Goal: Task Accomplishment & Management: Manage account settings

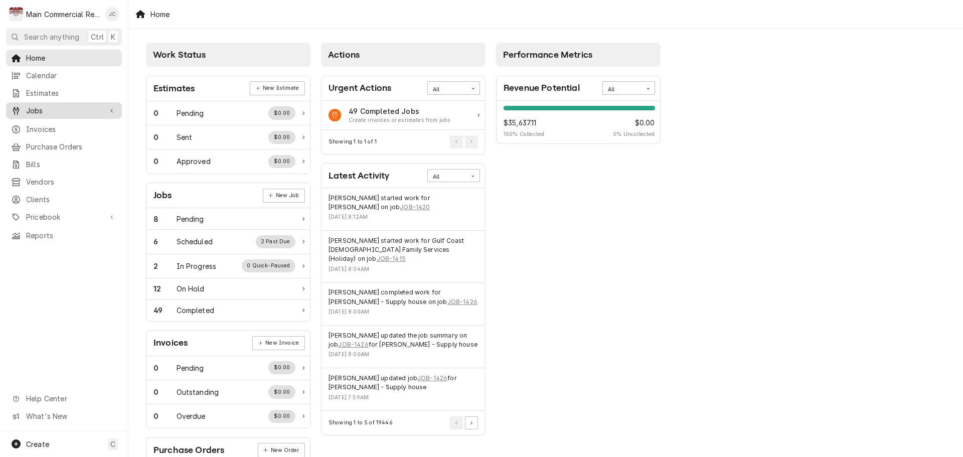
click at [48, 106] on span "Jobs" at bounding box center [64, 110] width 76 height 11
click at [40, 109] on span "Jobs" at bounding box center [64, 110] width 76 height 11
click at [39, 110] on span "Jobs" at bounding box center [64, 110] width 76 height 11
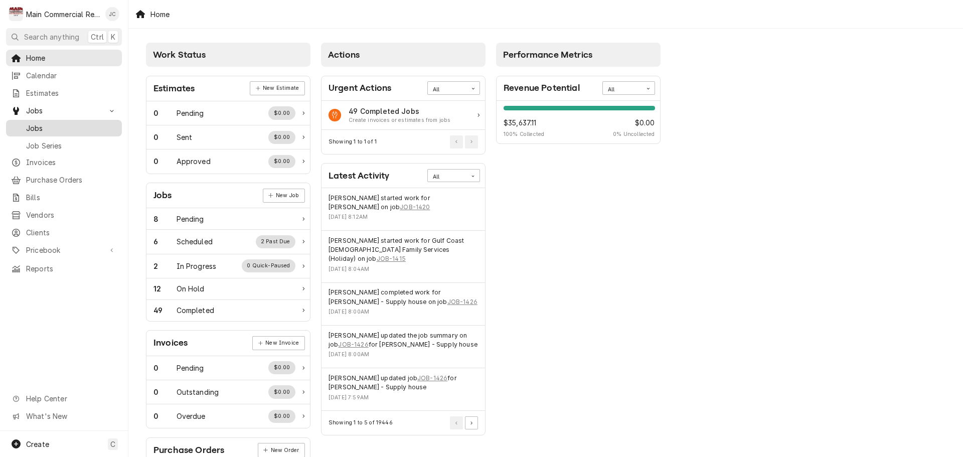
click at [37, 126] on span "Jobs" at bounding box center [71, 128] width 91 height 11
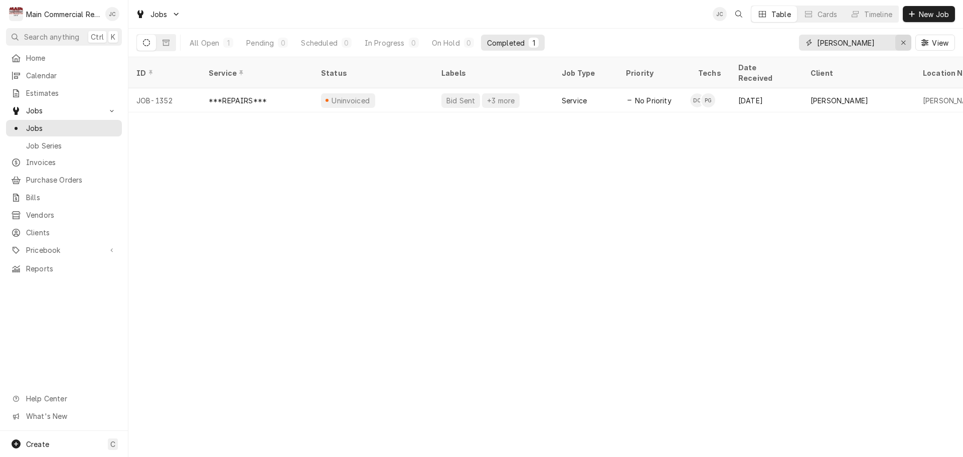
click at [900, 41] on div "Erase input" at bounding box center [903, 43] width 10 height 10
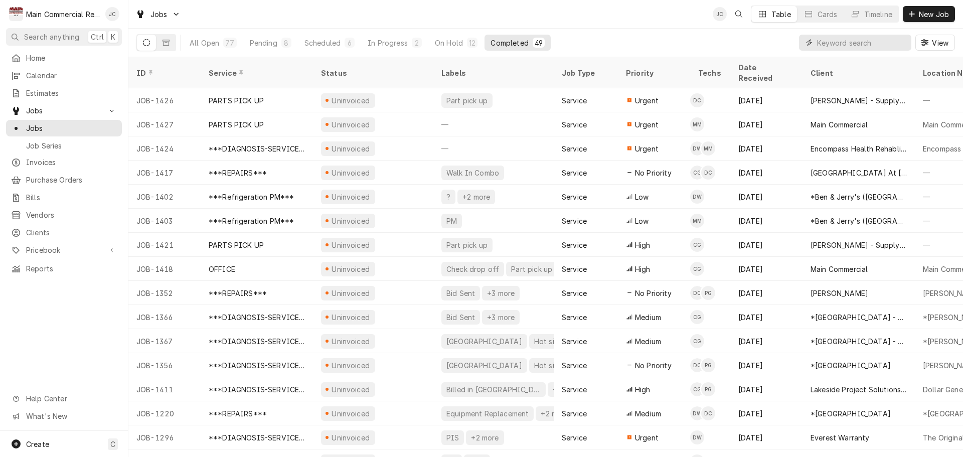
click at [837, 42] on input "Dynamic Content Wrapper" at bounding box center [861, 43] width 89 height 16
click at [856, 39] on input "Dynamic Content Wrapper" at bounding box center [861, 43] width 89 height 16
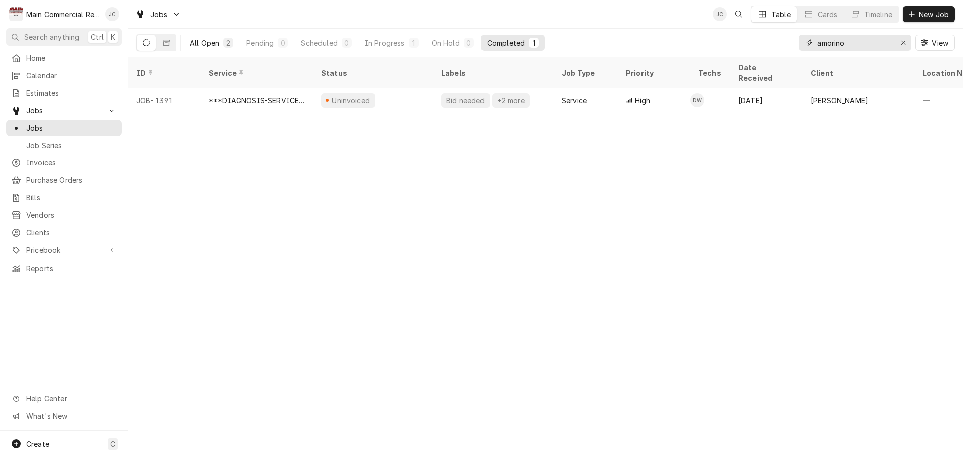
type input "amorino"
click at [207, 42] on div "All Open" at bounding box center [205, 43] width 30 height 11
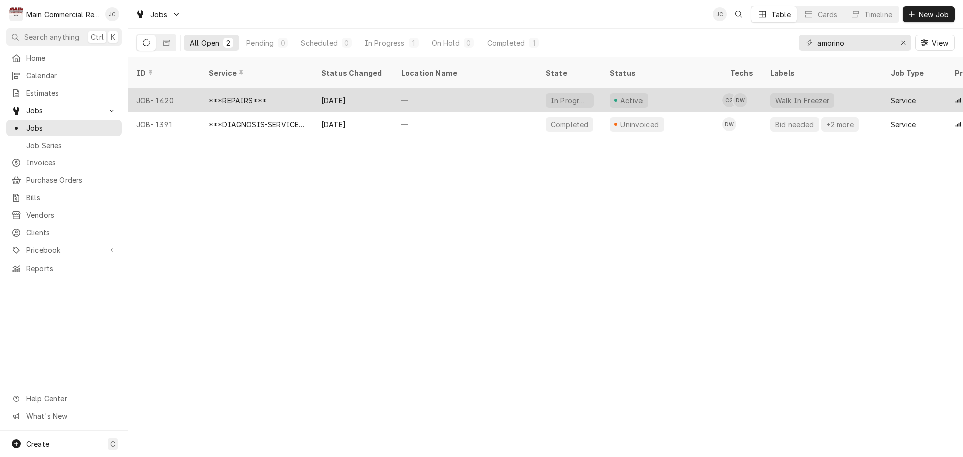
click at [228, 95] on div "***REPAIRS***" at bounding box center [238, 100] width 58 height 11
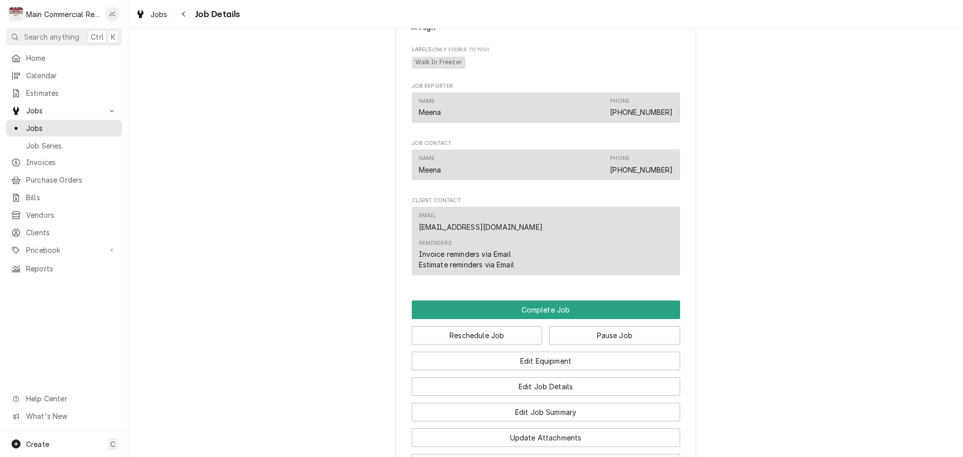
scroll to position [802, 0]
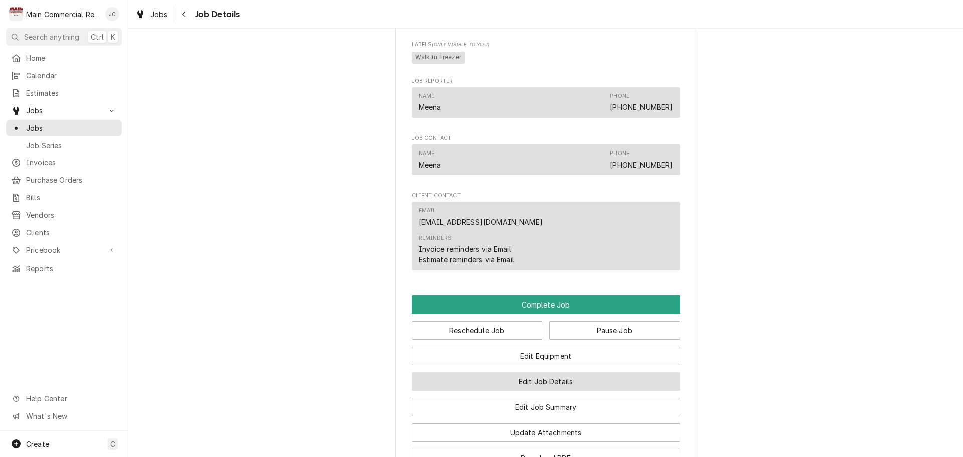
click at [540, 380] on button "Edit Job Details" at bounding box center [546, 381] width 268 height 19
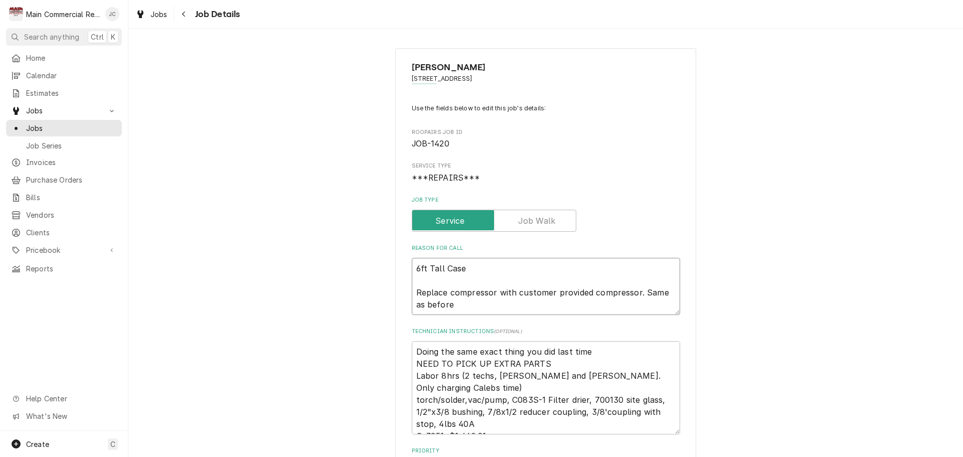
click at [497, 272] on textarea "6ft Tall Case Replace compressor with customer provided compressor. Same as bef…" at bounding box center [546, 286] width 268 height 57
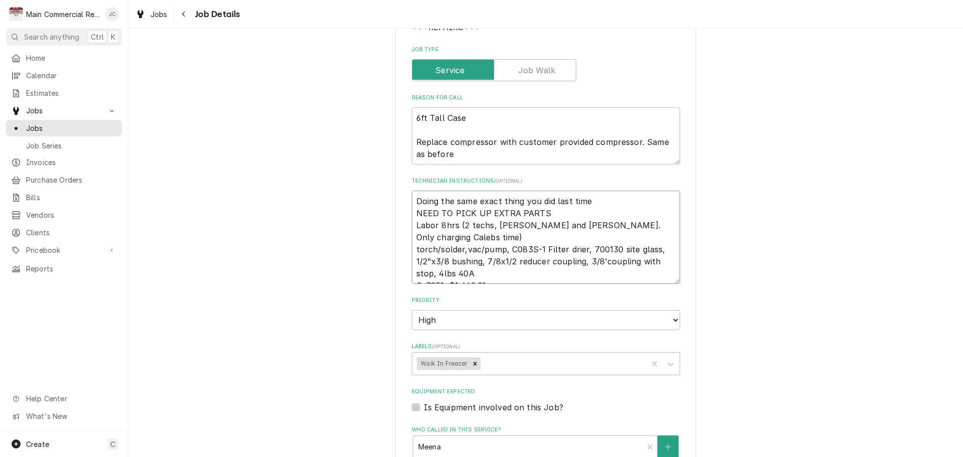
click at [412, 198] on textarea "Doing the same exact thing you did last time NEED TO PICK UP EXTRA PARTS Labor …" at bounding box center [546, 237] width 268 height 93
type textarea "x"
type textarea "Doing the same exact thing you did last time NEED TO PICK UP EXTRA PARTS Labor …"
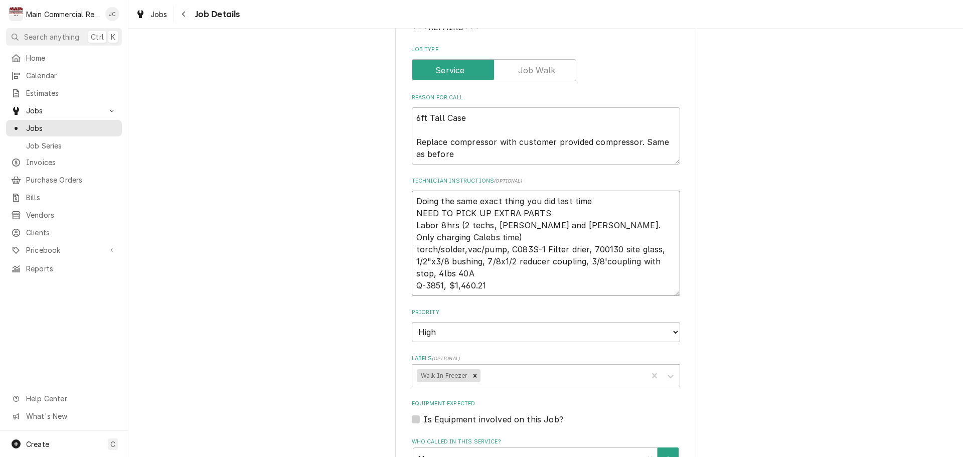
type textarea "x"
type textarea "Doing the same exact thing you did last time NEED TO PICK UP EXTRA PARTS Labor …"
click at [401, 200] on div "Amorino Gelato [STREET_ADDRESS] Use the fields below to edit this job's details…" at bounding box center [545, 326] width 301 height 857
click at [419, 194] on textarea "Doing the same exact thing you did last time NEED TO PICK UP EXTRA PARTS Labor …" at bounding box center [546, 243] width 268 height 105
type textarea "x"
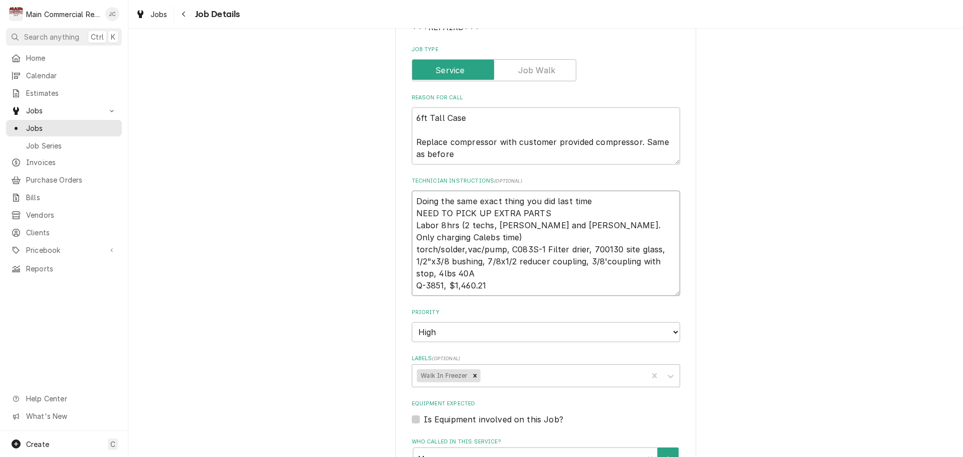
type textarea "J Doing the same exact thing you did last time NEED TO PICK UP EXTRA PARTS Labo…"
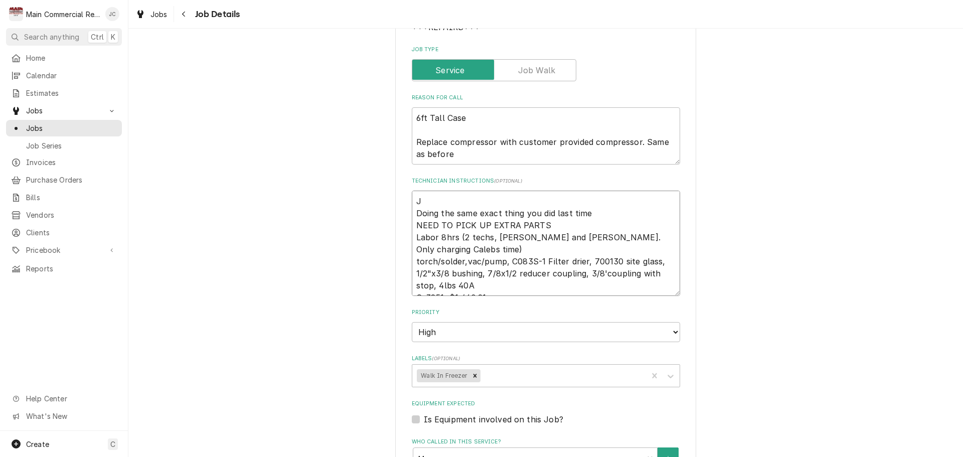
type textarea "x"
type textarea "Jo Doing the same exact thing you did last time NEED TO PICK UP EXTRA PARTS Lab…"
type textarea "x"
type textarea "Joh Doing the same exact thing you did last time NEED TO PICK UP EXTRA PARTS La…"
type textarea "x"
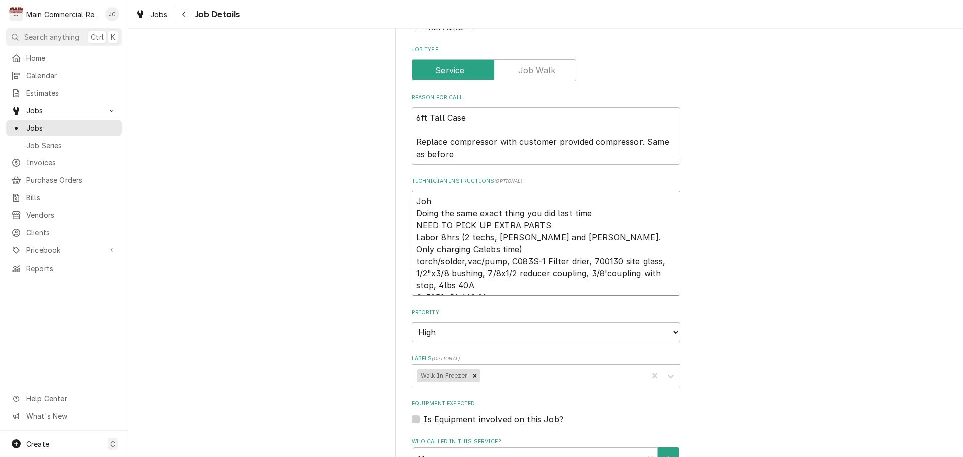
type textarea "Johh Doing the same exact thing you did last time NEED TO PICK UP EXTRA PARTS L…"
type textarea "x"
type textarea "Joh Doing the same exact thing you did last time NEED TO PICK UP EXTRA PARTS La…"
type textarea "x"
type textarea "John Doing the same exact thing you did last time NEED TO PICK UP EXTRA PARTS L…"
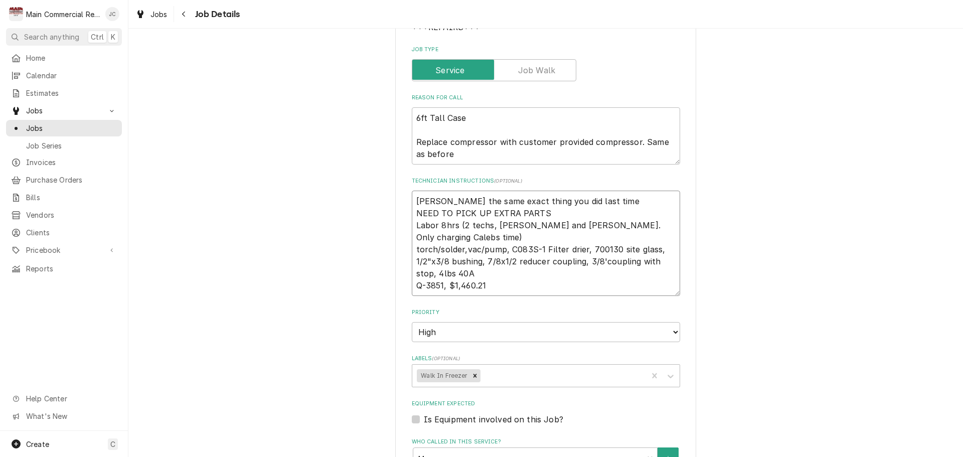
type textarea "x"
type textarea "Johns Doing the same exact thing you did last time NEED TO PICK UP EXTRA PARTS …"
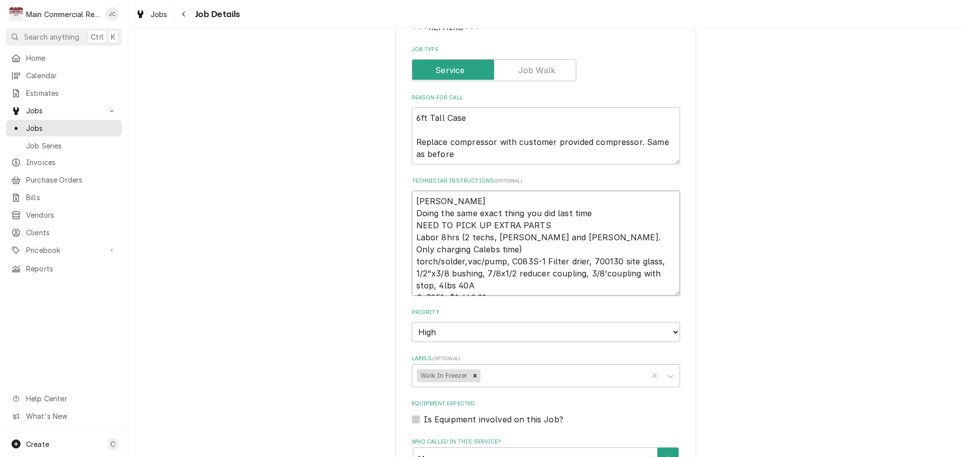
type textarea "x"
type textarea "Johnstp Doing the same exact thing you did last time NEED TO PICK UP EXTRA PART…"
type textarea "x"
type textarea "Johnstpo Doing the same exact thing you did last time NEED TO PICK UP EXTRA PAR…"
type textarea "x"
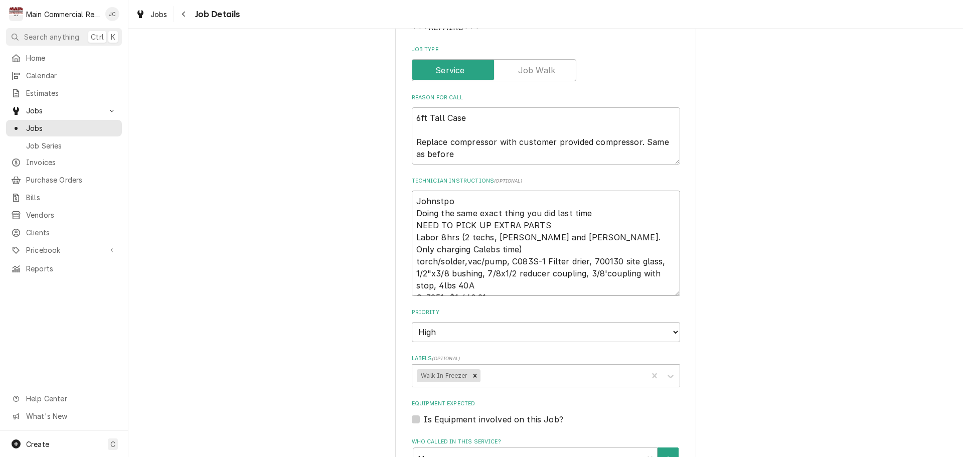
type textarea "Johnstpon Doing the same exact thing you did last time NEED TO PICK UP EXTRA PA…"
type textarea "x"
type textarea "Johnstpo Doing the same exact thing you did last time NEED TO PICK UP EXTRA PAR…"
type textarea "x"
type textarea "Johnstp Doing the same exact thing you did last time NEED TO PICK UP EXTRA PART…"
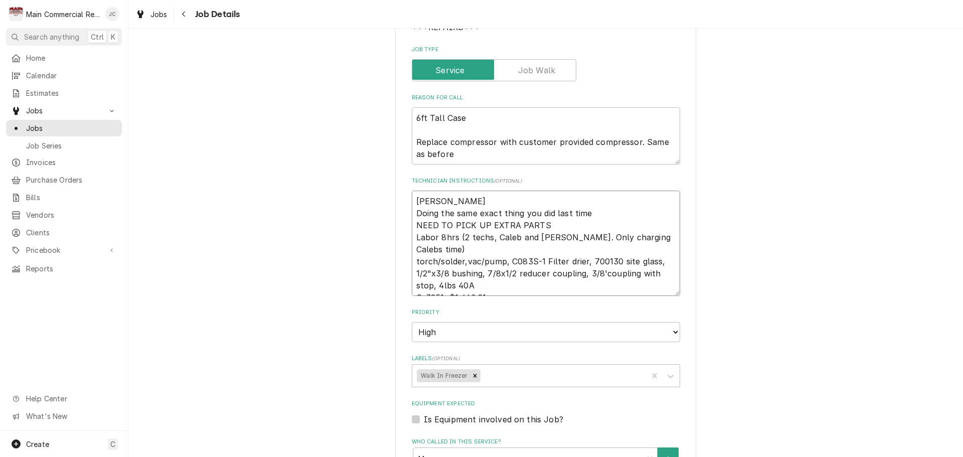
type textarea "x"
type textarea "Johnst Doing the same exact thing you did last time NEED TO PICK UP EXTRA PARTS…"
type textarea "x"
type textarea "Johnsto Doing the same exact thing you did last time NEED TO PICK UP EXTRA PART…"
type textarea "x"
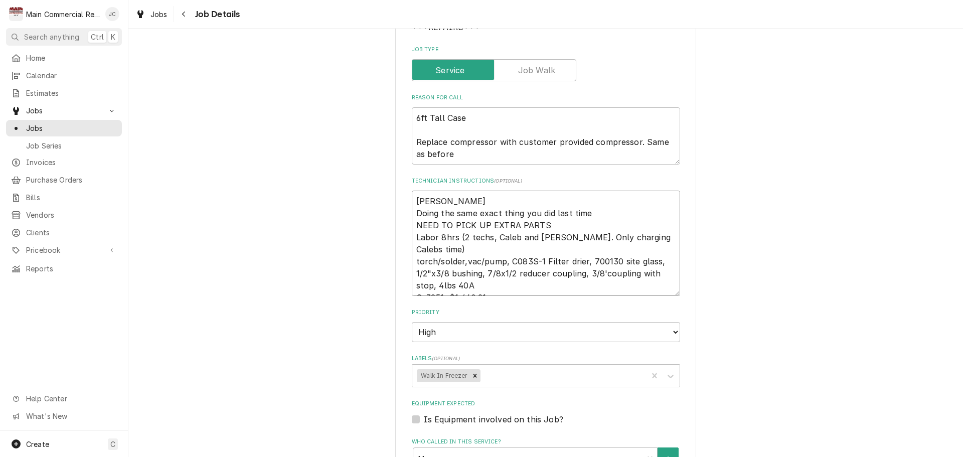
type textarea "Johnston Doing the same exact thing you did last time NEED TO PICK UP EXTRA PAR…"
type textarea "x"
type textarea "Johnstone Doing the same exact thing you did last time NEED TO PICK UP EXTRA PA…"
type textarea "x"
type textarea "Johnstone Doing the same exact thing you did last time NEED TO PICK UP EXTRA PA…"
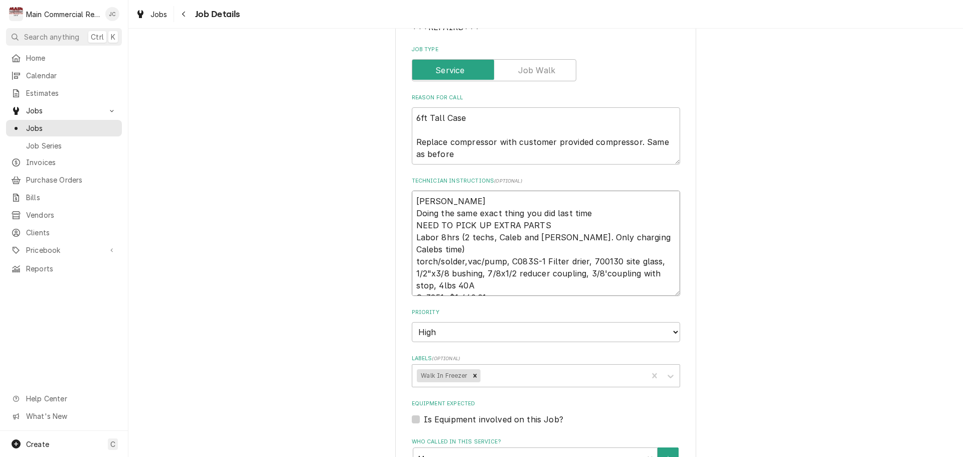
type textarea "x"
type textarea "Johnstone PO) Doing the same exact thing you did last time NEED TO PICK UP EXTR…"
type textarea "x"
type textarea "Johnstone PO Doing the same exact thing you did last time NEED TO PICK UP EXTRA…"
type textarea "x"
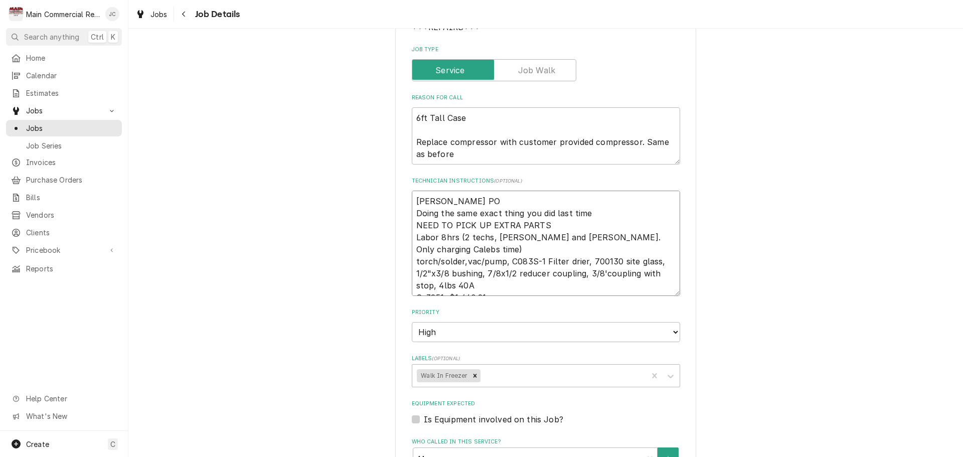
type textarea "Johnstone PO# Doing the same exact thing you did last time NEED TO PICK UP EXTR…"
type textarea "x"
type textarea "Johnstone PO#7 Doing the same exact thing you did last time NEED TO PICK UP EXT…"
type textarea "x"
type textarea "Johnstone PO#70 Doing the same exact thing you did last time NEED TO PICK UP EX…"
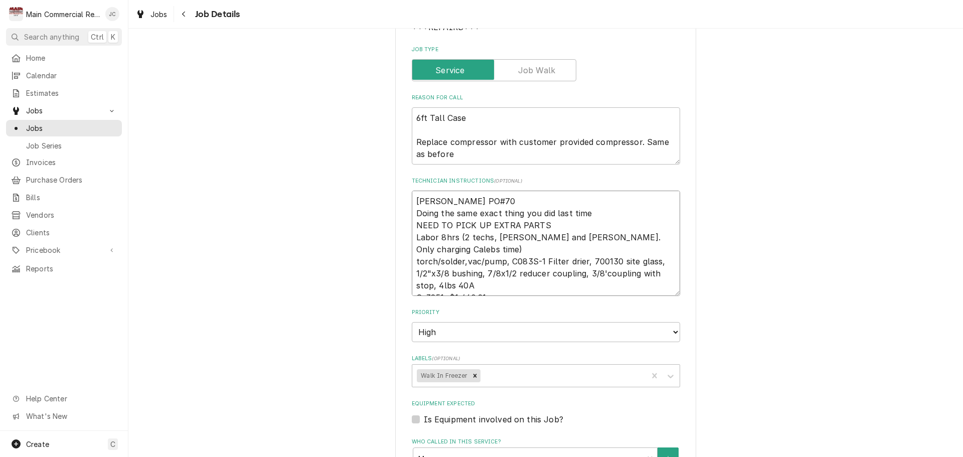
type textarea "x"
type textarea "Johnstone PO#702 Doing the same exact thing you did last time NEED TO PICK UP E…"
type textarea "x"
type textarea "Johnstone PO#70 Doing the same exact thing you did last time NEED TO PICK UP EX…"
type textarea "x"
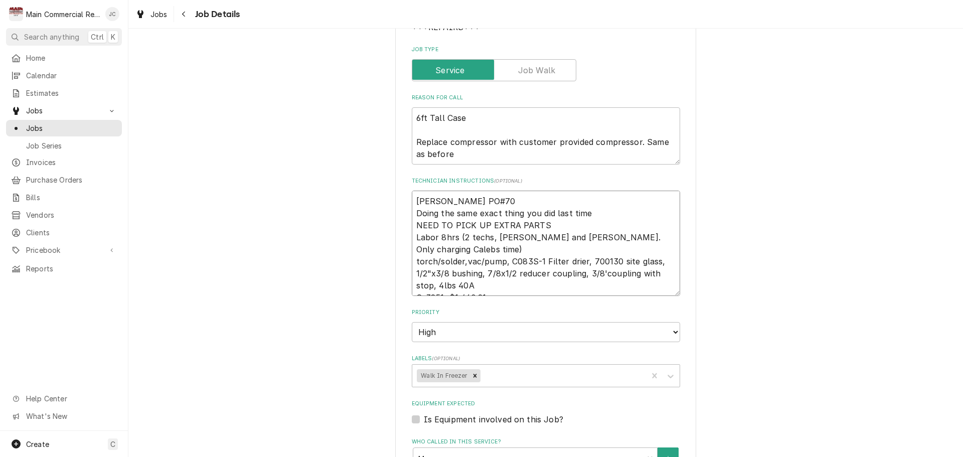
type textarea "Johnstone PO#706 Doing the same exact thing you did last time NEED TO PICK UP E…"
type textarea "x"
type textarea "Johnstone PO#7062 Doing the same exact thing you did last time NEED TO PICK UP …"
type textarea "x"
type textarea "Johnstone PO#70628 Doing the same exact thing you did last time NEED TO PICK UP…"
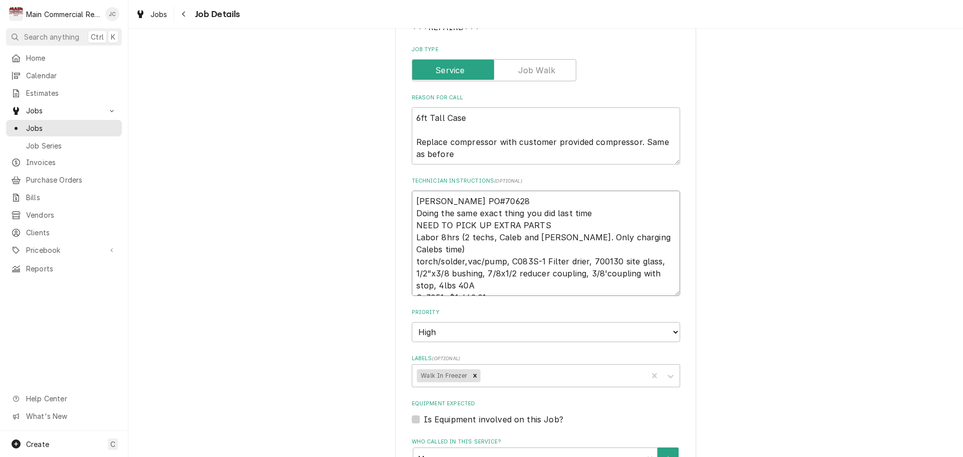
type textarea "x"
type textarea "Johnstone PO#70628 Doing the same exact thing you did last time NEED TO PICK UP…"
type textarea "x"
type textarea "Johnstone PO#70628 - Doing the same exact thing you did last time NEED TO PICK …"
type textarea "x"
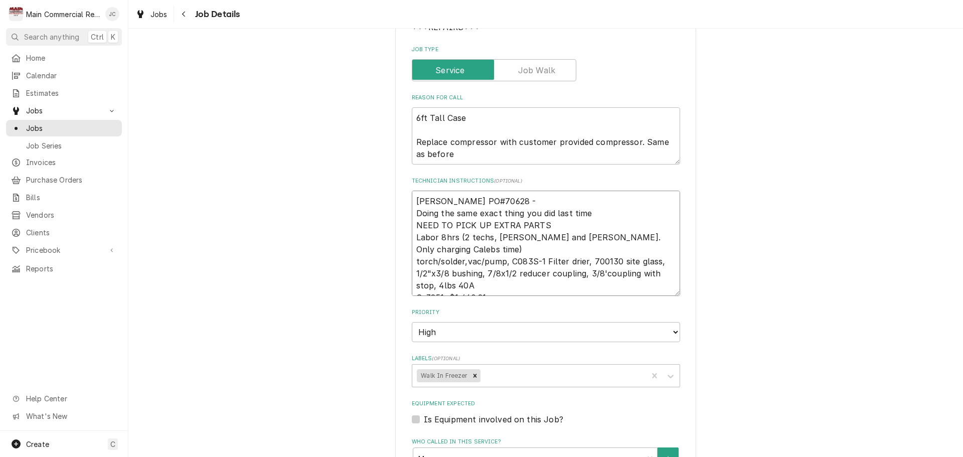
type textarea "Johnstone PO#70628 - Doing the same exact thing you did last time NEED TO PICK …"
type textarea "x"
type textarea "Johnstone PO#70628 - W Doing the same exact thing you did last time NEED TO PIC…"
type textarea "x"
type textarea "Johnstone PO#70628 - WI Doing the same exact thing you did last time NEED TO PI…"
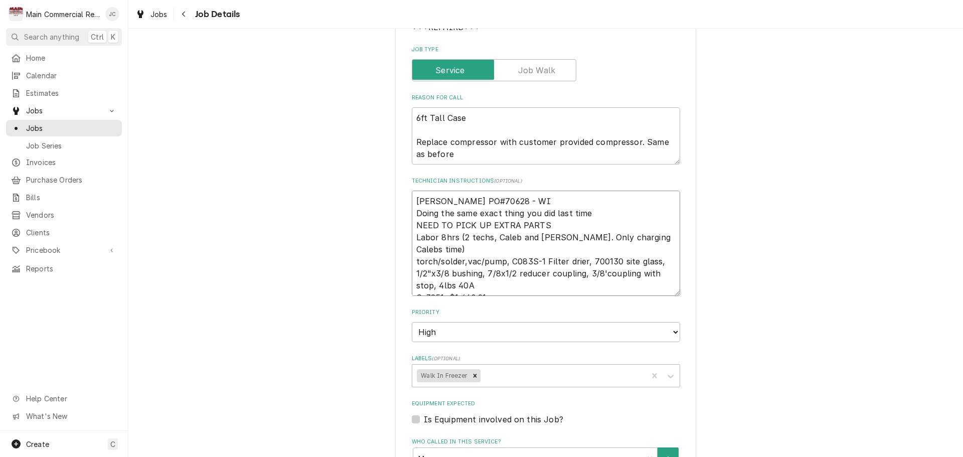
type textarea "x"
type textarea "Johnstone PO#70628 - W Doing the same exact thing you did last time NEED TO PIC…"
type textarea "x"
type textarea "Johnstone PO#70628 - W/ Doing the same exact thing you did last time NEED TO PI…"
type textarea "x"
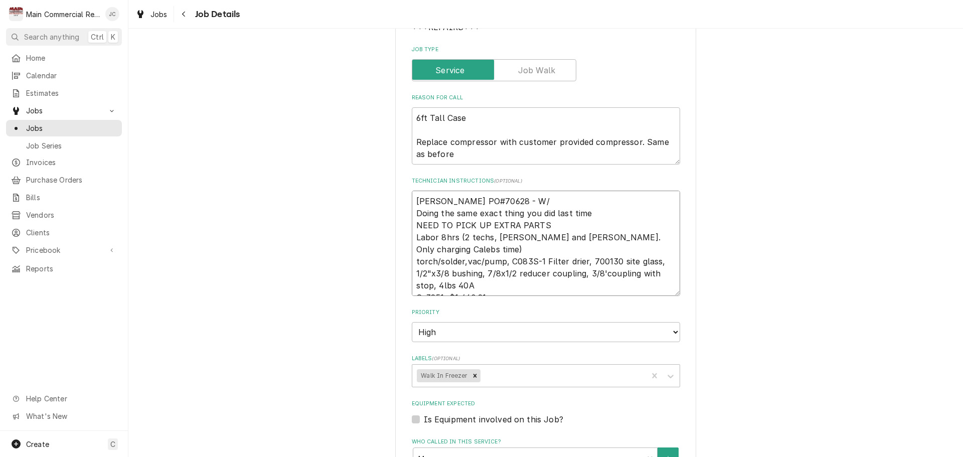
type textarea "Johnstone PO#70628 - W/C Doing the same exact thing you did last time NEED TO P…"
type textarea "x"
type textarea "Johnstone PO#70628 - W/C Doing the same exact thing you did last time NEED TO P…"
type textarea "x"
type textarea "Johnstone PO#70628 - W/C - Doing the same exact thing you did last time NEED TO…"
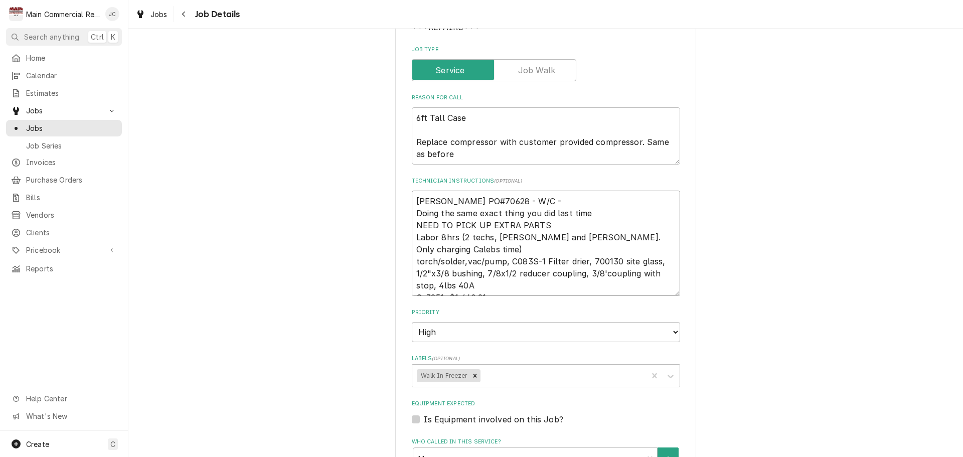
type textarea "x"
type textarea "Johnstone PO#70628 - W/C - Doing the same exact thing you did last time NEED TO…"
type textarea "x"
type textarea "Johnstone PO#70628 - W/C - O Doing the same exact thing you did last time NEED …"
type textarea "x"
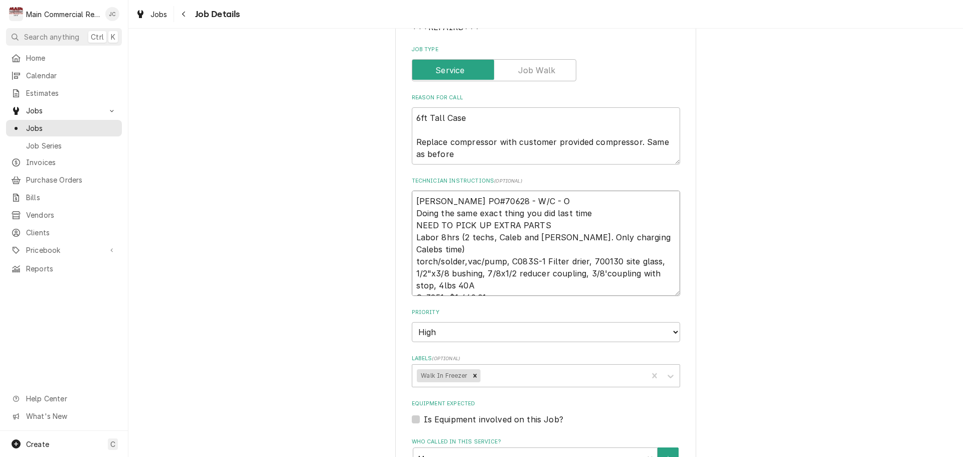
type textarea "Johnstone PO#70628 - W/C - OO Doing the same exact thing you did last time NEED…"
type textarea "x"
type textarea "Johnstone PO#70628 - W/C - OOO Doing the same exact thing you did last time NEE…"
type textarea "x"
type textarea "Johnstone PO#70628 - W/C - OO Doing the same exact thing you did last time NEED…"
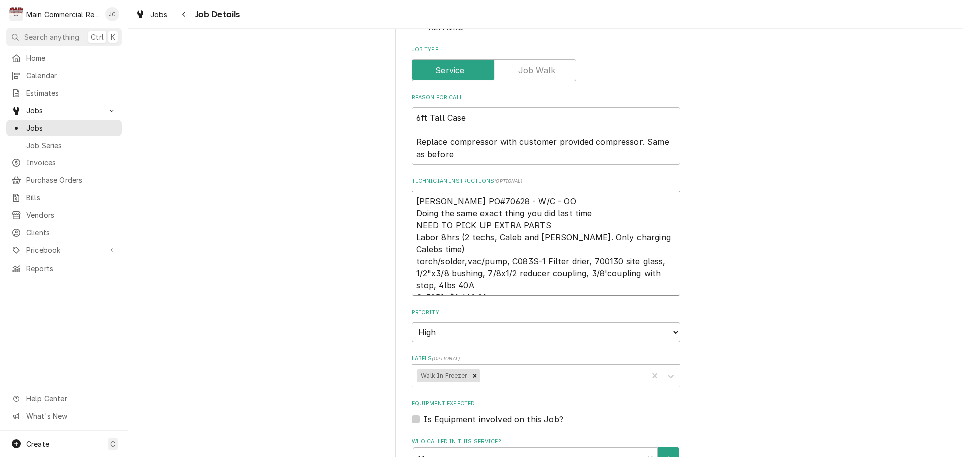
type textarea "x"
type textarea "Johnstone PO#70628 - W/C - O Doing the same exact thing you did last time NEED …"
type textarea "x"
type textarea "Johnstone PO#70628 - W/C - Doing the same exact thing you did last time NEED TO…"
type textarea "x"
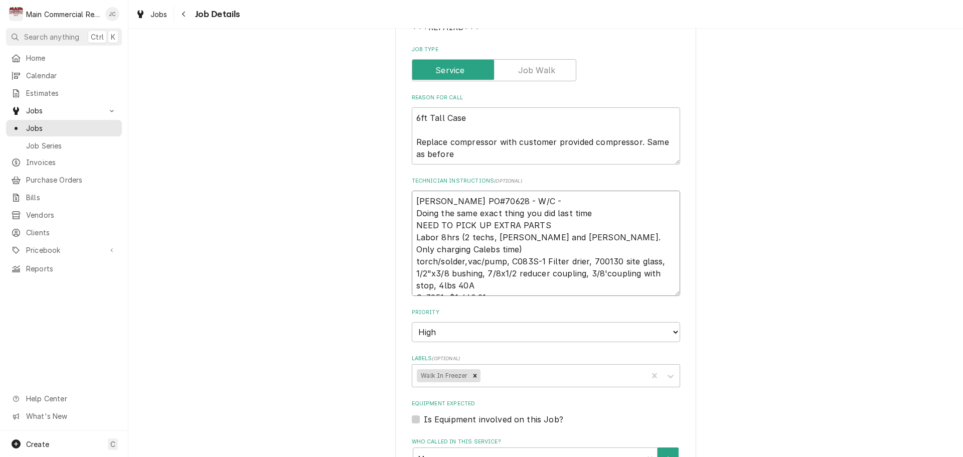
type textarea "Johnstone PO#70628 - W/C - Doing the same exact thing you did last time NEED TO…"
type textarea "x"
type textarea "Johnstone PO#70628 - W/C - Doing the same exact thing you did last time NEED TO…"
type textarea "x"
type textarea "Johnstone PO#70628 - W/C - P Doing the same exact thing you did last time NEED …"
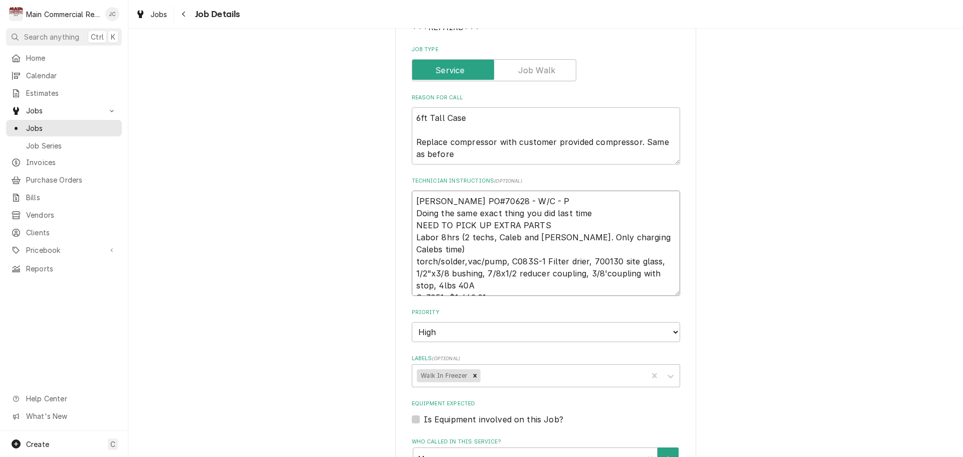
type textarea "x"
type textarea "Johnstone PO#70628 - W/C - PO Doing the same exact thing you did last time NEED…"
type textarea "x"
type textarea "Johnstone PO#70628 - W/C - POT Doing the same exact thing you did last time NEE…"
type textarea "x"
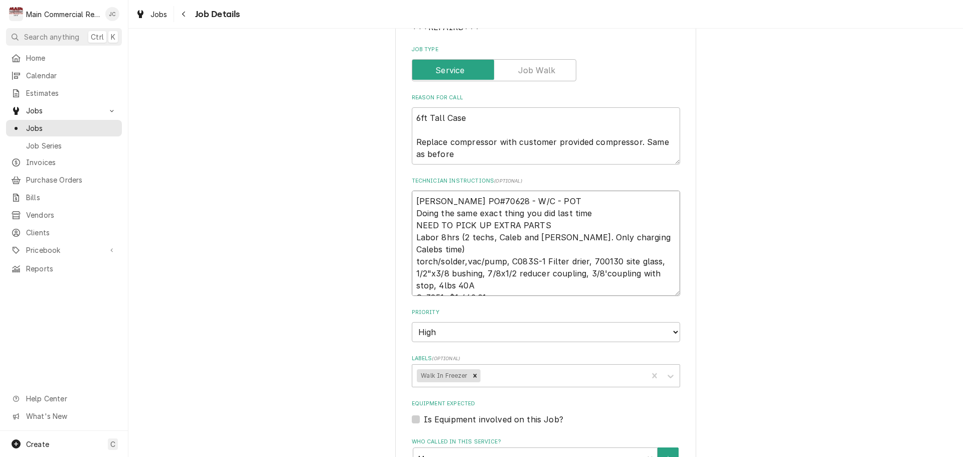
type textarea "Johnstone PO#70628 - W/C - POT* Doing the same exact thing you did last time NE…"
type textarea "x"
type textarea "Johnstone PO#70628 - W/C - POT*J Doing the same exact thing you did last time N…"
type textarea "x"
type textarea "Johnstone PO#70628 - W/C - POT*JC Doing the same exact thing you did last time …"
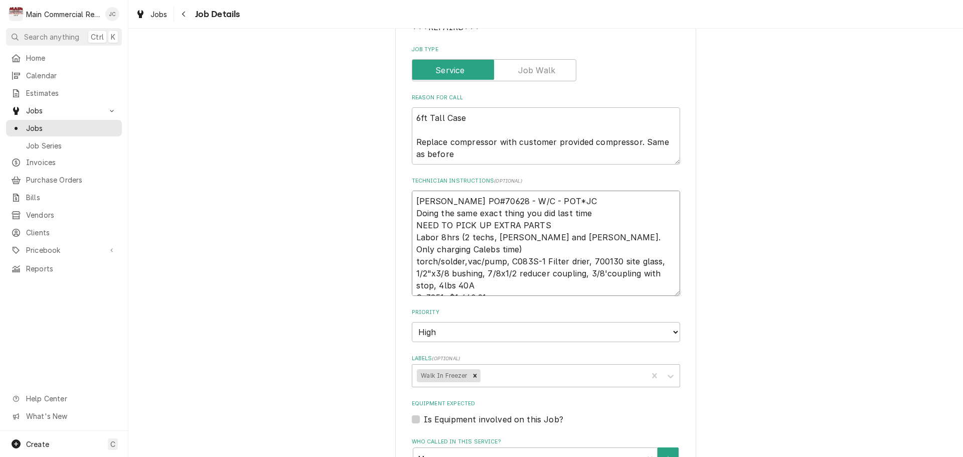
type textarea "x"
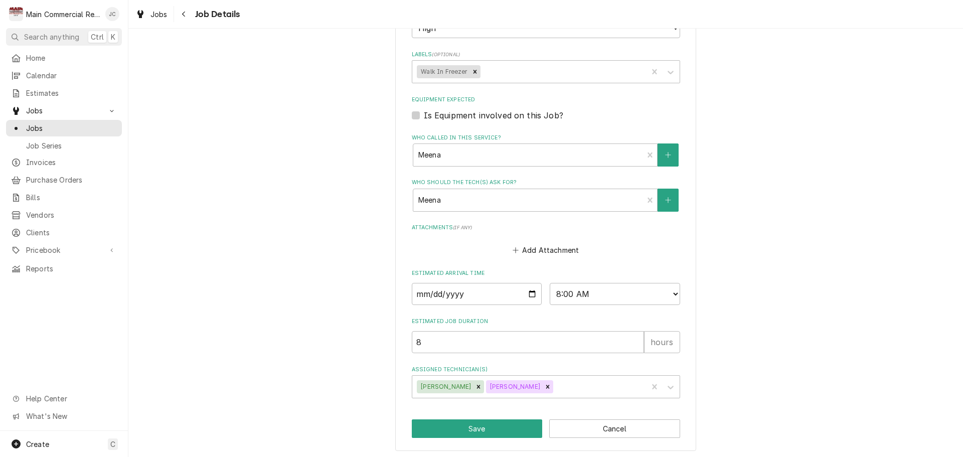
scroll to position [457, 0]
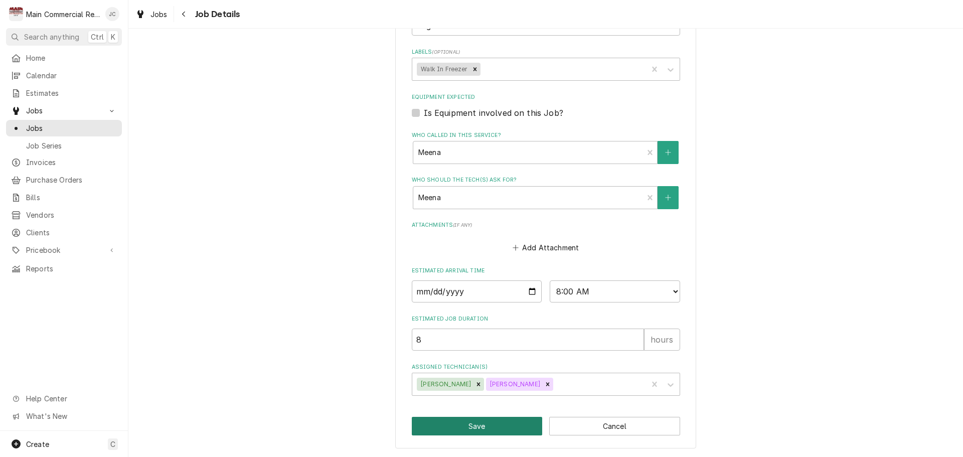
type textarea "Johnstone PO#70628 - W/C - POT*JC Doing the same exact thing you did last time …"
click at [476, 426] on button "Save" at bounding box center [477, 426] width 131 height 19
type textarea "x"
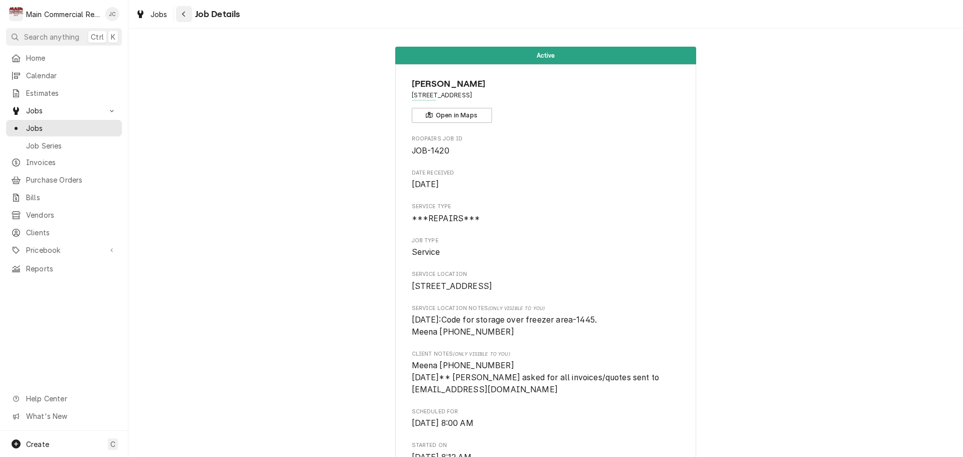
click at [187, 13] on div "Navigate back" at bounding box center [184, 14] width 10 height 10
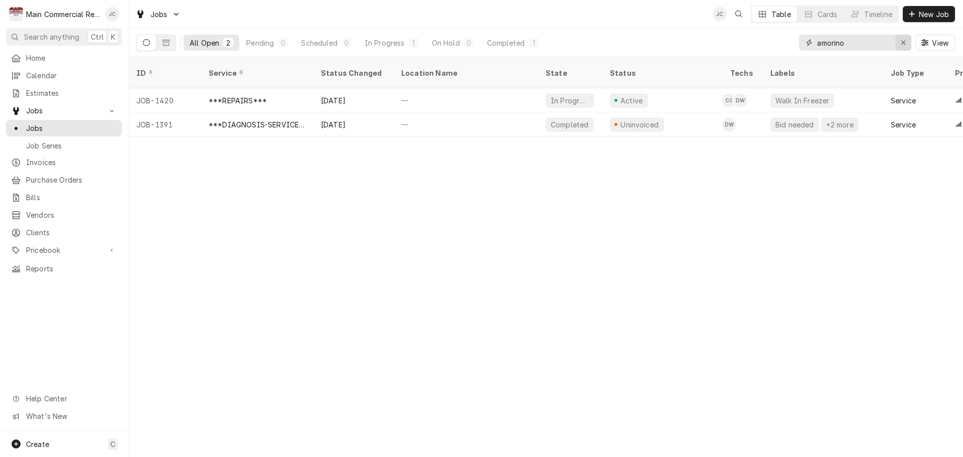
click at [902, 46] on div "Erase input" at bounding box center [903, 43] width 10 height 10
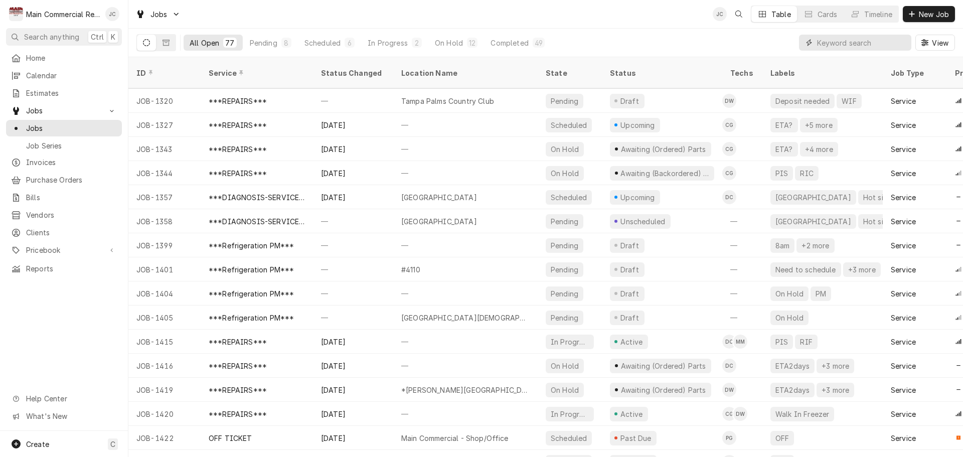
scroll to position [108, 0]
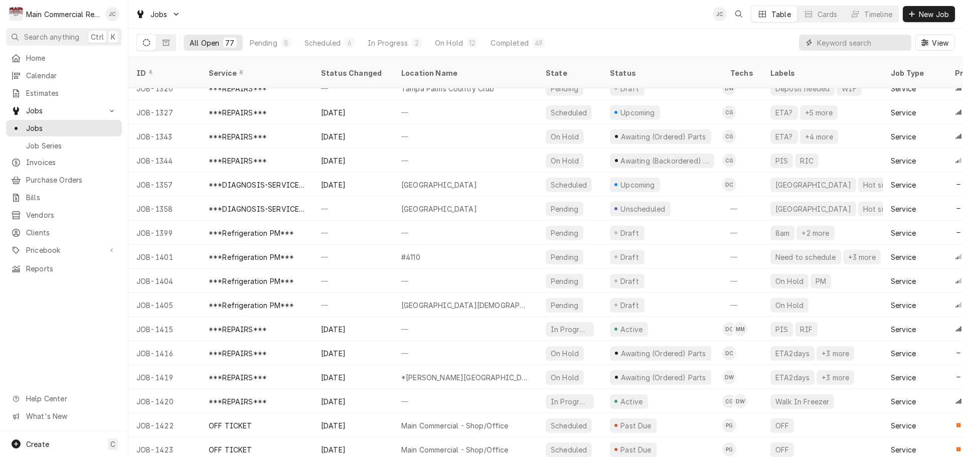
click at [829, 41] on input "Dynamic Content Wrapper" at bounding box center [861, 43] width 89 height 16
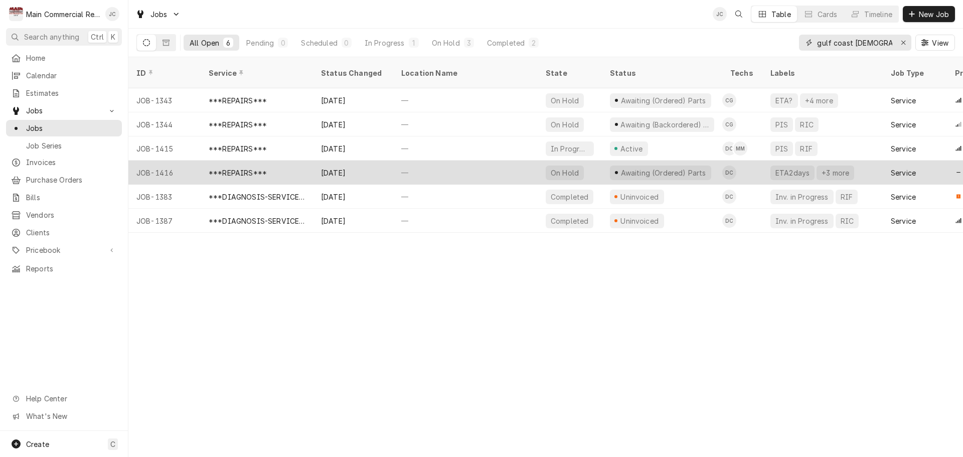
type input "gulf coast [DEMOGRAPHIC_DATA]"
click at [526, 160] on div "—" at bounding box center [465, 172] width 144 height 24
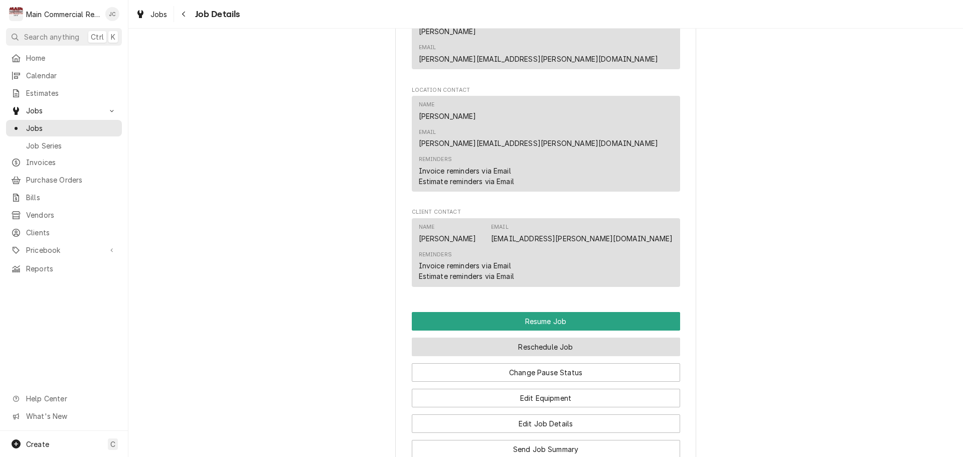
scroll to position [953, 0]
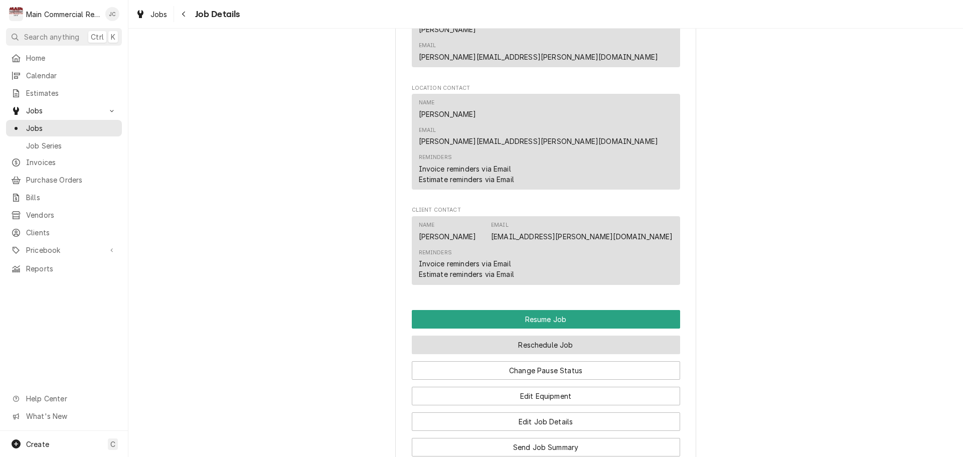
click at [551, 335] on button "Reschedule Job" at bounding box center [546, 344] width 268 height 19
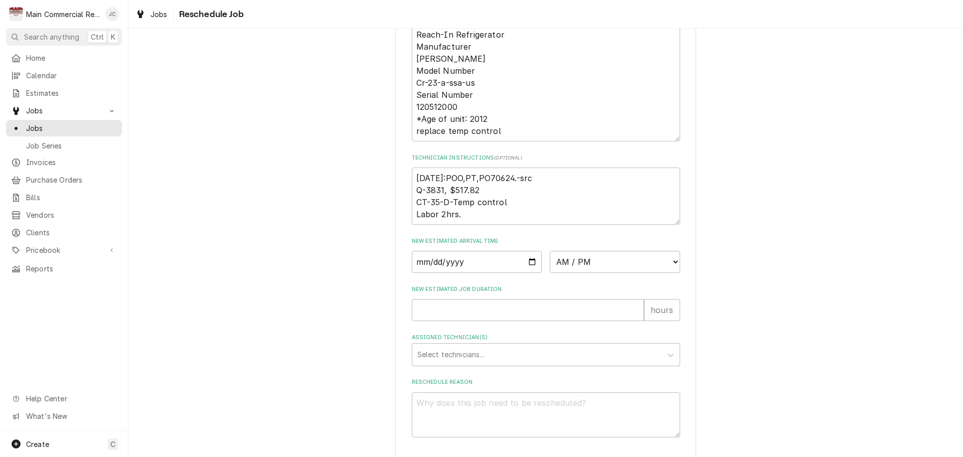
scroll to position [377, 0]
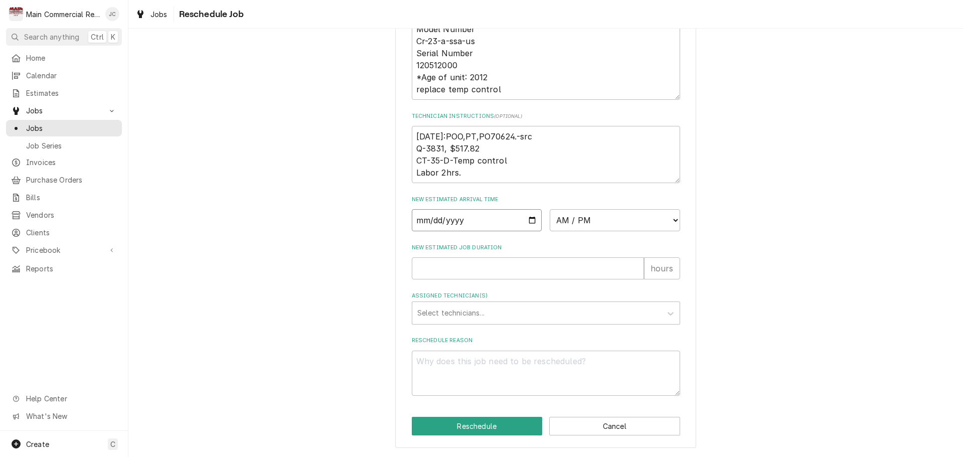
click at [519, 219] on input "Date" at bounding box center [477, 220] width 130 height 22
drag, startPoint x: 525, startPoint y: 222, endPoint x: 528, endPoint y: 216, distance: 7.0
click at [525, 222] on input "Date" at bounding box center [477, 220] width 130 height 22
type input "2025-09-19"
type textarea "x"
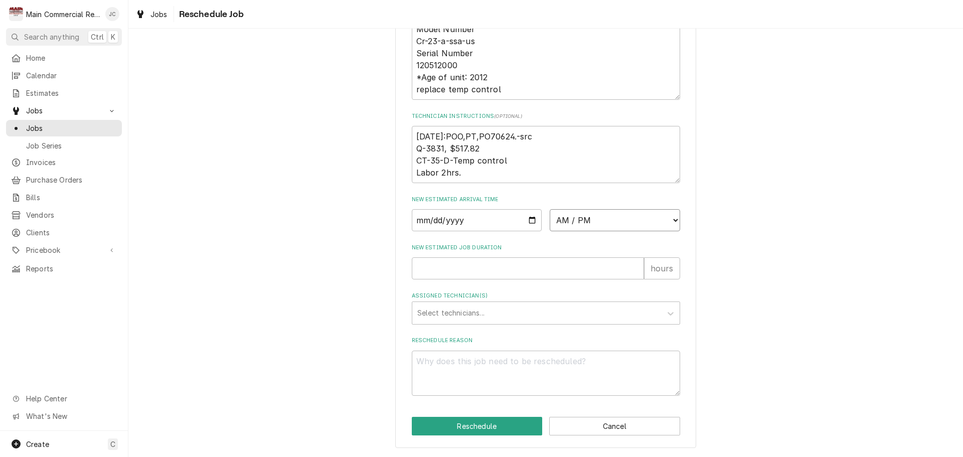
click at [657, 216] on select "AM / PM 6:00 AM 6:15 AM 6:30 AM 6:45 AM 7:00 AM 7:15 AM 7:30 AM 7:45 AM 8:00 AM…" at bounding box center [615, 220] width 130 height 22
select select "09:00:00"
click at [550, 209] on select "AM / PM 6:00 AM 6:15 AM 6:30 AM 6:45 AM 7:00 AM 7:15 AM 7:30 AM 7:45 AM 8:00 AM…" at bounding box center [615, 220] width 130 height 22
click at [519, 272] on input "New Estimated Job Duration" at bounding box center [528, 268] width 232 height 22
click at [432, 271] on input "New Estimated Job Duration" at bounding box center [528, 268] width 232 height 22
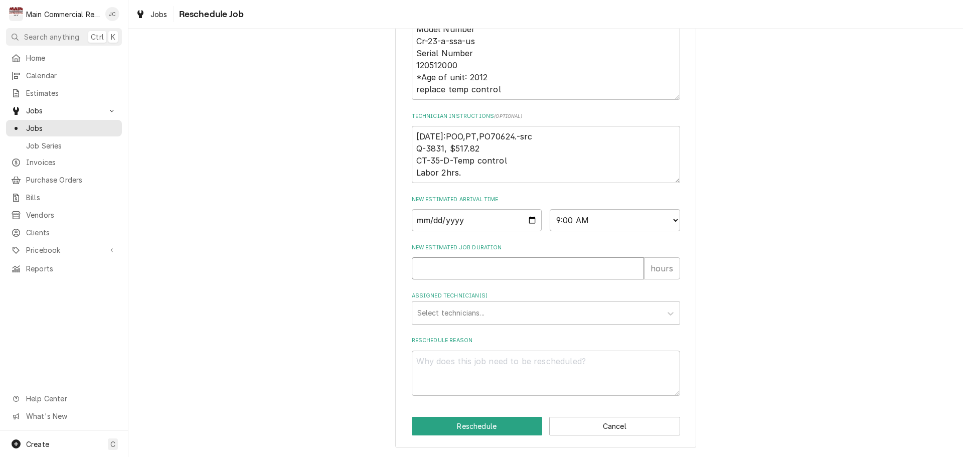
type textarea "x"
type input "2"
click at [502, 321] on div "Assigned Technician(s)" at bounding box center [536, 313] width 239 height 18
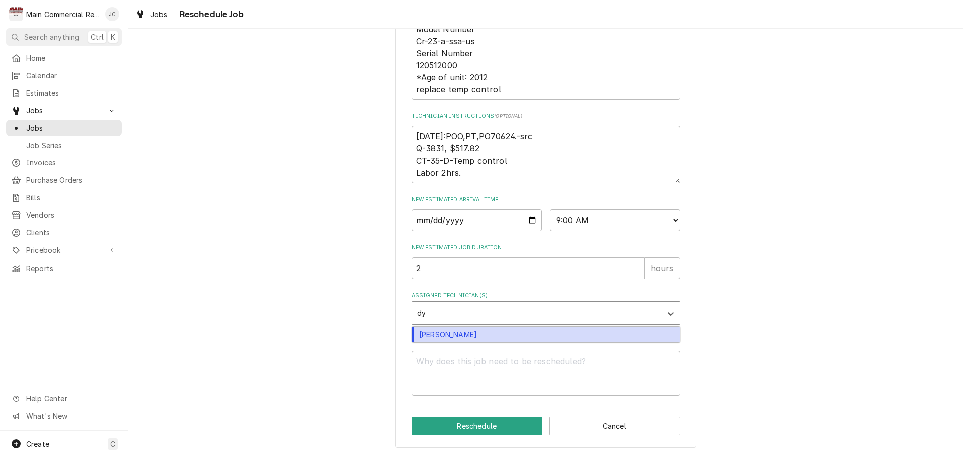
type input "dyl"
click at [503, 333] on div "Dylan Crawford" at bounding box center [545, 334] width 267 height 16
type textarea "x"
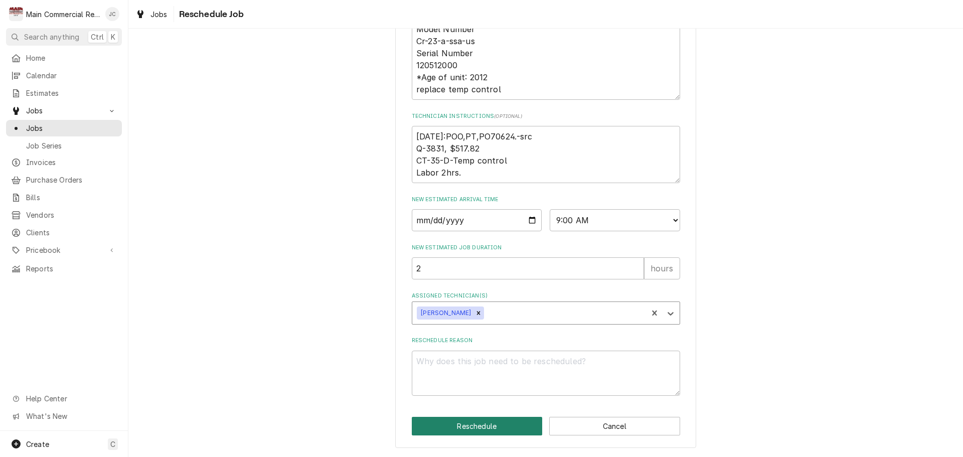
click at [475, 424] on button "Reschedule" at bounding box center [477, 426] width 131 height 19
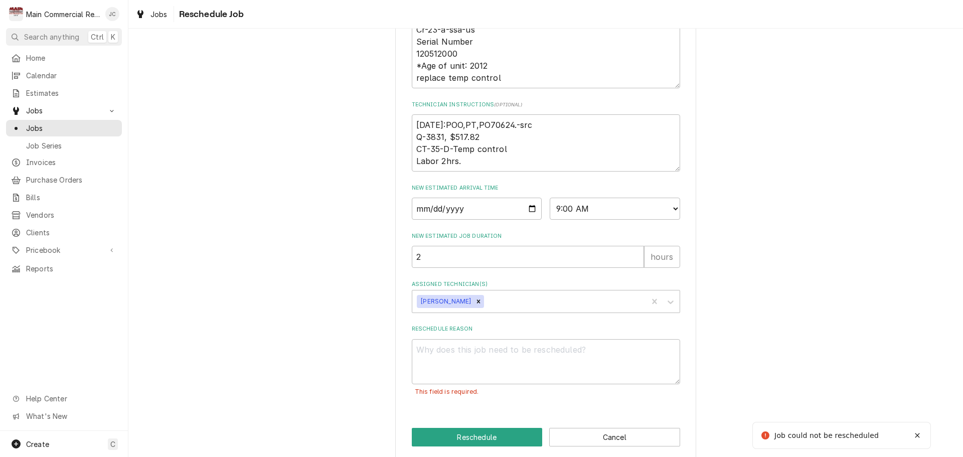
scroll to position [400, 0]
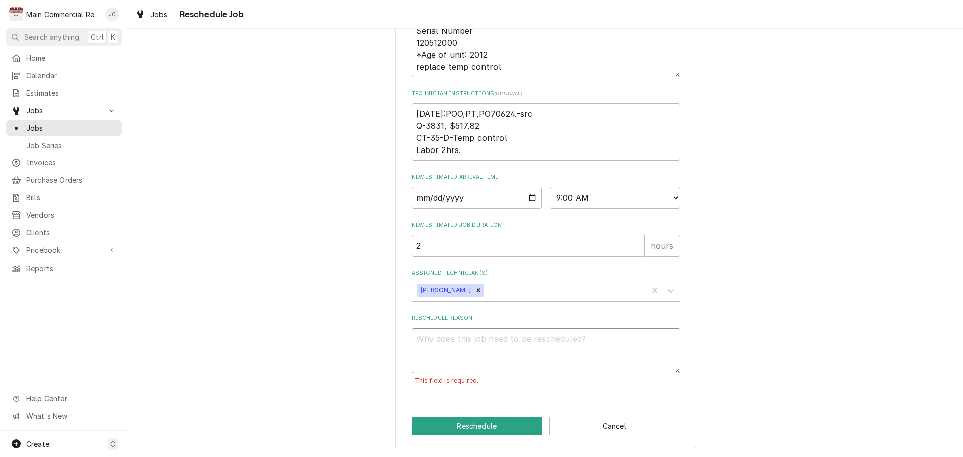
click at [532, 358] on textarea "Reschedule Reason" at bounding box center [546, 350] width 268 height 45
type textarea "x"
type textarea "P"
type textarea "x"
type textarea "Pa"
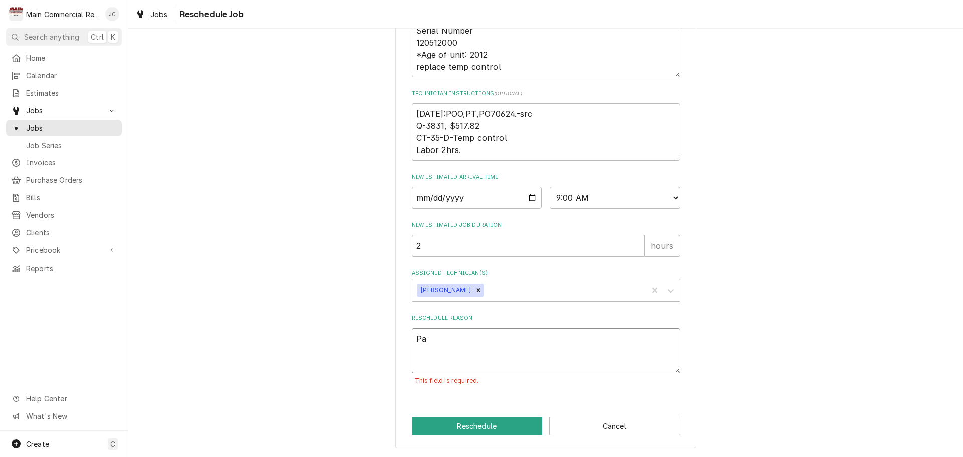
type textarea "x"
type textarea "Par"
type textarea "x"
type textarea "Part"
type textarea "x"
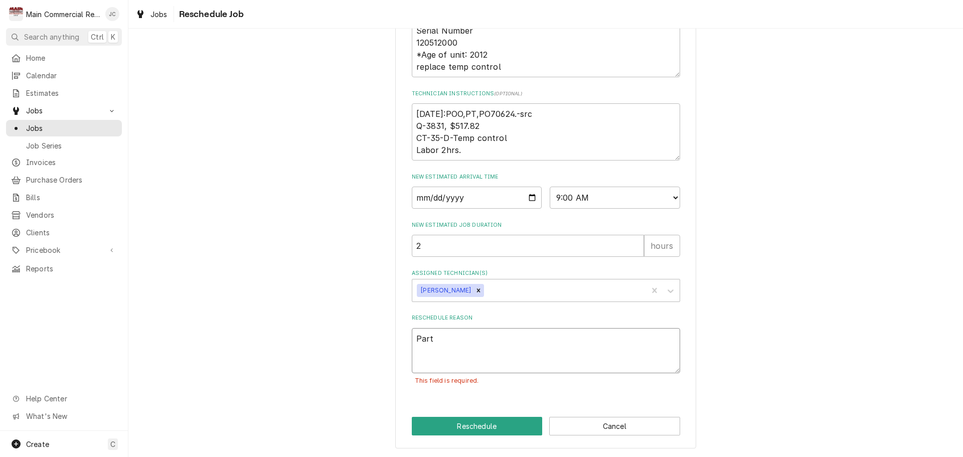
type textarea "Parts"
type textarea "x"
type textarea "Parts"
type textarea "x"
type textarea "Parts n"
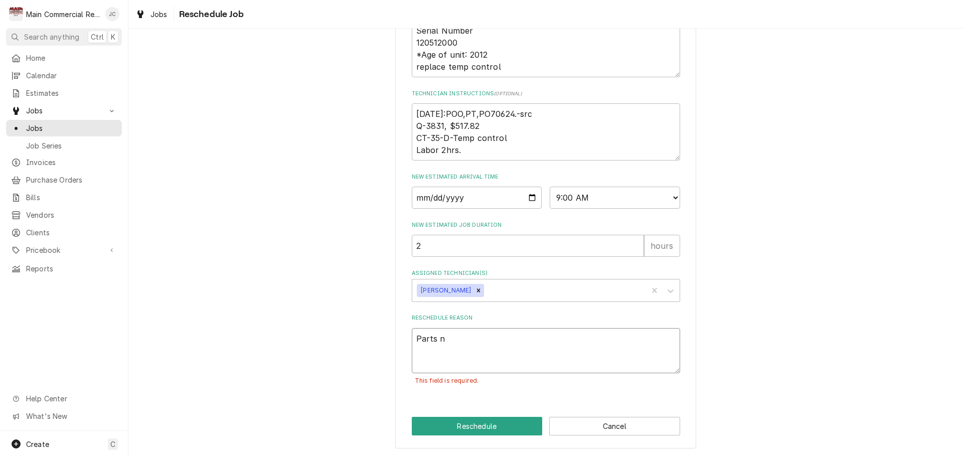
type textarea "x"
type textarea "Parts ne"
type textarea "x"
type textarea "Parts nee"
type textarea "x"
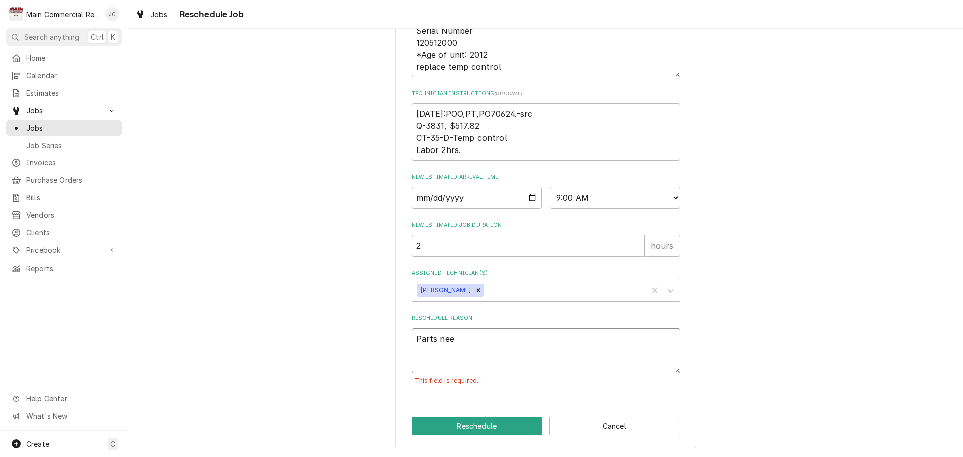
type textarea "Parts need"
type textarea "x"
type textarea "Parts neede"
type textarea "x"
type textarea "Parts needed"
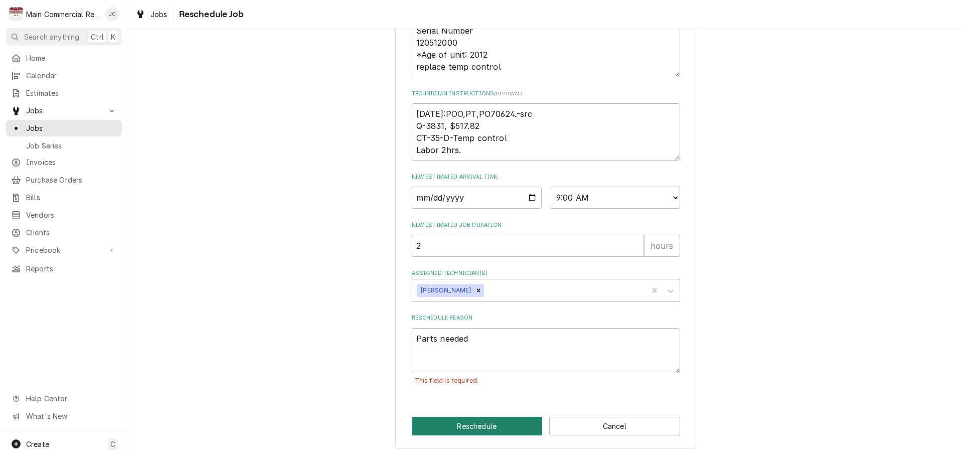
click at [477, 426] on button "Reschedule" at bounding box center [477, 426] width 131 height 19
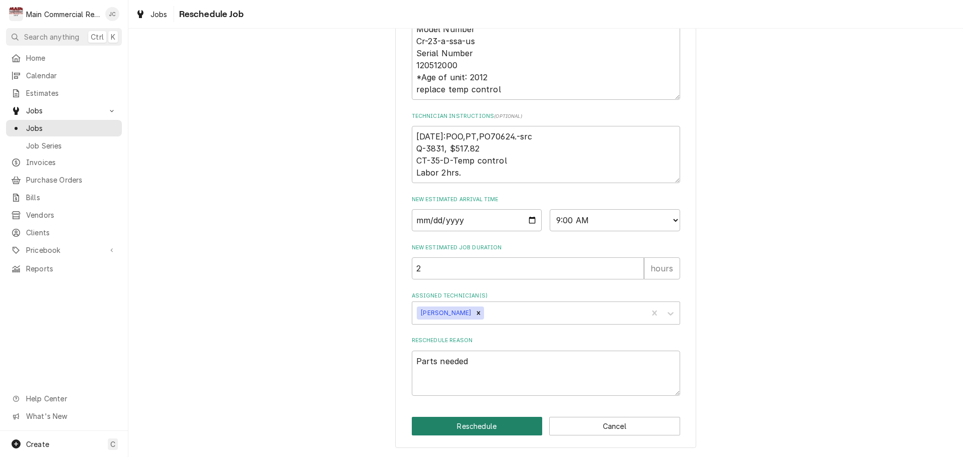
scroll to position [377, 0]
type textarea "x"
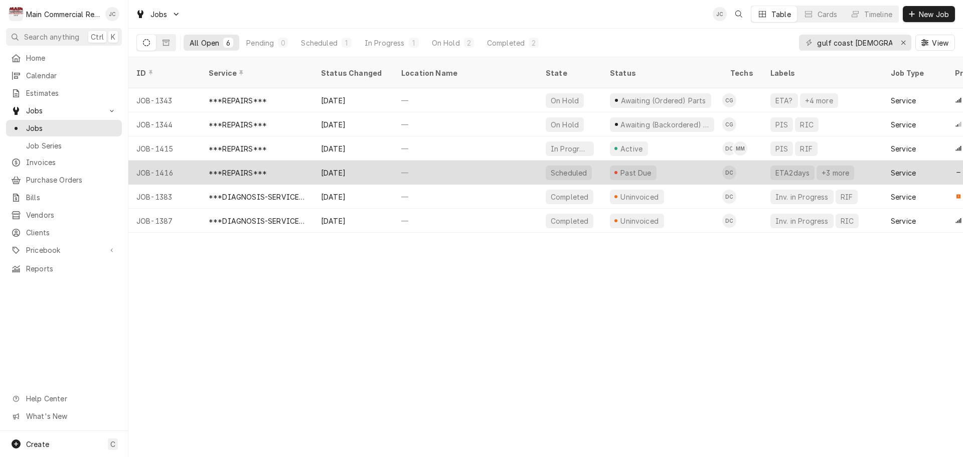
click at [501, 160] on div "—" at bounding box center [465, 172] width 144 height 24
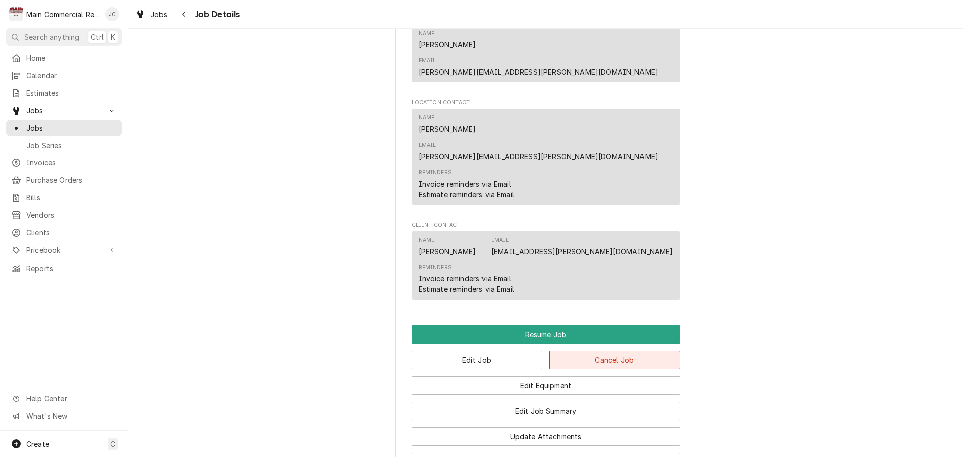
scroll to position [900, 0]
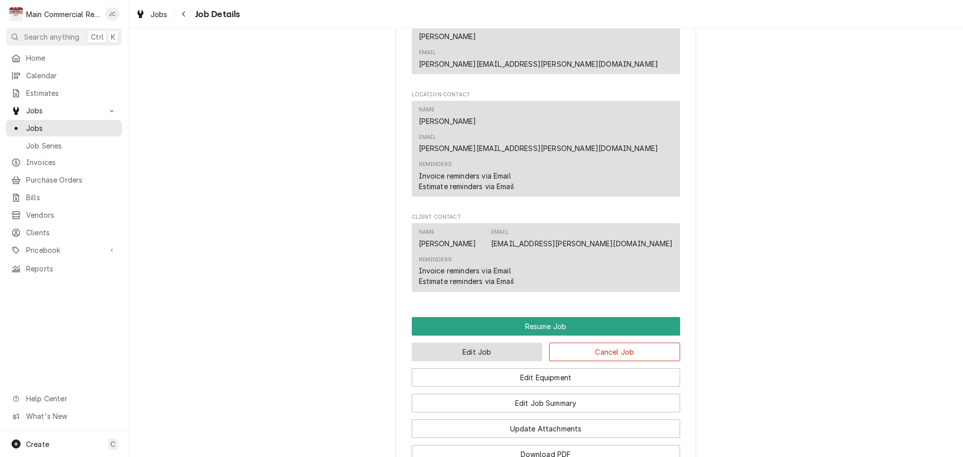
drag, startPoint x: 504, startPoint y: 287, endPoint x: 510, endPoint y: 279, distance: 9.6
click at [504, 342] on button "Edit Job" at bounding box center [477, 351] width 131 height 19
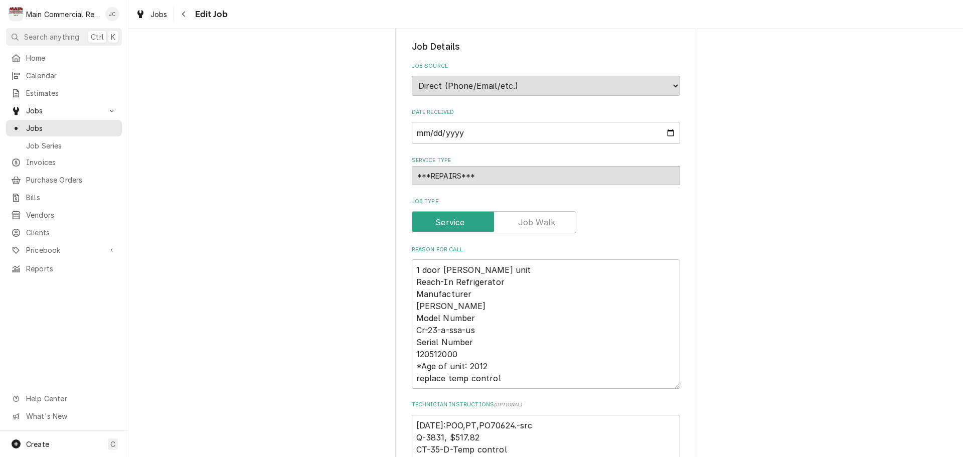
scroll to position [201, 0]
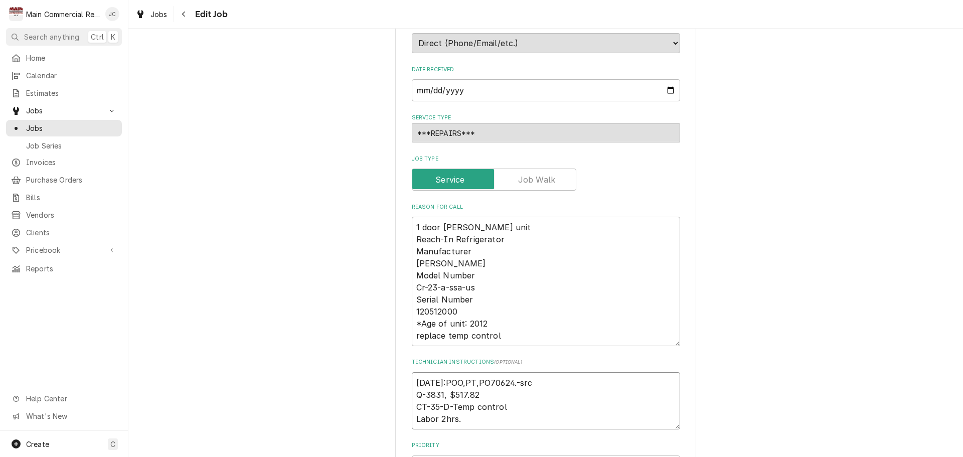
click at [461, 380] on textarea "9-16-25:POO,PT,PO70624.-src Q-3831, $517.82 CT-35-D-Temp control Labor 2hrs." at bounding box center [546, 400] width 268 height 57
type textarea "x"
type textarea "9-16-25:PO,PT,PO70624.-src Q-3831, $517.82 CT-35-D-Temp control Labor 2hrs."
type textarea "x"
type textarea "9-16-25:POT,PT,PO70624.-src Q-3831, $517.82 CT-35-D-Temp control Labor 2hrs."
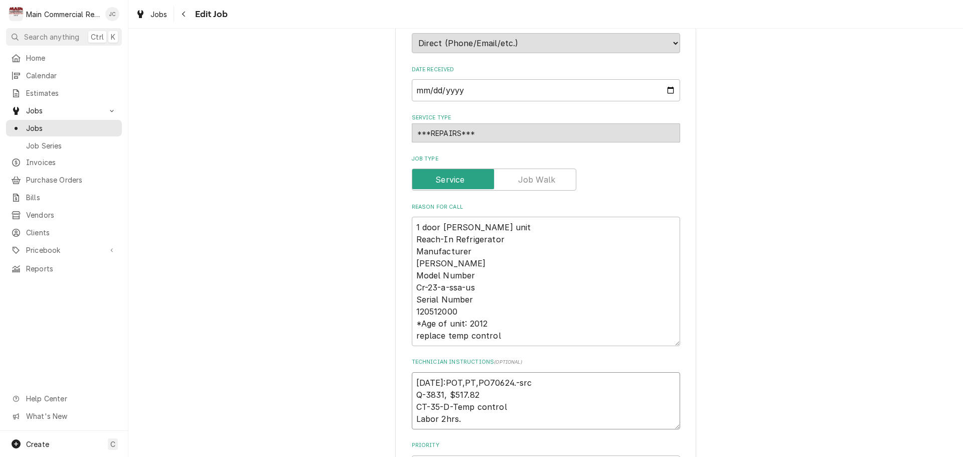
click at [428, 382] on textarea "9-16-25:POT,PT,PO70624.-src Q-3831, $517.82 CT-35-D-Temp control Labor 2hrs." at bounding box center [546, 400] width 268 height 57
type textarea "x"
type textarea "9-1-25:POT,PT,PO70624.-src Q-3831, $517.82 CT-35-D-Temp control Labor 2hrs."
type textarea "x"
type textarea "9-19-25:POT,PT,PO70624.-src Q-3831, $517.82 CT-35-D-Temp control Labor 2hrs."
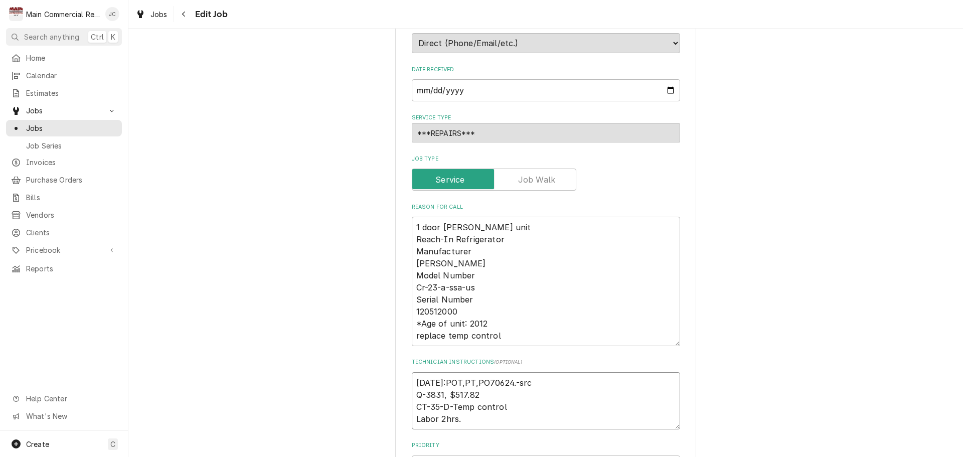
click at [534, 382] on textarea "9-19-25:POT,PT,PO70624.-src Q-3831, $517.82 CT-35-D-Temp control Labor 2hrs." at bounding box center [546, 400] width 268 height 57
type textarea "x"
type textarea "9-19-25:POT,PT,PO70624.-sr Q-3831, $517.82 CT-35-D-Temp control Labor 2hrs."
type textarea "x"
type textarea "9-19-25:POT,PT,PO70624.-s Q-3831, $517.82 CT-35-D-Temp control Labor 2hrs."
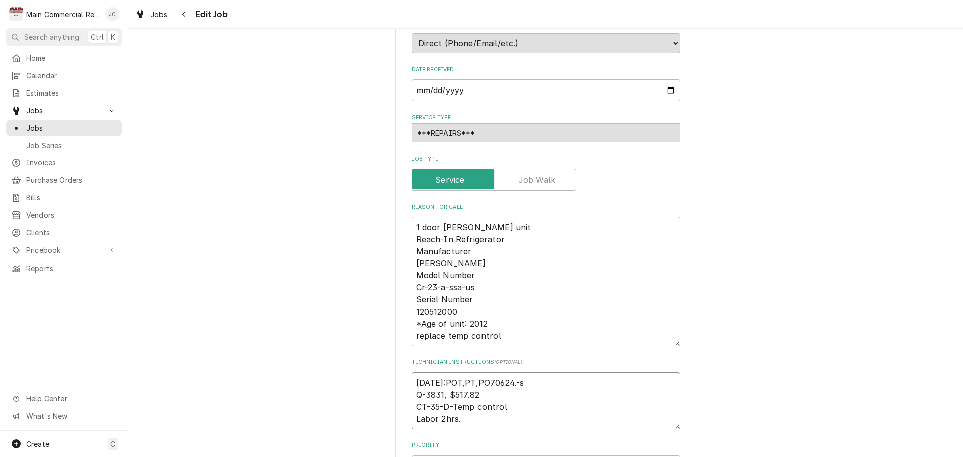
type textarea "x"
type textarea "9-19-25:POT,PT,PO70624.- Q-3831, $517.82 CT-35-D-Temp control Labor 2hrs."
type textarea "x"
type textarea "9-19-25:POT,PT,PO70624. Q-3831, $517.82 CT-35-D-Temp control Labor 2hrs."
type textarea "x"
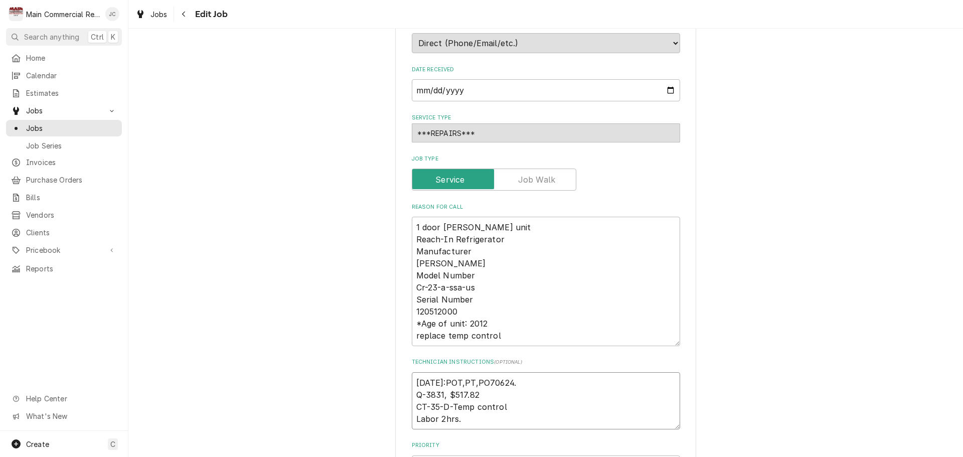
type textarea "9-19-25:POT,PT,PO70624.J Q-3831, $517.82 CT-35-D-Temp control Labor 2hrs."
type textarea "x"
type textarea "9-19-25:POT,PT,PO70624.JC Q-3831, $517.82 CT-35-D-Temp control Labor 2hrs."
type textarea "x"
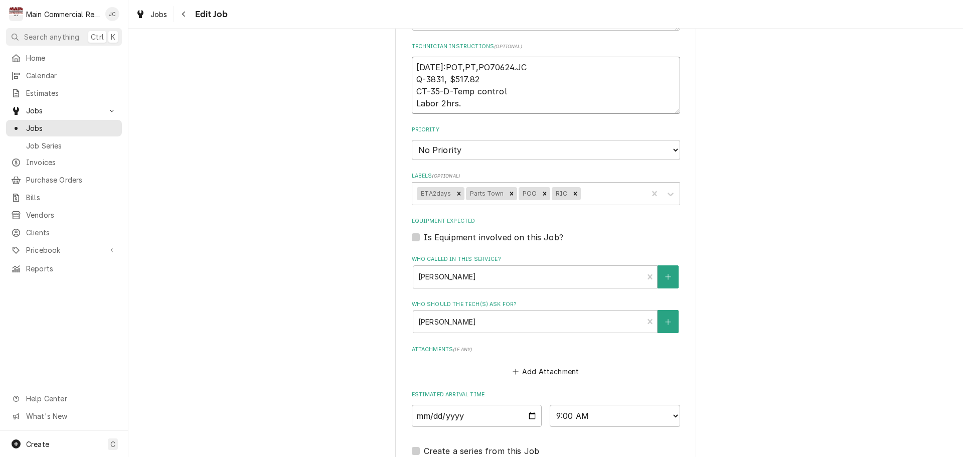
scroll to position [670, 0]
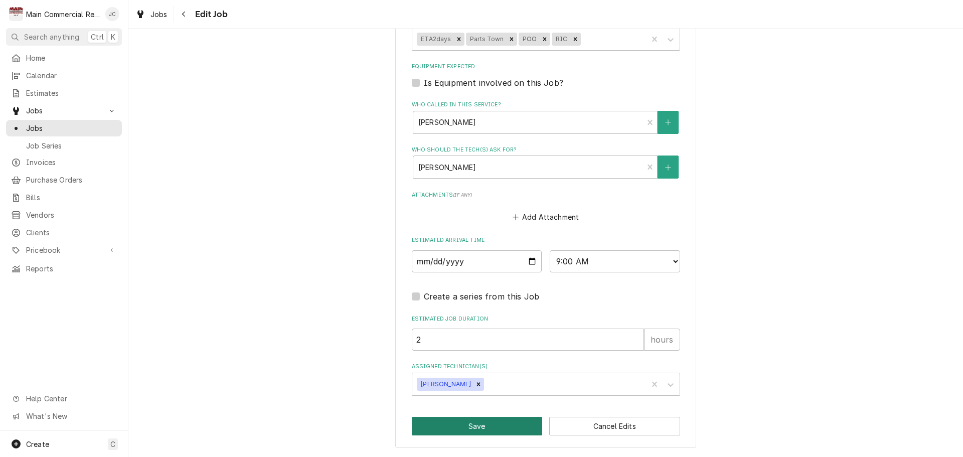
type textarea "9-19-25:POT,PT,PO70624.JC Q-3831, $517.82 CT-35-D-Temp control Labor 2hrs."
click at [490, 430] on button "Save" at bounding box center [477, 426] width 131 height 19
type textarea "x"
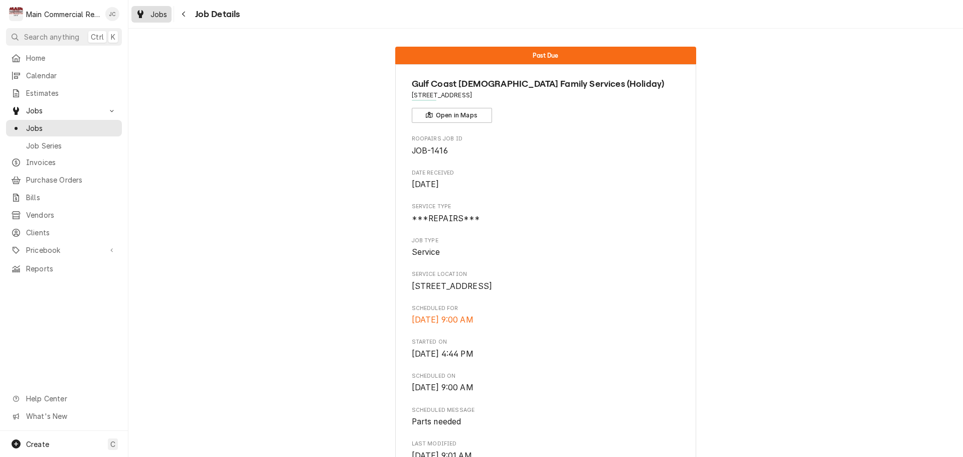
click at [160, 15] on span "Jobs" at bounding box center [158, 14] width 17 height 11
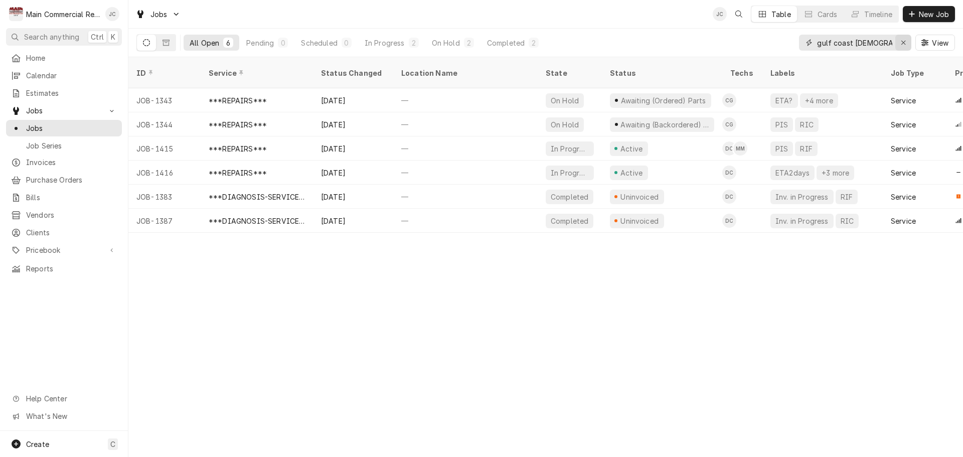
click at [904, 44] on icon "Erase input" at bounding box center [904, 42] width 6 height 7
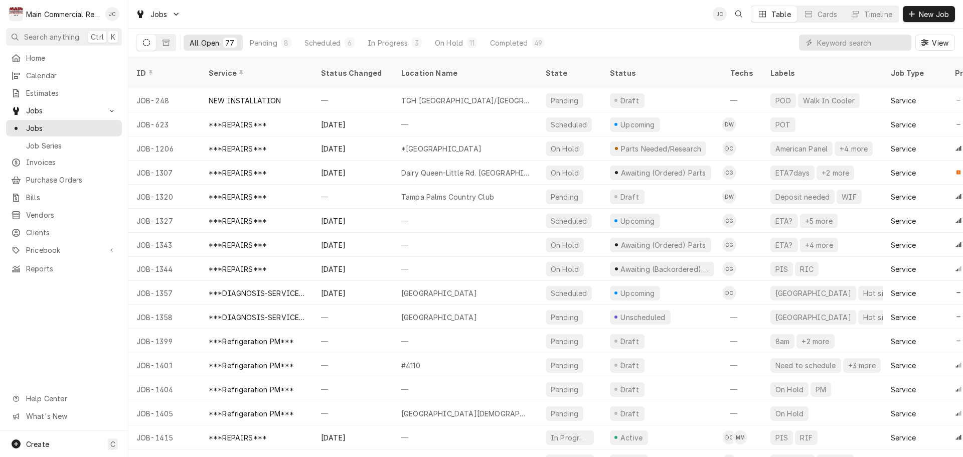
click at [196, 47] on div "All Open" at bounding box center [205, 43] width 30 height 11
click at [876, 42] on input "Dynamic Content Wrapper" at bounding box center [861, 43] width 89 height 16
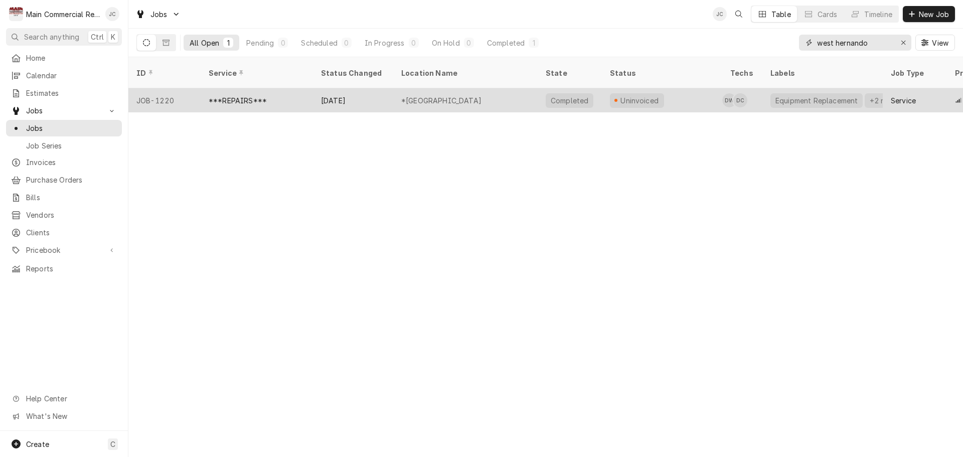
type input "west hernando"
click at [463, 95] on div "*[GEOGRAPHIC_DATA]" at bounding box center [441, 100] width 80 height 11
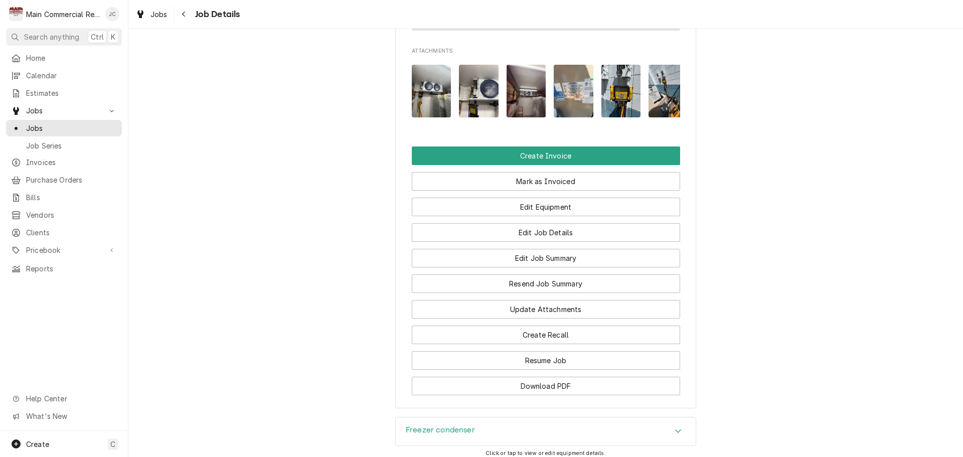
scroll to position [1304, 0]
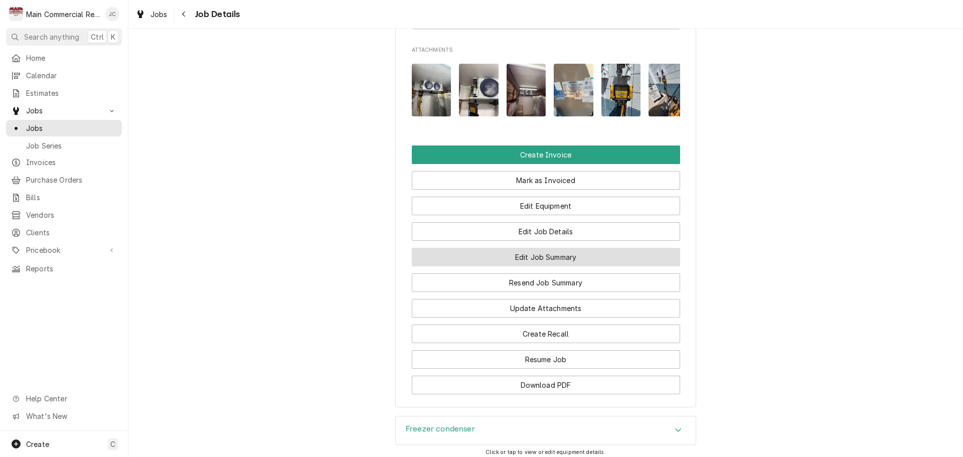
click at [555, 263] on button "Edit Job Summary" at bounding box center [546, 257] width 268 height 19
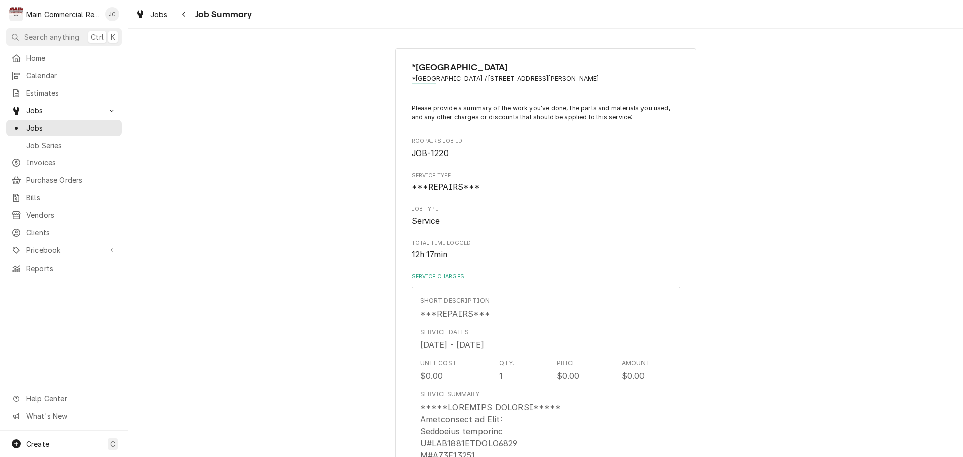
scroll to position [201, 0]
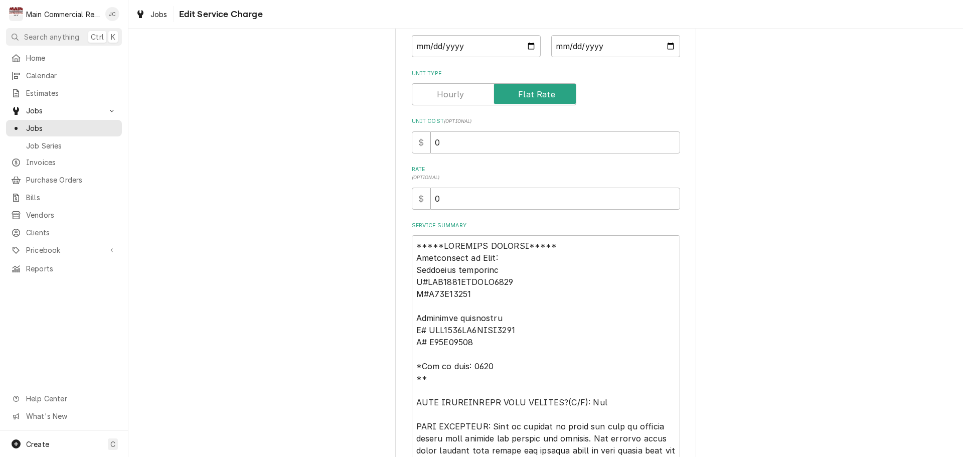
scroll to position [201, 0]
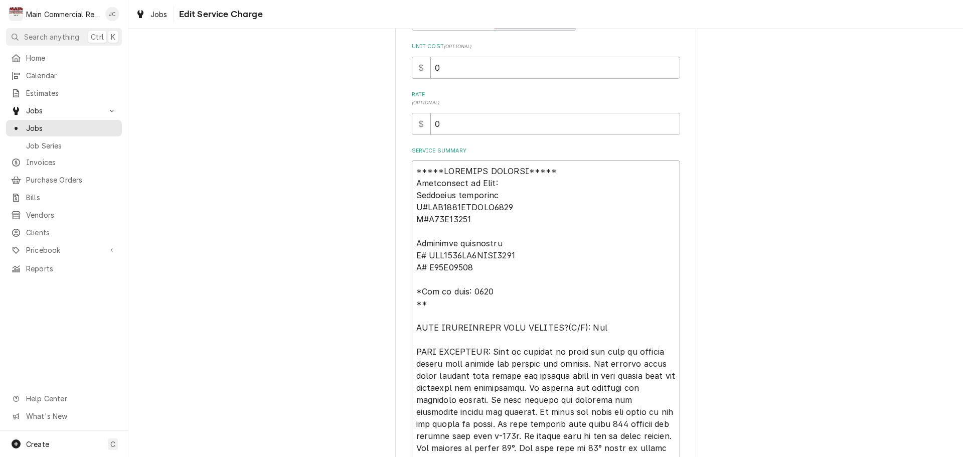
drag, startPoint x: 411, startPoint y: 182, endPoint x: 494, endPoint y: 275, distance: 124.3
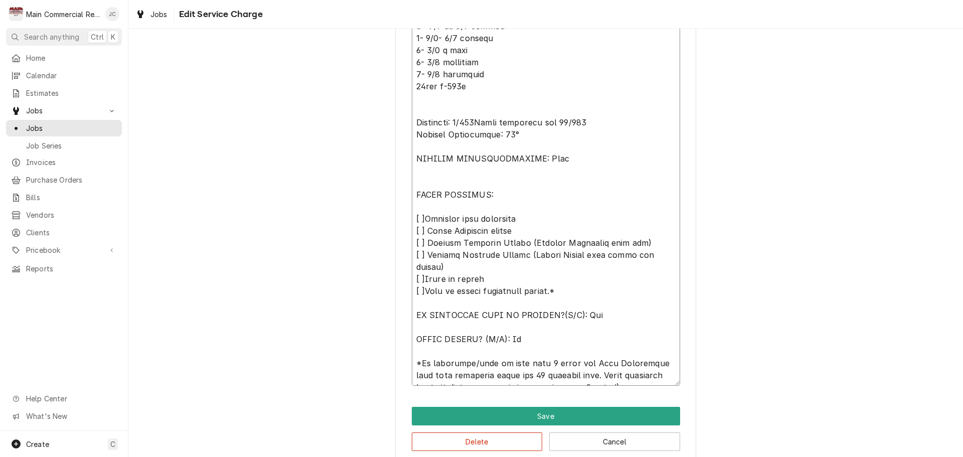
scroll to position [903, 0]
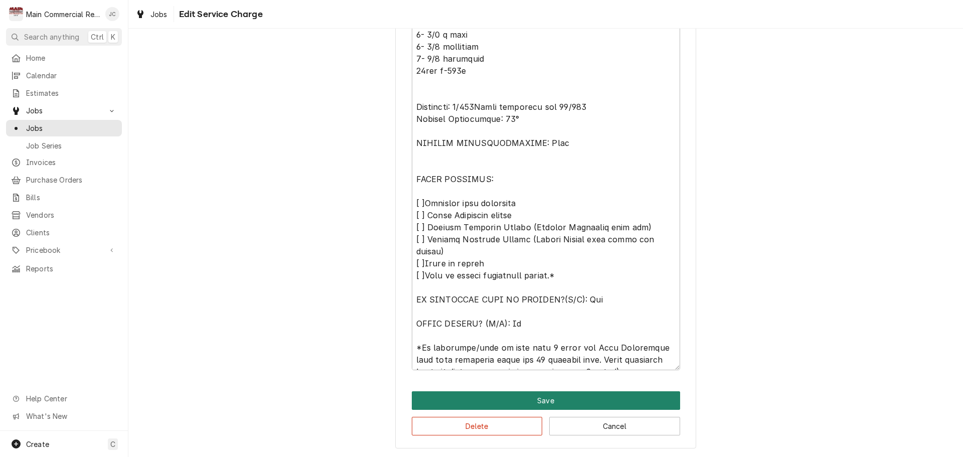
click at [559, 395] on button "Save" at bounding box center [546, 400] width 268 height 19
type textarea "x"
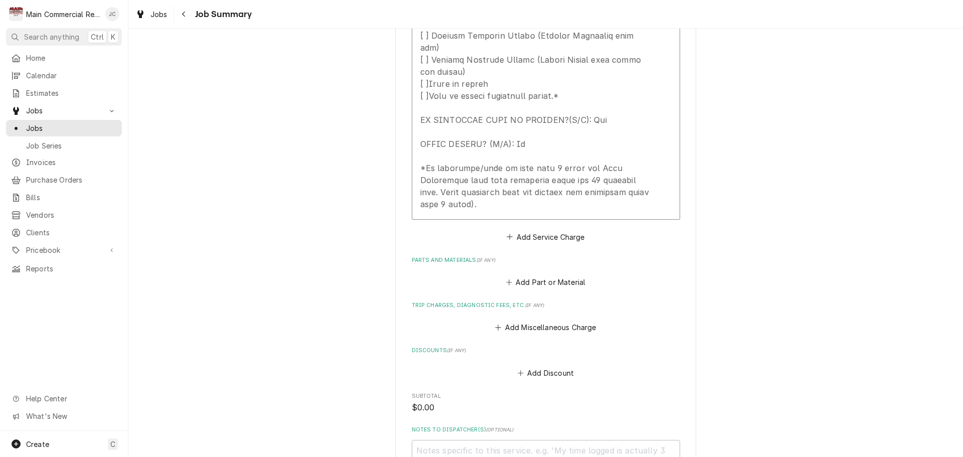
scroll to position [1298, 0]
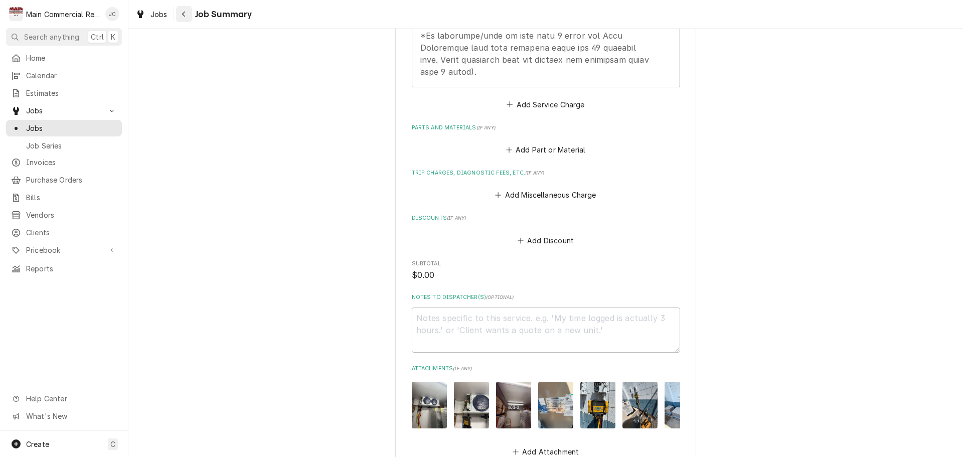
click at [186, 14] on icon "Navigate back" at bounding box center [184, 14] width 5 height 7
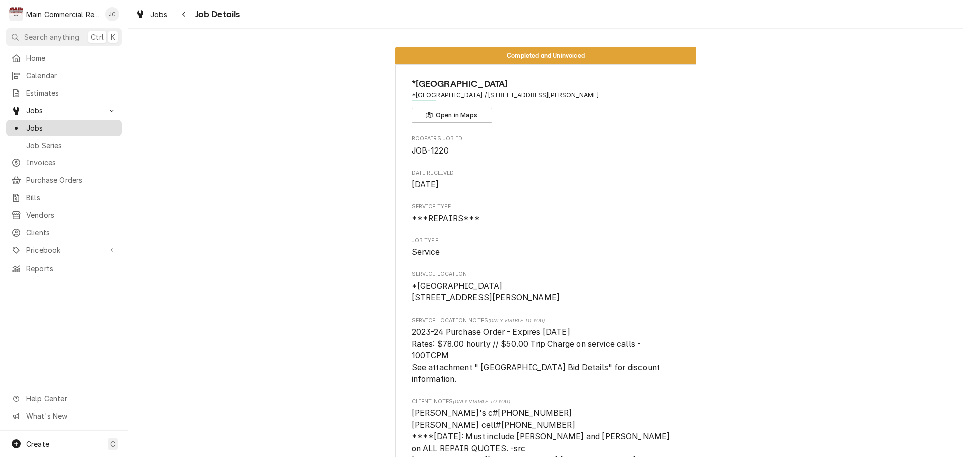
click at [38, 124] on span "Jobs" at bounding box center [71, 128] width 91 height 11
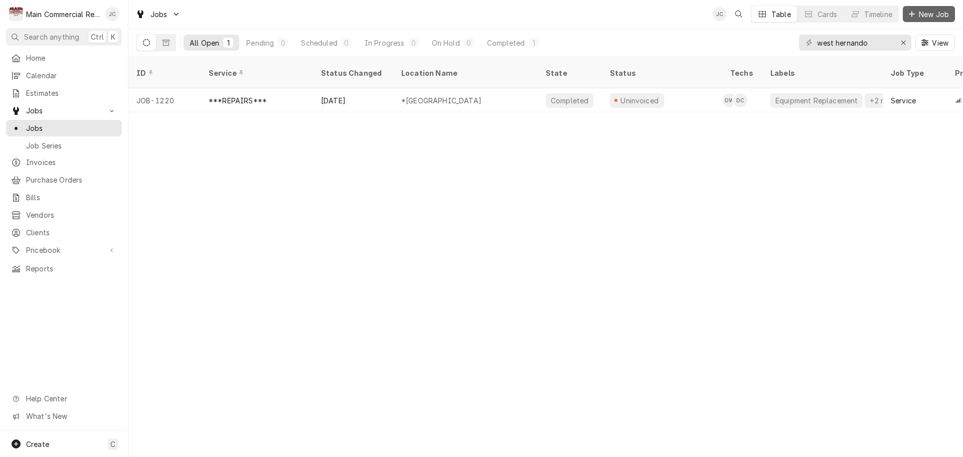
click at [916, 16] on div "Dynamic Content Wrapper" at bounding box center [912, 14] width 10 height 10
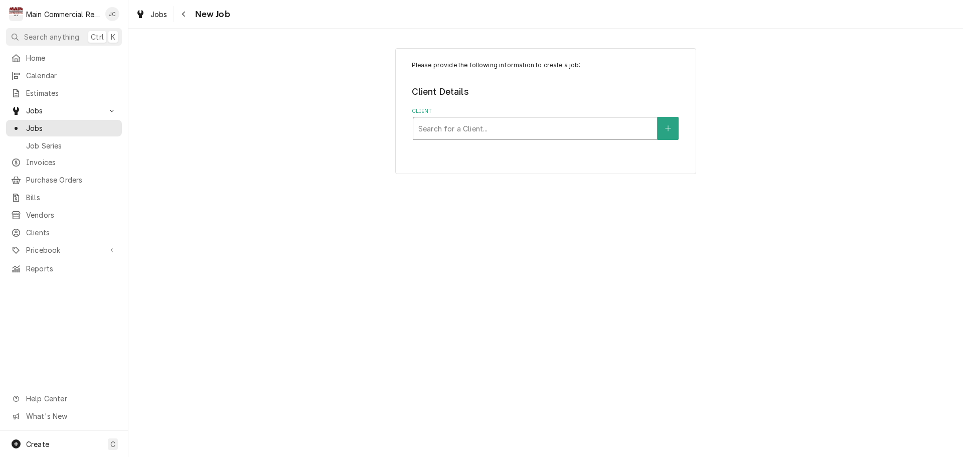
click at [455, 125] on div "Client" at bounding box center [535, 128] width 234 height 18
type input "west hernando"
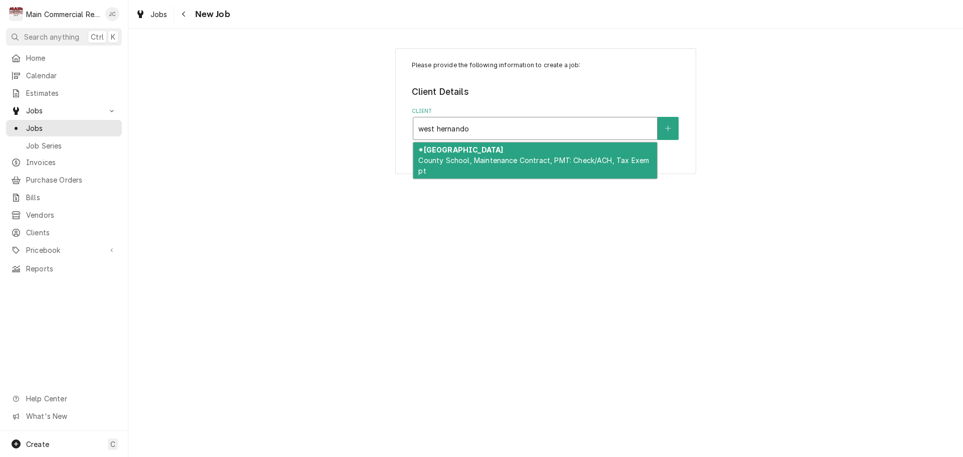
click at [468, 162] on span "County School, Maintenance Contract, PMT: Check/ACH, Tax Exempt" at bounding box center [533, 165] width 231 height 19
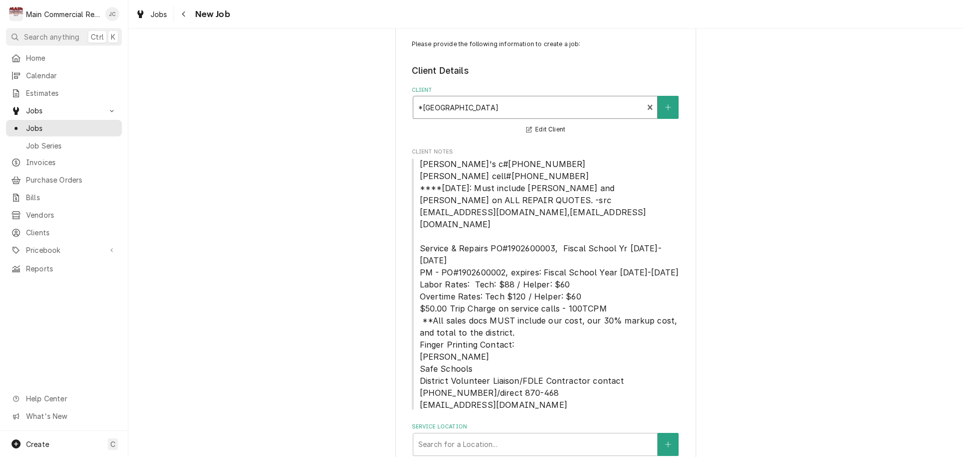
scroll to position [39, 0]
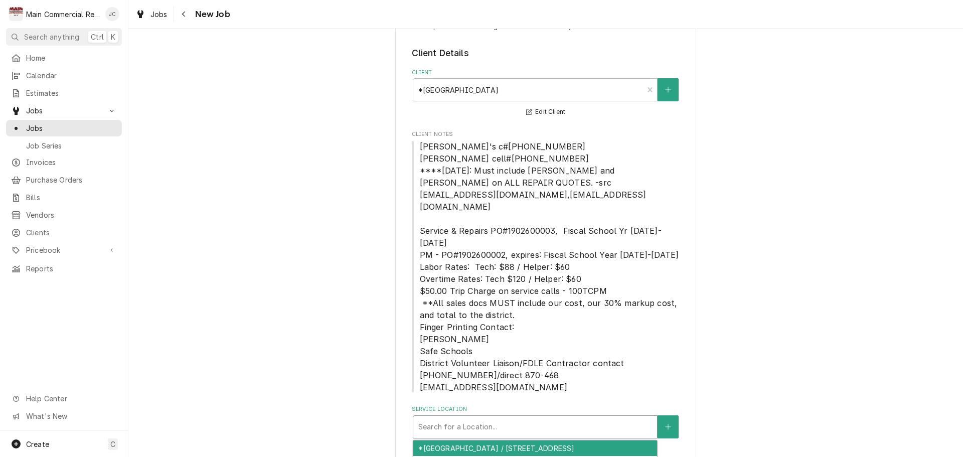
click at [504, 418] on div "Service Location" at bounding box center [535, 427] width 234 height 18
type input "e"
type input "west"
click at [507, 440] on div "*West Hernando Middle School / 14325 Ken Austin Parkway, Spring Hill, FL 34613" at bounding box center [535, 448] width 244 height 16
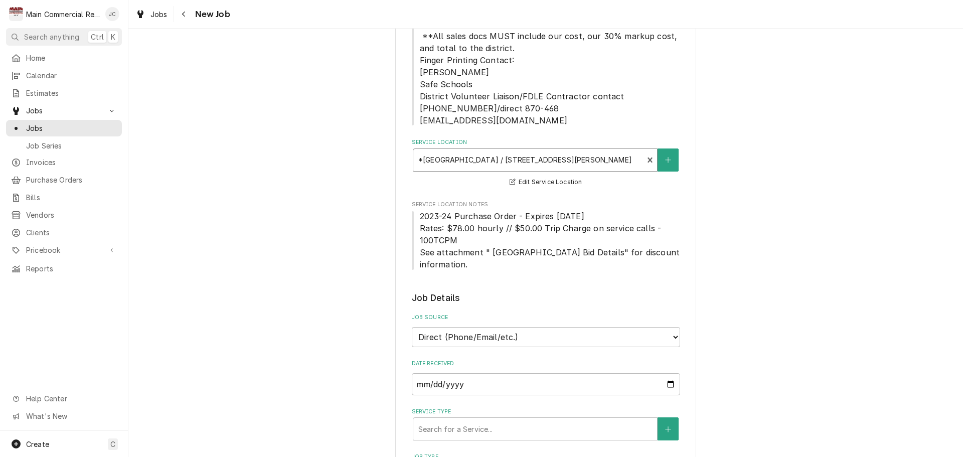
scroll to position [339, 0]
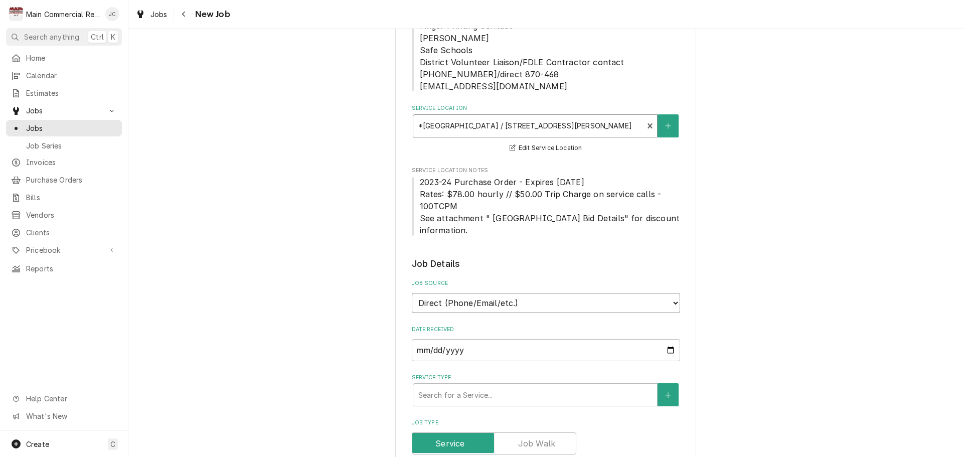
click at [538, 293] on select "Direct (Phone/Email/etc.) Service Channel Corrigo Ecotrak Other" at bounding box center [546, 303] width 268 height 20
click at [593, 257] on legend "Job Details" at bounding box center [546, 263] width 268 height 13
click at [478, 339] on input "[DATE]" at bounding box center [546, 350] width 268 height 22
click at [740, 266] on div "Please provide the following information to create a job: Client Details Client…" at bounding box center [545, 395] width 834 height 1390
click at [515, 386] on div "Service Type" at bounding box center [535, 395] width 234 height 18
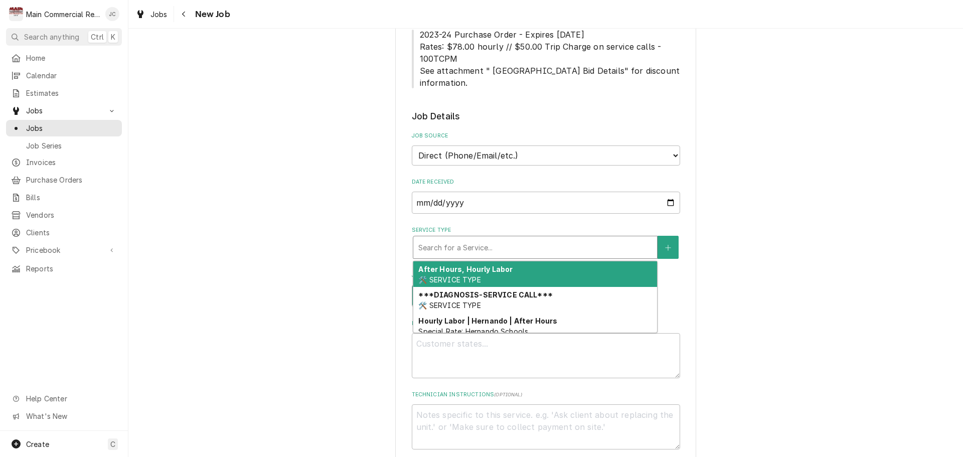
scroll to position [490, 0]
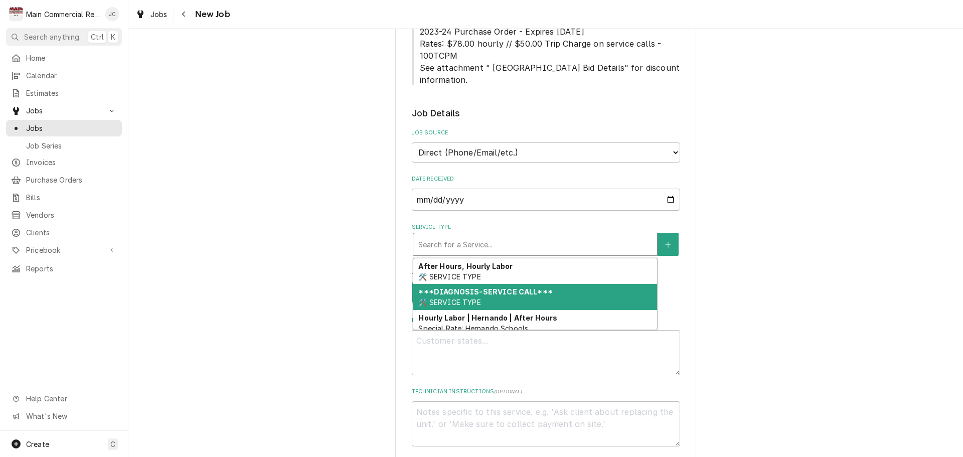
click at [485, 287] on strong "***DIAGNOSIS-SERVICE CALL***" at bounding box center [485, 291] width 134 height 9
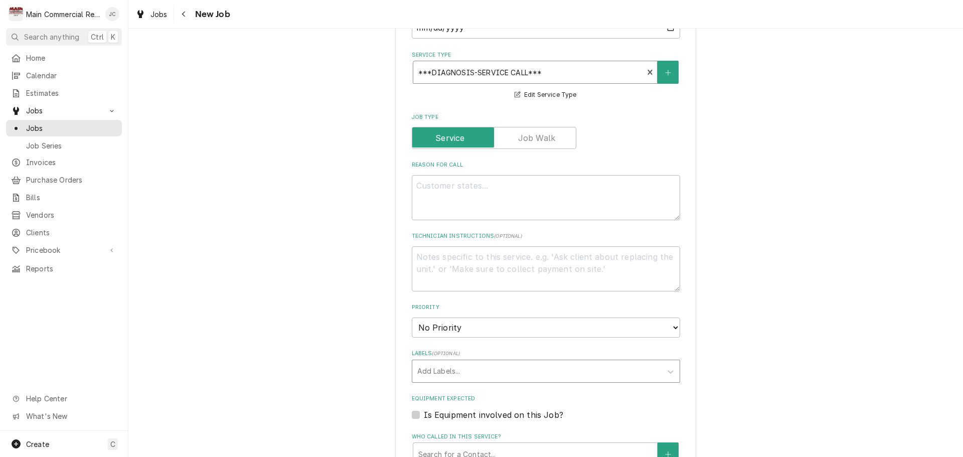
scroll to position [690, 0]
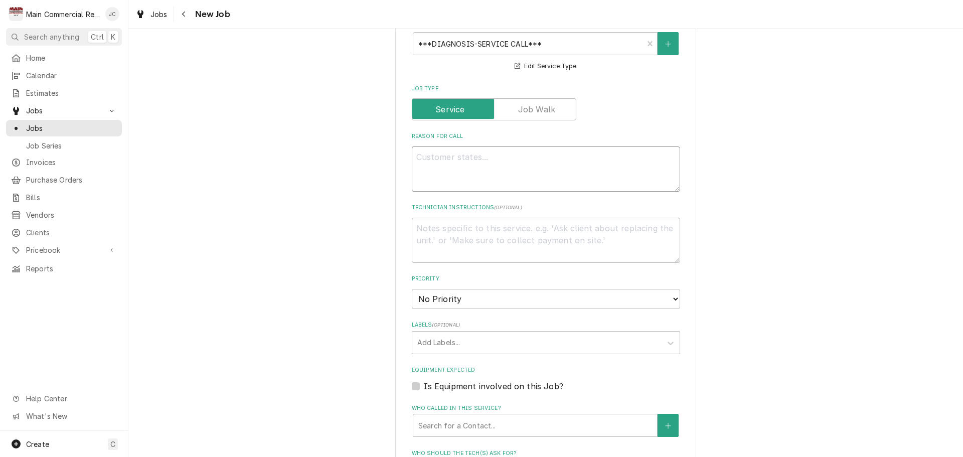
click at [456, 150] on textarea "Reason For Call" at bounding box center [546, 168] width 268 height 45
type textarea "x"
type textarea "W"
type textarea "x"
type textarea "WI"
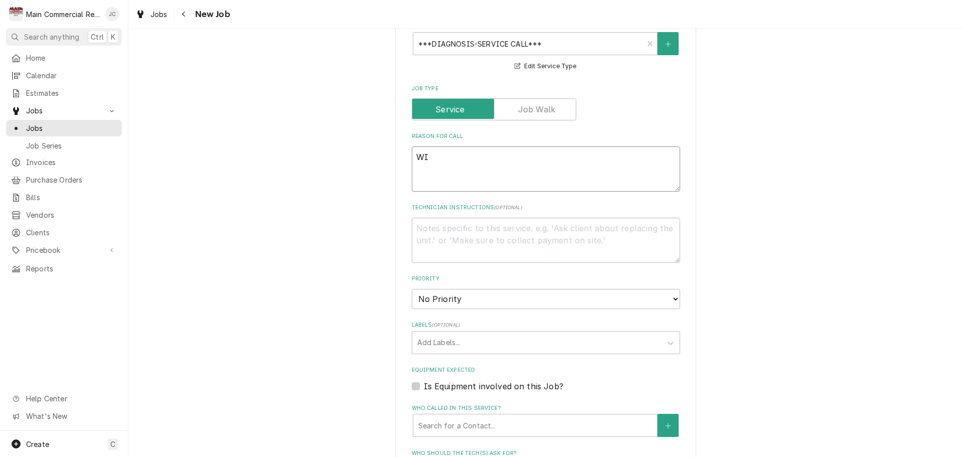
type textarea "x"
type textarea "WIF"
type textarea "x"
type textarea "WIF"
type textarea "x"
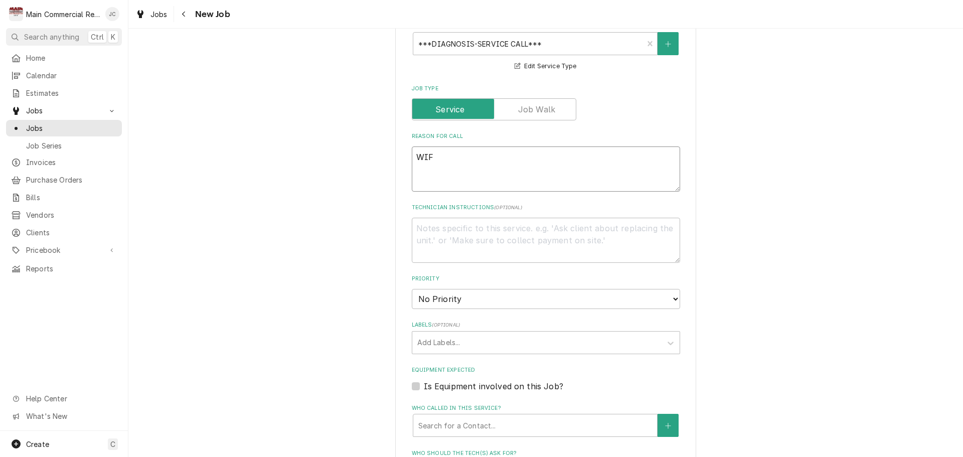
type textarea "WIF -"
type textarea "x"
type textarea "WIF -"
type textarea "x"
type textarea "WIF - h"
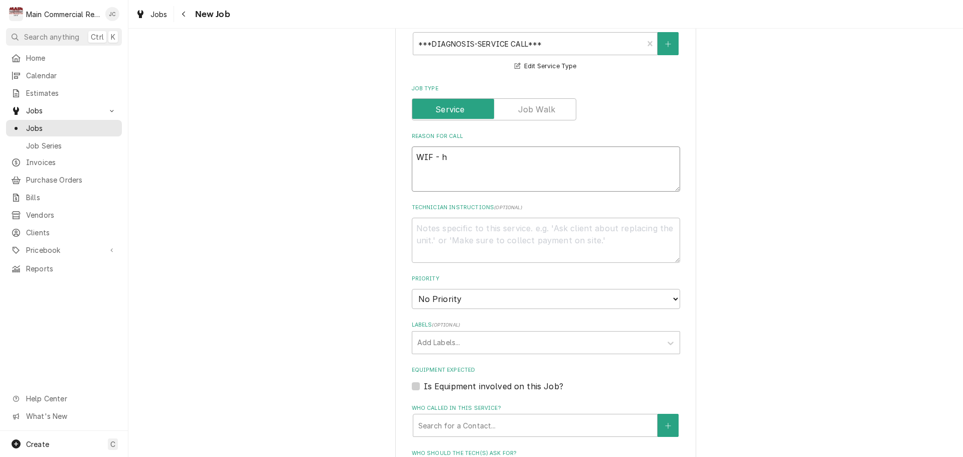
type textarea "x"
type textarea "WIF -"
type textarea "x"
type textarea "WIF - w"
type textarea "x"
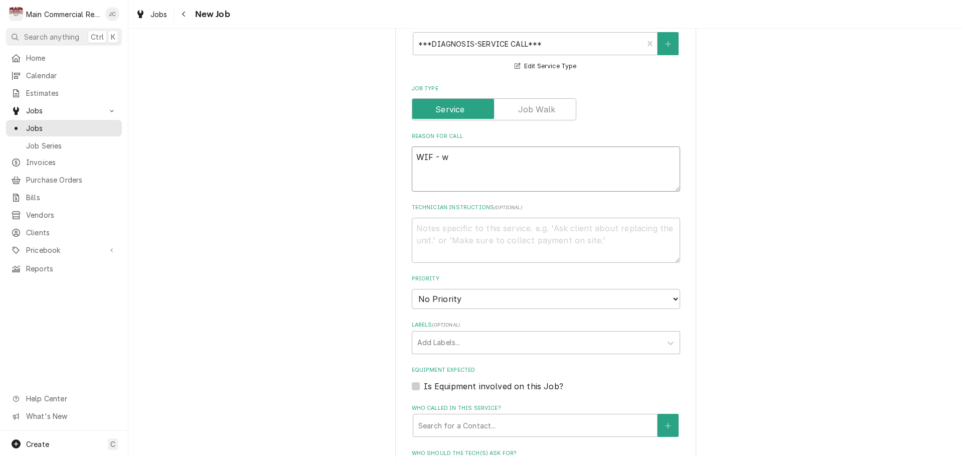
type textarea "WIF - we"
type textarea "x"
type textarea "WIF - we"
type textarea "x"
type textarea "WIF - we j"
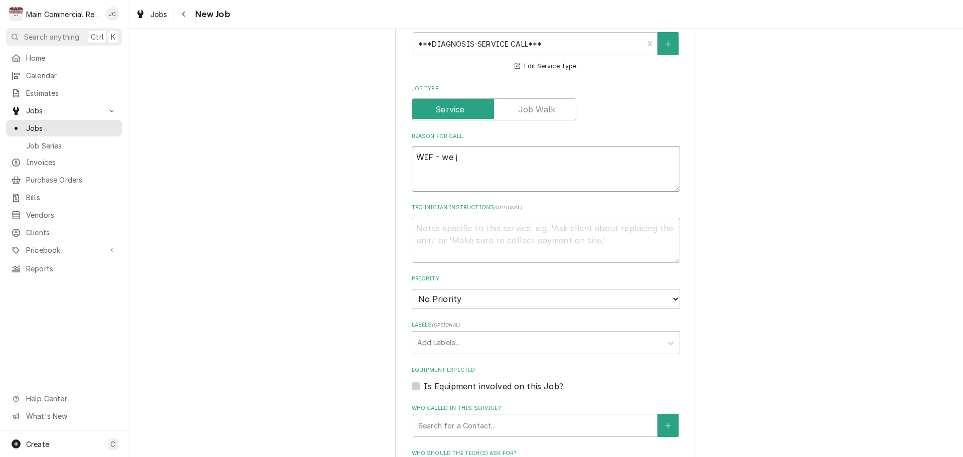
type textarea "x"
type textarea "WIF - we ju"
type textarea "x"
type textarea "WIF - we jus"
type textarea "x"
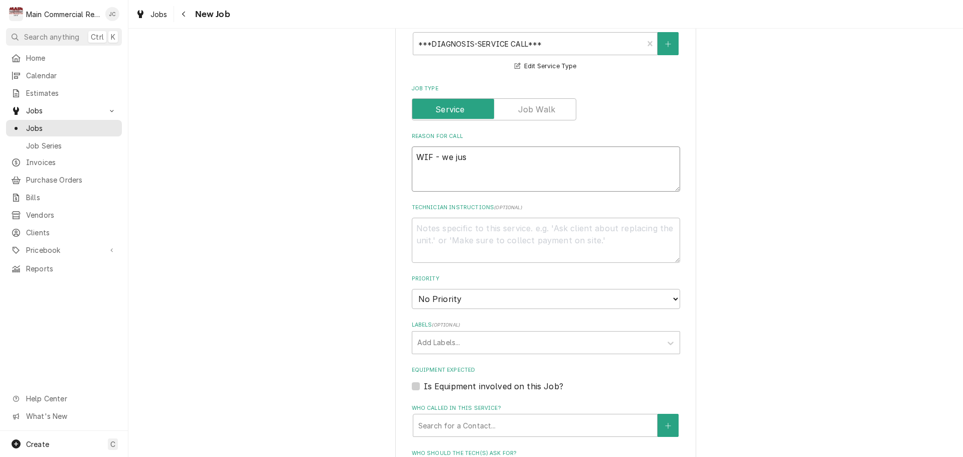
type textarea "WIF - we just"
type textarea "x"
type textarea "WIF - we just"
type textarea "x"
type textarea "WIF - we just d"
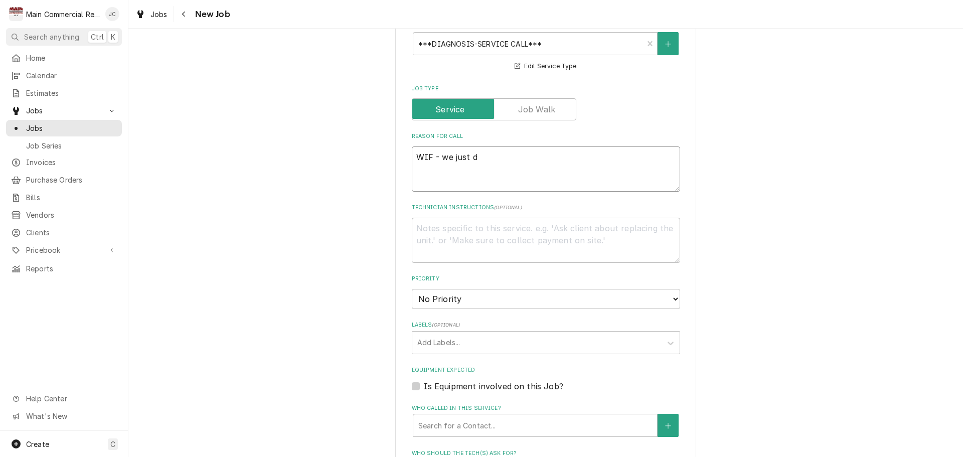
type textarea "x"
type textarea "WIF - we just did"
type textarea "x"
type textarea "WIF - we just did"
type textarea "x"
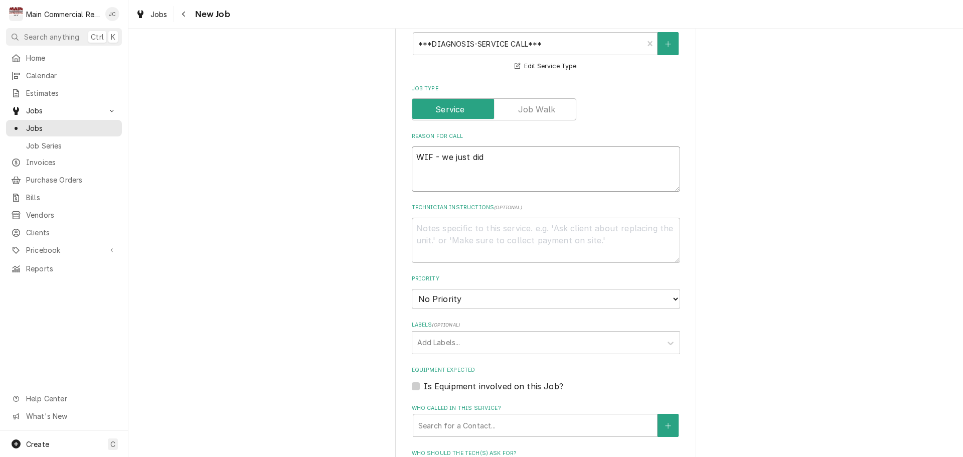
type textarea "WIF - we just did a"
type textarea "x"
type textarea "WIF - we just did"
type textarea "x"
type textarea "WIF - we just did t"
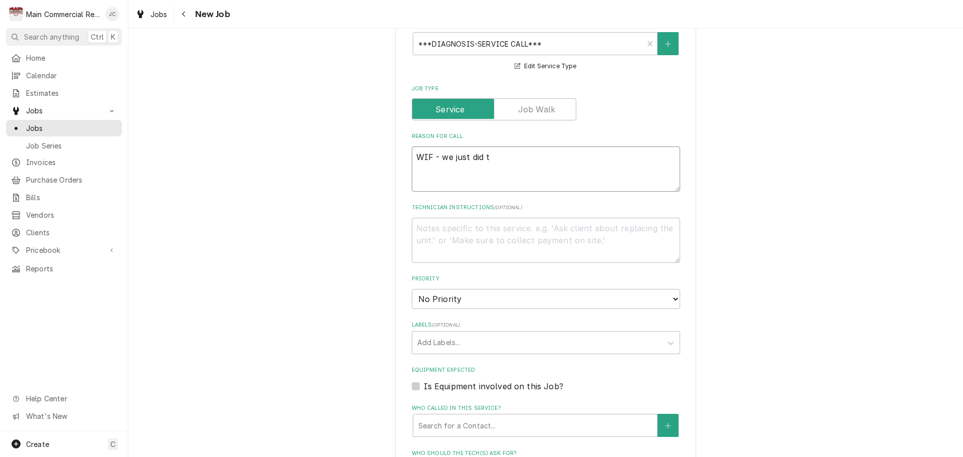
type textarea "x"
type textarea "WIF - we just did th"
type textarea "x"
type textarea "WIF - we just did the"
type textarea "x"
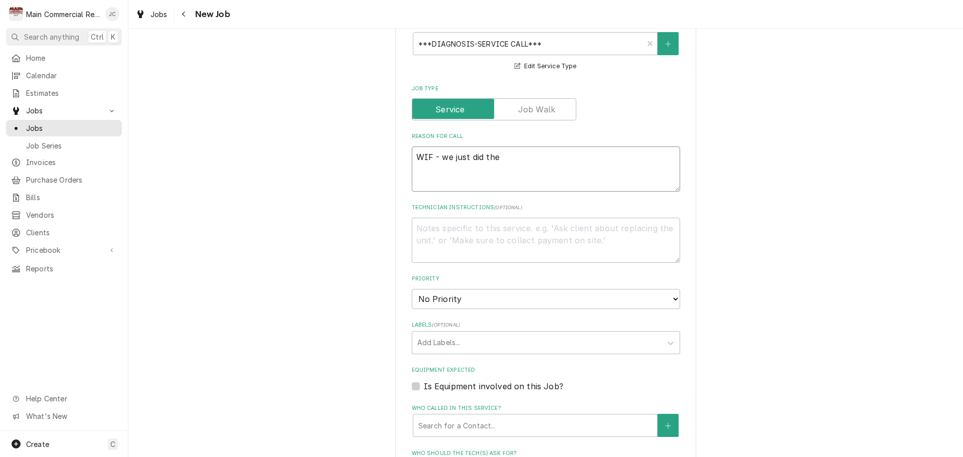
type textarea "WIF - we just did the"
type textarea "x"
type textarea "WIF - we just did the e"
type textarea "x"
type textarea "WIF - we just did the eq"
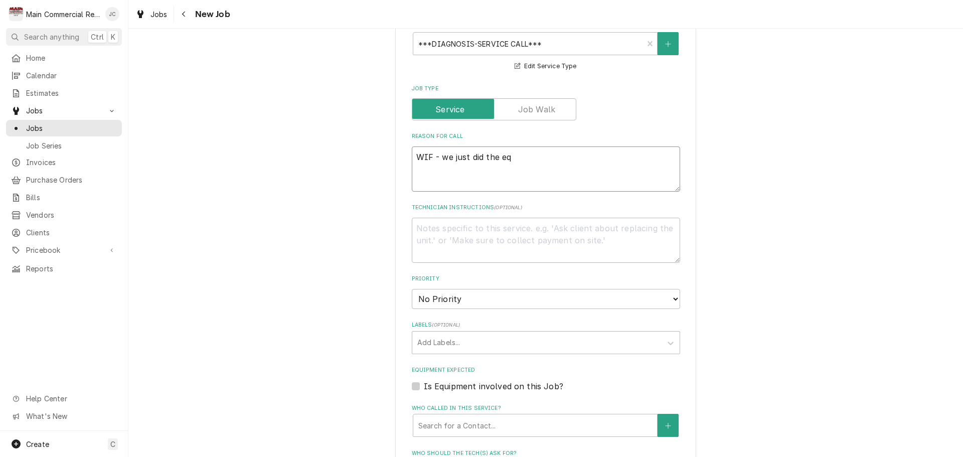
type textarea "x"
type textarea "WIF - we just did the equ"
type textarea "x"
type textarea "WIF - we just did the equip"
type textarea "x"
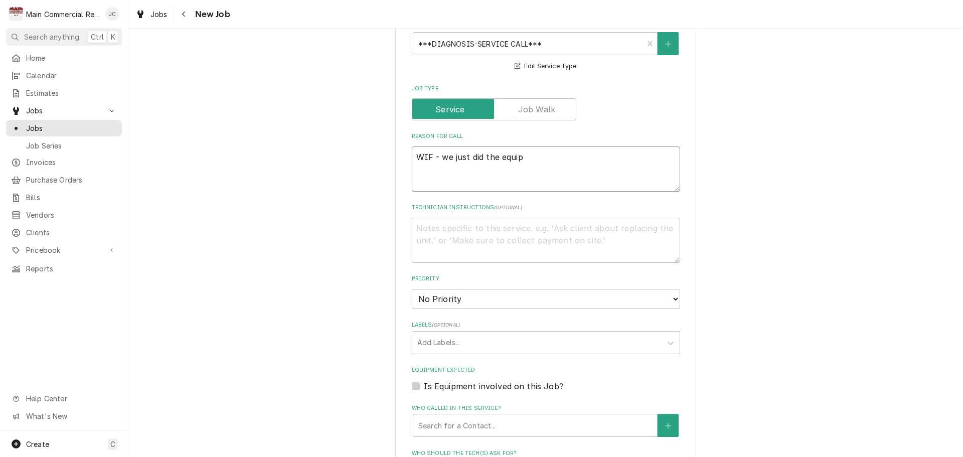
type textarea "WIF - we just did the equipm"
type textarea "x"
type textarea "WIF - we just did the equipme"
type textarea "x"
type textarea "WIF - we just did the equipmen"
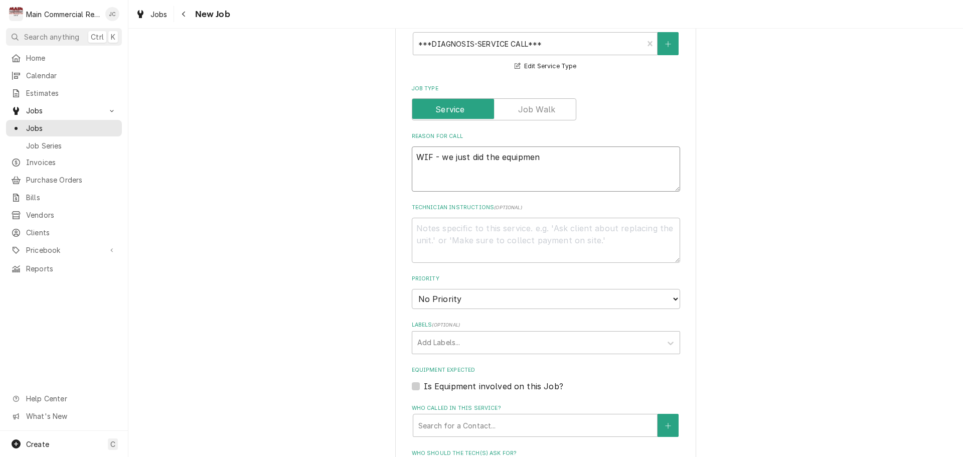
type textarea "x"
type textarea "WIF - we just did the equipment"
type textarea "x"
type textarea "WIF - we just did the equipment"
type textarea "x"
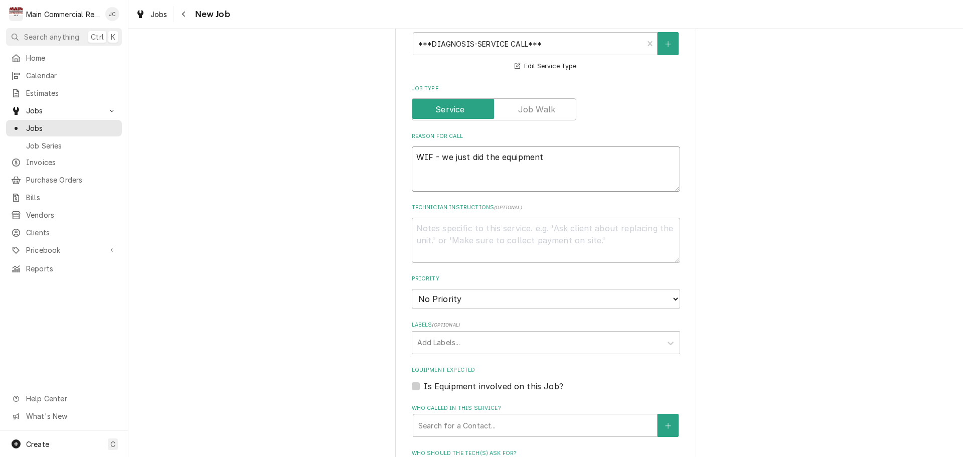
type textarea "WIF - we just did the equipment C"
type textarea "x"
type textarea "WIF - we just did the equipment C/"
type textarea "x"
type textarea "WIF - we just did the equipment C/O"
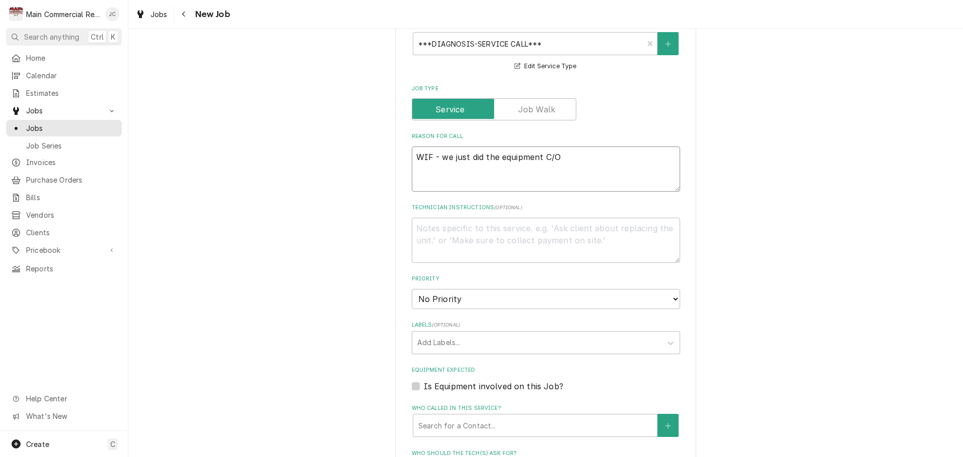
type textarea "x"
type textarea "WIF - we just did the equipment C/O"
type textarea "x"
type textarea "WIF - we just did the equipment C/O E"
type textarea "x"
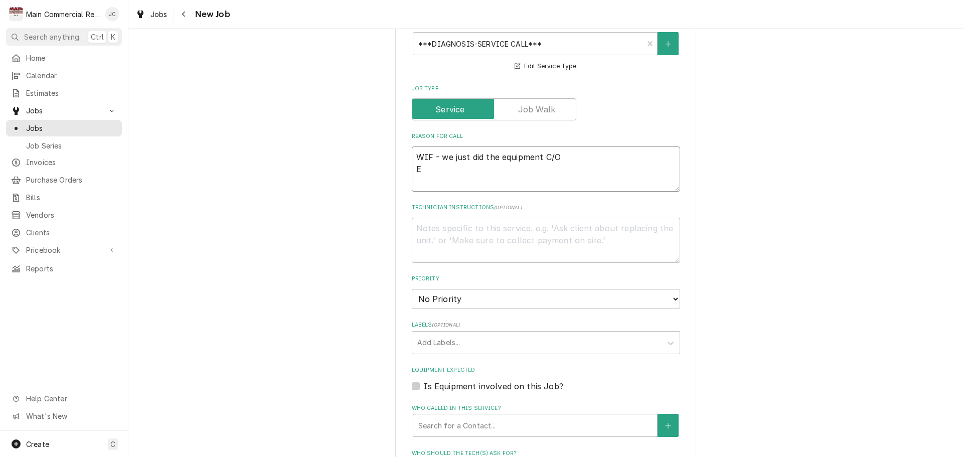
type textarea "WIF - we just did the equipment C/O Ev"
type textarea "x"
type textarea "WIF - we just did the equipment C/O Eva"
type textarea "x"
type textarea "WIF - we just did the equipment C/O Evap"
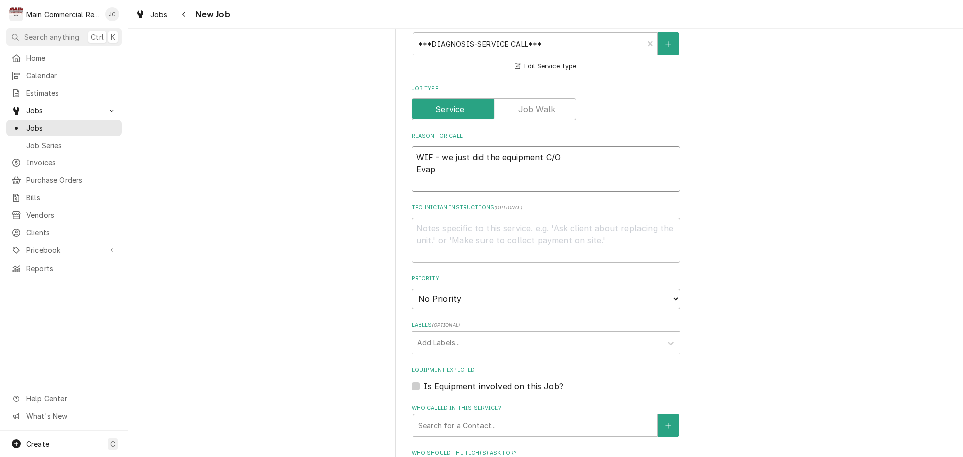
type textarea "x"
type textarea "WIF - we just did the equipment C/O Evap"
type textarea "x"
type textarea "WIF - we just did the equipment C/O Evap i"
type textarea "x"
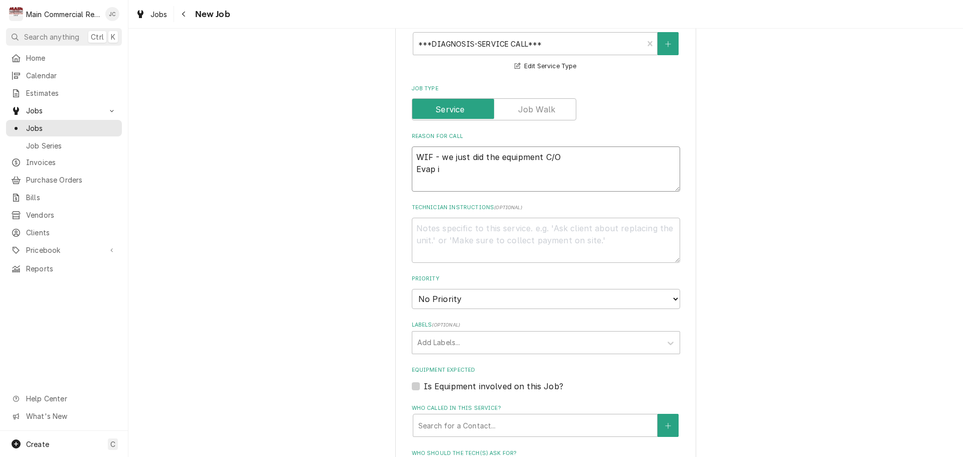
type textarea "WIF - we just did the equipment C/O Evap is"
type textarea "x"
type textarea "WIF - we just did the equipment C/O Evap is"
type textarea "x"
type textarea "WIF - we just did the equipment C/O Evap is r"
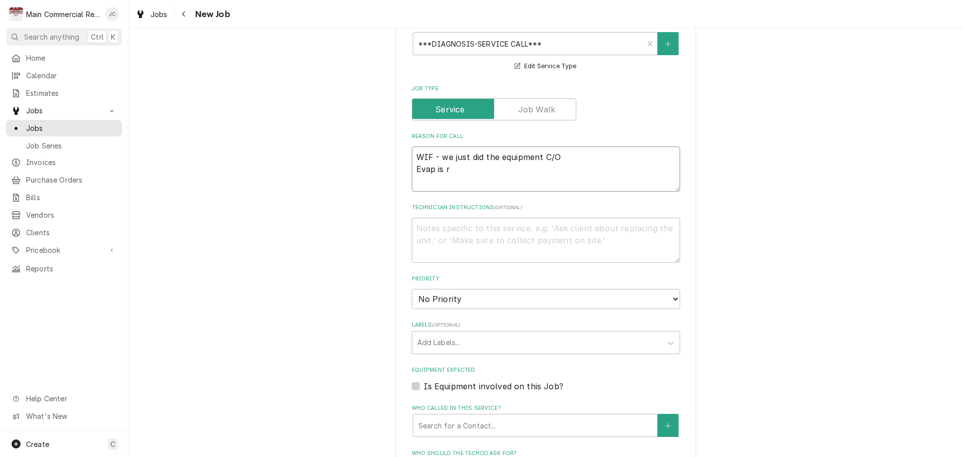
type textarea "x"
type textarea "WIF - we just did the equipment C/O Evap is ra"
type textarea "x"
type textarea "WIF - we just did the equipment C/O Evap is rat"
type textarea "x"
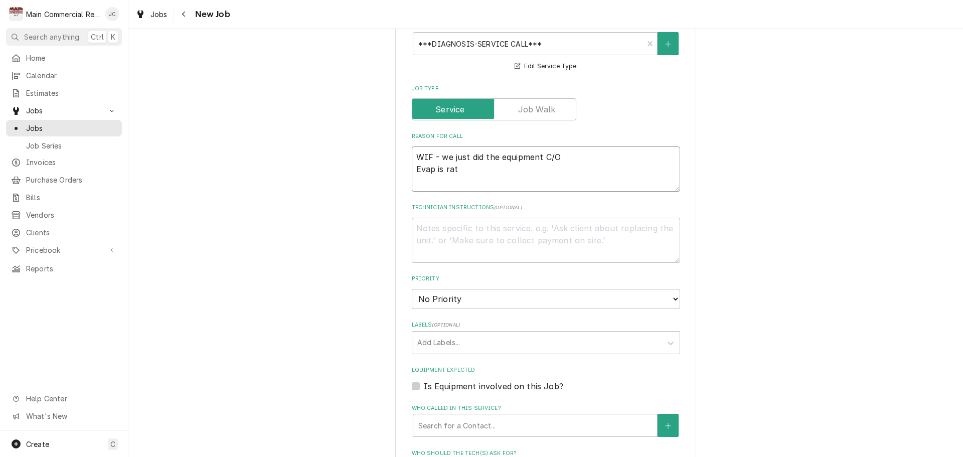
type textarea "WIF - we just did the equipment C/O Evap is ratt"
type textarea "x"
type textarea "WIF - we just did the equipment C/O Evap is ratti"
type textarea "x"
type textarea "WIF - we just did the equipment C/O Evap is rattin"
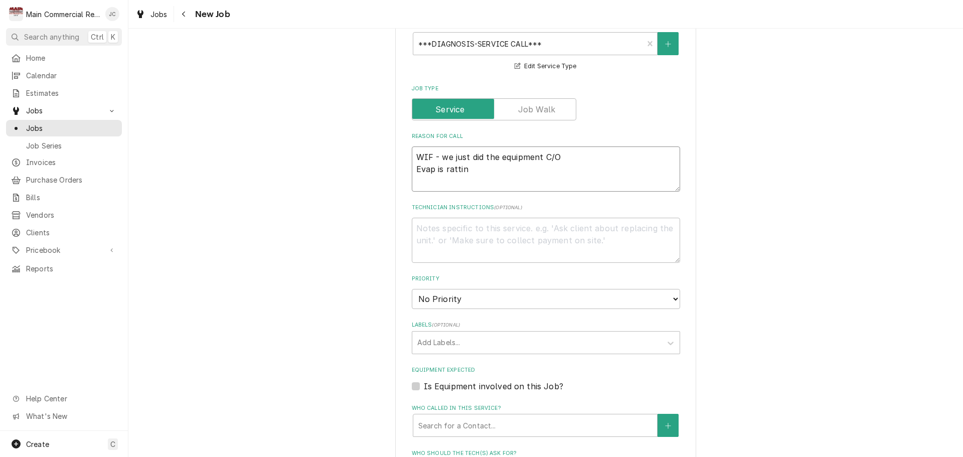
type textarea "x"
type textarea "WIF - we just did the equipment C/O Evap is ratti"
type textarea "x"
type textarea "WIF - we just did the equipment C/O Evap is ratt"
type textarea "x"
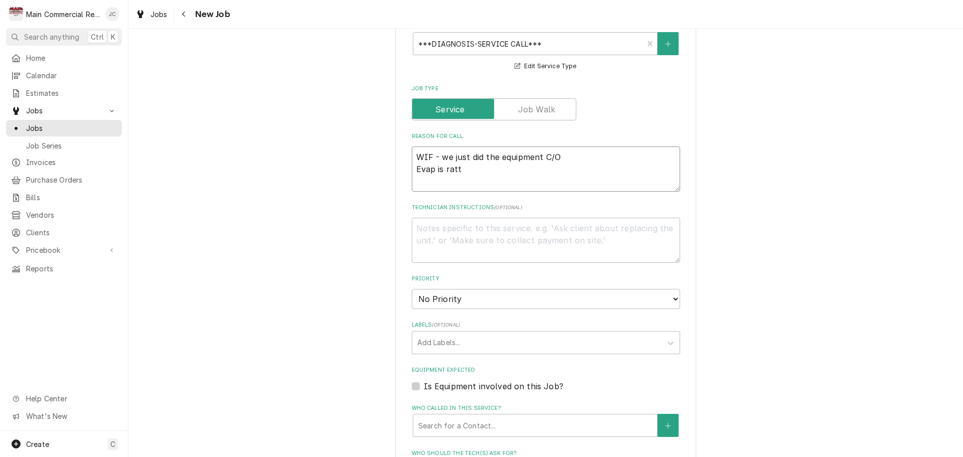
type textarea "WIF - we just did the equipment C/O Evap is rattl"
type textarea "x"
type textarea "WIF - we just did the equipment C/O Evap is rattli"
type textarea "x"
type textarea "WIF - we just did the equipment C/O Evap is rattlin"
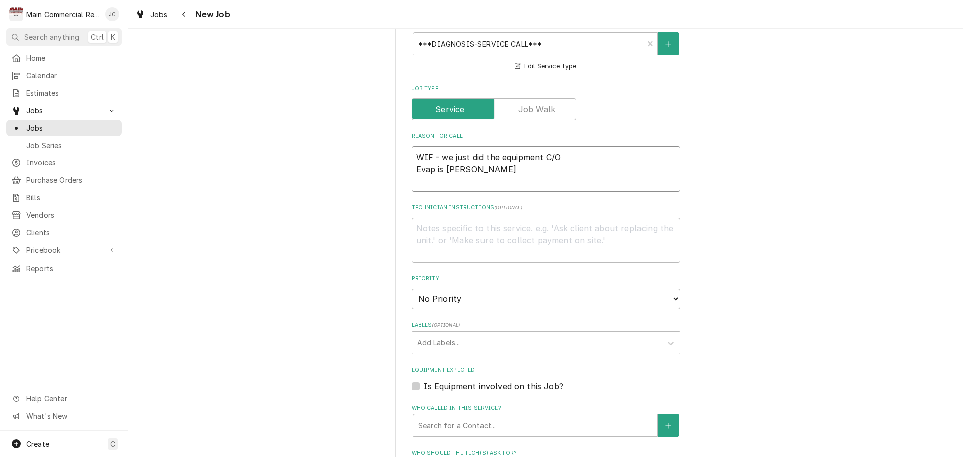
type textarea "x"
type textarea "WIF - we just did the equipment C/O Evap is rattling"
type textarea "x"
type textarea "WIF - we just did the equipment C/O Evap is rattling,"
type textarea "x"
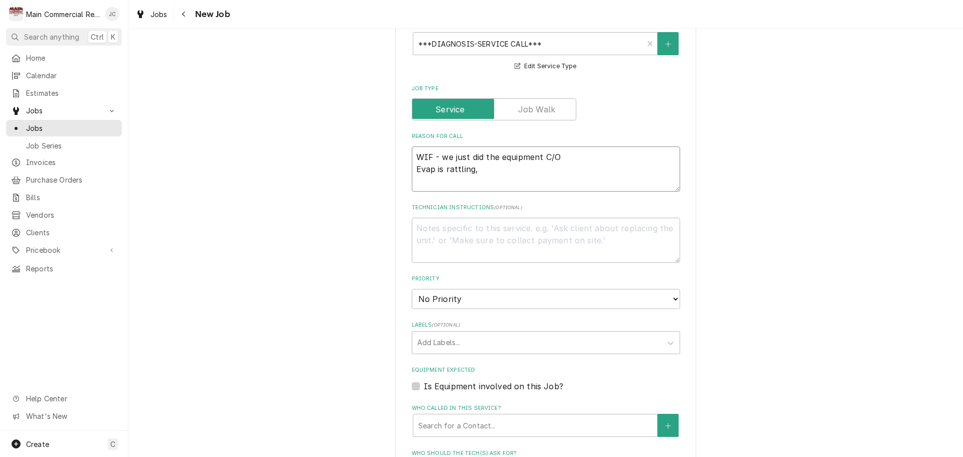
type textarea "WIF - we just did the equipment C/O Evap is rattling, a"
type textarea "x"
type textarea "WIF - we just did the equipment C/O Evap is rattling, an"
type textarea "x"
type textarea "WIF - we just did the equipment C/O Evap is rattling, and"
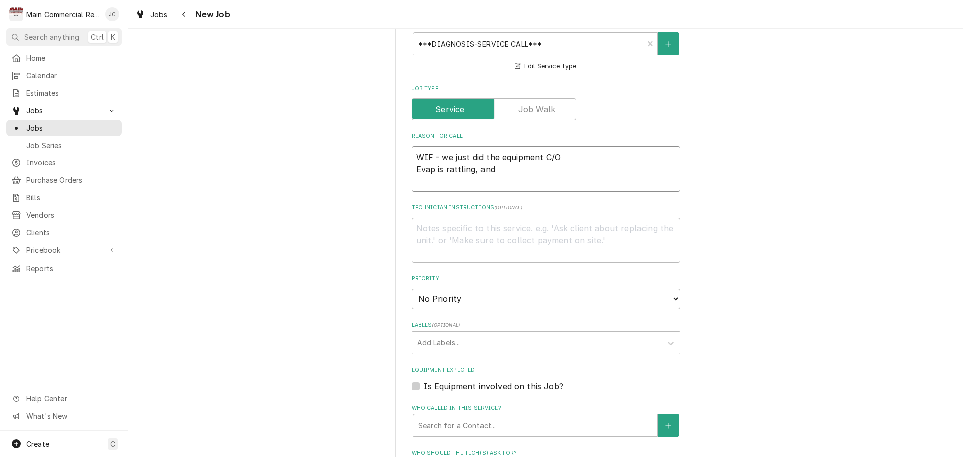
type textarea "x"
type textarea "WIF - we just did the equipment C/O Evap is rattling, and"
type textarea "x"
type textarea "WIF - we just did the equipment C/O Evap is rattling, and i"
type textarea "x"
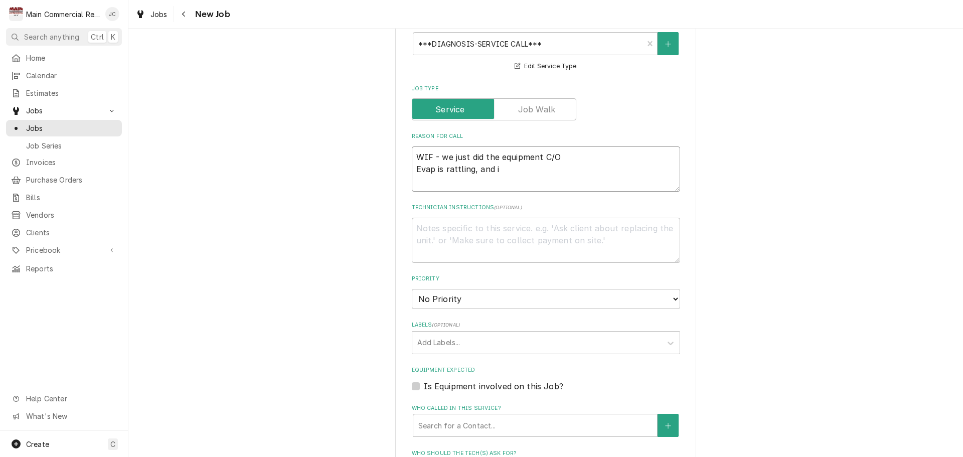
type textarea "WIF - we just did the equipment C/O Evap is rattling, and ic"
type textarea "x"
type textarea "WIF - we just did the equipment C/O Evap is rattling, and ici"
type textarea "x"
type textarea "WIF - we just did the equipment C/O Evap is rattling, and icin"
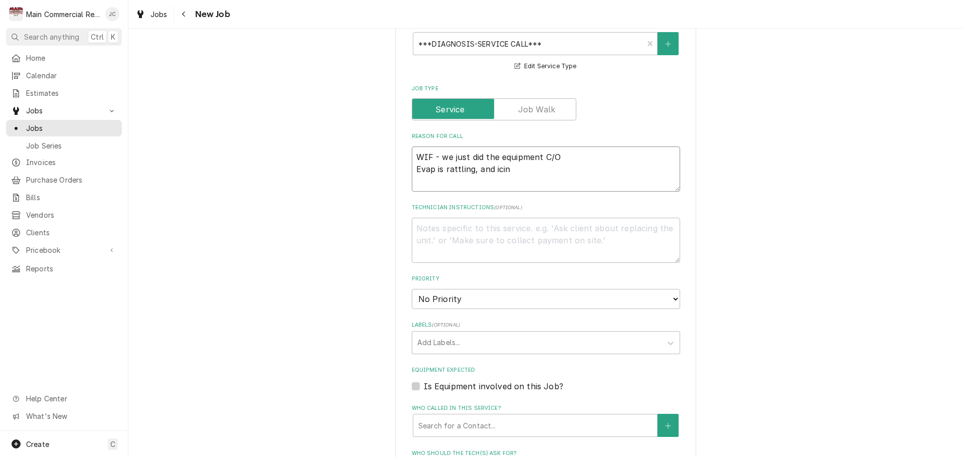
type textarea "x"
type textarea "WIF - we just did the equipment C/O Evap is rattling, and icing"
type textarea "x"
type textarea "WIF - we just did the equipment C/O Evap is rattling, and icing"
type textarea "x"
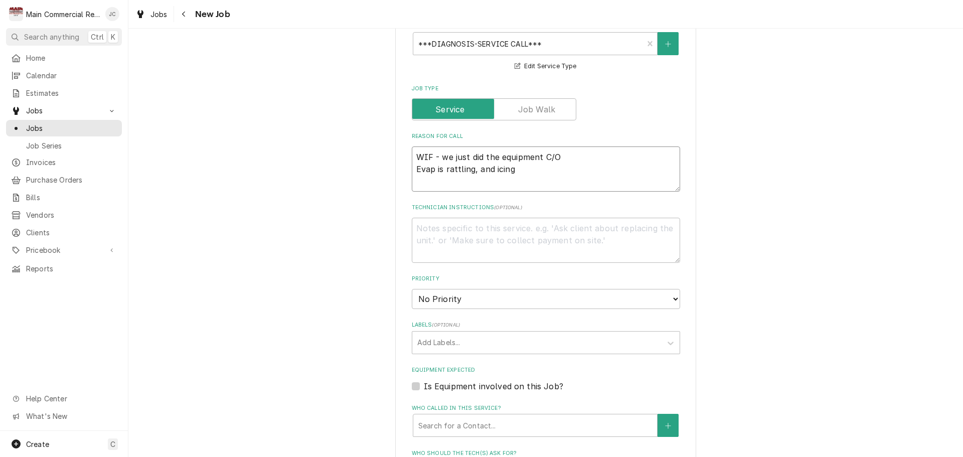
type textarea "WIF - we just did the equipment C/O Evap is rattling, and icing u"
type textarea "x"
type textarea "WIF - we just did the equipment C/O Evap is rattling, and icing up"
type textarea "x"
type textarea "WIF - we just did the equipment C/O Evap is rattling, and icing up."
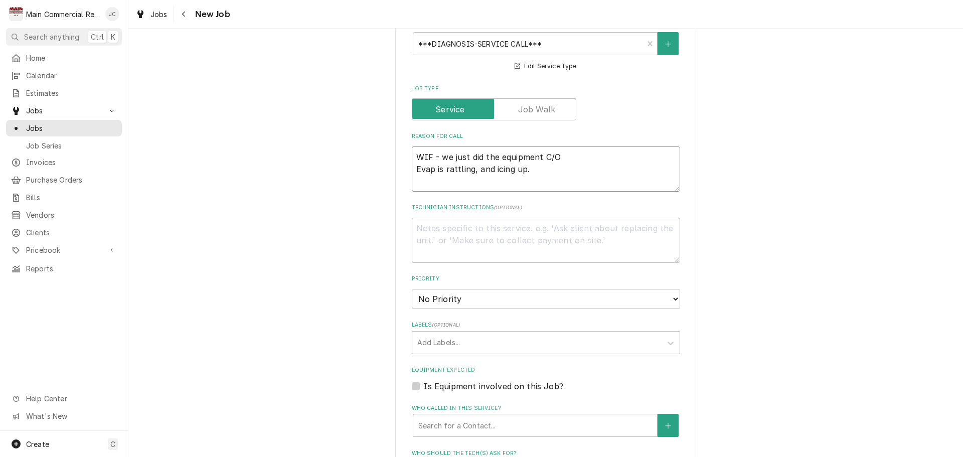
type textarea "x"
type textarea "WIF - we just did the equipment C/O Evap is rattling, and icing up.l"
type textarea "x"
type textarea "WIF - we just did the equipment C/O Evap is rattling, and icing up."
type textarea "x"
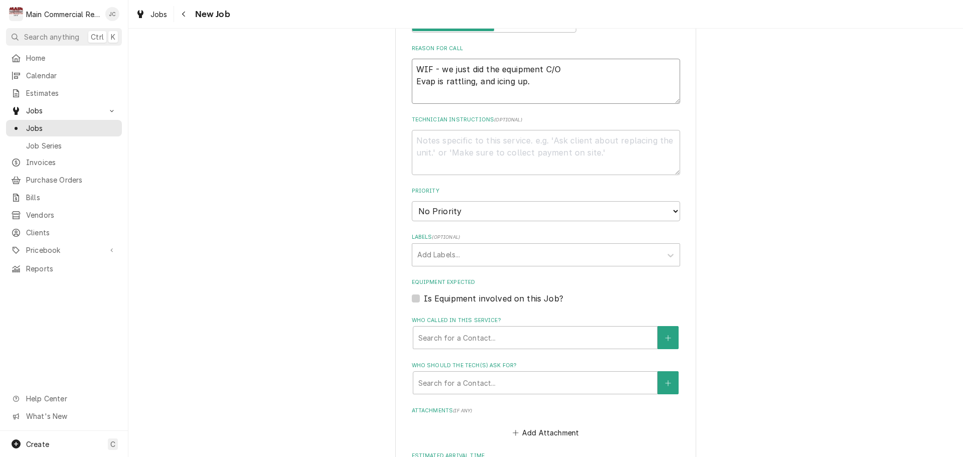
scroll to position [791, 0]
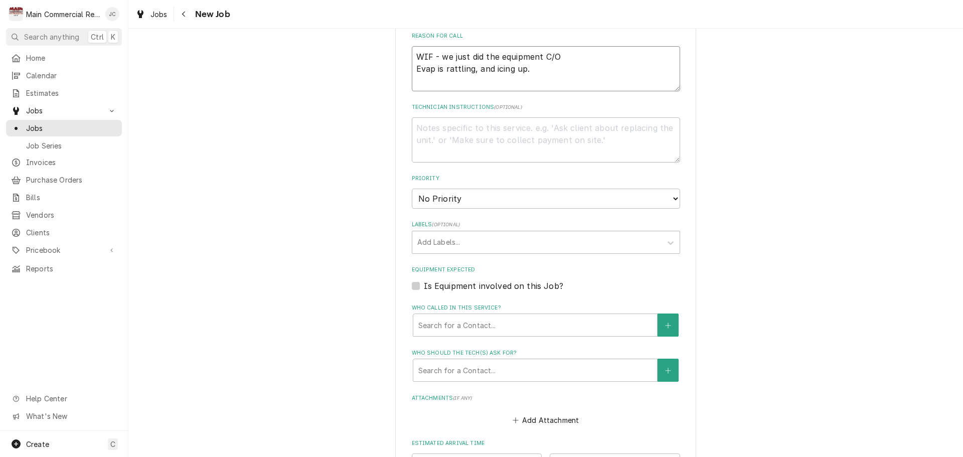
type textarea "WIF - we just did the equipment C/O Evap is rattling, and icing up."
click at [515, 189] on select "No Priority Urgent High Medium Low" at bounding box center [546, 199] width 268 height 20
select select "1"
click at [412, 189] on select "No Priority Urgent High Medium Low" at bounding box center [546, 199] width 268 height 20
type textarea "x"
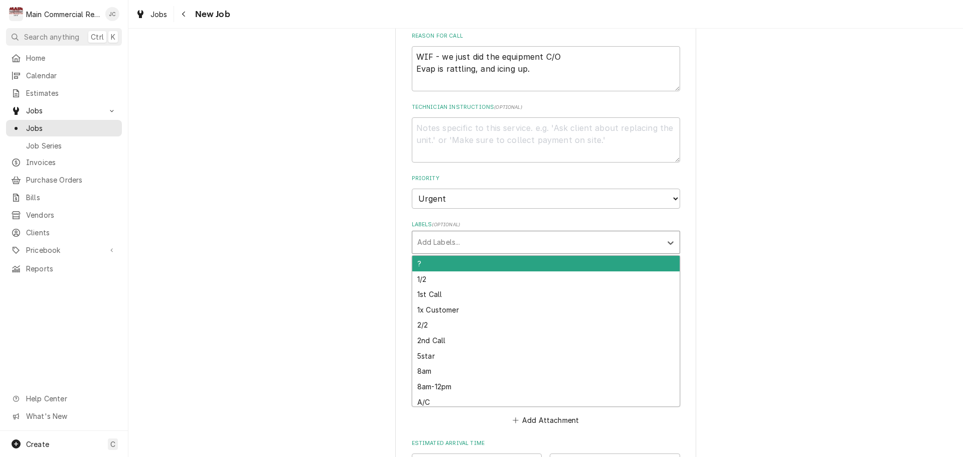
click at [523, 233] on div "Labels" at bounding box center [536, 242] width 239 height 18
type input "wif"
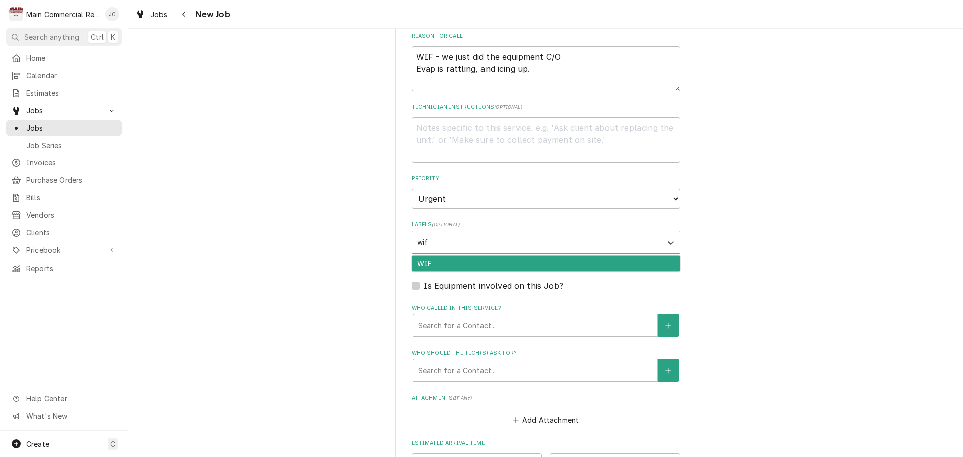
click at [518, 256] on div "WIF" at bounding box center [545, 264] width 267 height 16
type textarea "x"
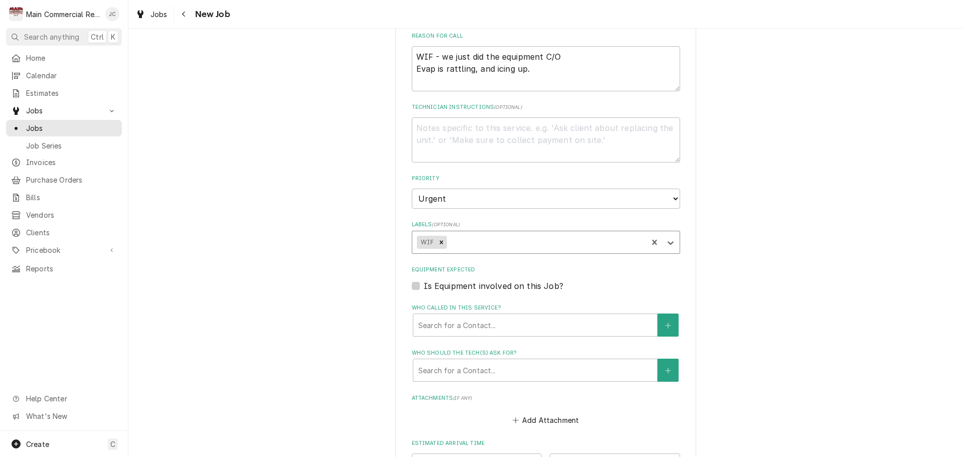
type textarea "x"
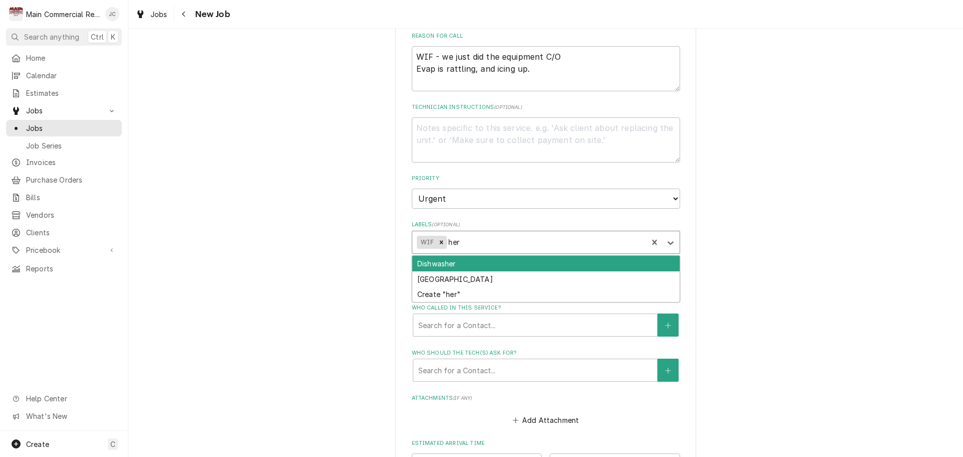
type input "hern"
click at [518, 256] on div "Hernando School" at bounding box center [545, 264] width 267 height 16
type textarea "x"
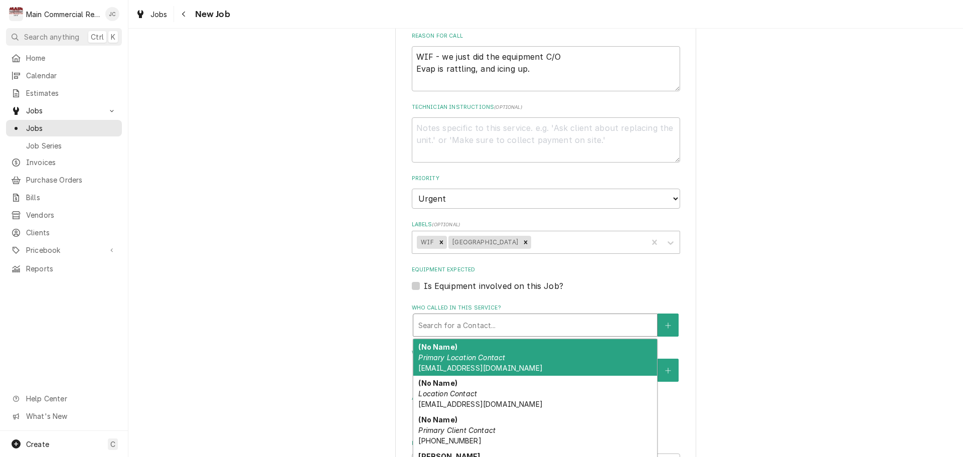
click at [501, 316] on div "Who called in this service?" at bounding box center [535, 325] width 234 height 18
type textarea "x"
type input "b"
type textarea "x"
type input "bi"
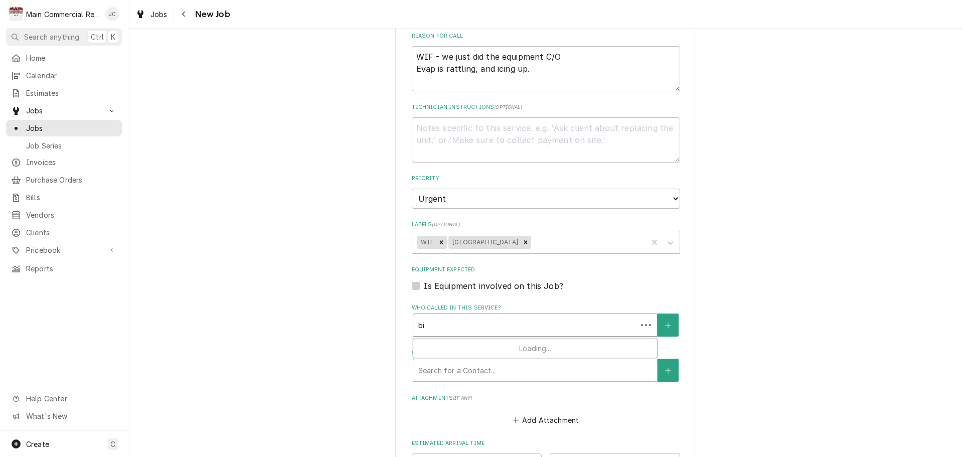
type textarea "x"
type input "bil"
type textarea "x"
type input "bill"
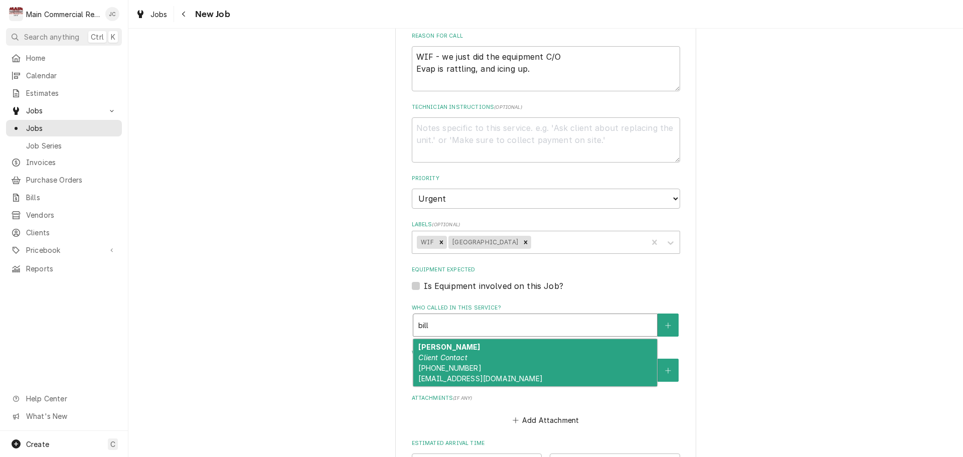
drag, startPoint x: 456, startPoint y: 343, endPoint x: 472, endPoint y: 331, distance: 20.1
click at [458, 364] on span "(352) 797-7028 x71402 ward_w@hcsb.k12.fl.us" at bounding box center [480, 373] width 124 height 19
type textarea "x"
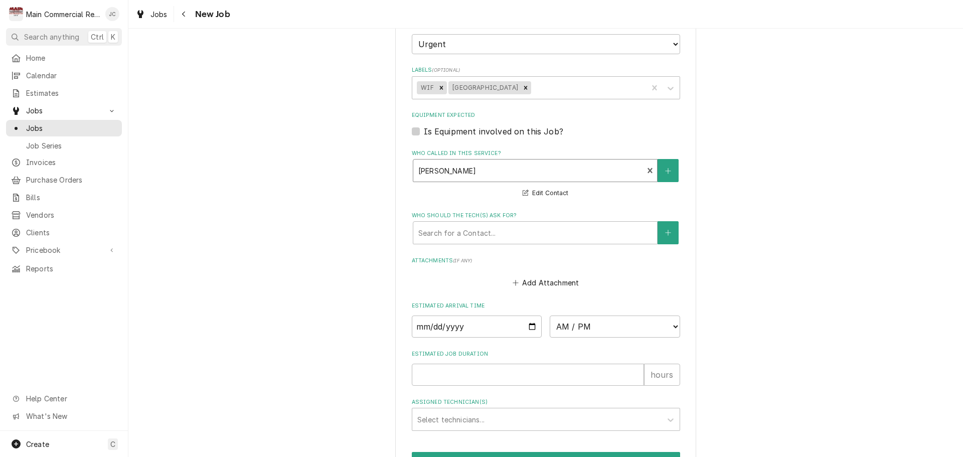
scroll to position [982, 0]
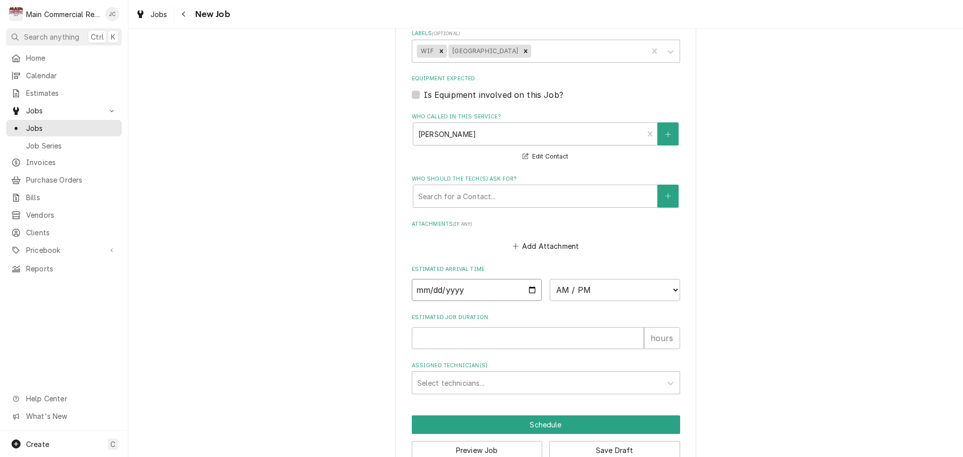
click at [482, 279] on input "Date" at bounding box center [477, 290] width 130 height 22
click at [527, 279] on input "Date" at bounding box center [477, 290] width 130 height 22
type input "2025-09-19"
click at [643, 279] on select "AM / PM 6:00 AM 6:15 AM 6:30 AM 6:45 AM 7:00 AM 7:15 AM 7:30 AM 7:45 AM 8:00 AM…" at bounding box center [615, 290] width 130 height 22
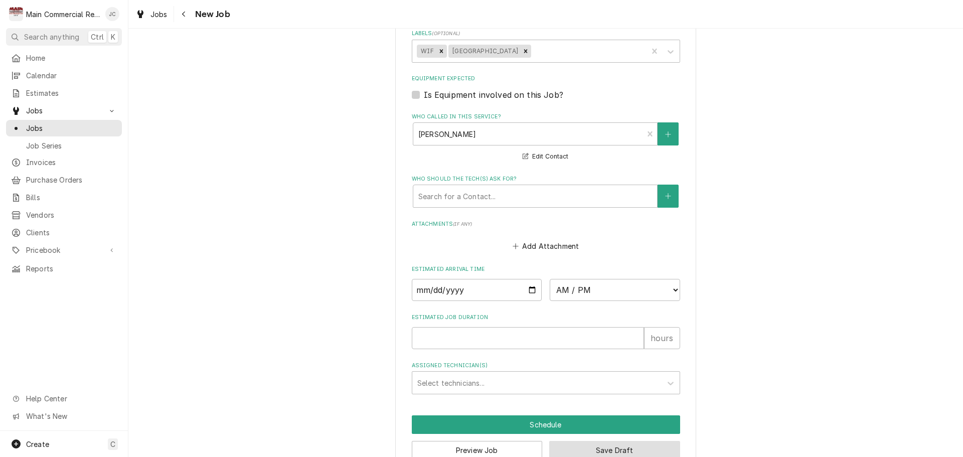
click at [624, 441] on button "Save Draft" at bounding box center [614, 450] width 131 height 19
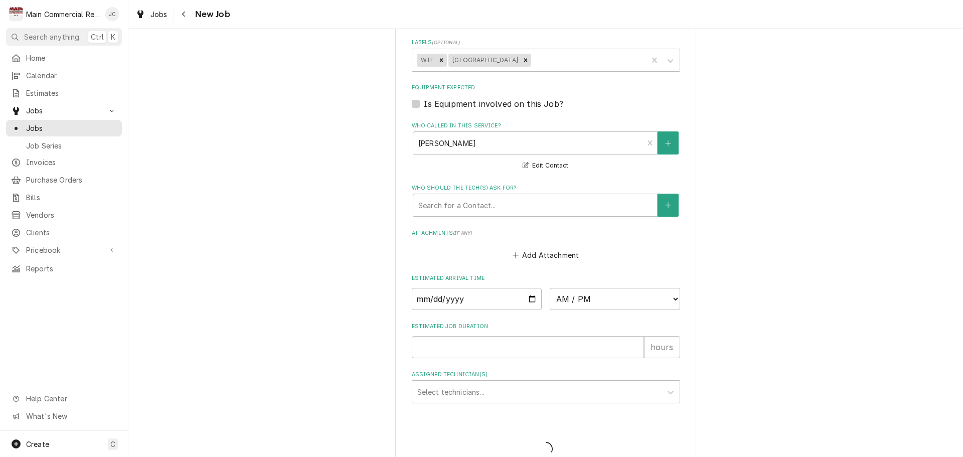
type textarea "x"
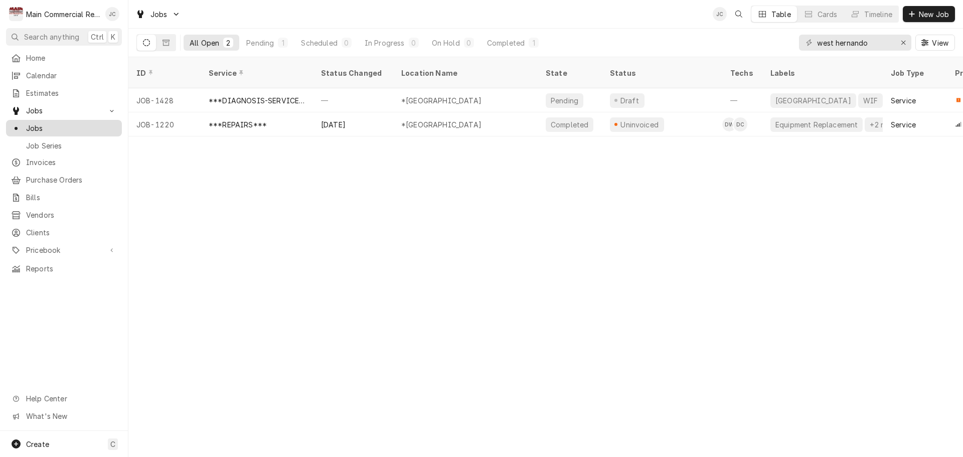
click at [37, 123] on span "Jobs" at bounding box center [71, 128] width 91 height 11
click at [901, 43] on icon "Erase input" at bounding box center [904, 42] width 6 height 7
click at [915, 15] on div "Dynamic Content Wrapper" at bounding box center [912, 14] width 10 height 10
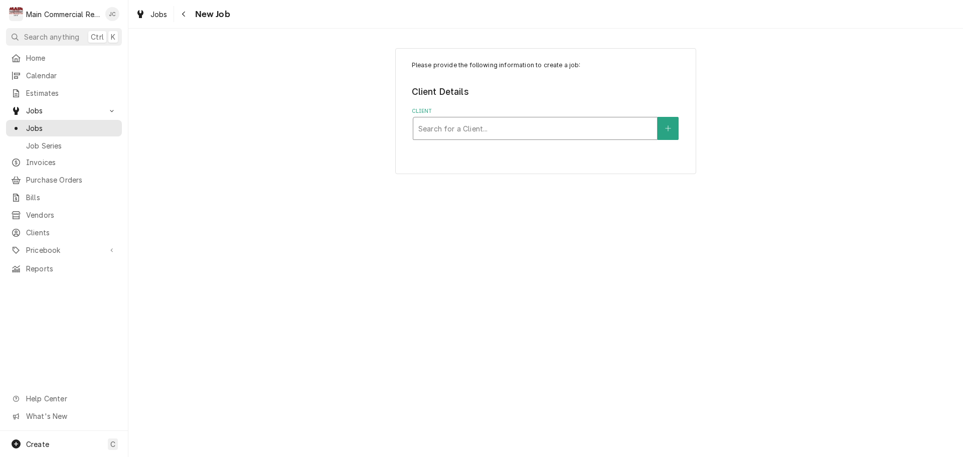
click at [440, 135] on div "Client" at bounding box center [535, 128] width 234 height 18
type input "[PERSON_NAME]"
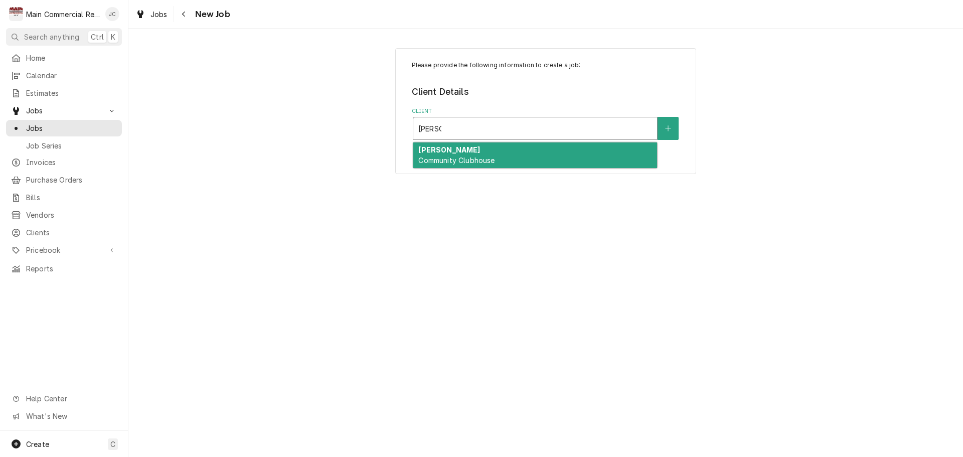
click at [443, 154] on div "Anand Vihar Community Clubhouse" at bounding box center [535, 155] width 244 height 26
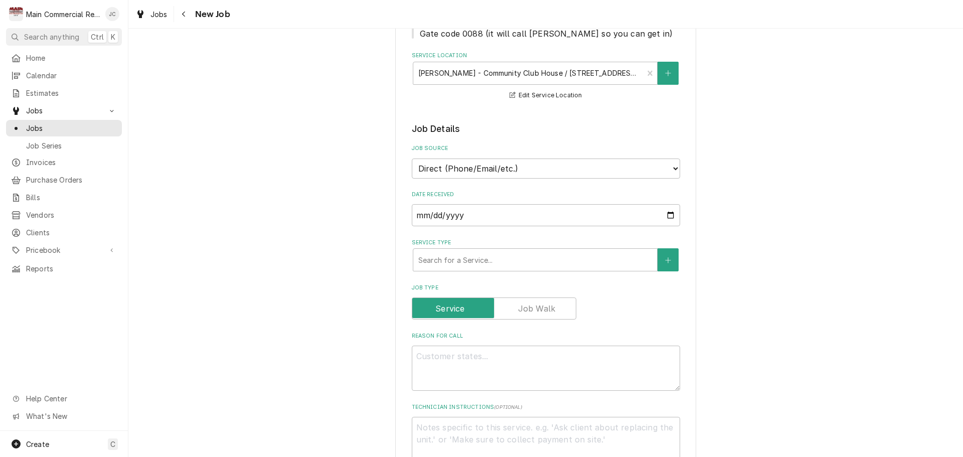
scroll to position [201, 0]
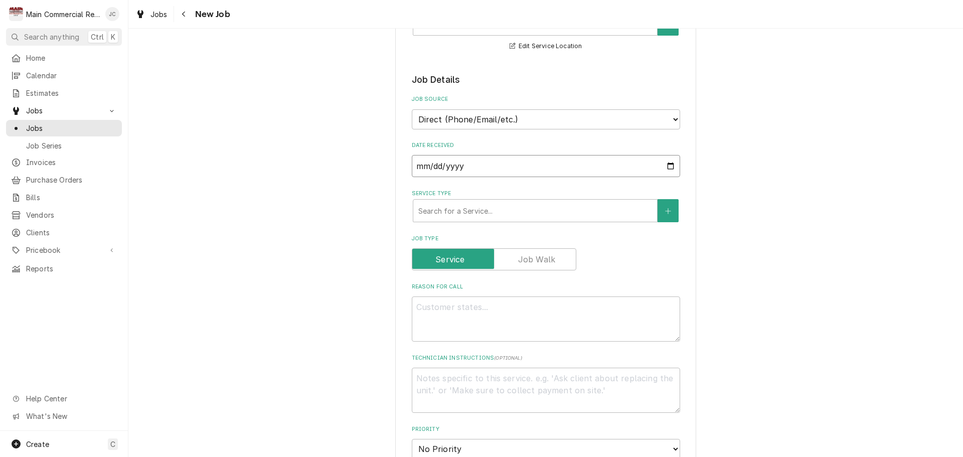
click at [537, 167] on input "2025-09-19" at bounding box center [546, 166] width 268 height 22
click at [665, 165] on input "2025-09-19" at bounding box center [546, 166] width 268 height 22
type textarea "x"
type input "[DATE]"
click at [689, 266] on div "Please provide the following information to create a job: Client Details Client…" at bounding box center [545, 372] width 301 height 1049
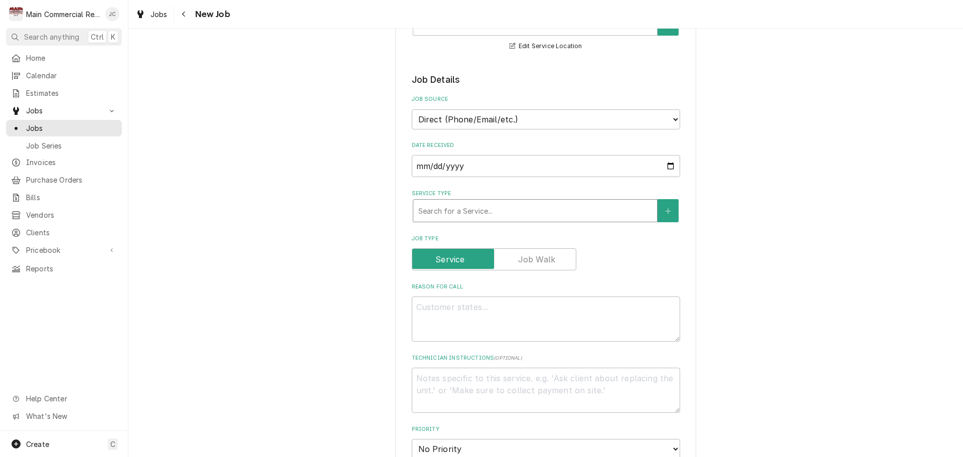
click at [566, 218] on div "Service Type" at bounding box center [535, 211] width 234 height 18
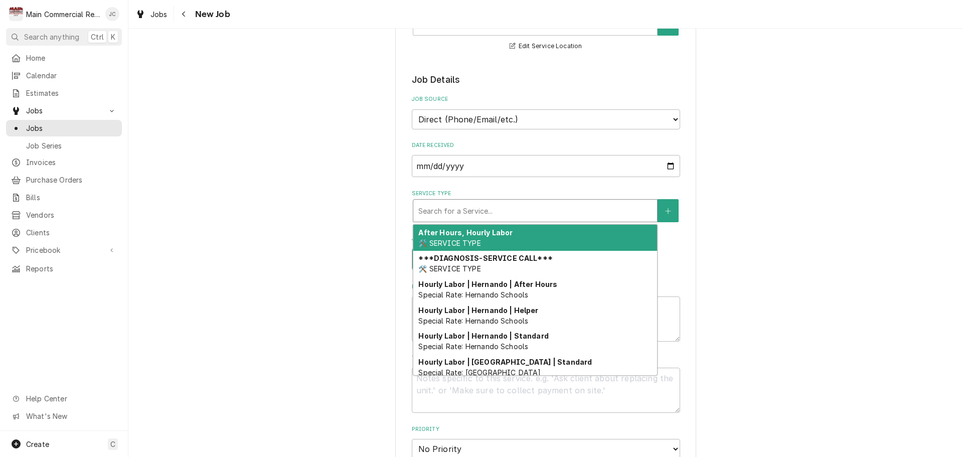
type textarea "x"
type input "r"
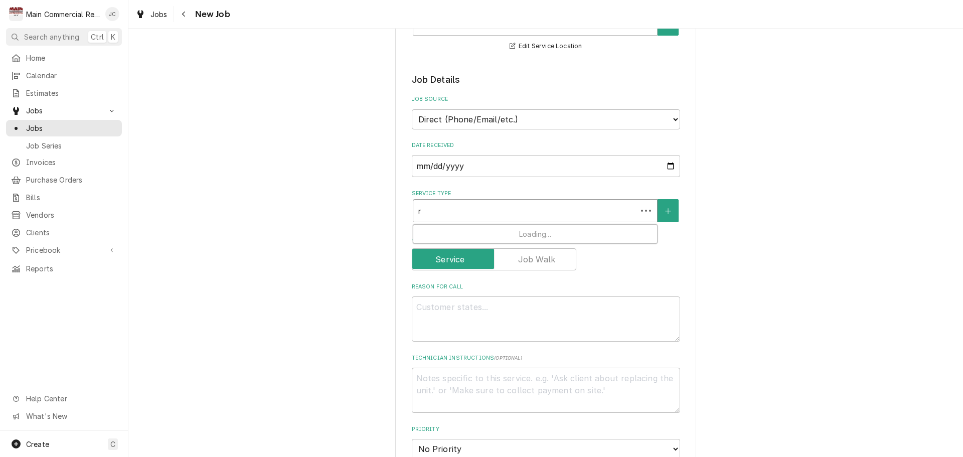
type textarea "x"
type input "re"
type textarea "x"
type input "rep"
type textarea "x"
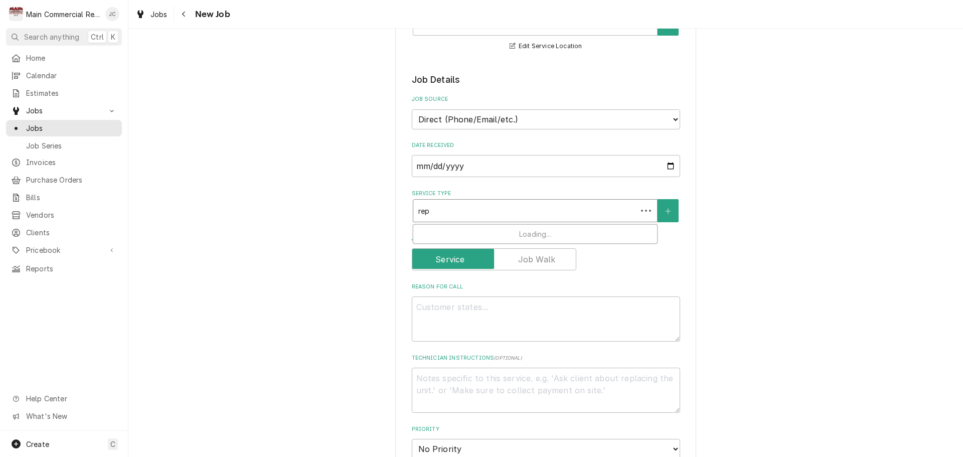
type input "repa"
type textarea "x"
type input "repai"
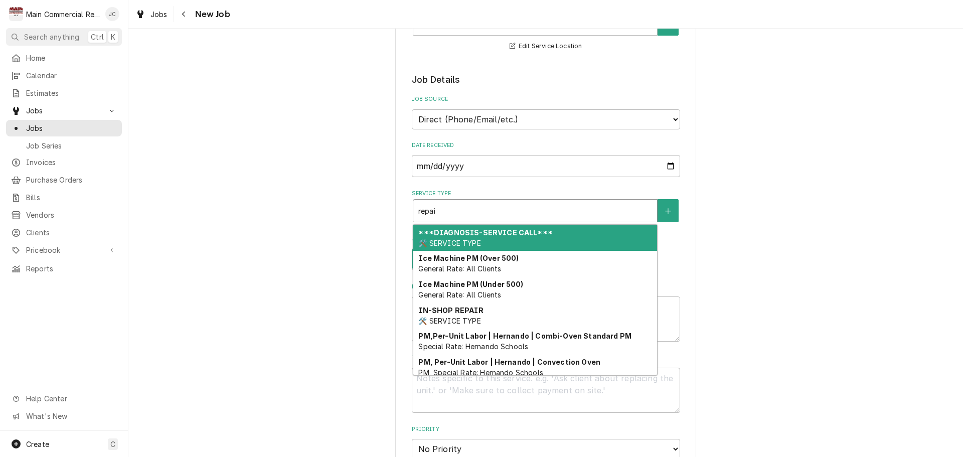
click at [489, 237] on div "***DIAGNOSIS-SERVICE CALL*** 🛠️ SERVICE TYPE" at bounding box center [535, 238] width 244 height 26
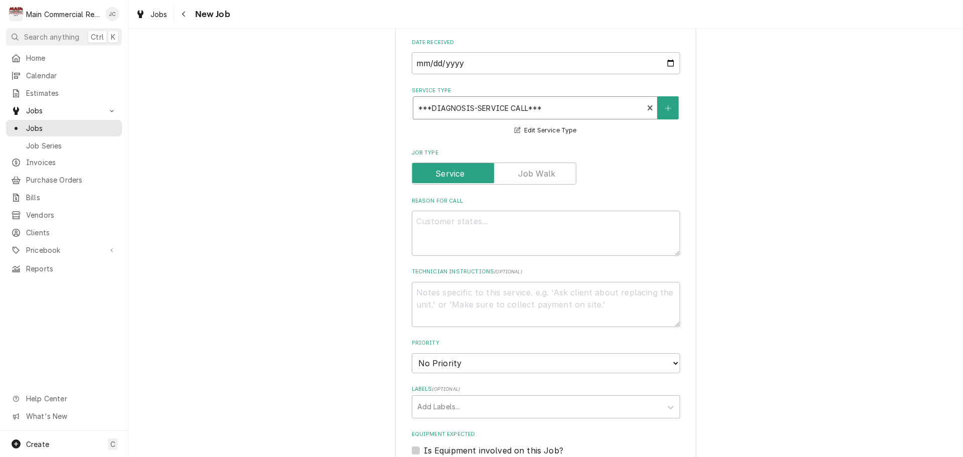
scroll to position [301, 0]
click at [463, 231] on textarea "Reason For Call" at bounding box center [546, 235] width 268 height 45
click at [465, 233] on textarea "Reason For Call" at bounding box center [546, 235] width 268 height 45
type textarea "x"
type textarea "W"
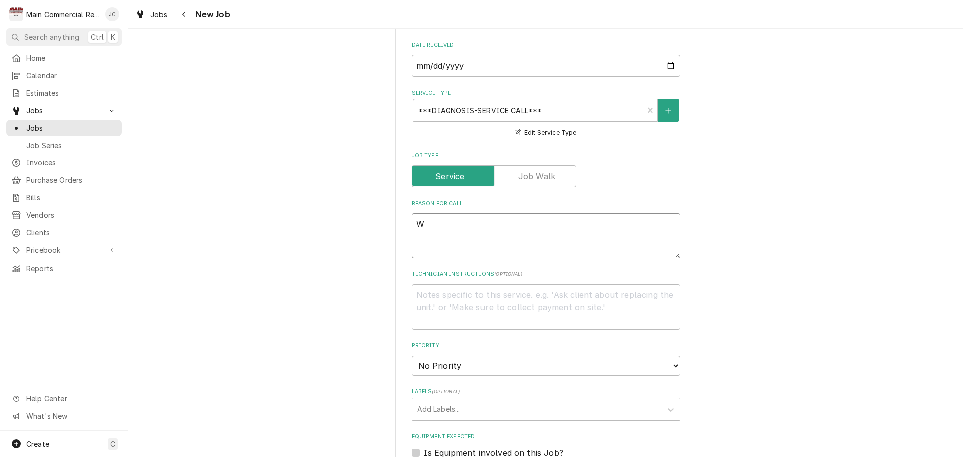
type textarea "x"
type textarea "Wa"
type textarea "x"
type textarea "Wal"
type textarea "x"
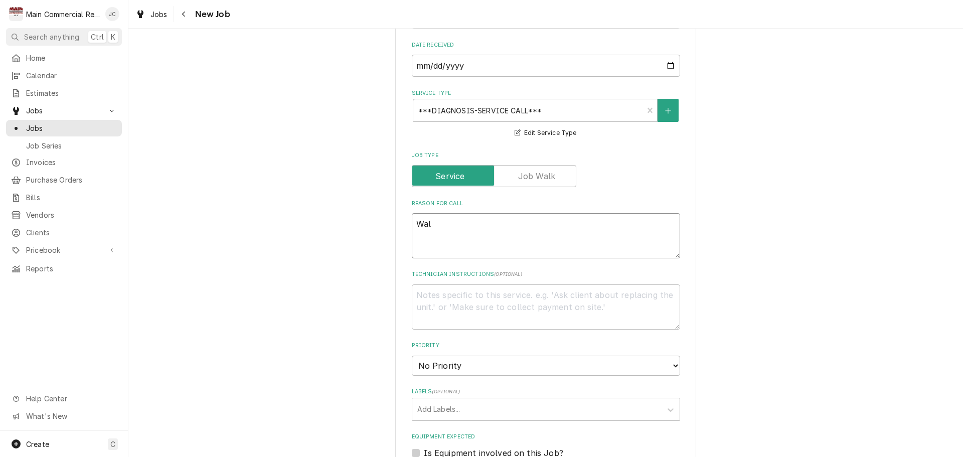
type textarea "Walk"
type textarea "x"
type textarea "Walk"
type textarea "x"
type textarea "Walk i"
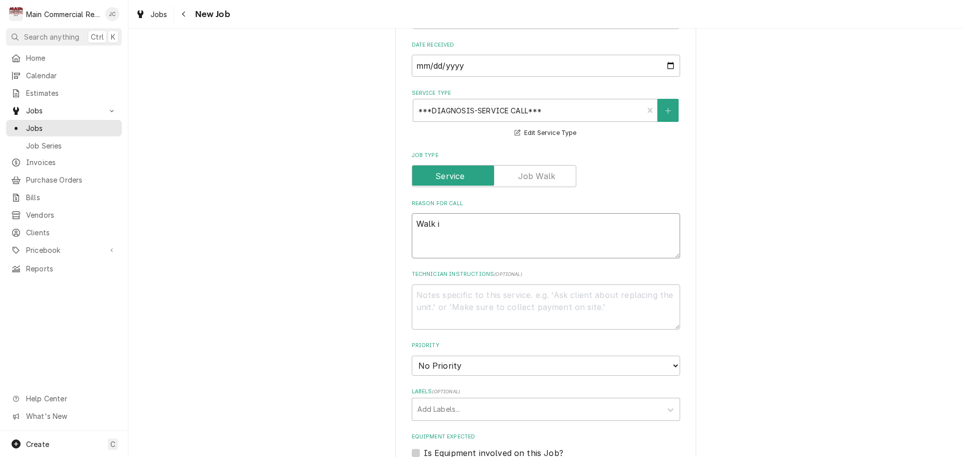
type textarea "x"
type textarea "Walk in"
type textarea "x"
type textarea "Walk in"
type textarea "x"
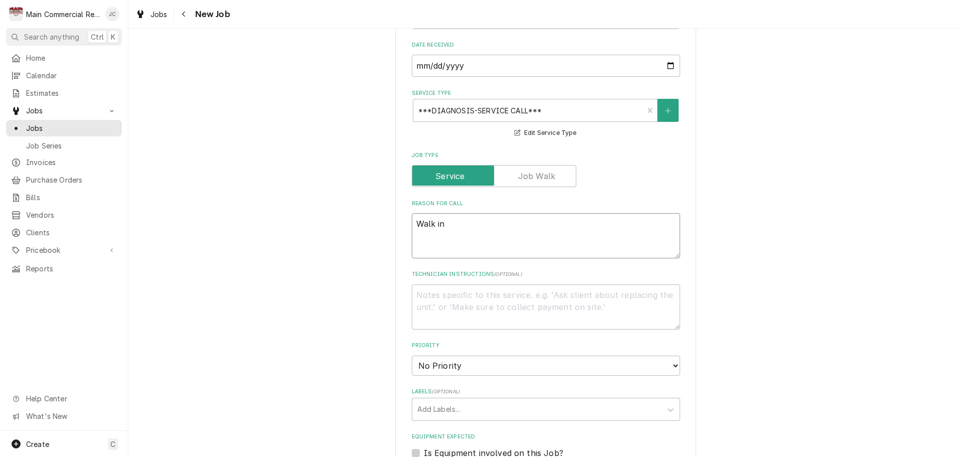
type textarea "Walk in C"
type textarea "x"
type textarea "Walk in Co"
type textarea "x"
type textarea "Walk in Coo"
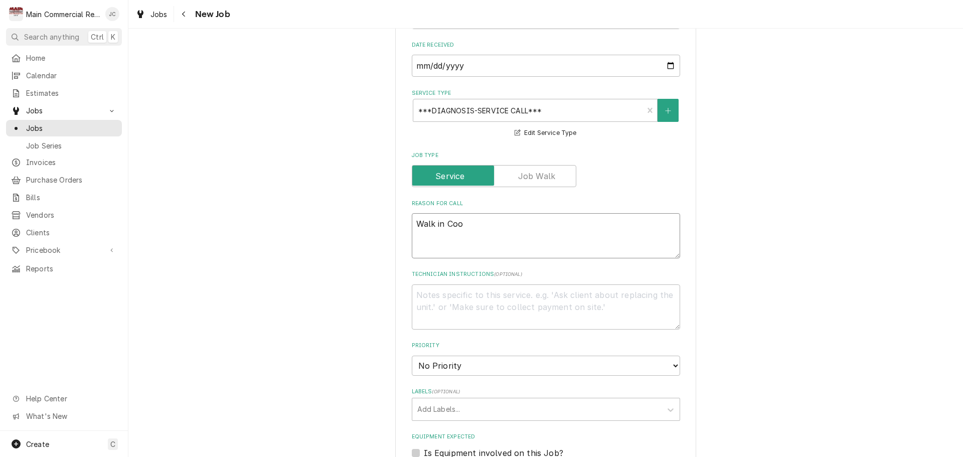
type textarea "x"
type textarea "Walk in Cool"
type textarea "x"
type textarea "Walk in Coole"
type textarea "x"
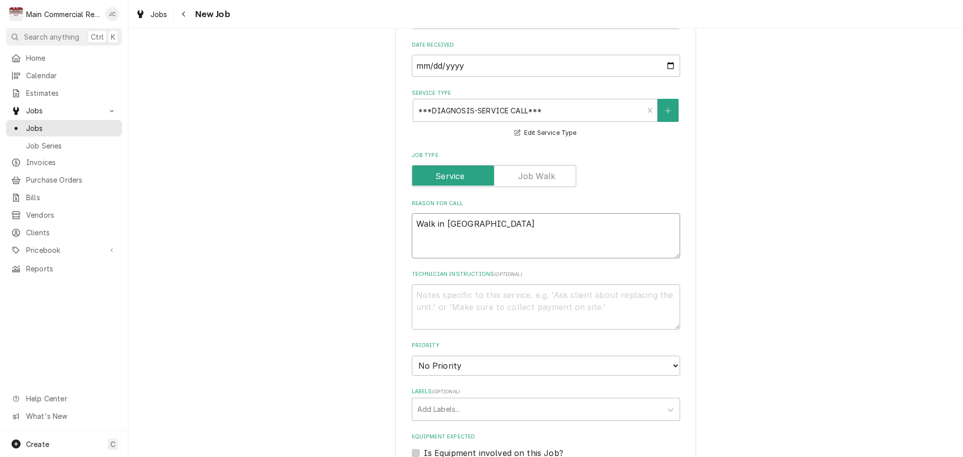
type textarea "Walk in Cooler"
type textarea "x"
type textarea "Walk in Cooler"
type textarea "x"
type textarea "Walk in Cooler R"
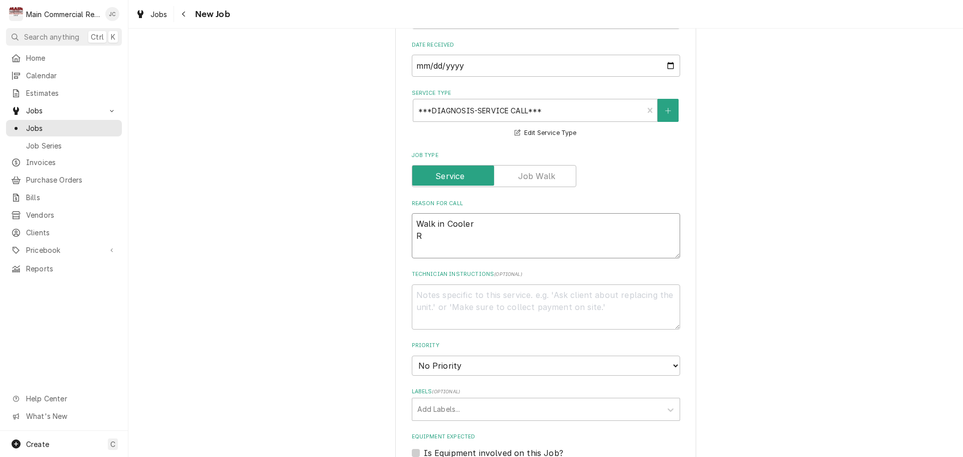
type textarea "x"
type textarea "Walk in Cooler Re"
type textarea "x"
type textarea "Walk in Cooler Repl"
type textarea "x"
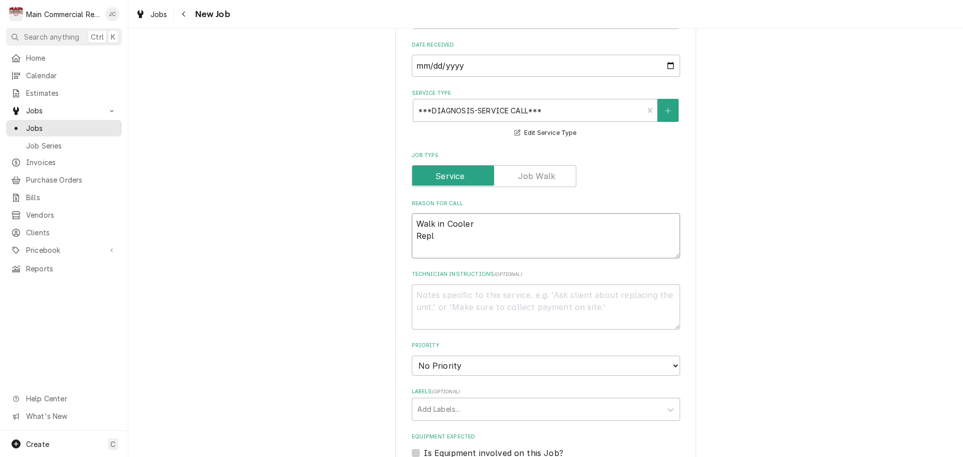
type textarea "Walk in Cooler Repla"
type textarea "x"
type textarea "Walk in Cooler Replac"
type textarea "x"
type textarea "Walk in Cooler Replace"
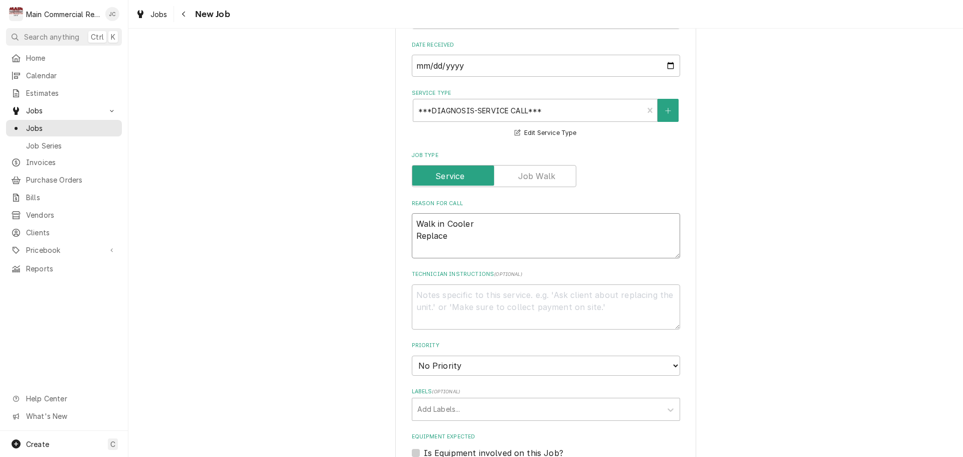
type textarea "x"
type textarea "Walk in Cooler Replace"
type textarea "x"
type textarea "Walk in Cooler Replace S"
type textarea "x"
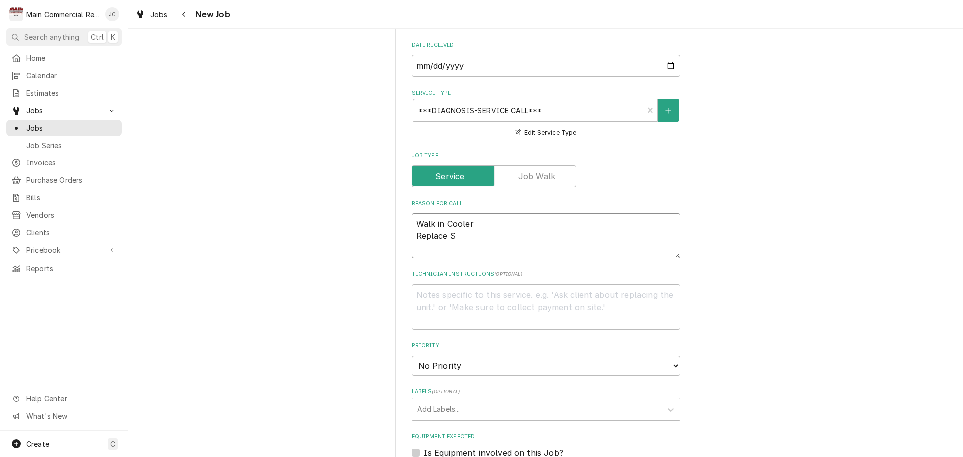
type textarea "Walk in Cooler Replace Su"
type textarea "x"
type textarea "Walk in Cooler Replace Suc"
type textarea "x"
type textarea "Walk in Cooler Replace Suct"
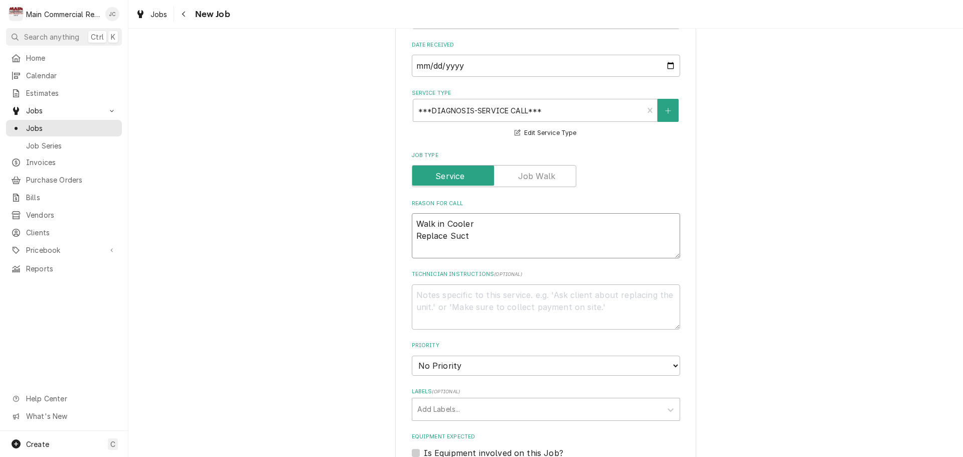
type textarea "x"
type textarea "Walk in Cooler Replace Sucti"
type textarea "x"
type textarea "Walk in Cooler Replace Suctio"
type textarea "x"
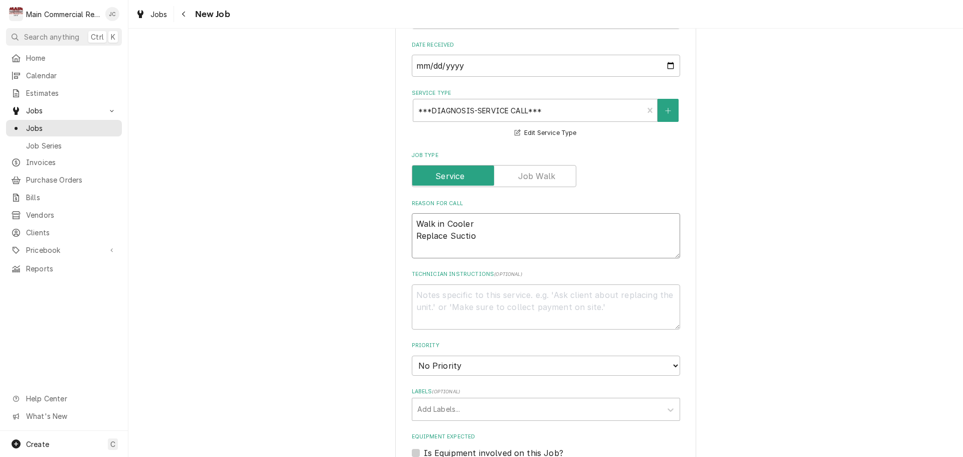
type textarea "Walk in Cooler Replace Suction"
type textarea "x"
type textarea "Walk in Cooler Replace Suction"
type textarea "x"
type textarea "Walk in Cooler Replace Suction pr"
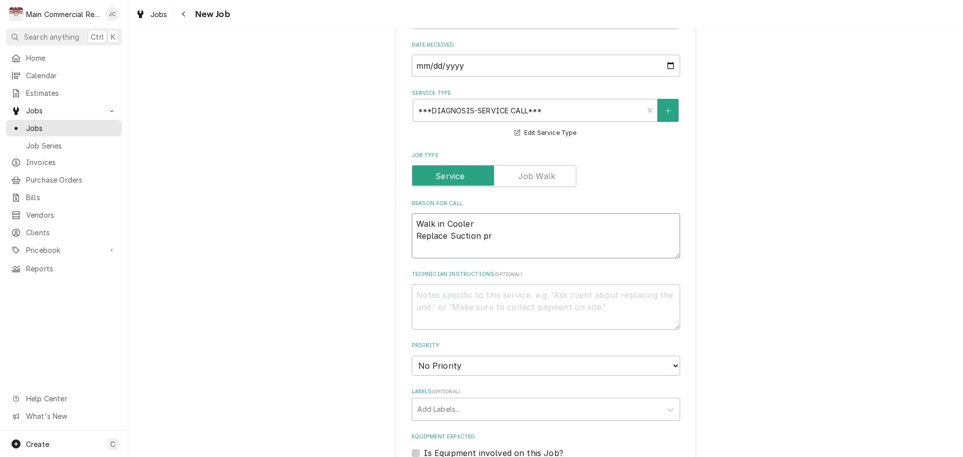
type textarea "x"
type textarea "Walk in Cooler Replace Suction pre"
type textarea "x"
type textarea "Walk in Cooler Replace Suction pres"
type textarea "x"
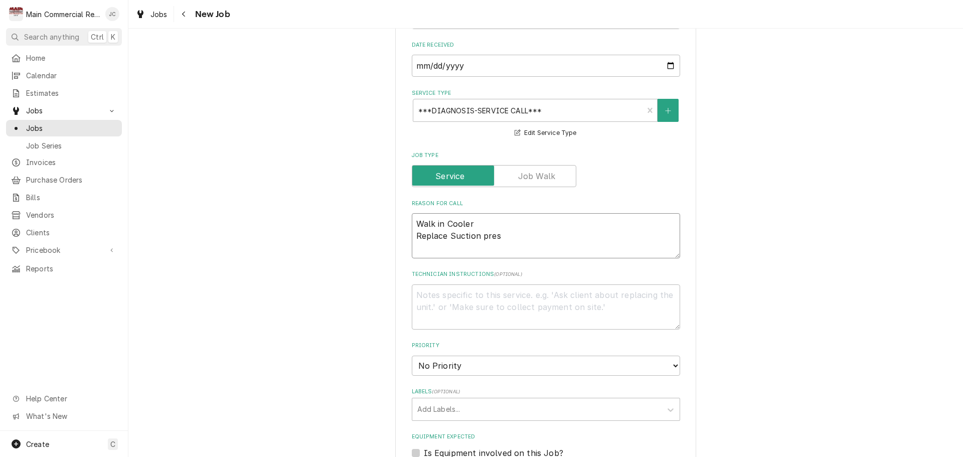
type textarea "Walk in Cooler Replace Suction press"
type textarea "x"
type textarea "Walk in Cooler Replace Suction pressu"
type textarea "x"
type textarea "Walk in Cooler Replace Suction pressur"
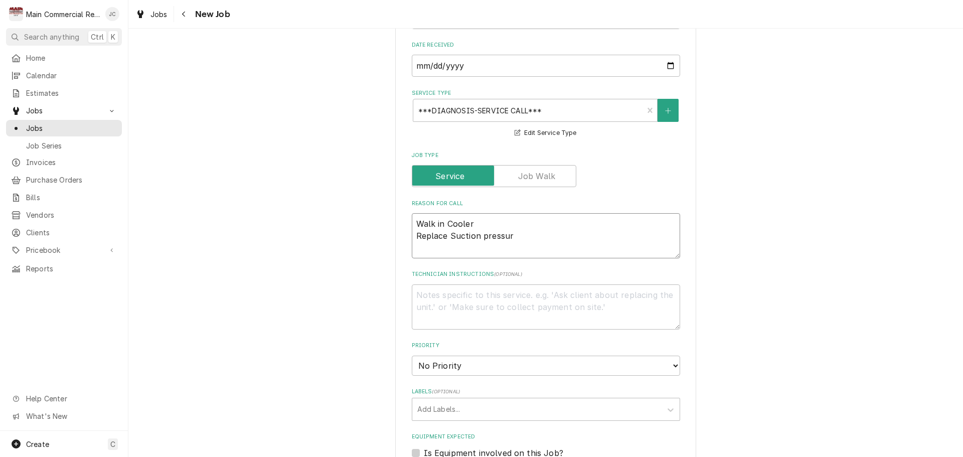
type textarea "x"
type textarea "Walk in Cooler Replace Suction pressure"
type textarea "x"
type textarea "Walk in Cooler Replace Suction pressure"
type textarea "x"
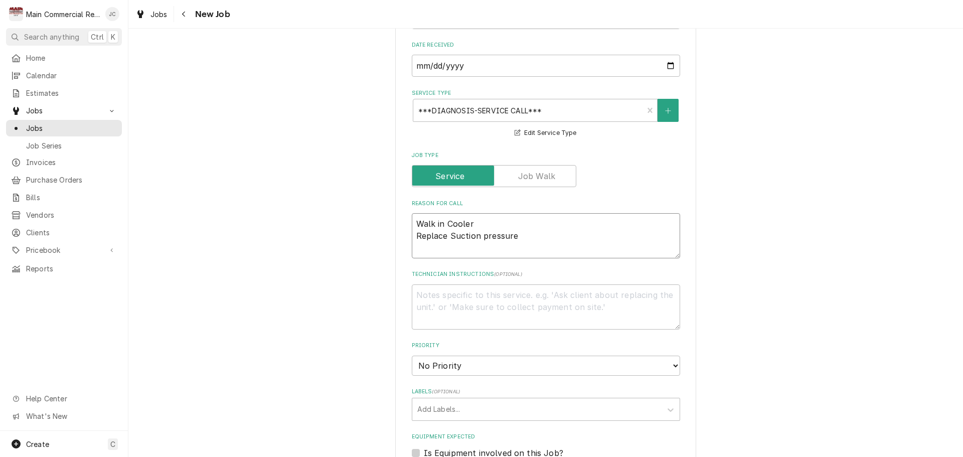
type textarea "Walk in Cooler Replace Suction pressure T"
type textarea "x"
type textarea "Walk in Cooler Replace Suction pressure Tr"
type textarea "x"
type textarea "Walk in Cooler Replace Suction pressure Tra"
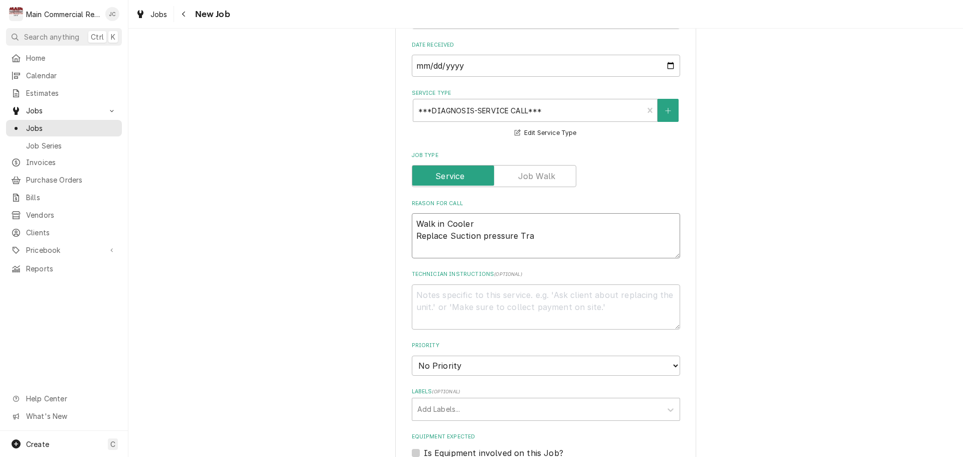
type textarea "x"
type textarea "Walk in Cooler Replace Suction pressure Tran"
type textarea "x"
type textarea "Walk in Cooler Replace Suction pressure Trand"
type textarea "x"
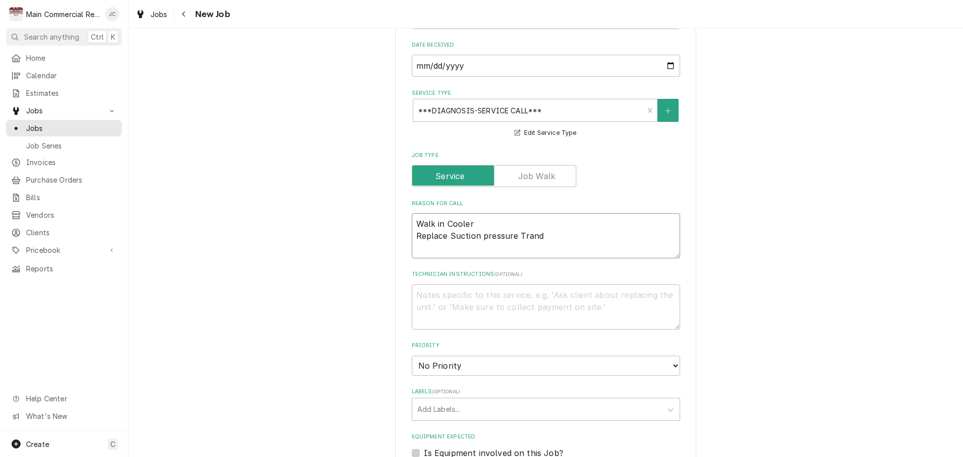
type textarea "Walk in Cooler Replace Suction pressure Trandu"
type textarea "x"
type textarea "Walk in Cooler Replace Suction pressure Tranduc"
type textarea "x"
type textarea "Walk in Cooler Replace Suction pressure Tranduce"
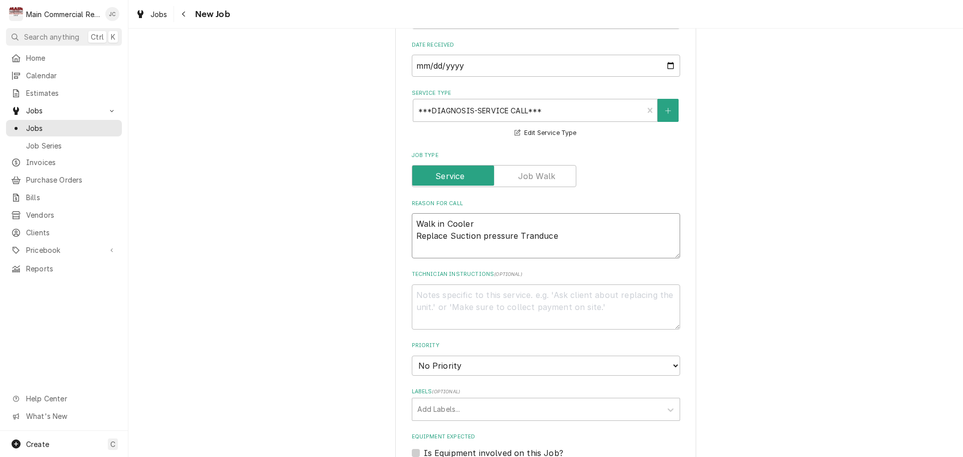
type textarea "x"
type textarea "Walk in Cooler Replace Suction pressure Tranducer"
type textarea "x"
type textarea "Walk in Cooler Replace Suction pressure Tranduce"
type textarea "x"
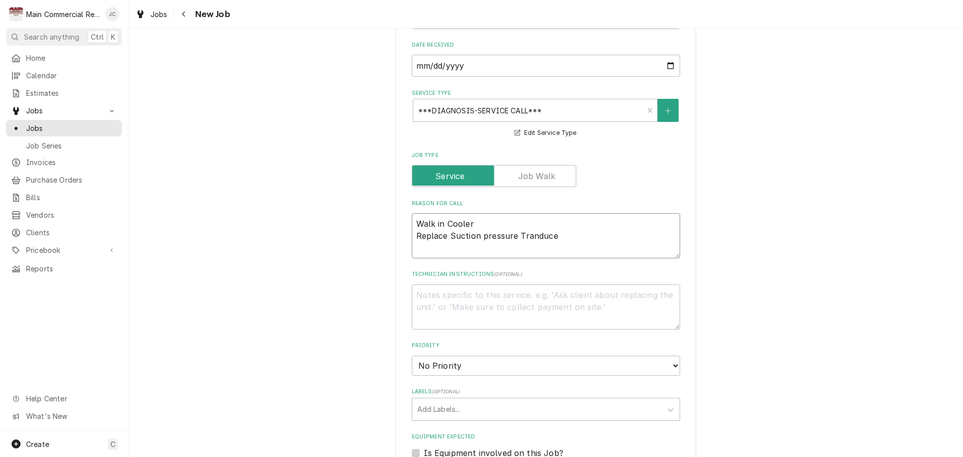
type textarea "Walk in Cooler Replace Suction pressure Tranduc"
type textarea "x"
type textarea "Walk in Cooler Replace Suction pressure Trandu"
type textarea "x"
type textarea "Walk in Cooler Replace Suction pressure Trand"
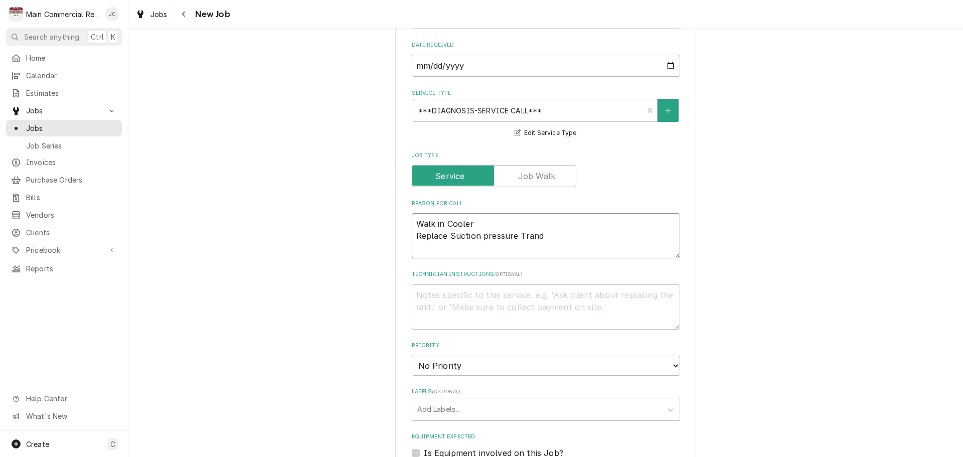
type textarea "x"
type textarea "Walk in Cooler Replace Suction pressure Tran"
type textarea "x"
type textarea "Walk in Cooler Replace Suction pressure Tra"
type textarea "x"
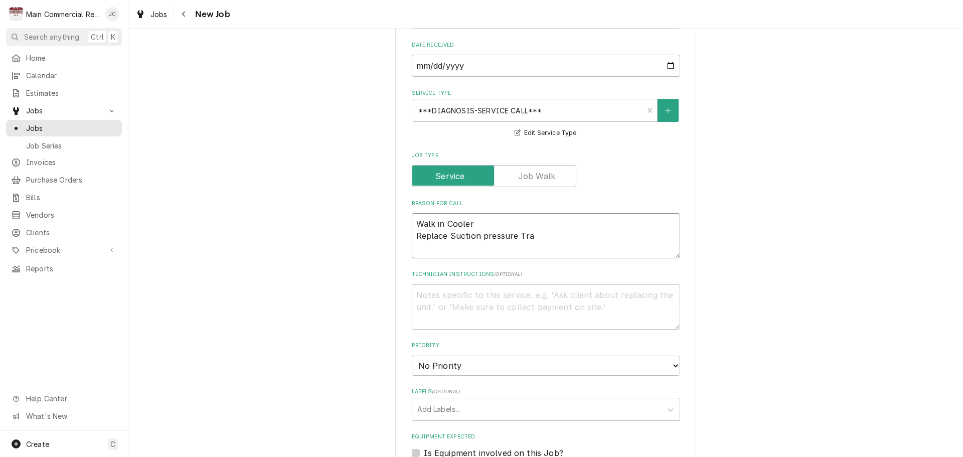
type textarea "Walk in Cooler Replace Suction pressure Tr"
type textarea "x"
type textarea "Walk in Cooler Replace Suction pressure T"
type textarea "x"
type textarea "Walk in Cooler Replace Suction pressure"
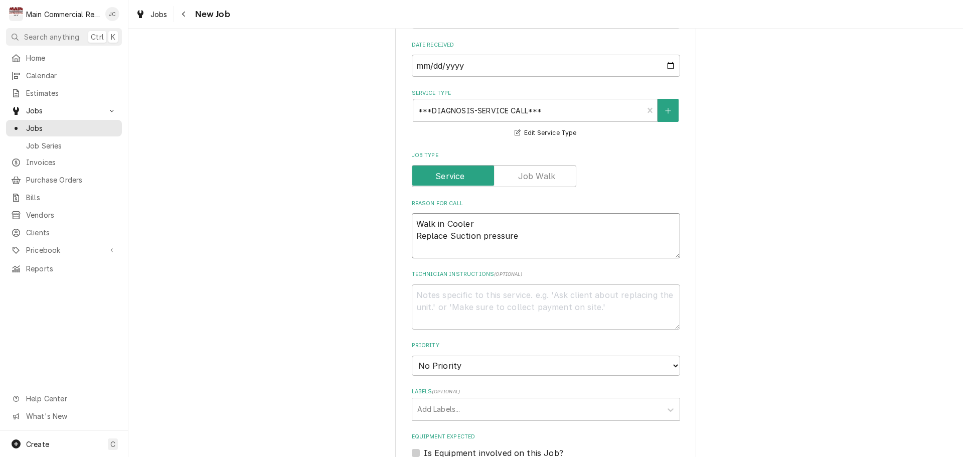
type textarea "x"
type textarea "Walk in Cooler Replace Suction pressure t"
type textarea "x"
type textarea "Walk in Cooler Replace Suction pressure tr"
type textarea "x"
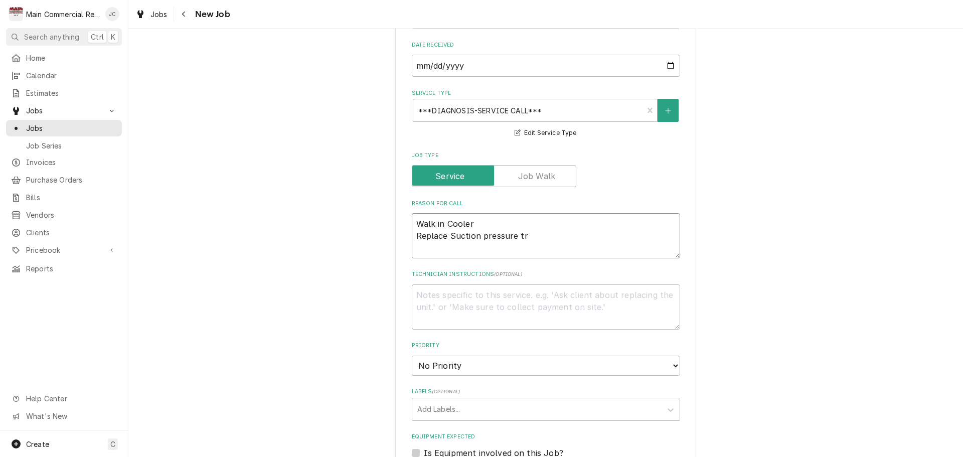
type textarea "Walk in Cooler Replace Suction pressure tra"
type textarea "x"
type textarea "Walk in Cooler Replace Suction pressure tran"
type textarea "x"
type textarea "Walk in Cooler Replace Suction pressure trans"
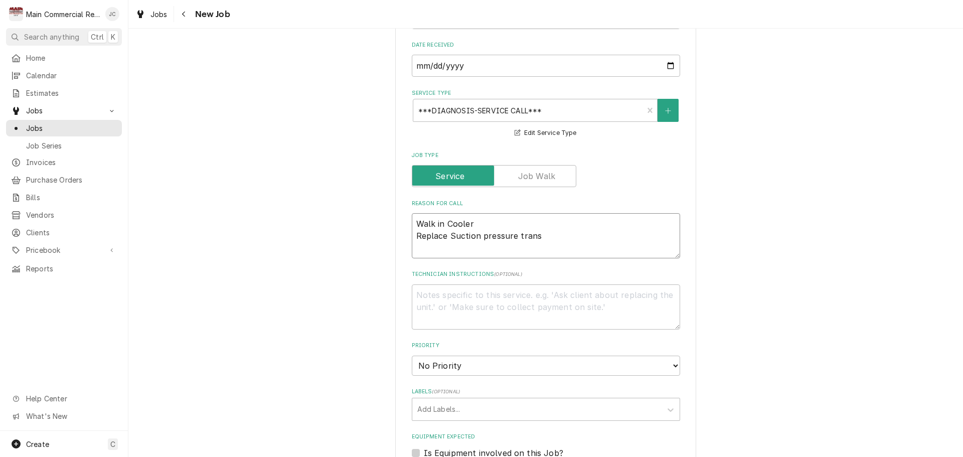
type textarea "x"
type textarea "Walk in Cooler Replace Suction pressure transd"
type textarea "x"
type textarea "Walk in Cooler Replace Suction pressure transdu"
type textarea "x"
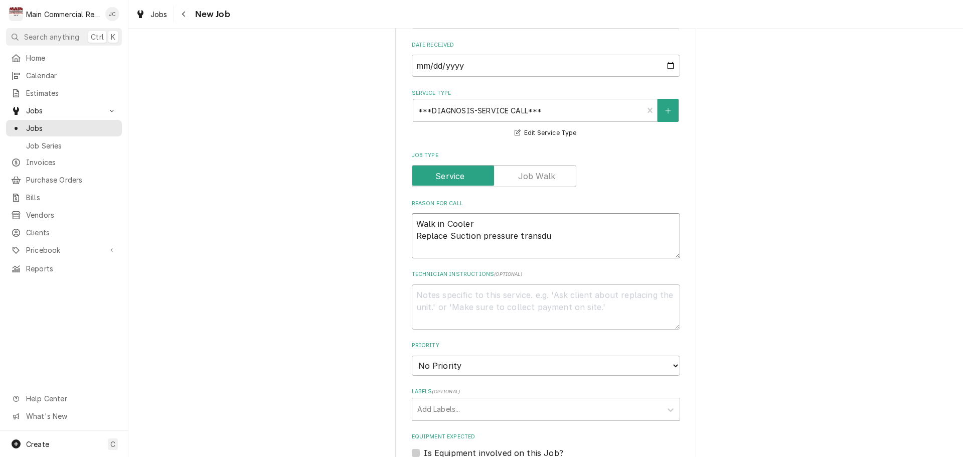
type textarea "Walk in Cooler Replace Suction pressure transduc"
type textarea "x"
type textarea "Walk in Cooler Replace Suction pressure transduce"
type textarea "x"
type textarea "Walk in Cooler Replace Suction pressure transducer"
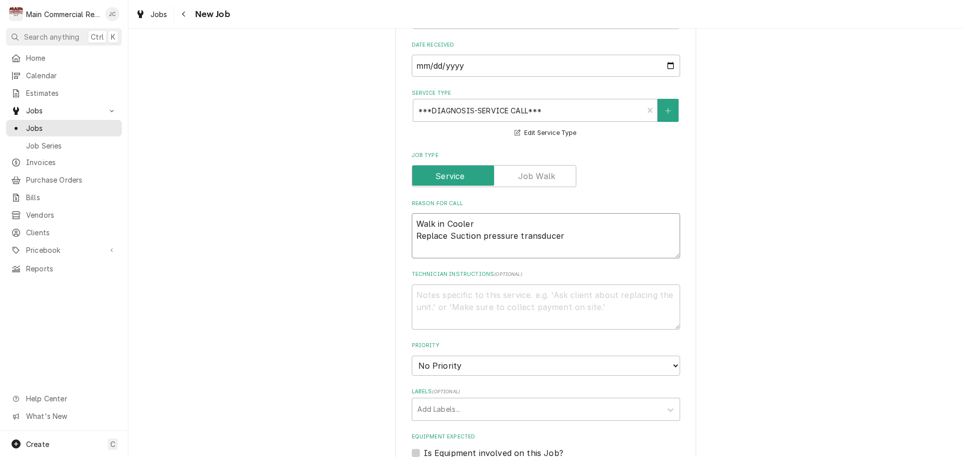
drag, startPoint x: 450, startPoint y: 236, endPoint x: 459, endPoint y: 231, distance: 10.6
click at [450, 236] on textarea "Walk in Cooler Replace Suction pressure transducer" at bounding box center [546, 235] width 268 height 45
type textarea "x"
type textarea "Walk in Cooler Replace uction pressure transducer"
type textarea "x"
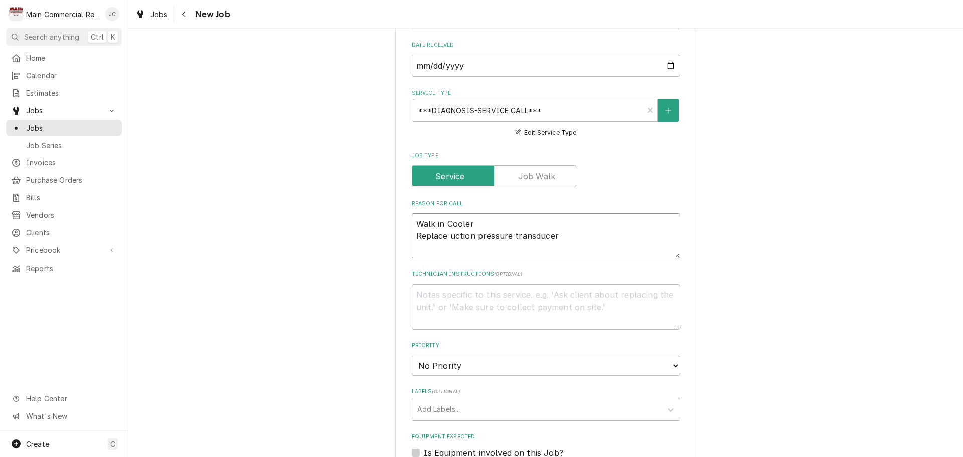
type textarea "Walk in Cooler Replace suction pressure transducer"
type textarea "x"
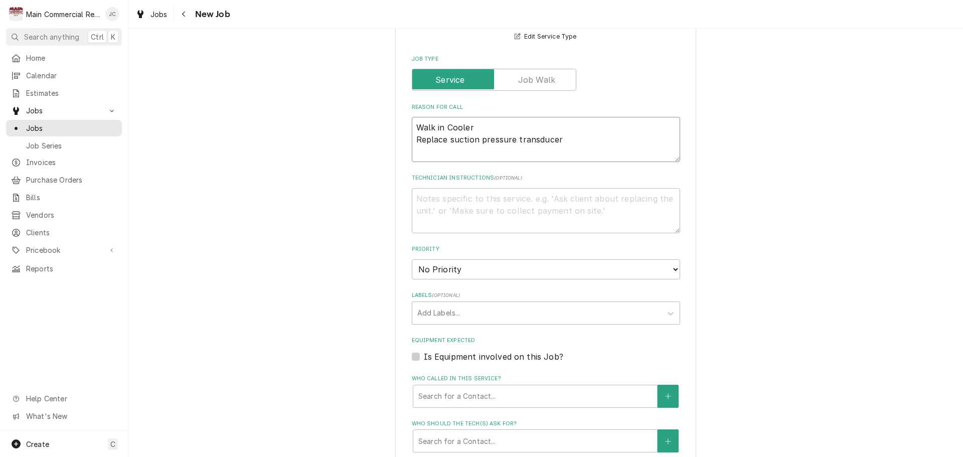
scroll to position [401, 0]
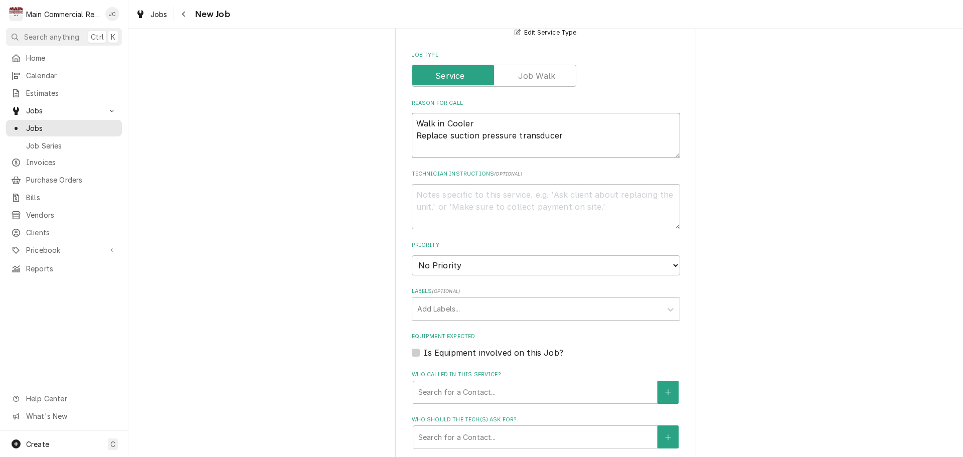
click at [571, 139] on textarea "Walk in Cooler Replace suction pressure transducer" at bounding box center [546, 135] width 268 height 45
type textarea "Walk in Cooler Replace suction pressure transducer"
click at [523, 199] on textarea "Technician Instructions ( optional )" at bounding box center [546, 206] width 268 height 45
type textarea "x"
type textarea "Q"
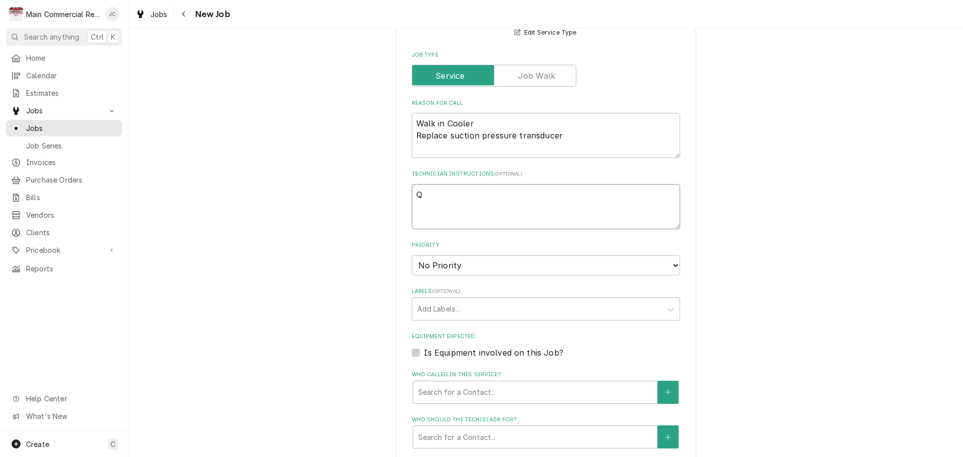
type textarea "x"
type textarea "Q-"
type textarea "x"
type textarea "Q-3"
type textarea "x"
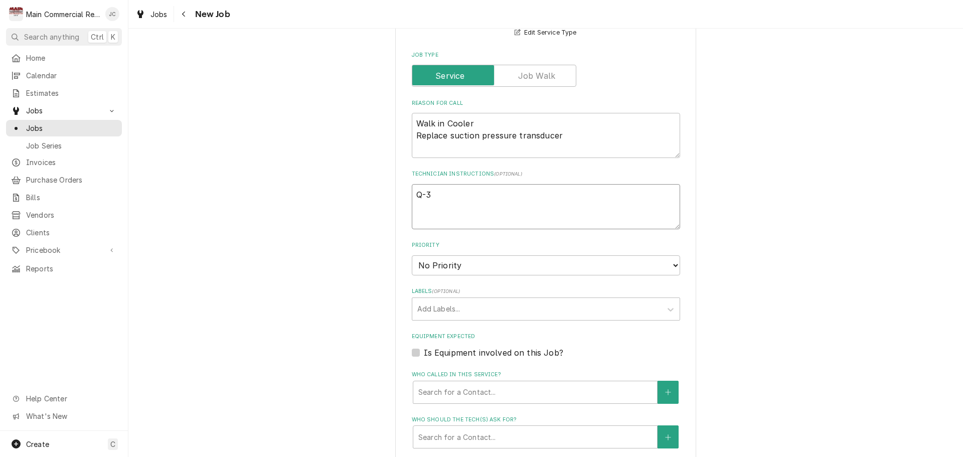
type textarea "Q-38"
type textarea "x"
type textarea "Q-385"
type textarea "x"
type textarea "Q-3852"
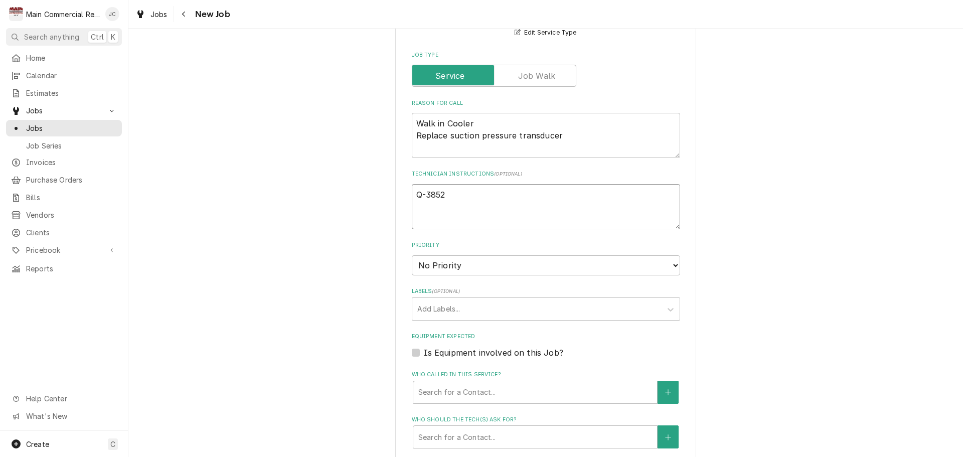
type textarea "x"
type textarea "Q-3852"
type textarea "x"
type textarea "Q-3852 /"
type textarea "x"
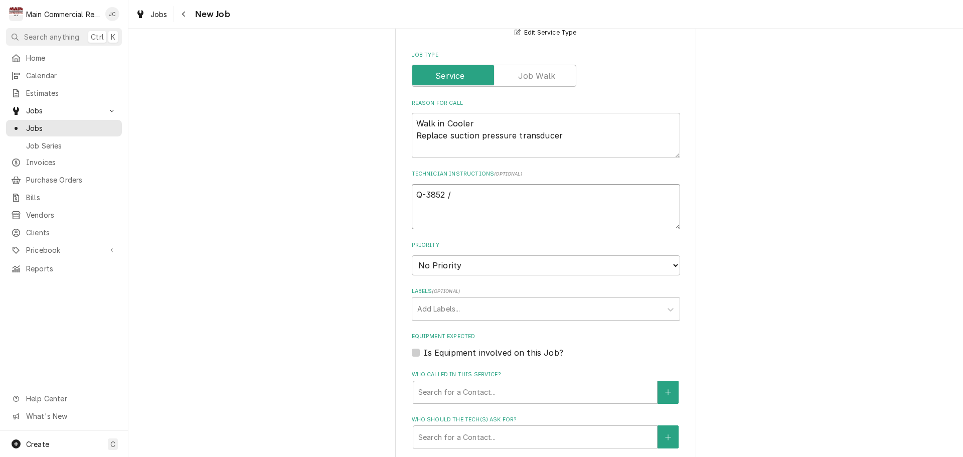
type textarea "Q-3852 /"
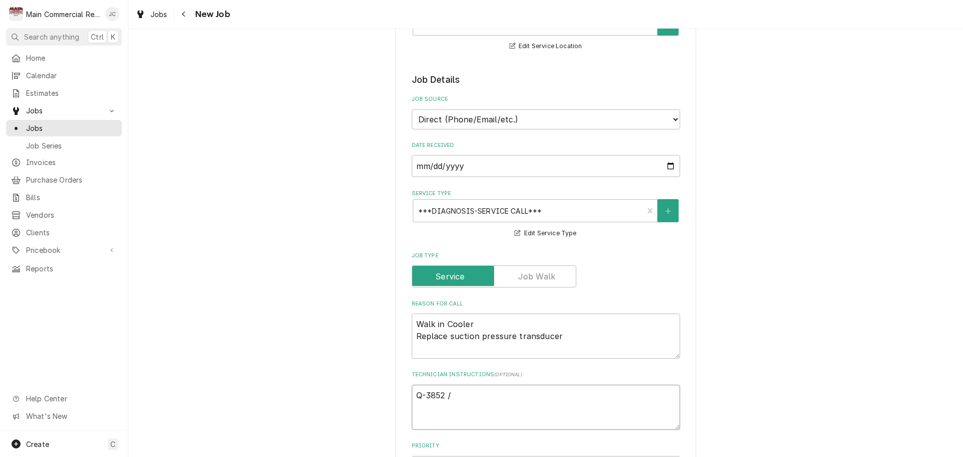
type textarea "x"
type textarea "Q-3852 / JO"
type textarea "x"
type textarea "Q-3852 / JOB"
type textarea "x"
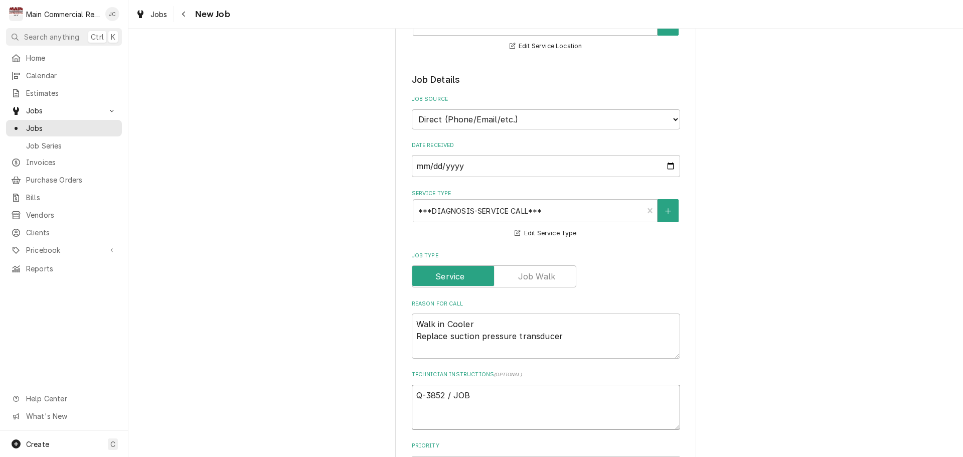
type textarea "Q-3852 / JOB-"
type textarea "x"
type textarea "Q-3852 / JOB-"
click at [362, 263] on div "Please provide the following information to create a job: Client Details Client…" at bounding box center [545, 381] width 834 height 1084
click at [485, 397] on textarea "Q-3852 / JOB-" at bounding box center [546, 407] width 268 height 45
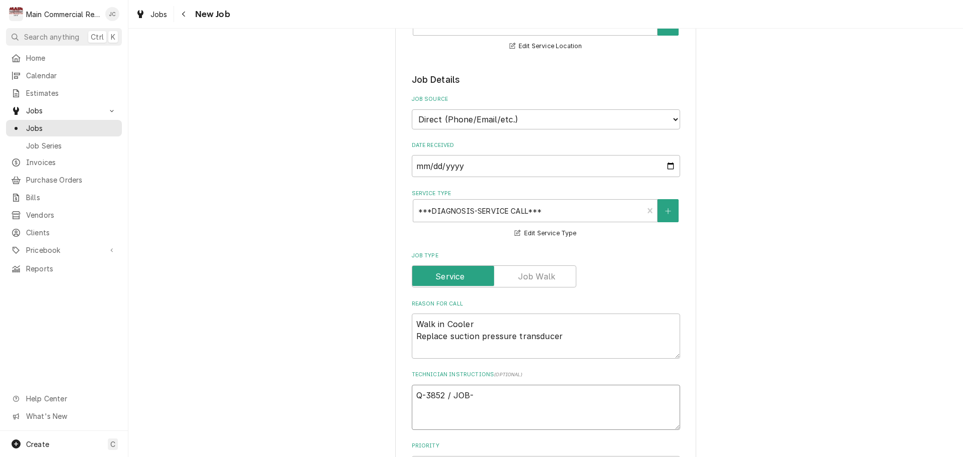
type textarea "x"
type textarea "Q-3852 / JOB-1"
type textarea "x"
type textarea "Q-3852 / JOB-13"
type textarea "x"
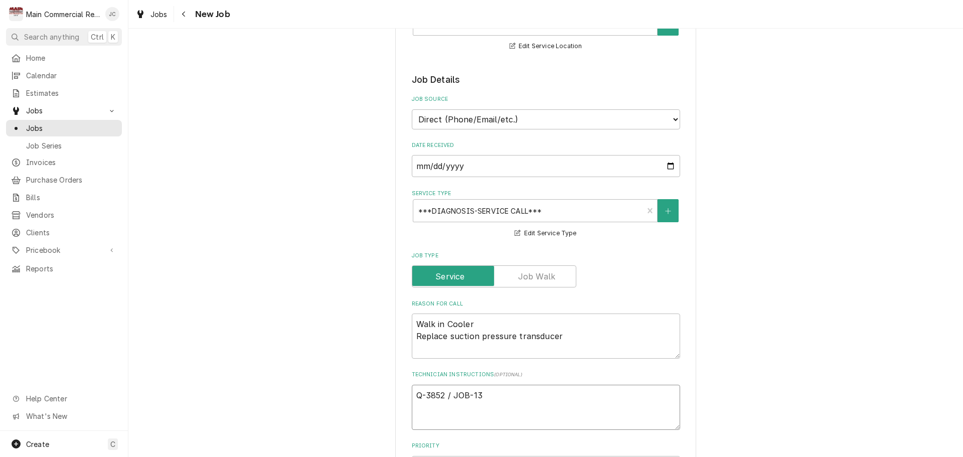
type textarea "Q-3852 / JOB-135"
type textarea "x"
type textarea "Q-3852 / JOB-1352"
type textarea "x"
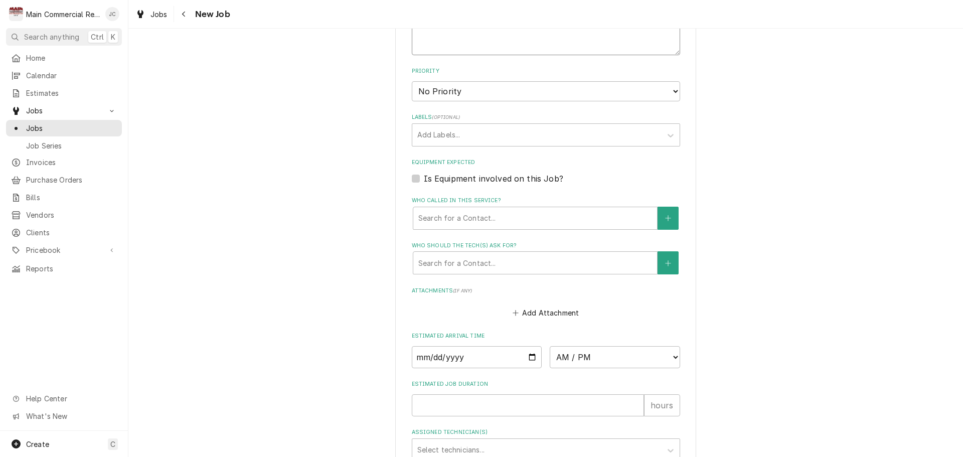
type textarea "Q-3852 / JOB-1352"
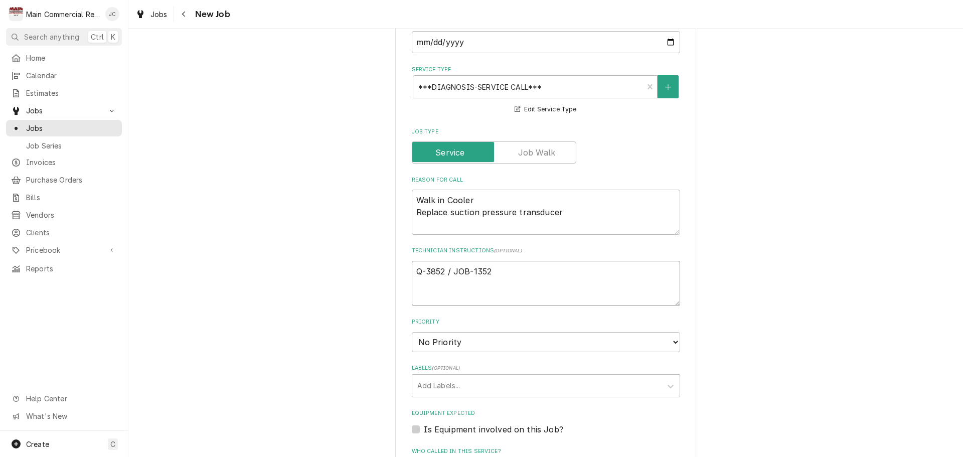
scroll to position [425, 0]
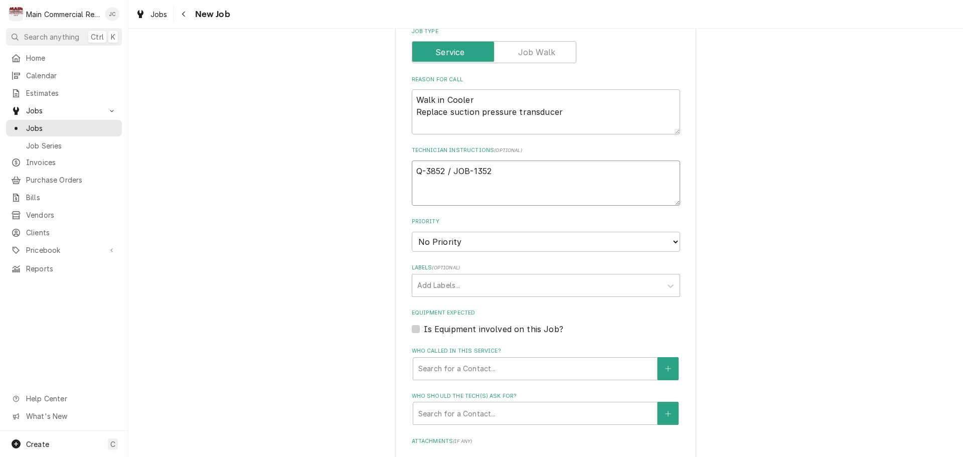
click at [412, 169] on textarea "Q-3852 / JOB-1352" at bounding box center [546, 182] width 268 height 45
click at [553, 236] on select "No Priority Urgent High Medium Low" at bounding box center [546, 242] width 268 height 20
select select "3"
click at [412, 232] on select "No Priority Urgent High Medium Low" at bounding box center [546, 242] width 268 height 20
type textarea "x"
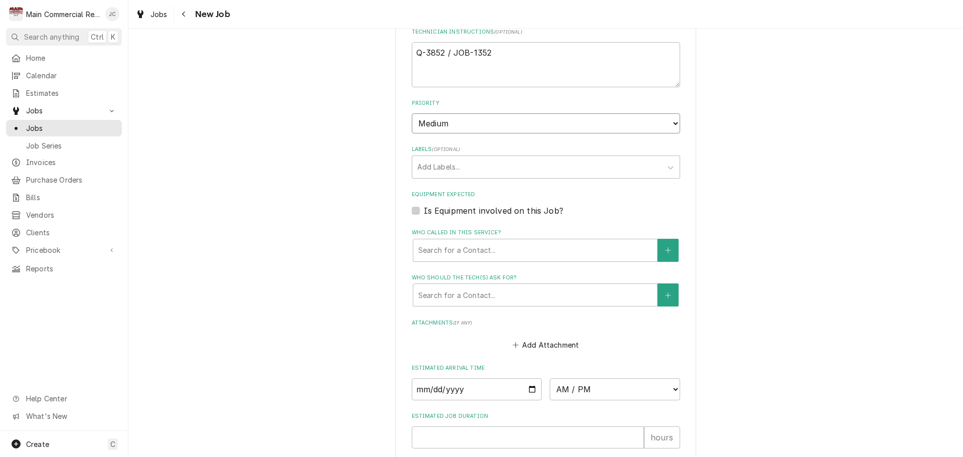
scroll to position [575, 0]
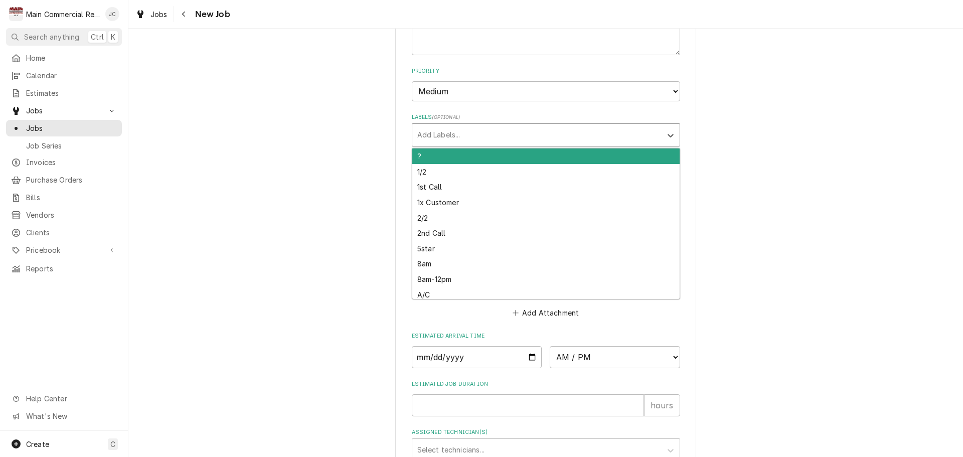
click at [440, 131] on div "Labels" at bounding box center [536, 135] width 239 height 18
type input "walk"
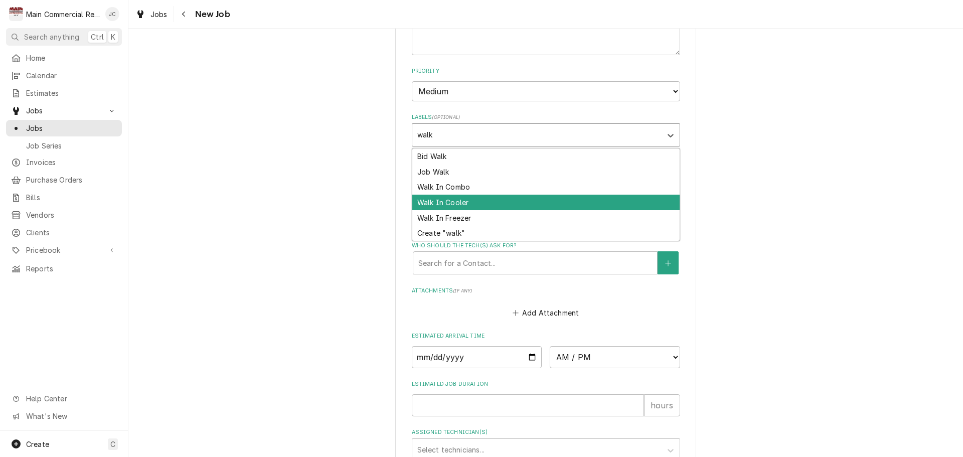
click at [455, 206] on div "Walk In Cooler" at bounding box center [545, 203] width 267 height 16
type textarea "x"
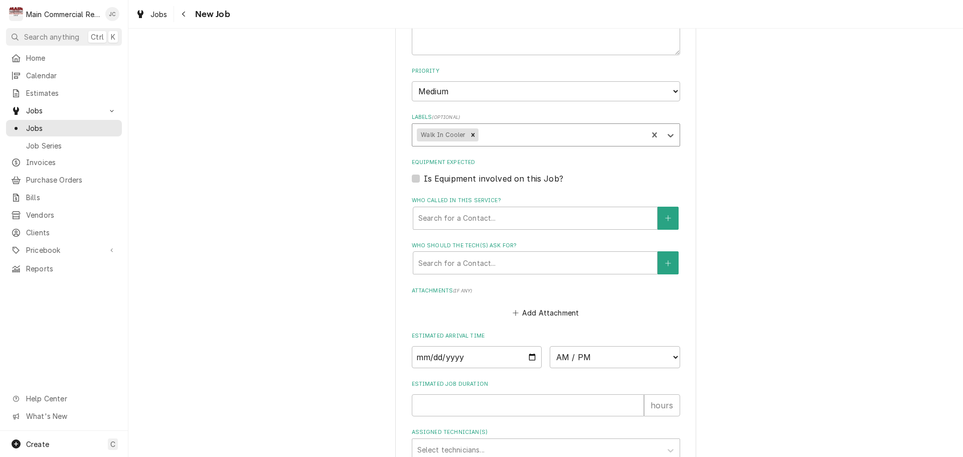
type textarea "x"
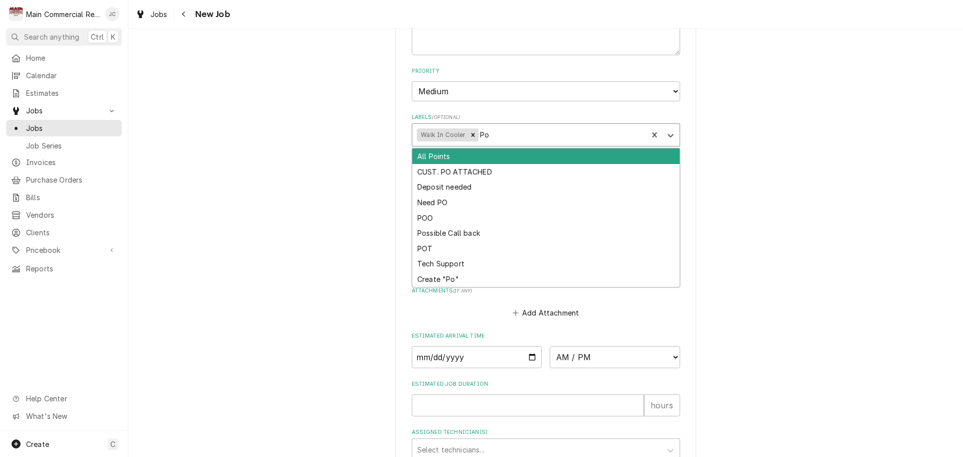
type input "Poo"
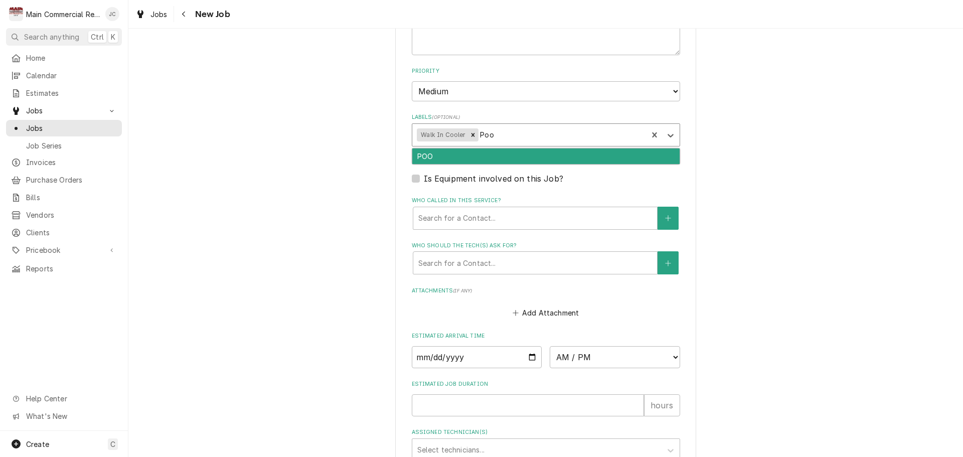
click at [446, 155] on div "POO" at bounding box center [545, 156] width 267 height 16
type textarea "x"
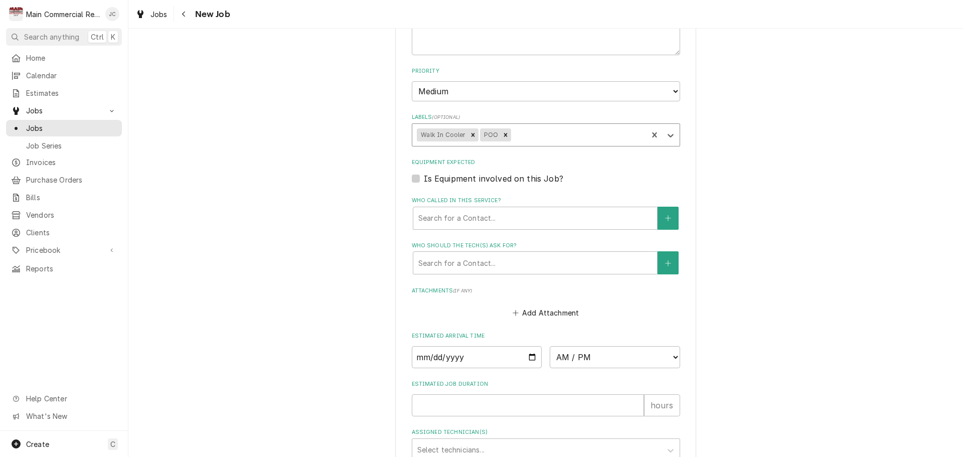
type textarea "x"
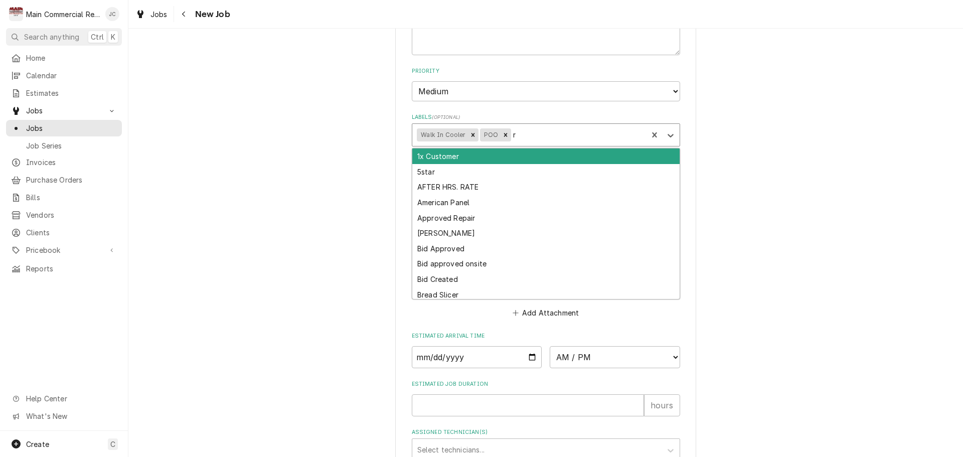
type input "re"
click at [487, 156] on div "Approved Repair" at bounding box center [545, 156] width 267 height 16
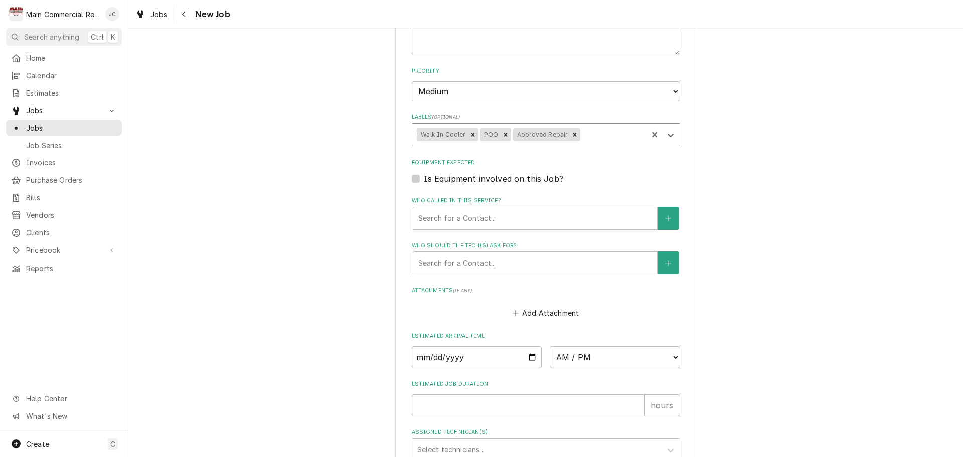
click at [424, 179] on label "Is Equipment involved on this Job?" at bounding box center [493, 178] width 139 height 12
click at [424, 179] on input "Equipment Expected" at bounding box center [558, 183] width 268 height 22
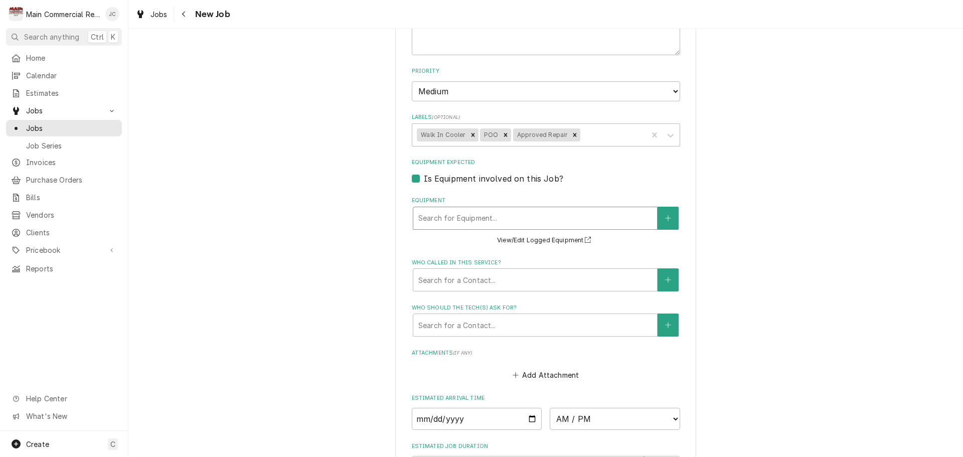
click at [455, 223] on div "Equipment" at bounding box center [535, 218] width 234 height 18
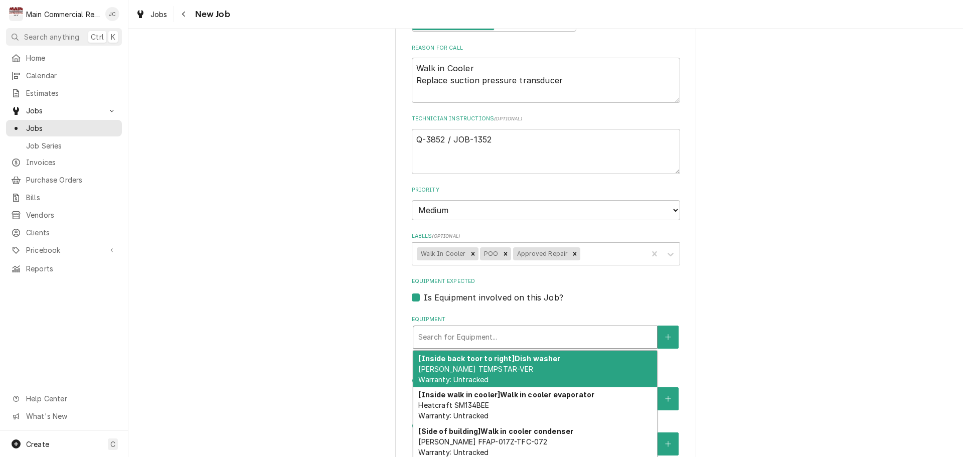
scroll to position [475, 0]
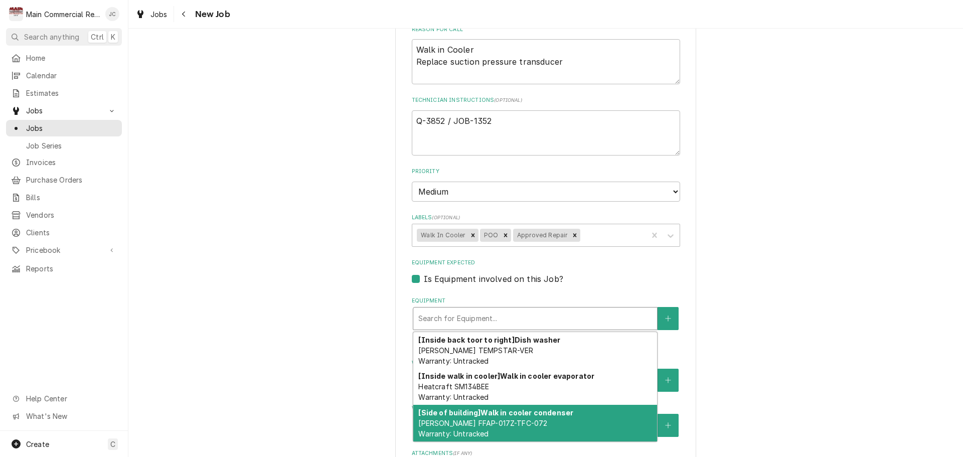
click at [478, 421] on span "Copeland FFAP-017Z-TFC-072 Warranty: Untracked" at bounding box center [482, 428] width 129 height 19
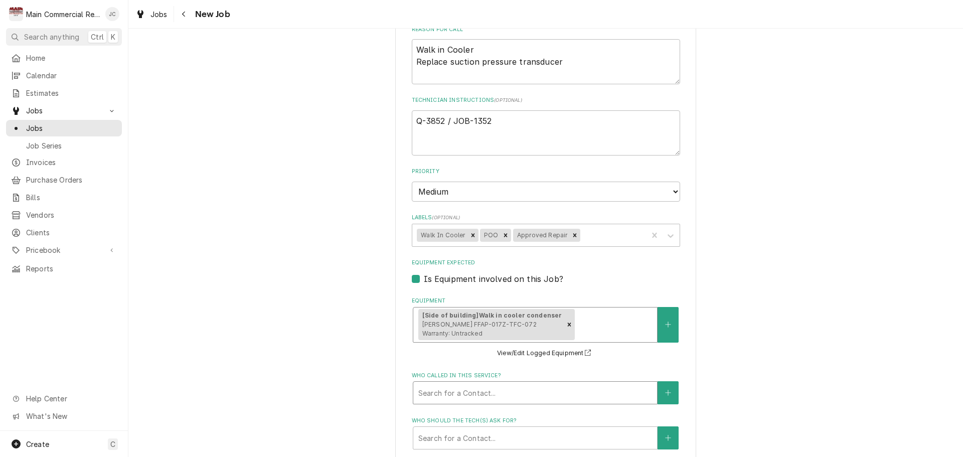
click at [476, 394] on div "Who called in this service?" at bounding box center [535, 393] width 234 height 18
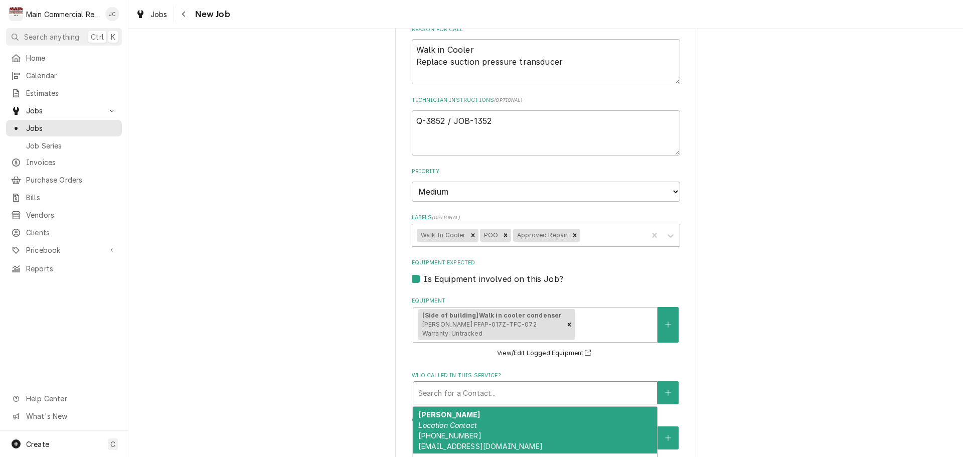
click at [493, 417] on div "Bryan Schultz Location Contact (813) 376-0798 bryanschultz@anandvihartampa.com" at bounding box center [535, 430] width 244 height 47
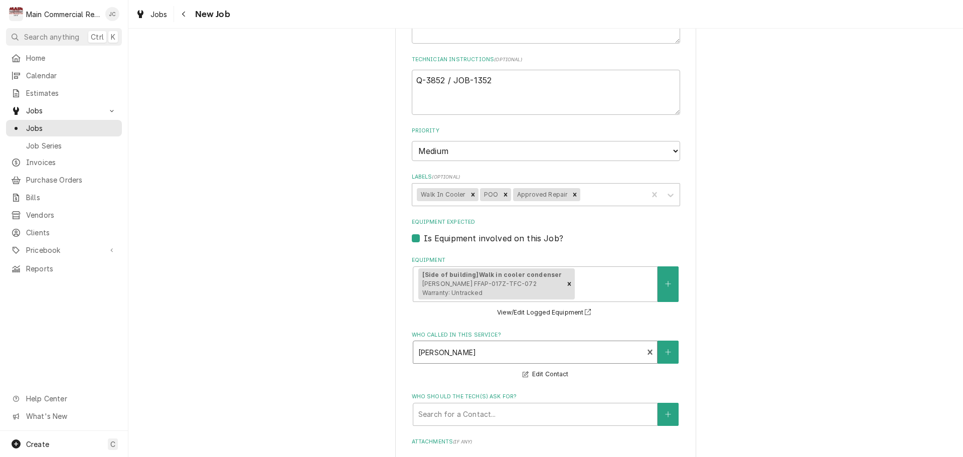
scroll to position [575, 0]
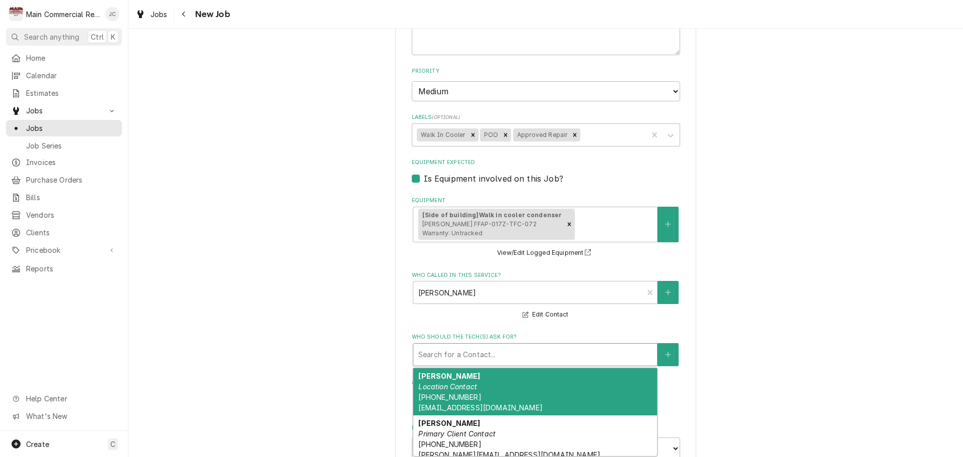
click at [512, 359] on div "Who should the tech(s) ask for?" at bounding box center [535, 354] width 234 height 18
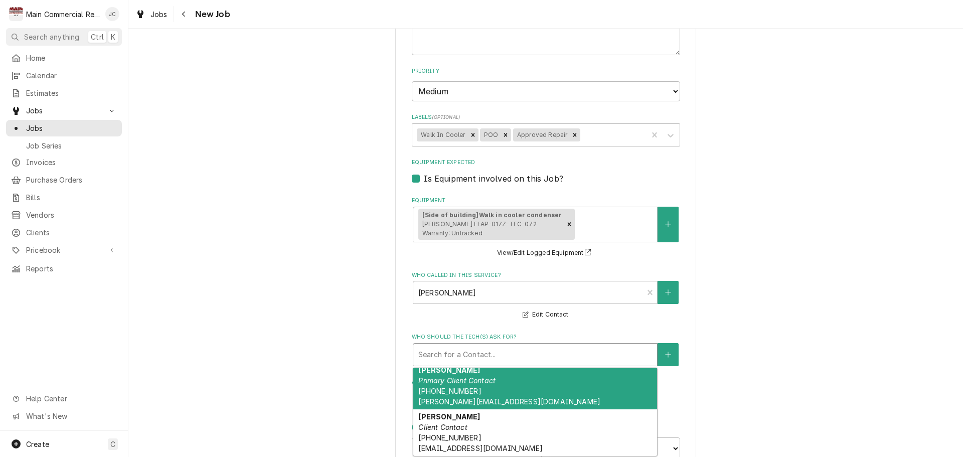
scroll to position [0, 0]
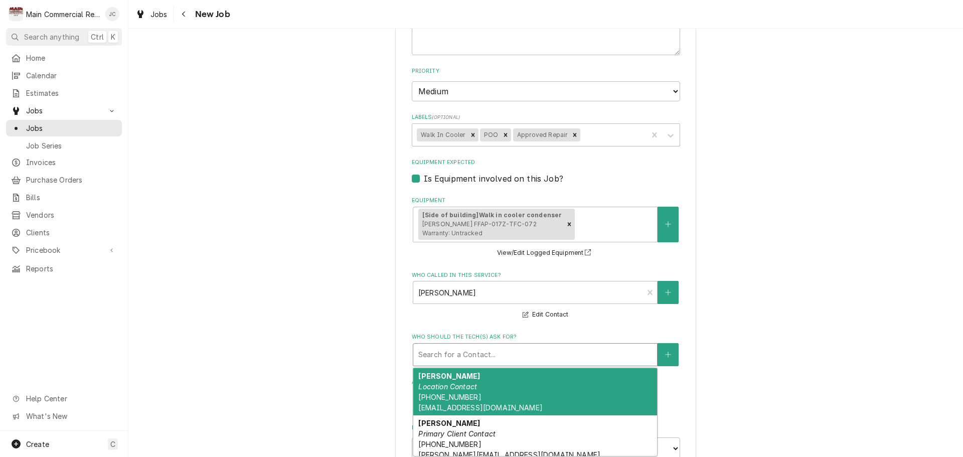
click at [250, 291] on div "Please provide the following information to create a job: Client Details Client…" at bounding box center [545, 51] width 834 height 1175
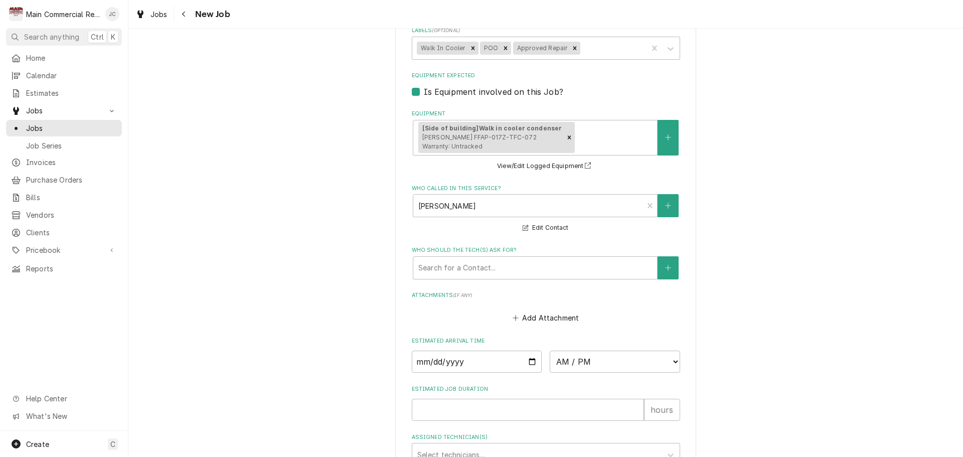
scroll to position [675, 0]
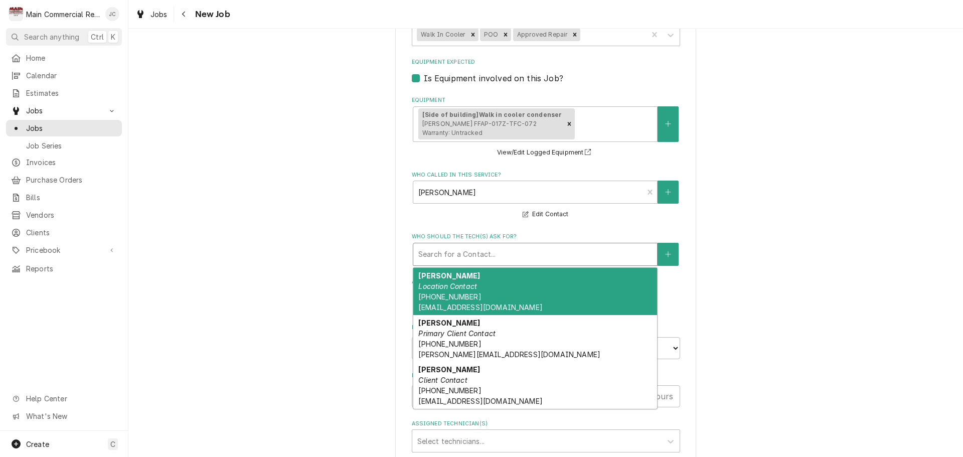
click at [481, 258] on div "Who should the tech(s) ask for?" at bounding box center [535, 254] width 234 height 18
click at [476, 288] on div "Bryan Schultz Location Contact (813) 376-0798 bryanschultz@anandvihartampa.com" at bounding box center [535, 291] width 244 height 47
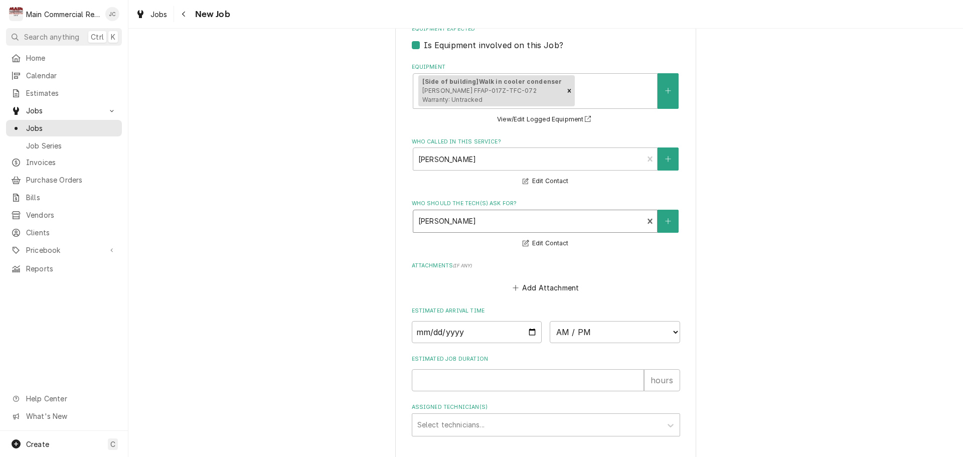
scroll to position [775, 0]
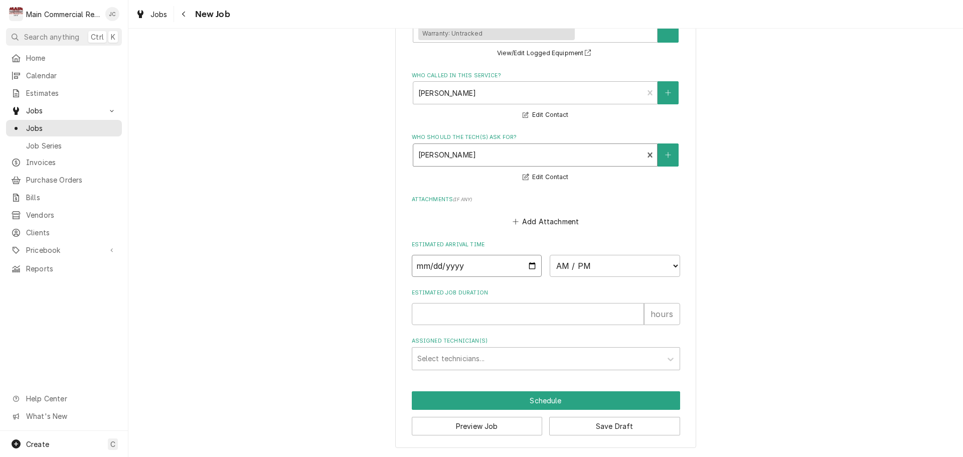
click at [501, 267] on input "Date" at bounding box center [477, 266] width 130 height 22
click at [457, 311] on input "Estimated Job Duration" at bounding box center [528, 314] width 232 height 22
click at [507, 351] on div "Assigned Technician(s)" at bounding box center [536, 358] width 239 height 18
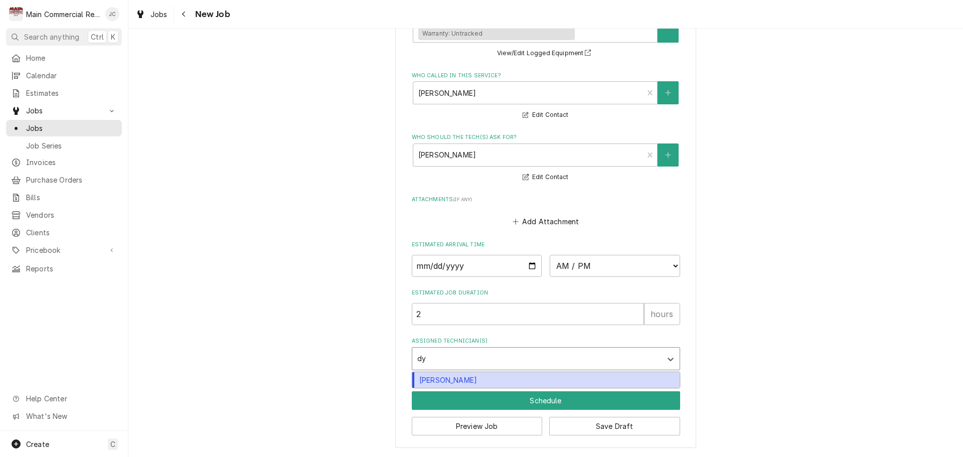
click at [483, 385] on div "[PERSON_NAME]" at bounding box center [545, 380] width 267 height 16
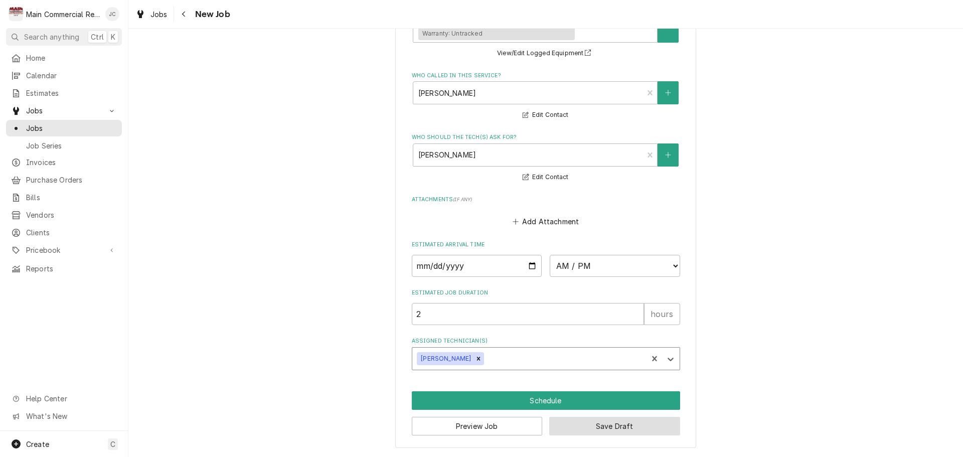
click at [641, 425] on button "Save Draft" at bounding box center [614, 426] width 131 height 19
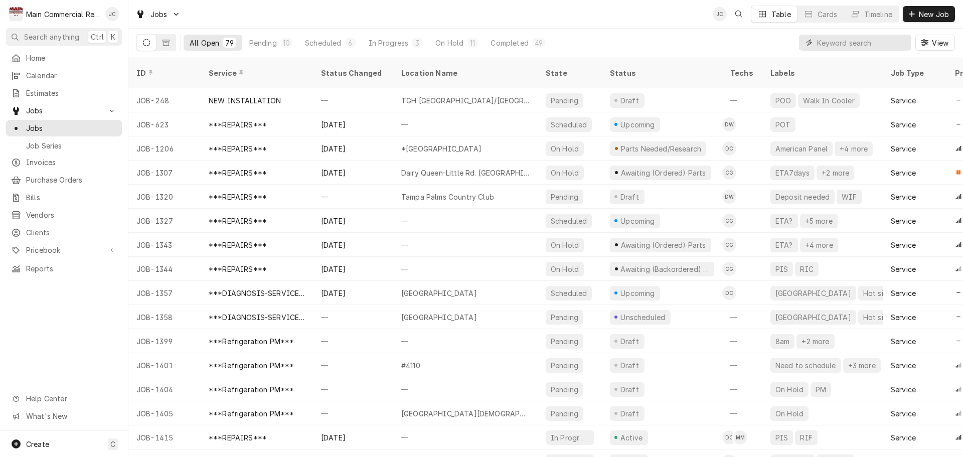
click at [825, 44] on input "Dynamic Content Wrapper" at bounding box center [861, 43] width 89 height 16
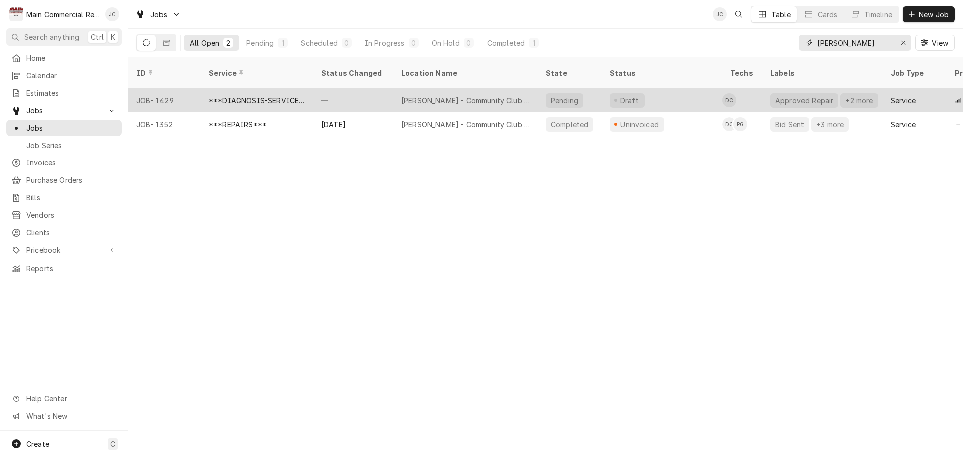
type input "[PERSON_NAME]"
click at [328, 89] on div "—" at bounding box center [353, 100] width 80 height 24
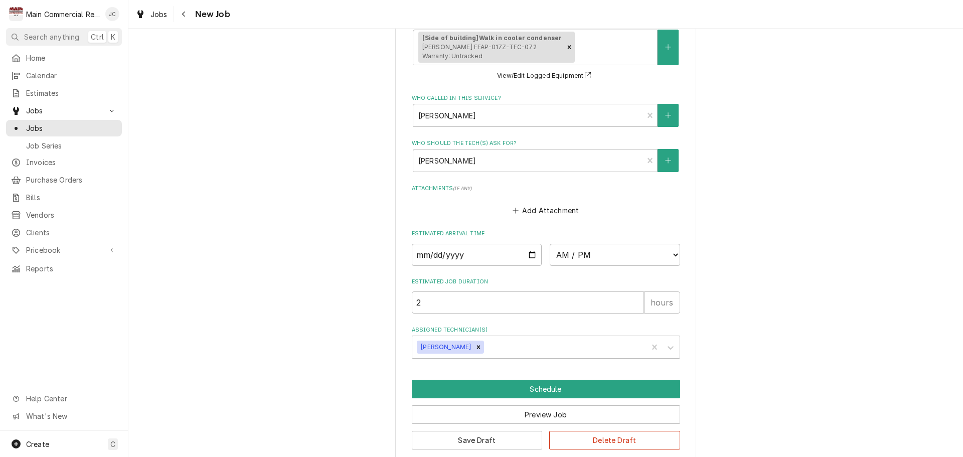
scroll to position [766, 0]
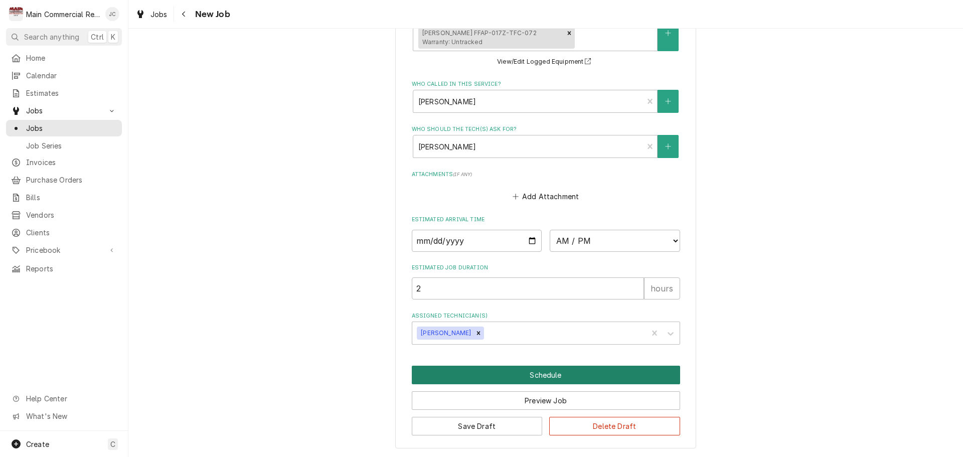
click at [586, 376] on button "Schedule" at bounding box center [546, 375] width 268 height 19
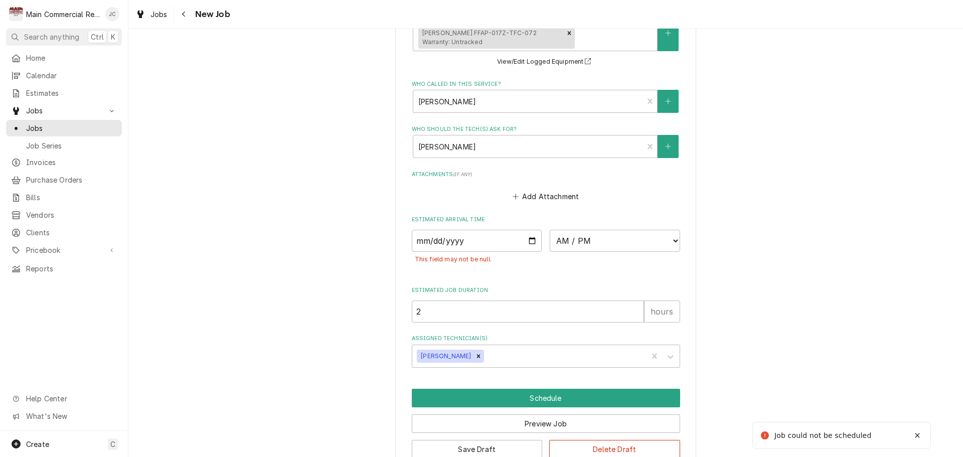
scroll to position [789, 0]
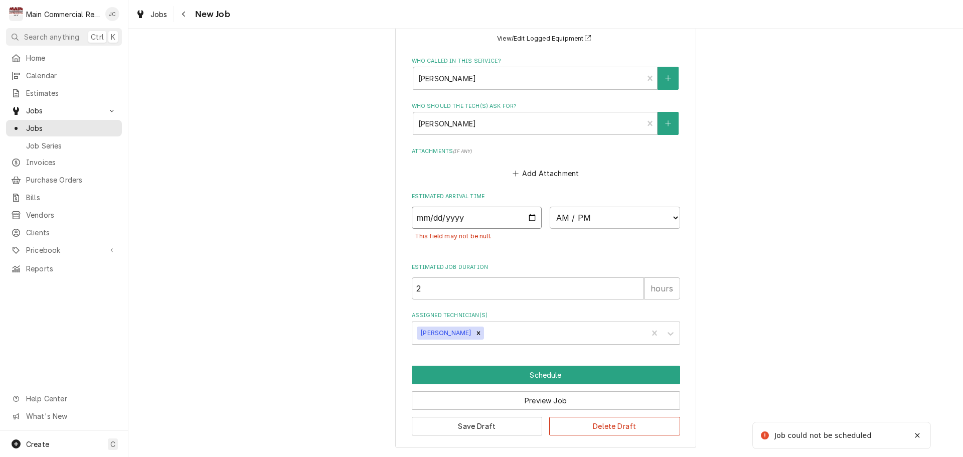
click at [483, 216] on input "Date" at bounding box center [477, 218] width 130 height 22
click at [527, 218] on input "Date" at bounding box center [477, 218] width 130 height 22
click at [475, 334] on div "Remove Dylan Crawford" at bounding box center [478, 332] width 11 height 13
type textarea "x"
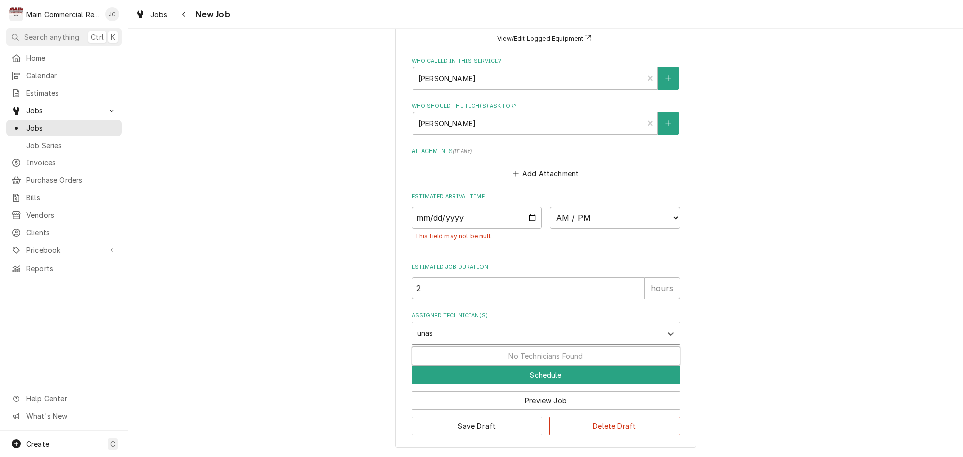
type input "unass"
click at [451, 335] on div "Assigned Technician(s)" at bounding box center [536, 333] width 239 height 18
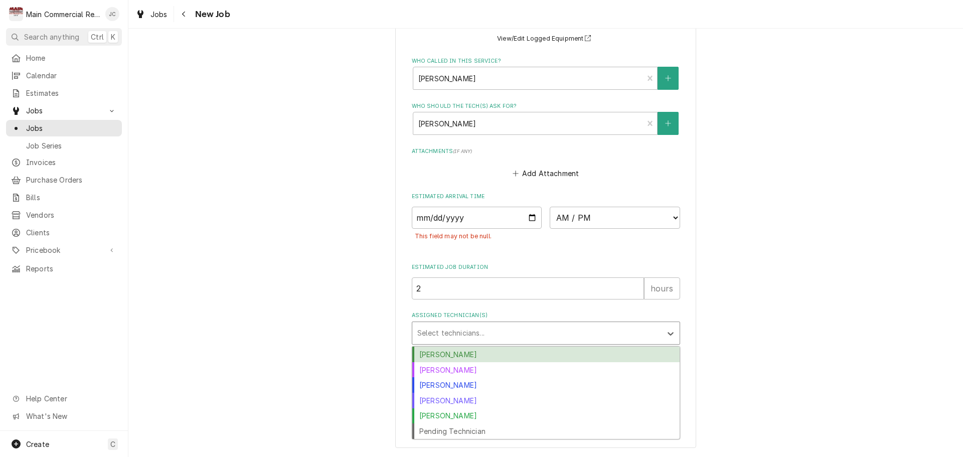
click at [456, 330] on div "Assigned Technician(s)" at bounding box center [536, 333] width 239 height 18
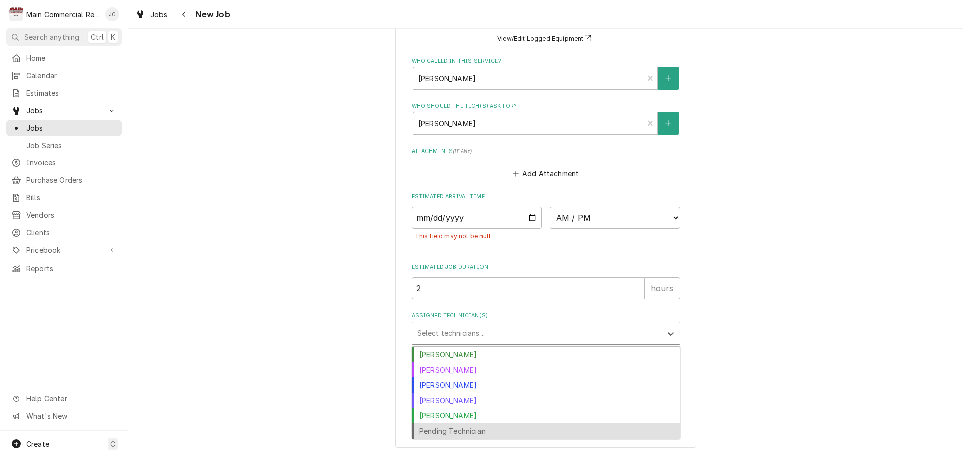
click at [434, 428] on div "Pending Technician" at bounding box center [545, 431] width 267 height 16
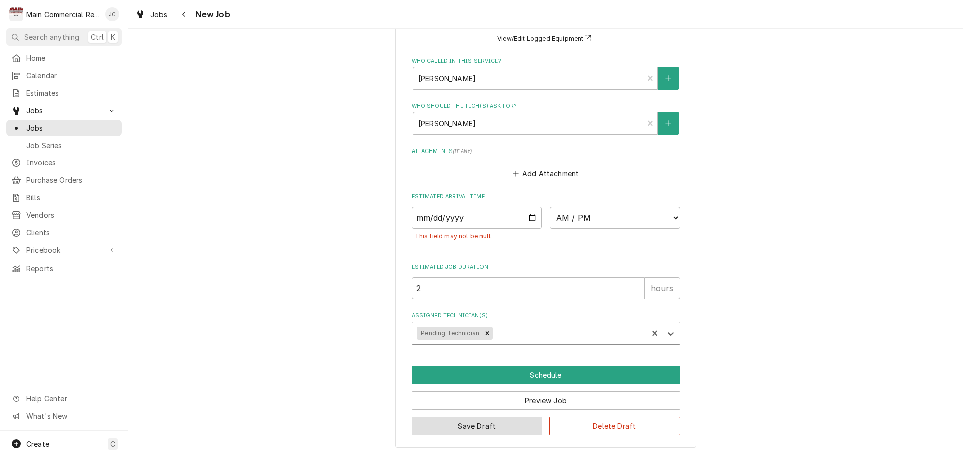
click at [474, 426] on button "Save Draft" at bounding box center [477, 426] width 131 height 19
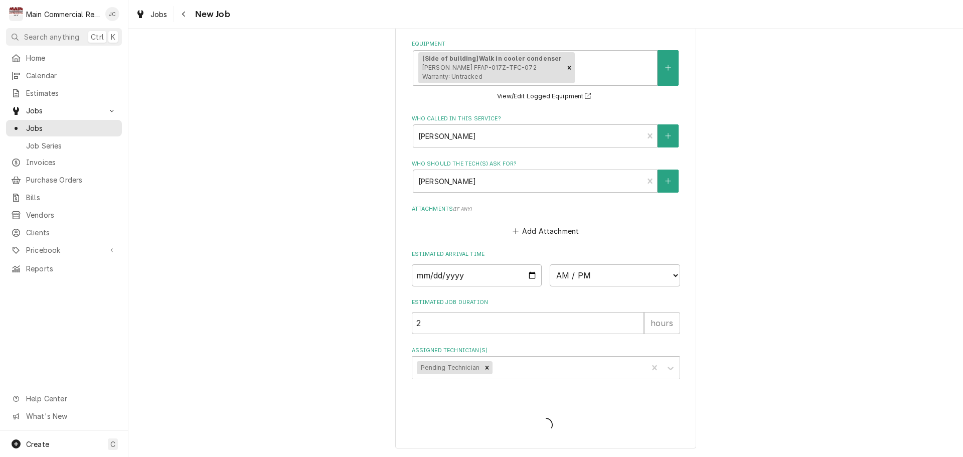
scroll to position [732, 0]
type textarea "x"
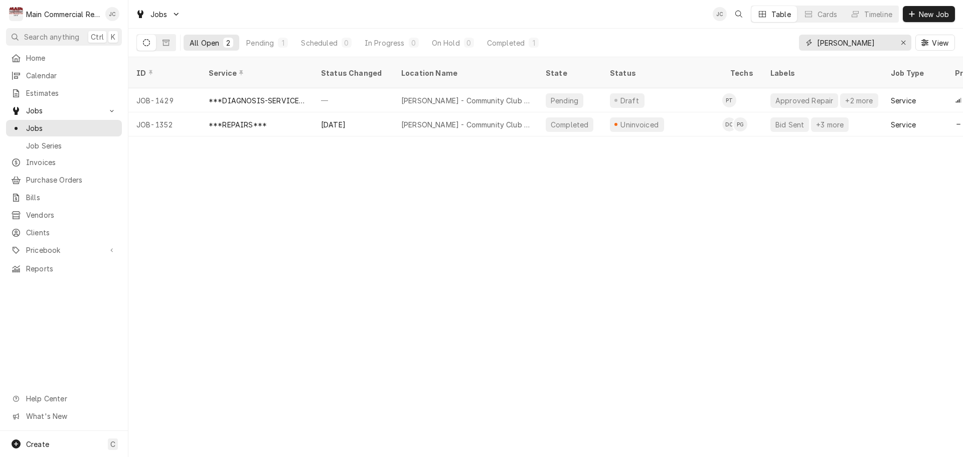
click at [905, 42] on icon "Erase input" at bounding box center [904, 42] width 6 height 7
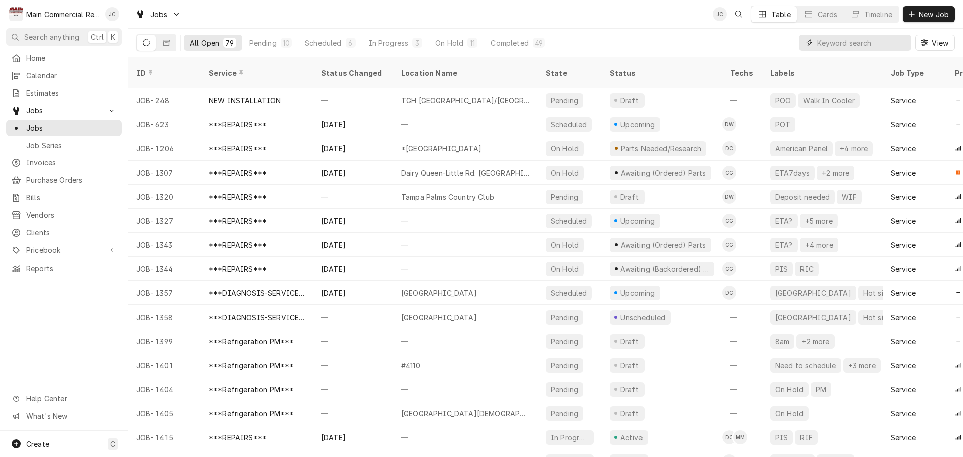
click at [859, 41] on input "Dynamic Content Wrapper" at bounding box center [861, 43] width 89 height 16
click at [926, 47] on div "Dynamic Content Wrapper" at bounding box center [925, 43] width 10 height 10
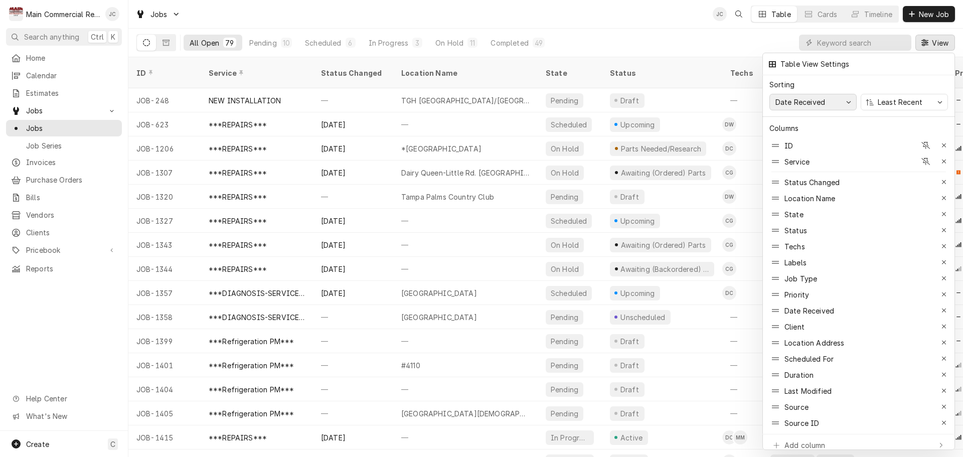
click at [844, 100] on div "button" at bounding box center [848, 102] width 8 height 8
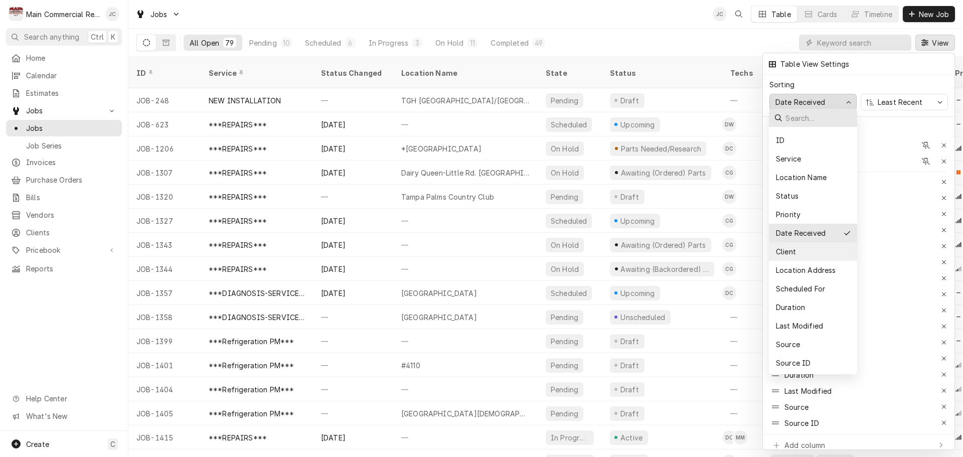
click at [795, 250] on div "Client" at bounding box center [785, 251] width 22 height 11
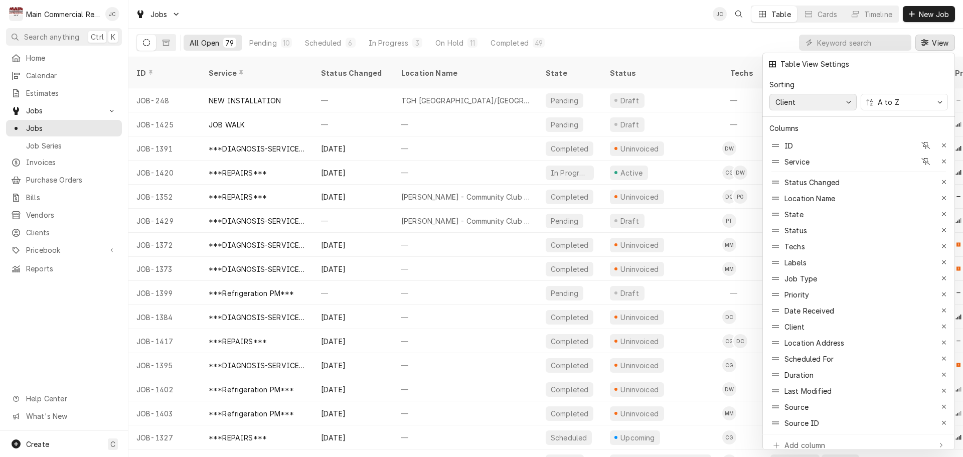
click at [847, 101] on icon "button" at bounding box center [848, 102] width 5 height 3
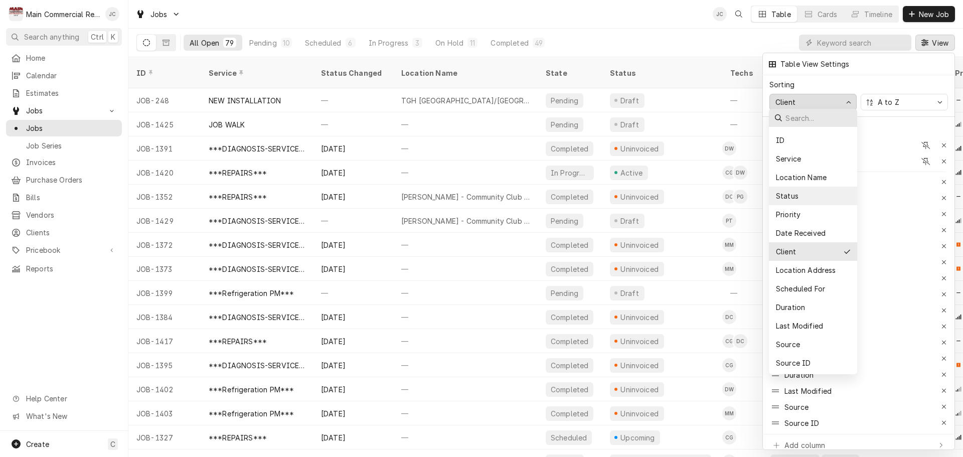
click at [789, 197] on div "Status" at bounding box center [786, 196] width 25 height 11
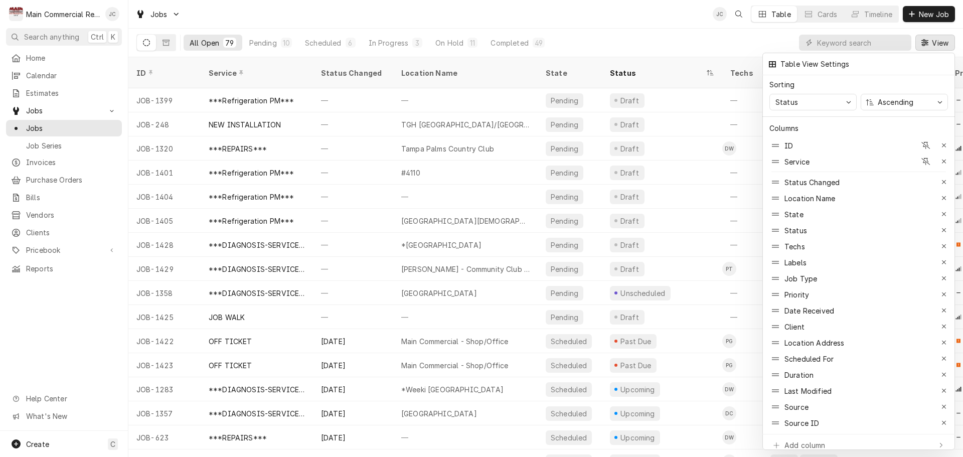
click at [698, 29] on div at bounding box center [481, 228] width 963 height 457
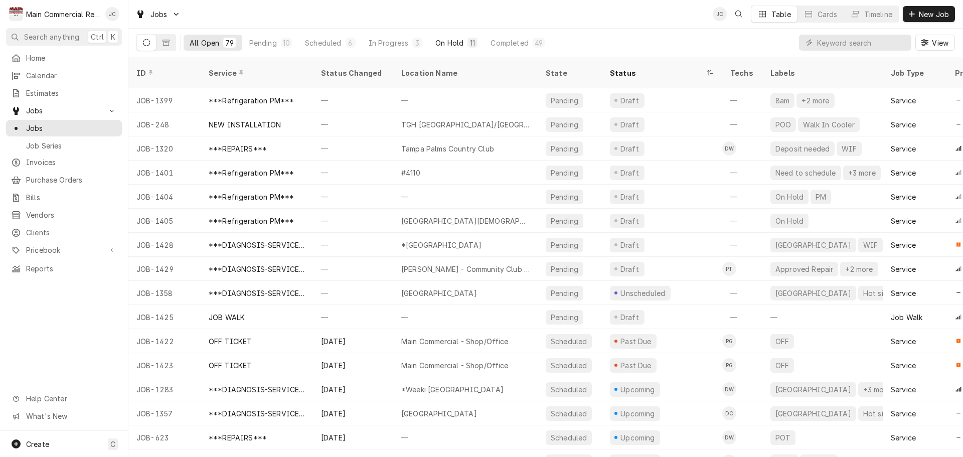
click at [442, 43] on div "On Hold" at bounding box center [449, 43] width 28 height 11
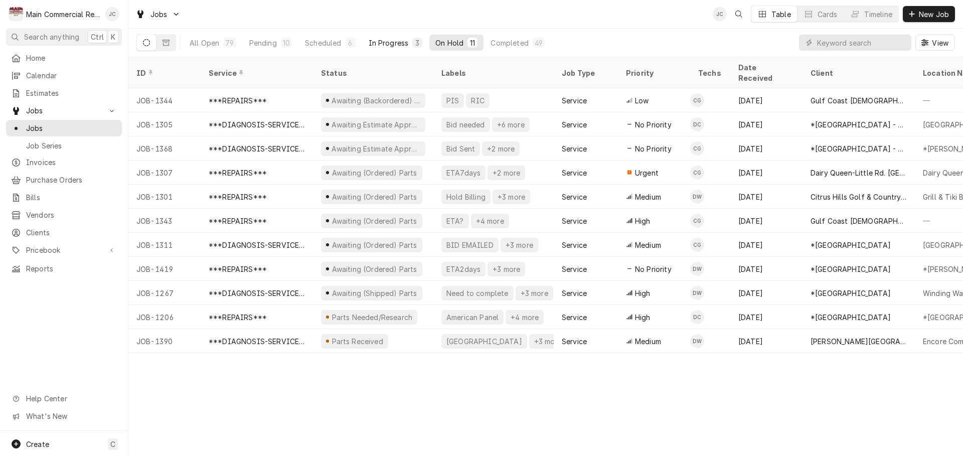
click at [380, 43] on div "In Progress" at bounding box center [389, 43] width 40 height 11
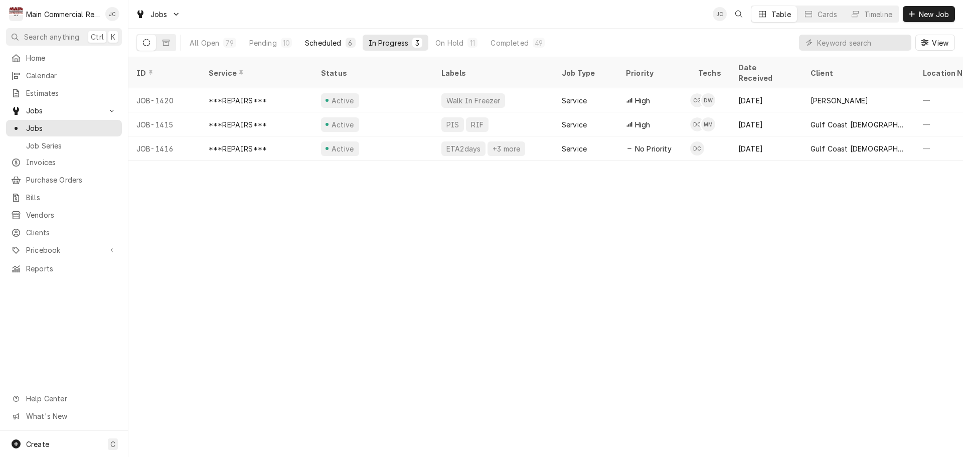
click at [306, 44] on div "Scheduled" at bounding box center [323, 43] width 36 height 11
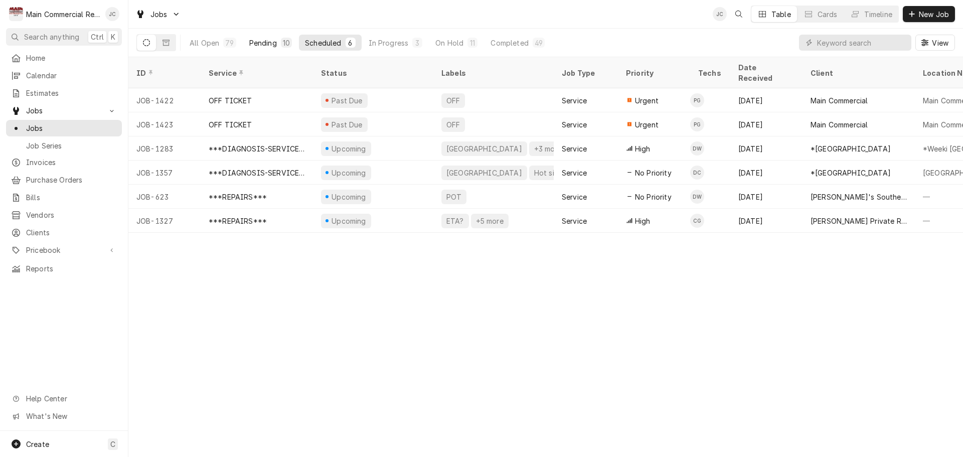
click at [268, 46] on div "Pending" at bounding box center [263, 43] width 28 height 11
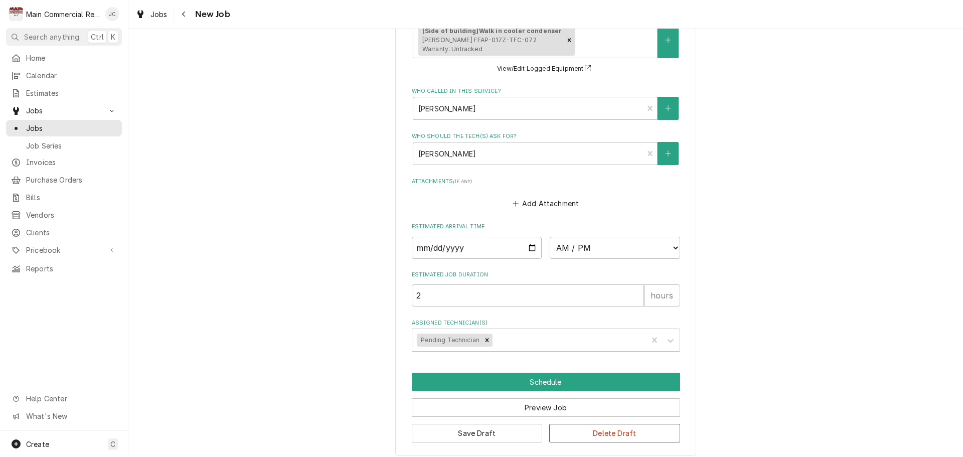
scroll to position [766, 0]
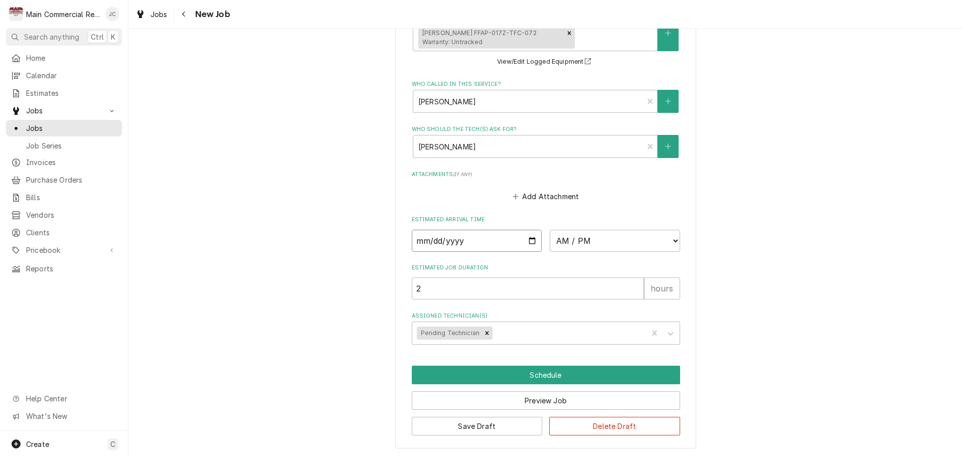
click at [491, 245] on input "Date" at bounding box center [477, 241] width 130 height 22
click at [530, 242] on input "Date" at bounding box center [477, 241] width 130 height 22
type textarea "x"
type input "2025-09-19"
type textarea "x"
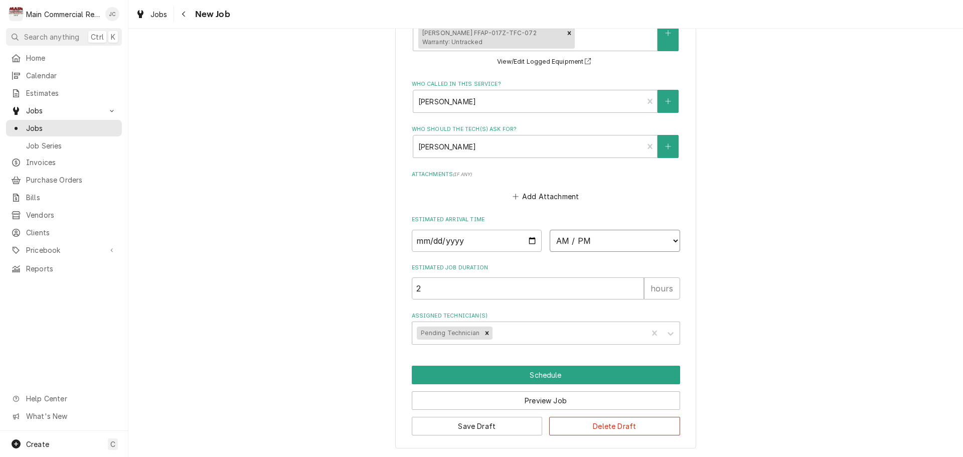
click at [593, 230] on select "AM / PM 6:00 AM 6:15 AM 6:30 AM 6:45 AM 7:00 AM 7:15 AM 7:30 AM 7:45 AM 8:00 AM…" at bounding box center [615, 241] width 130 height 22
select select "10:00:00"
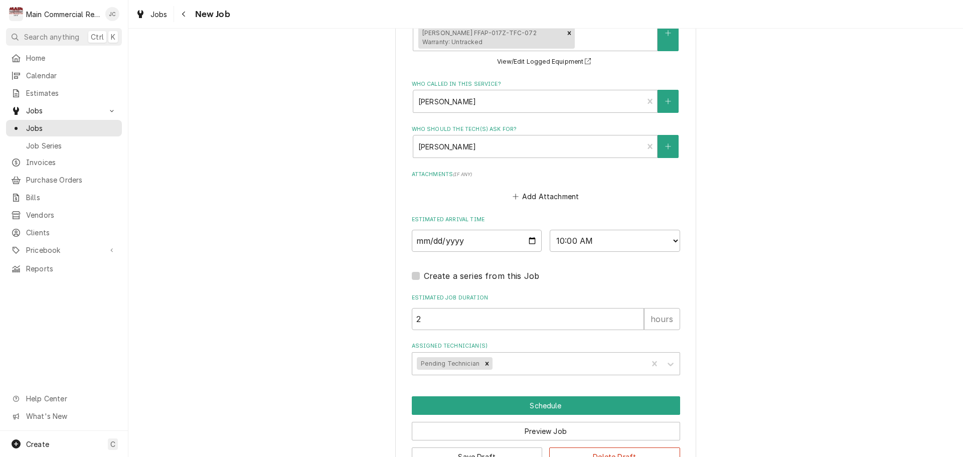
click at [616, 280] on div "Create a series from this Job" at bounding box center [546, 276] width 268 height 12
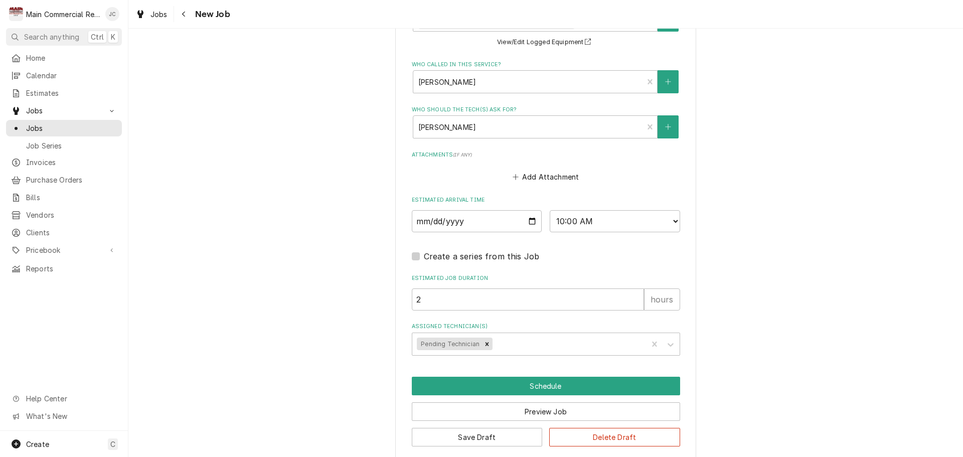
scroll to position [797, 0]
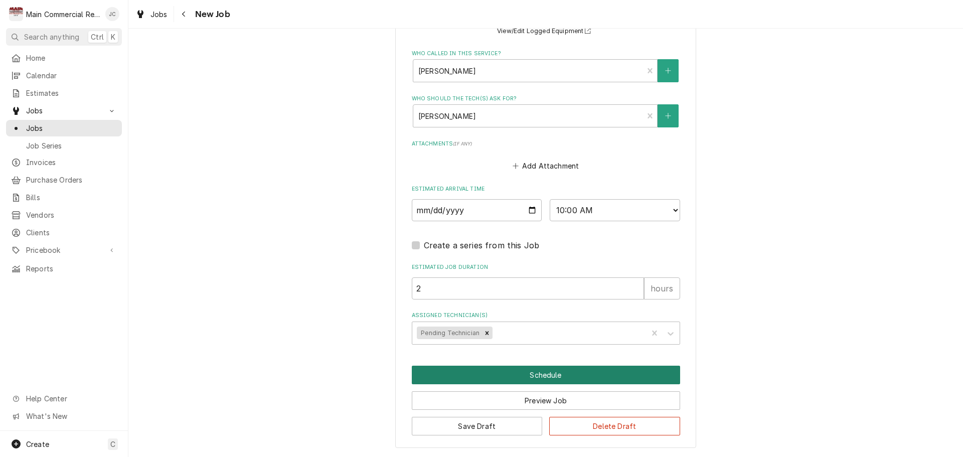
click at [538, 375] on button "Schedule" at bounding box center [546, 375] width 268 height 19
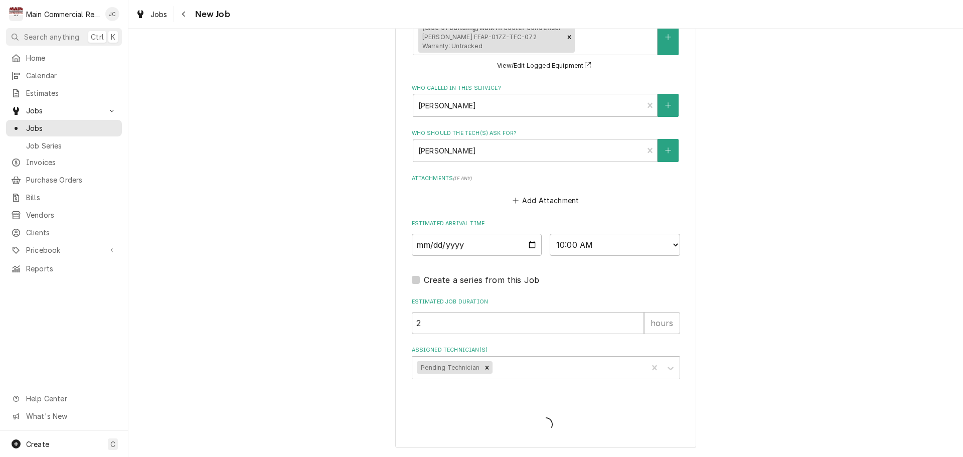
type textarea "x"
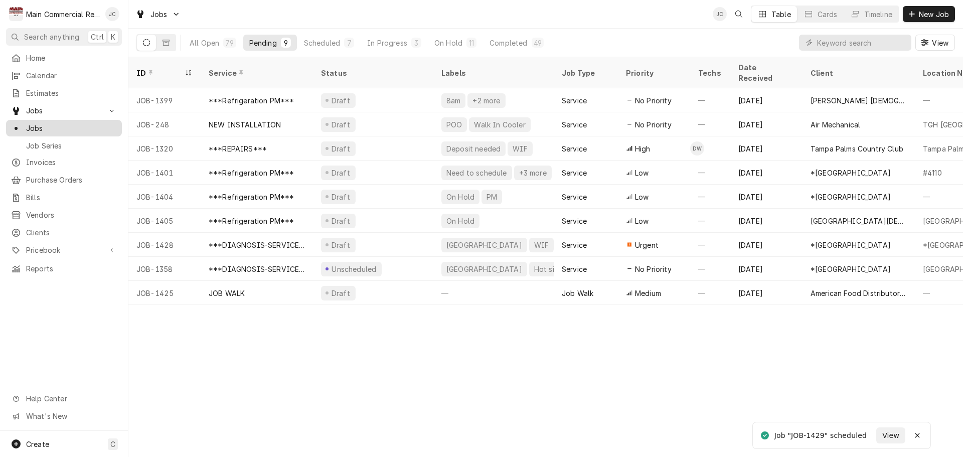
click at [38, 123] on span "Jobs" at bounding box center [71, 128] width 91 height 11
click at [43, 67] on link "Calendar" at bounding box center [64, 75] width 116 height 17
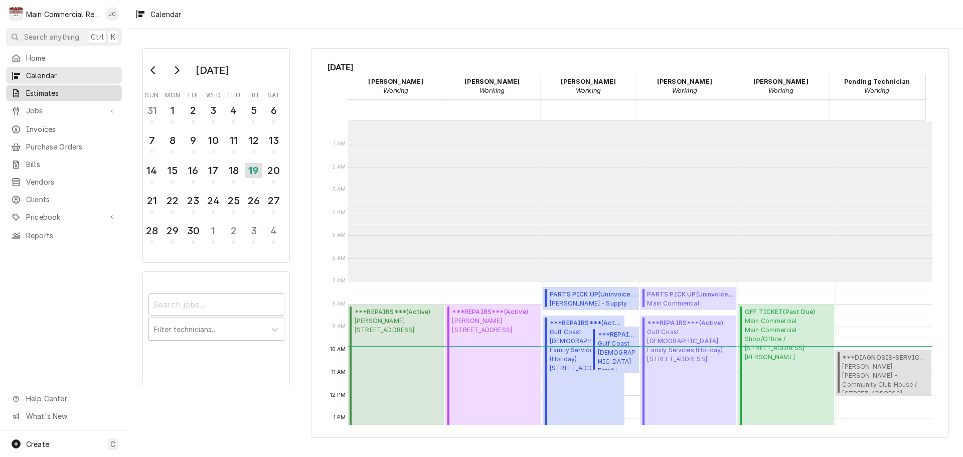
scroll to position [160, 0]
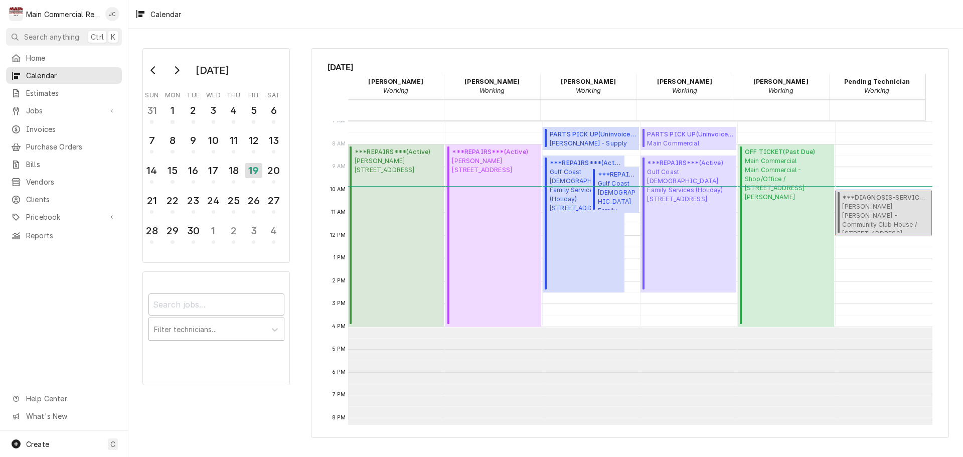
click at [868, 212] on span "[PERSON_NAME] Vihar - Community Club House / [STREET_ADDRESS][PERSON_NAME]" at bounding box center [885, 217] width 86 height 31
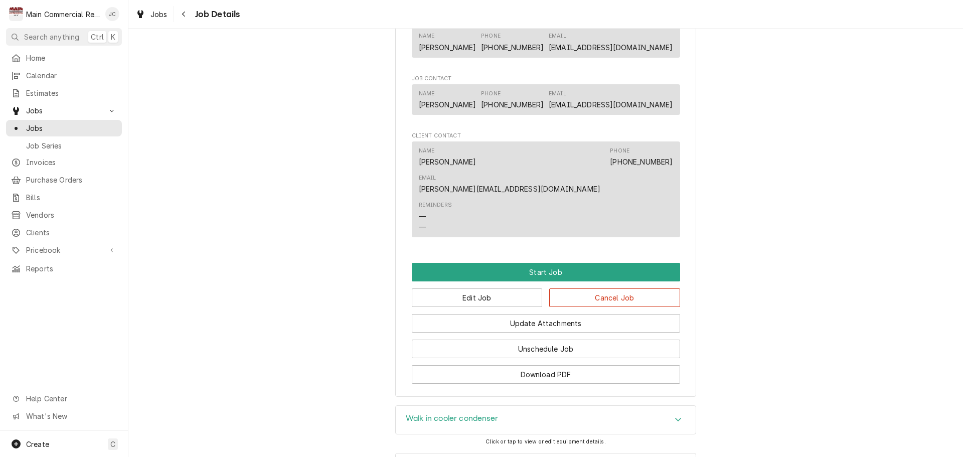
scroll to position [727, 0]
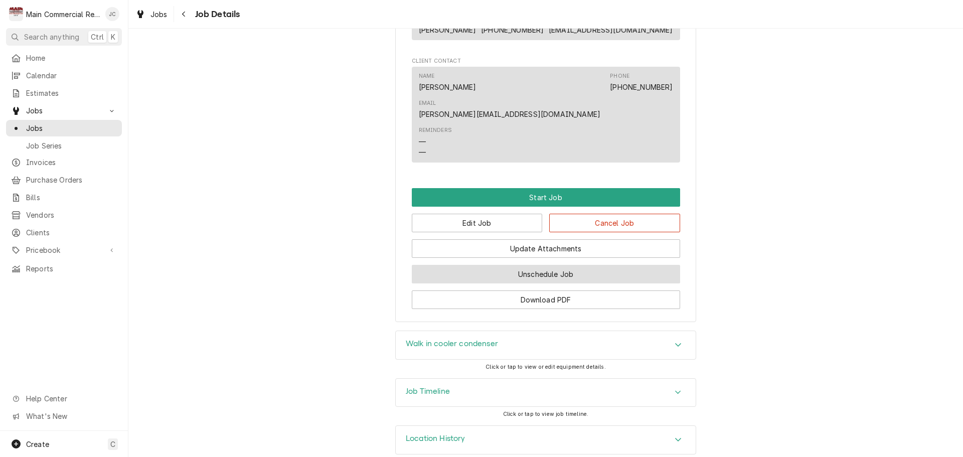
click at [548, 265] on button "Unschedule Job" at bounding box center [546, 274] width 268 height 19
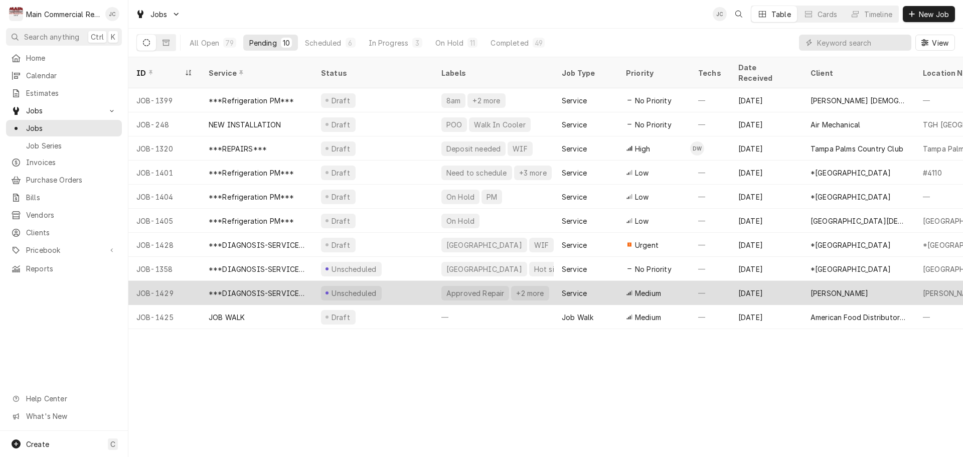
click at [389, 283] on div "Unscheduled" at bounding box center [373, 293] width 120 height 24
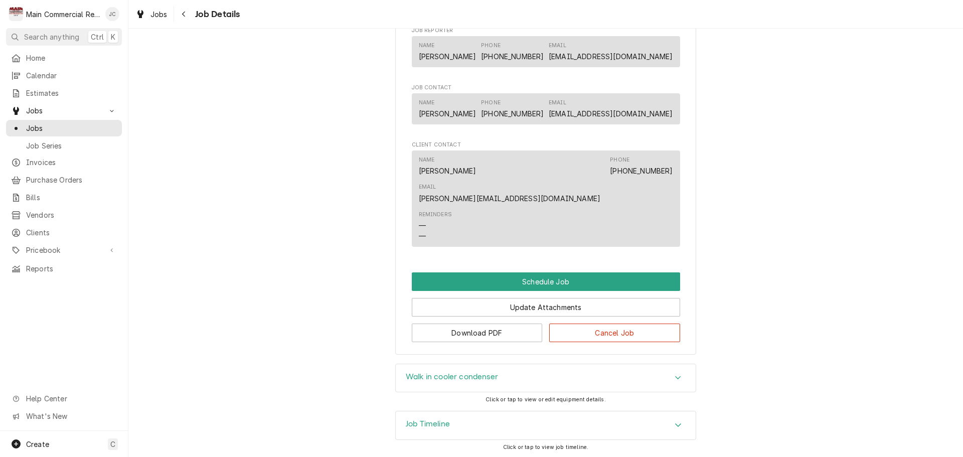
scroll to position [575, 0]
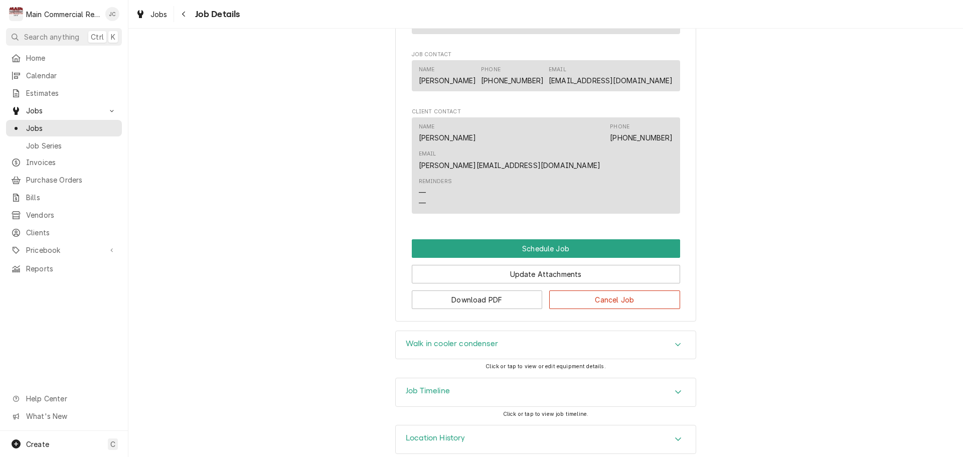
click at [674, 340] on icon "Accordion Header" at bounding box center [677, 344] width 7 height 8
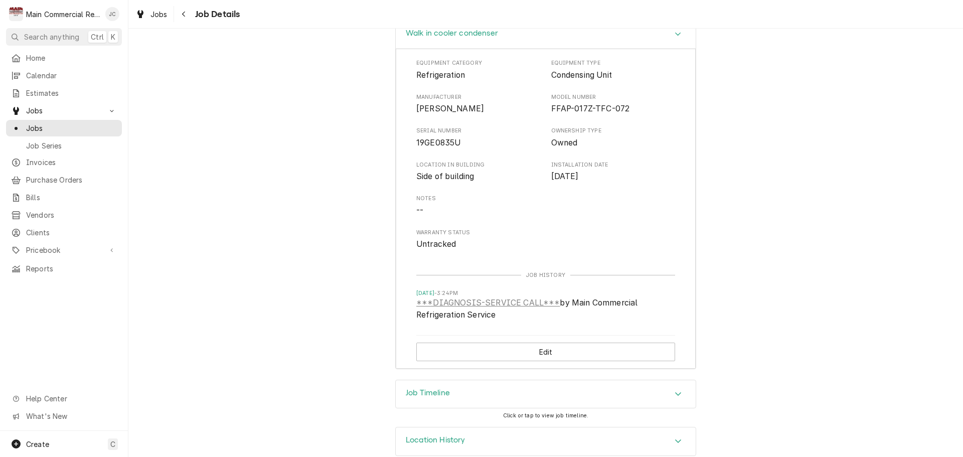
scroll to position [887, 0]
click at [677, 386] on div "Accordion Header" at bounding box center [677, 392] width 15 height 12
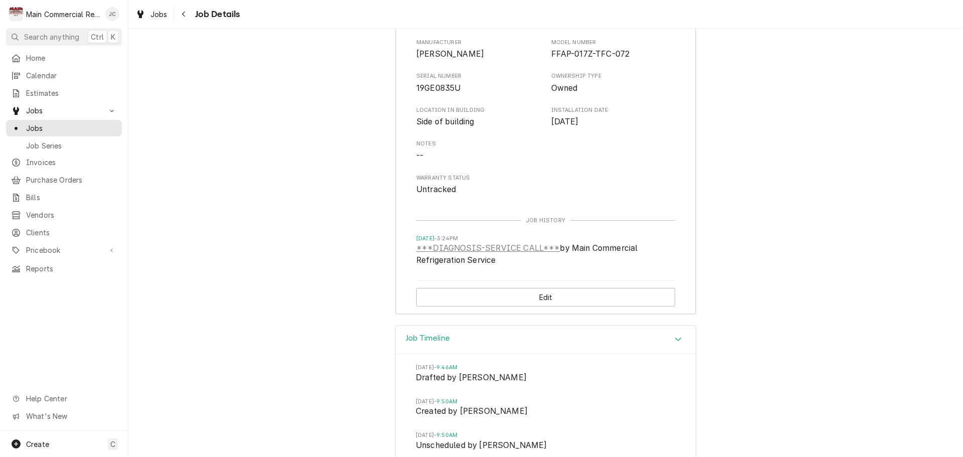
scroll to position [1003, 0]
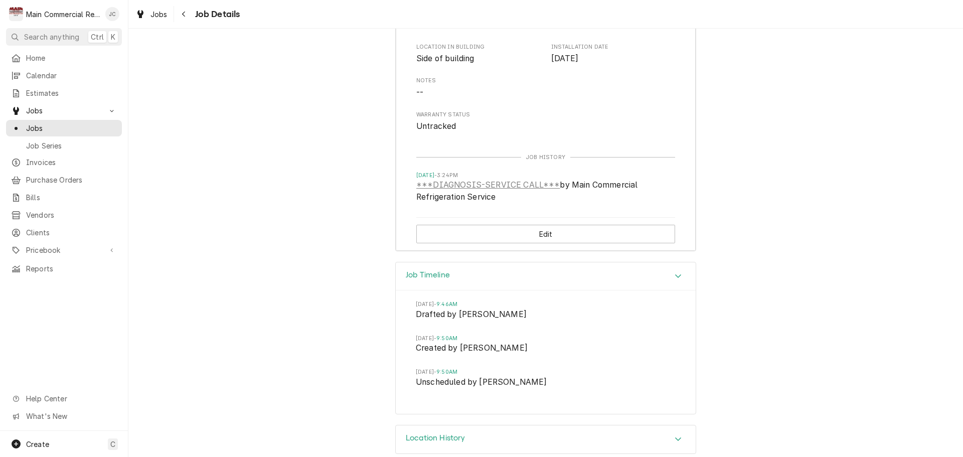
click at [674, 435] on icon "Accordion Header" at bounding box center [677, 439] width 7 height 8
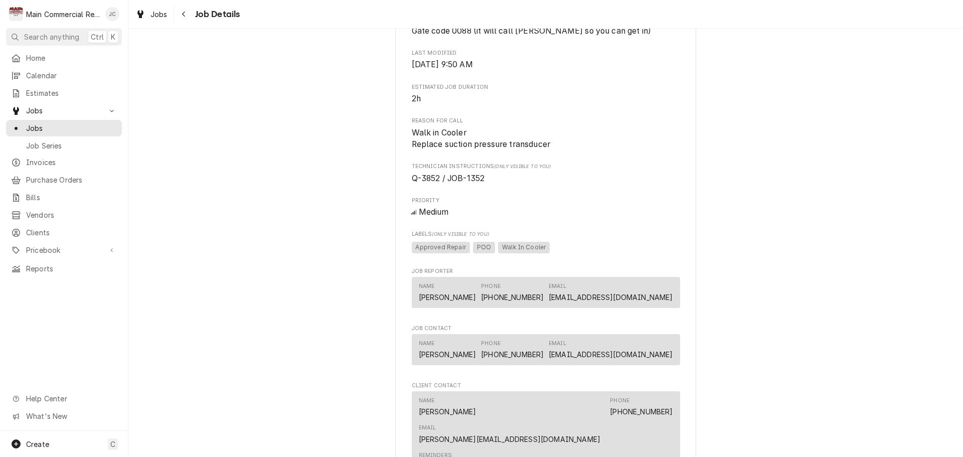
scroll to position [0, 0]
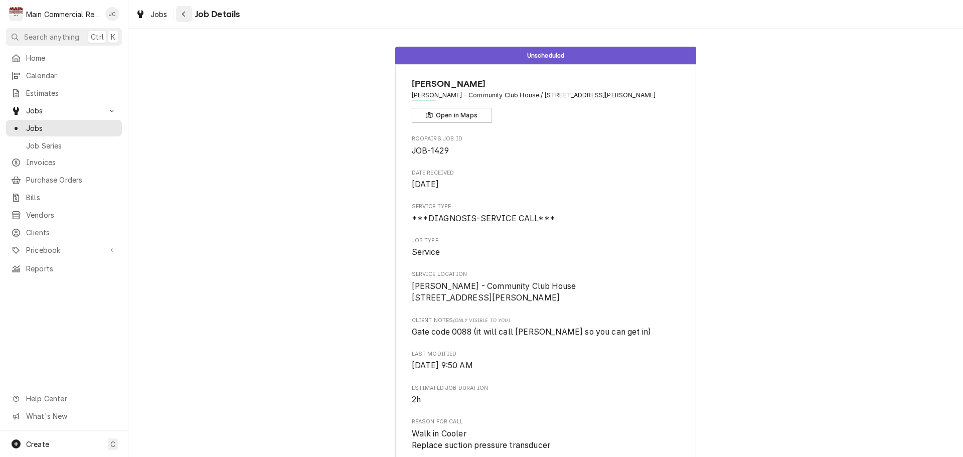
click at [178, 15] on button "Navigate back" at bounding box center [184, 14] width 16 height 16
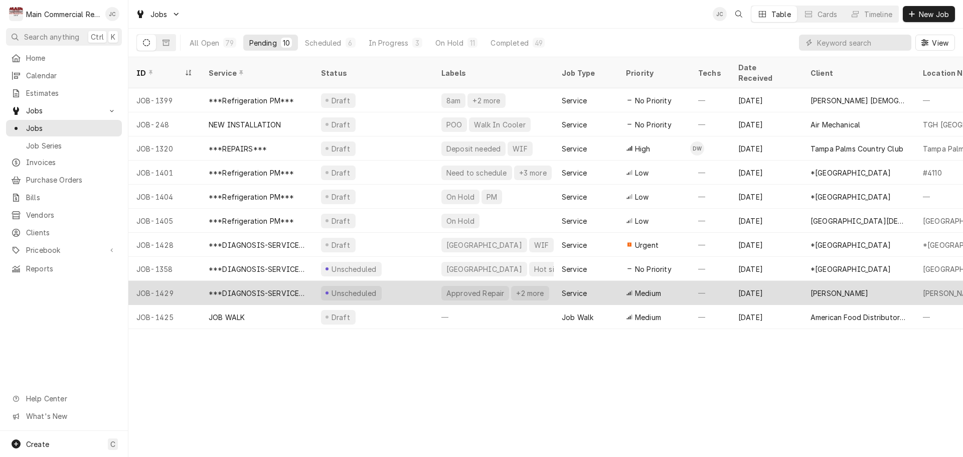
click at [406, 283] on div "Unscheduled" at bounding box center [373, 293] width 120 height 24
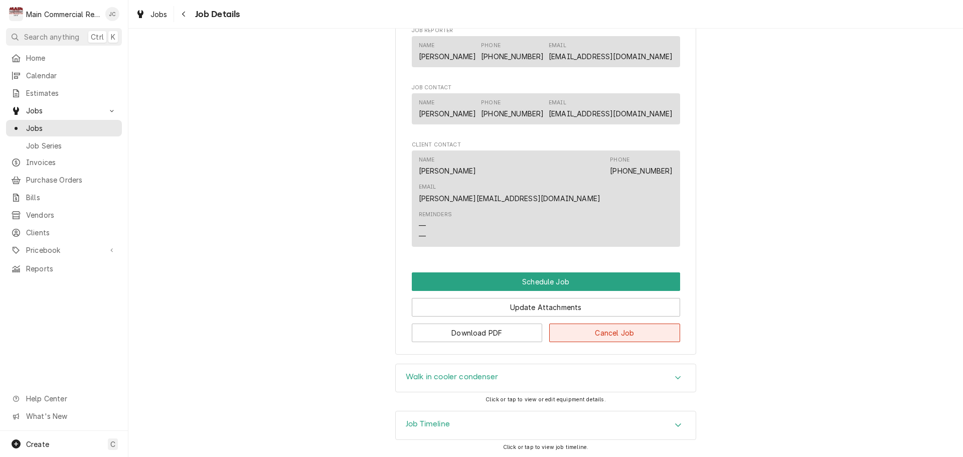
scroll to position [552, 0]
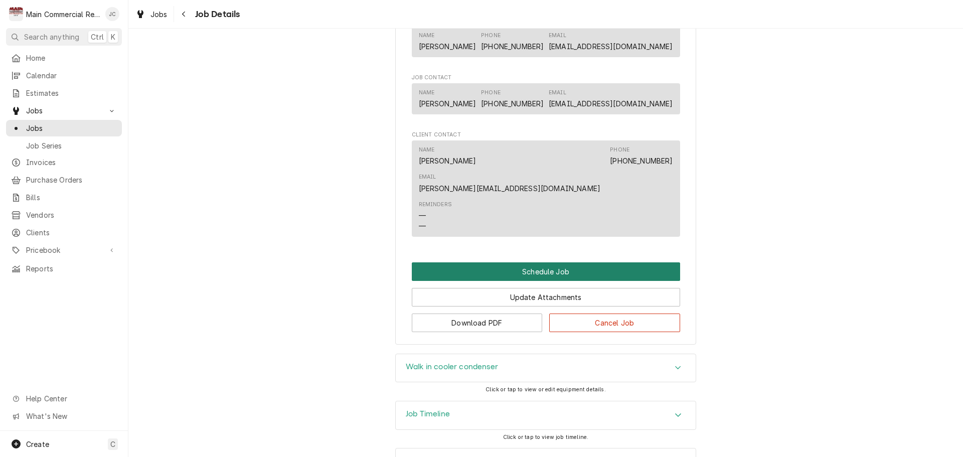
click at [572, 262] on button "Schedule Job" at bounding box center [546, 271] width 268 height 19
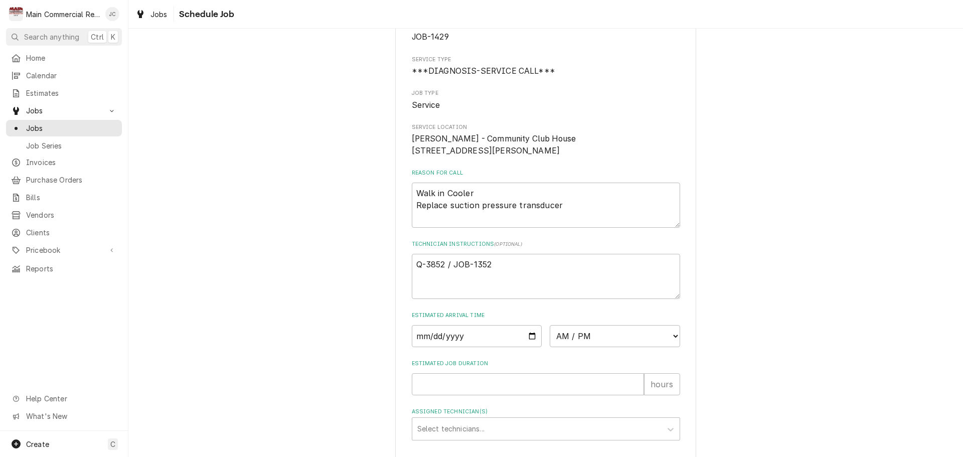
scroll to position [120, 0]
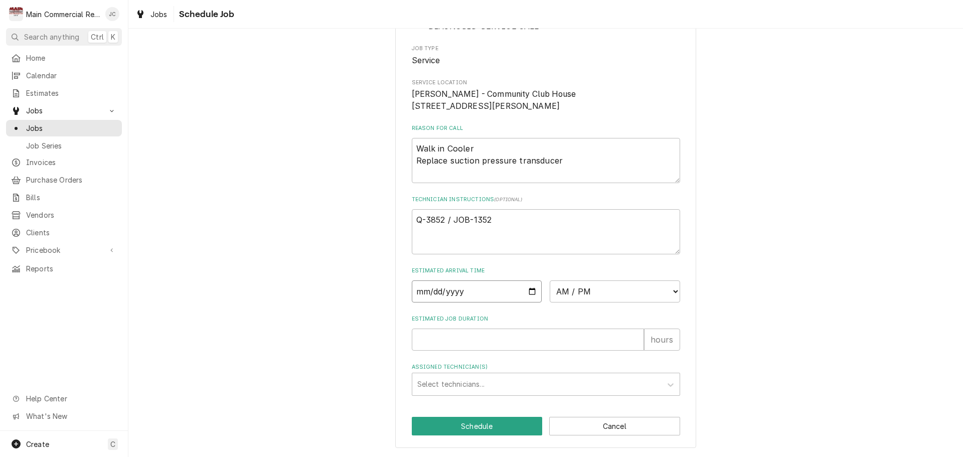
click at [487, 288] on input "Date" at bounding box center [477, 291] width 130 height 22
click at [528, 292] on input "Date" at bounding box center [477, 291] width 130 height 22
type input "[DATE]"
type textarea "x"
click at [621, 292] on select "AM / PM 6:00 AM 6:15 AM 6:30 AM 6:45 AM 7:00 AM 7:15 AM 7:30 AM 7:45 AM 8:00 AM…" at bounding box center [615, 291] width 130 height 22
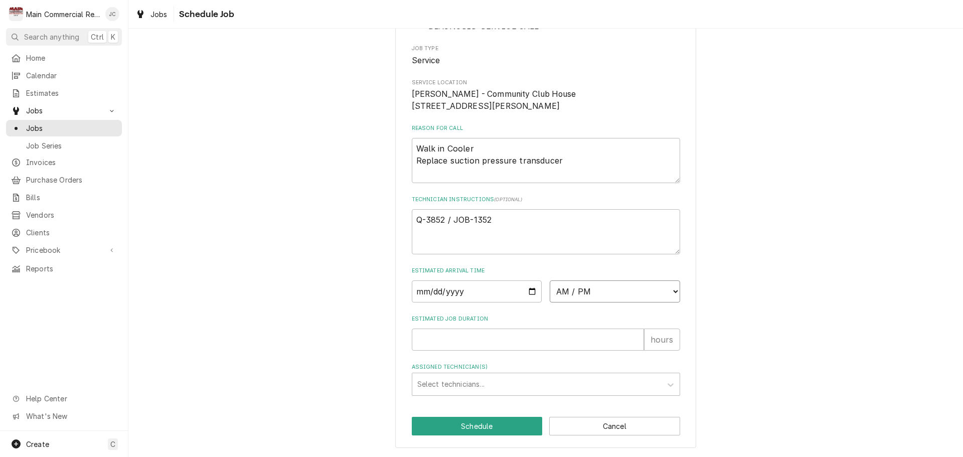
select select "09:00:00"
click at [550, 280] on select "AM / PM 6:00 AM 6:15 AM 6:30 AM 6:45 AM 7:00 AM 7:15 AM 7:30 AM 7:45 AM 8:00 AM…" at bounding box center [615, 291] width 130 height 22
click at [524, 345] on input "Estimated Job Duration" at bounding box center [528, 339] width 232 height 22
type textarea "x"
type input "2"
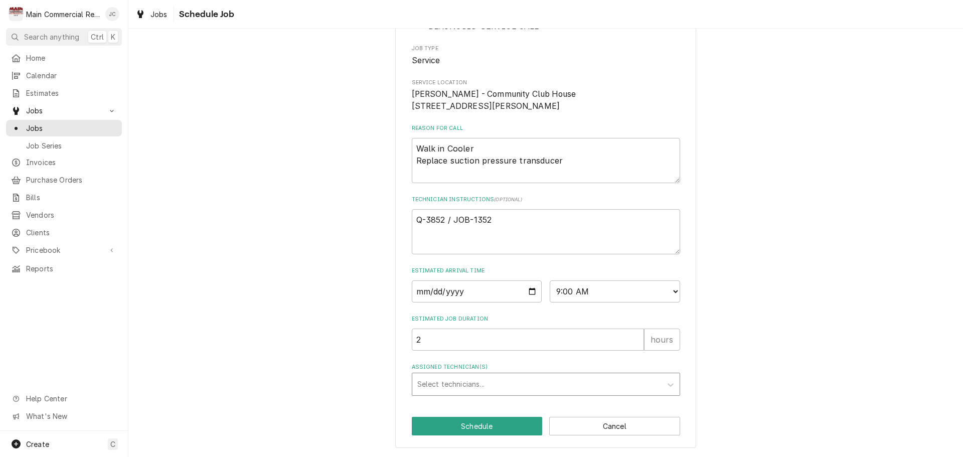
click at [501, 395] on div "Select technicians..." at bounding box center [546, 384] width 268 height 23
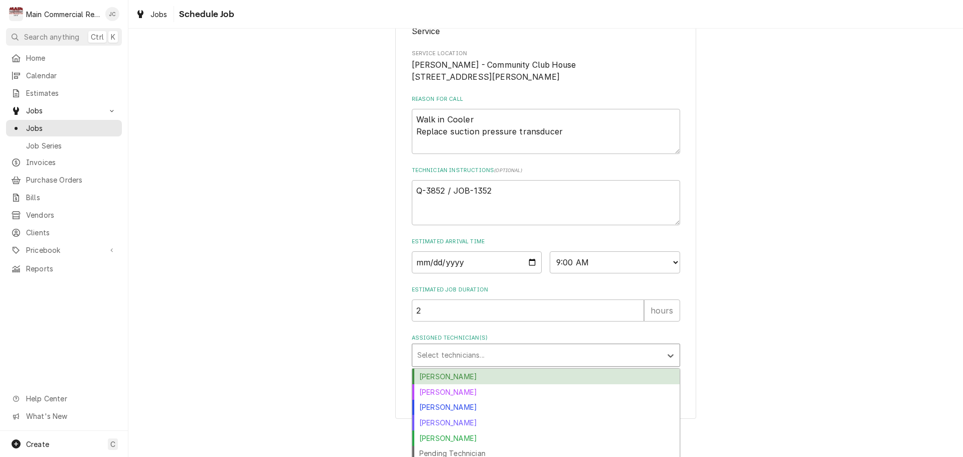
scroll to position [154, 0]
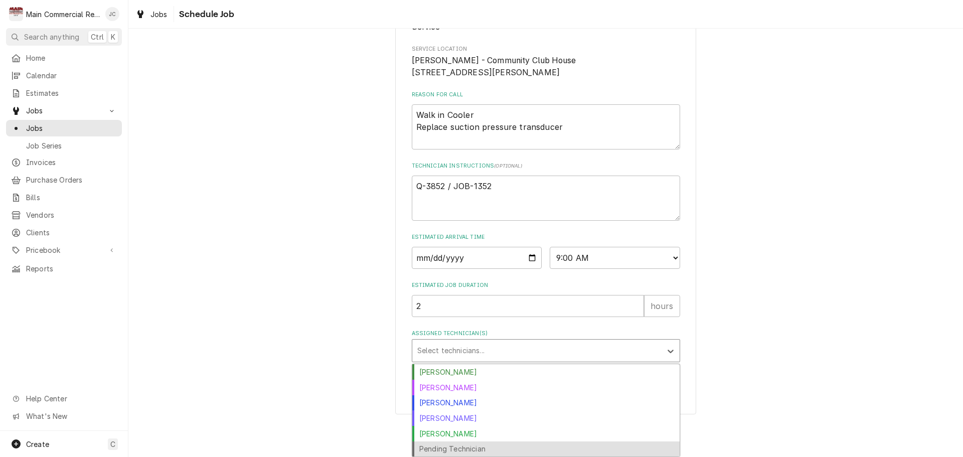
drag, startPoint x: 445, startPoint y: 449, endPoint x: 449, endPoint y: 444, distance: 6.8
click at [445, 449] on div "Pending Technician" at bounding box center [545, 449] width 267 height 16
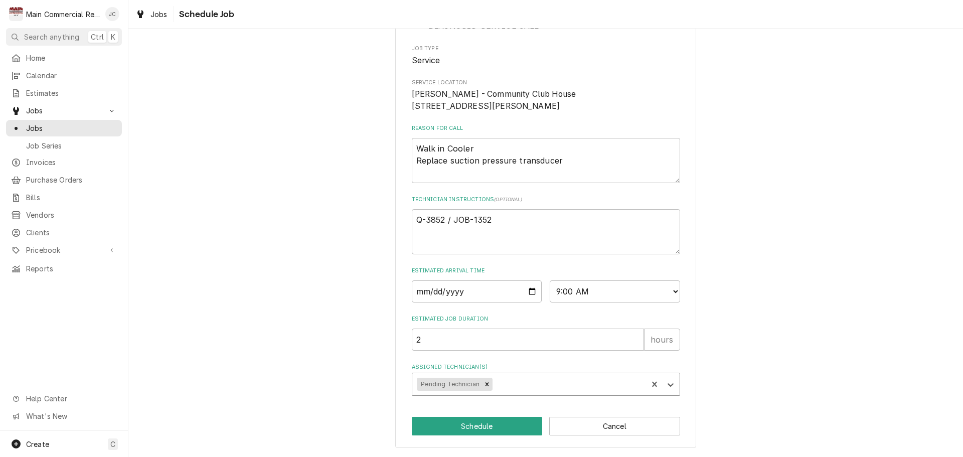
click at [741, 362] on div "Please provide some additional details to schedule this job. Roopairs Job ID JO…" at bounding box center [545, 194] width 834 height 526
click at [498, 427] on button "Schedule" at bounding box center [477, 426] width 131 height 19
type textarea "x"
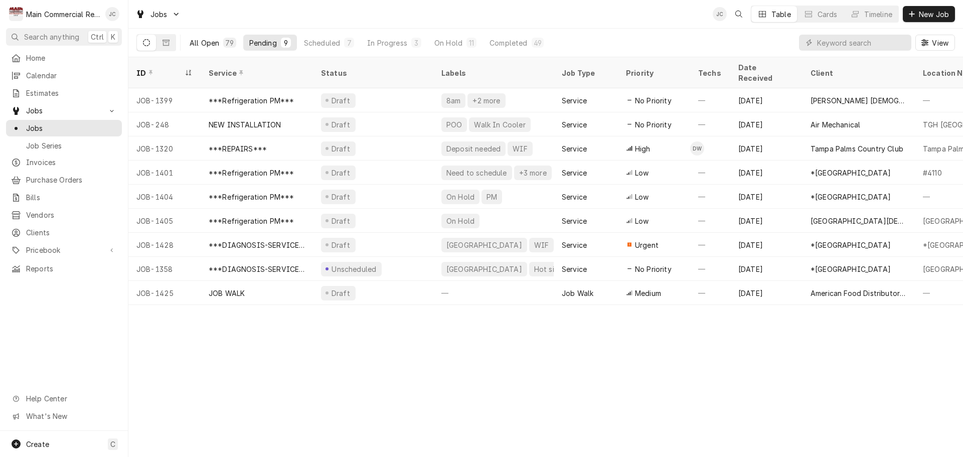
click at [204, 46] on div "All Open" at bounding box center [205, 43] width 30 height 11
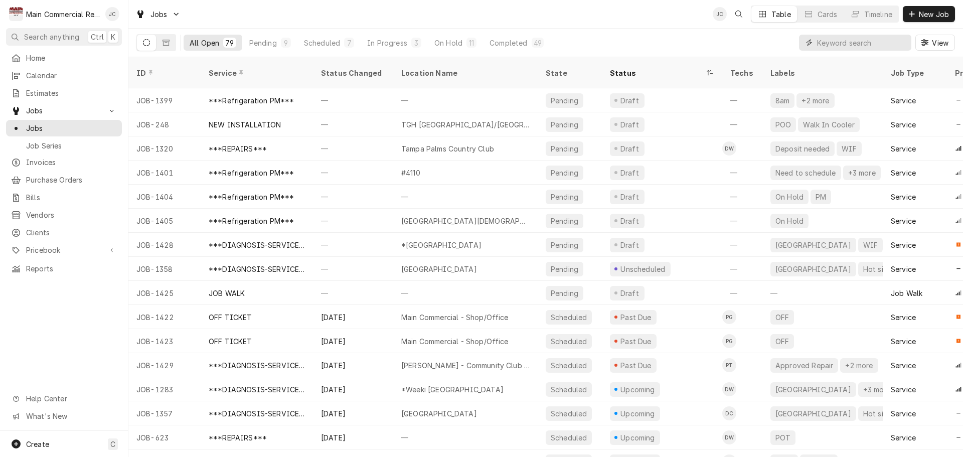
click at [854, 50] on input "Dynamic Content Wrapper" at bounding box center [861, 43] width 89 height 16
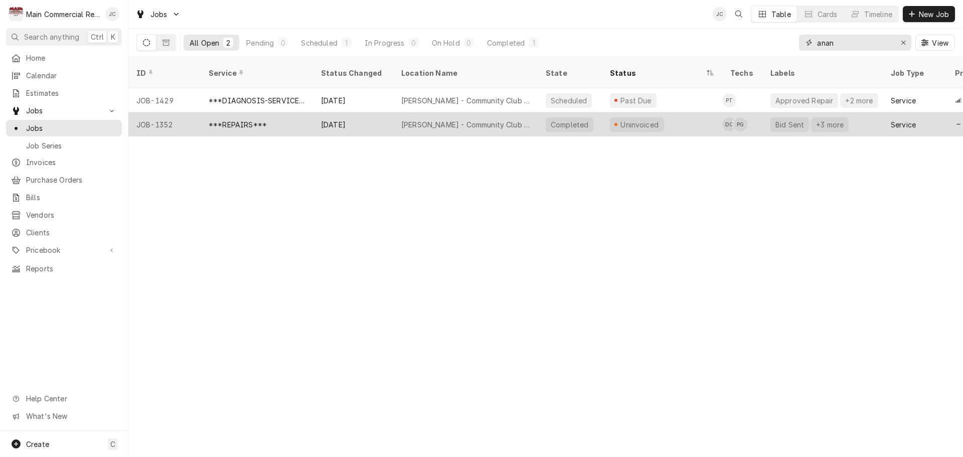
type input "anan"
click at [272, 112] on div "***REPAIRS***" at bounding box center [257, 124] width 112 height 24
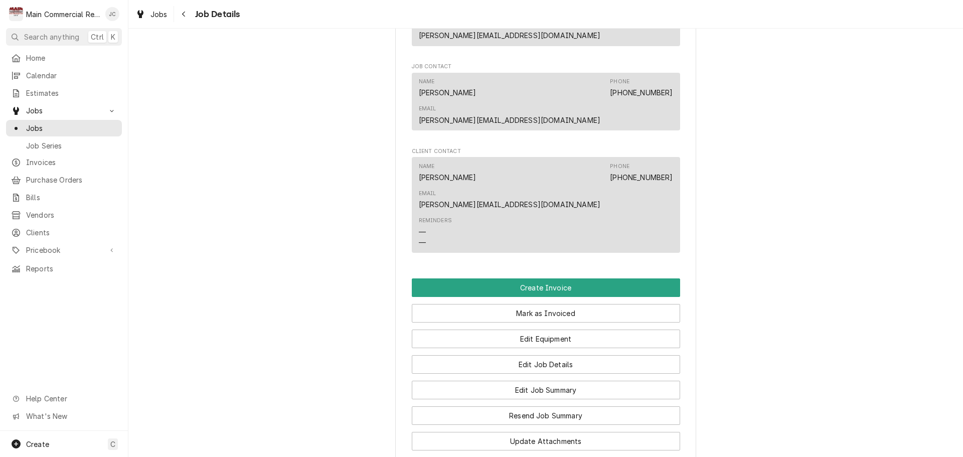
scroll to position [852, 0]
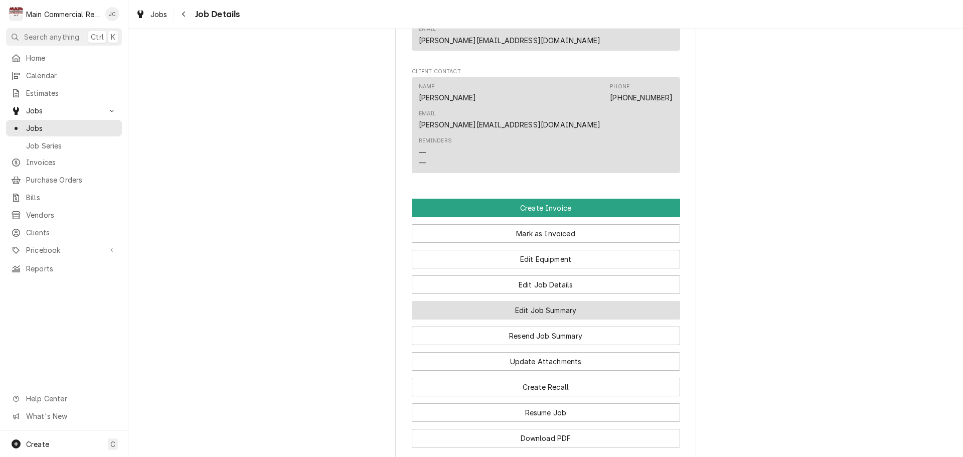
click at [565, 301] on button "Edit Job Summary" at bounding box center [546, 310] width 268 height 19
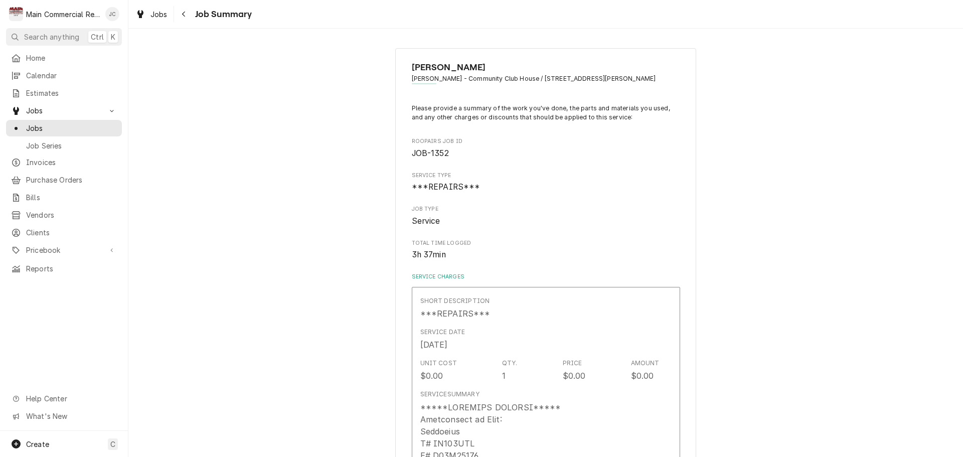
type textarea "x"
click at [183, 14] on icon "Navigate back" at bounding box center [184, 14] width 5 height 7
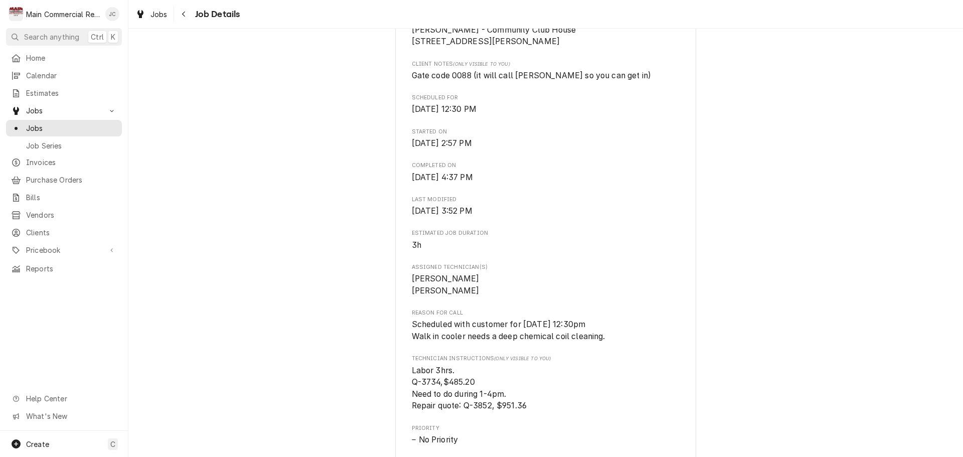
scroll to position [251, 0]
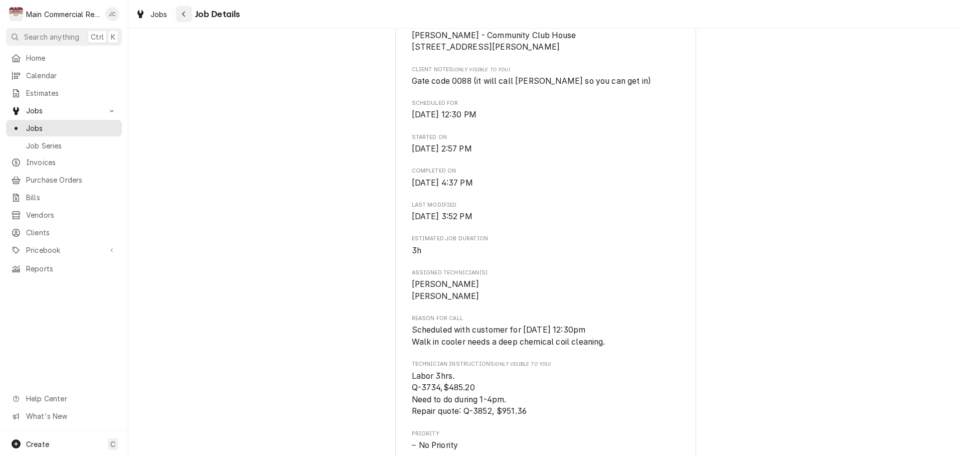
click at [184, 16] on icon "Navigate back" at bounding box center [183, 15] width 3 height 6
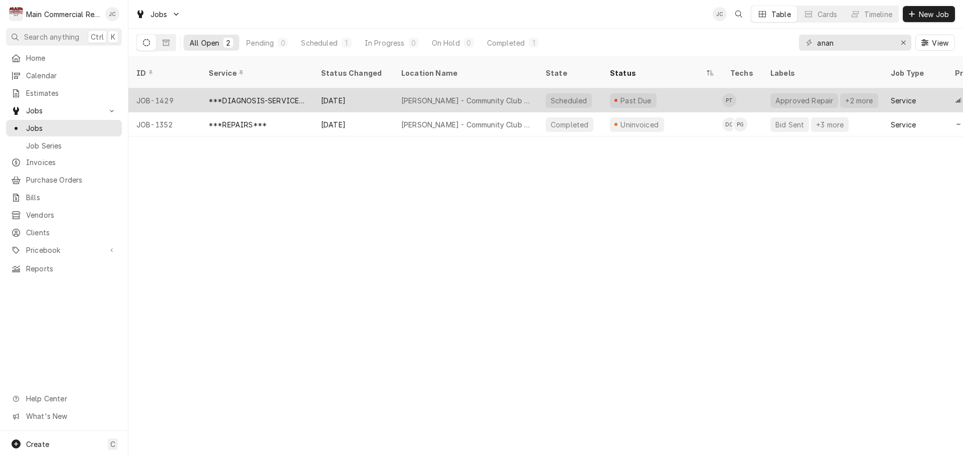
click at [373, 89] on div "Sep 19" at bounding box center [353, 100] width 80 height 24
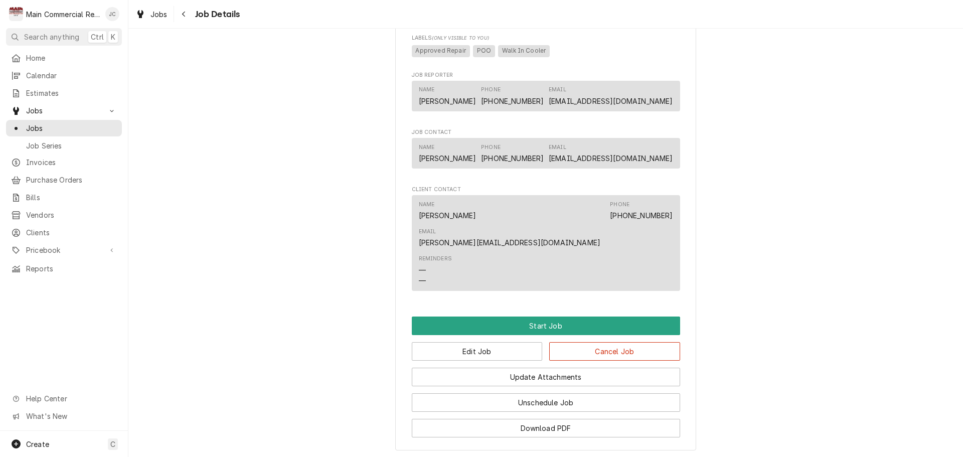
scroll to position [602, 0]
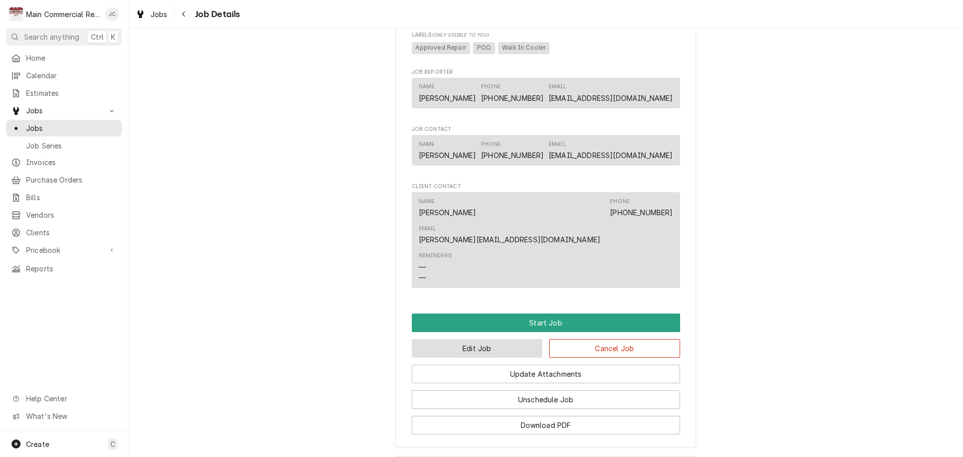
click at [484, 339] on button "Edit Job" at bounding box center [477, 348] width 131 height 19
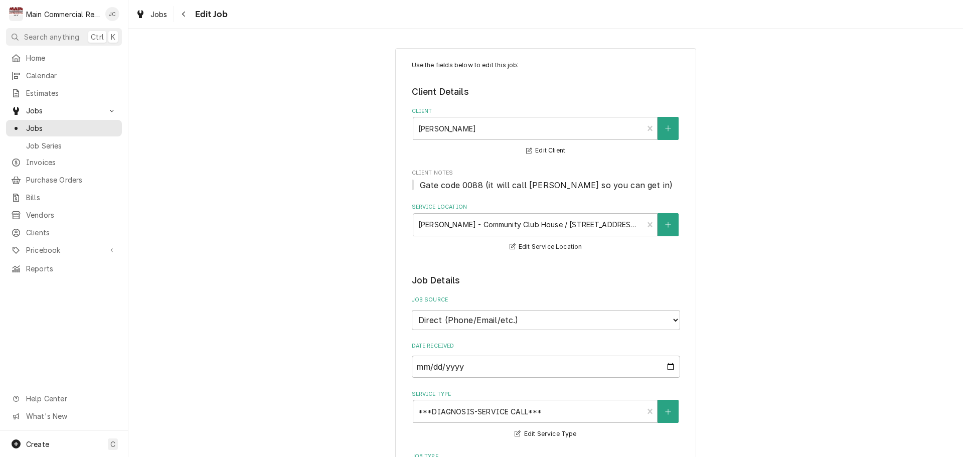
type textarea "x"
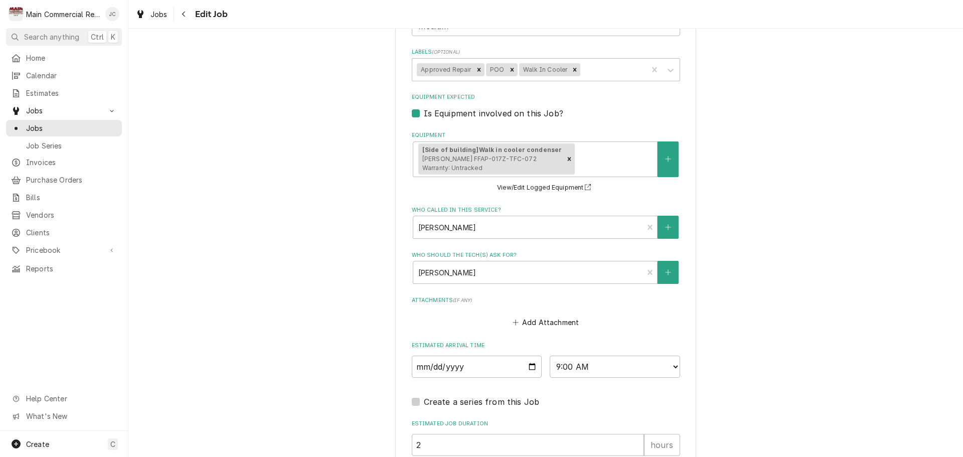
scroll to position [746, 0]
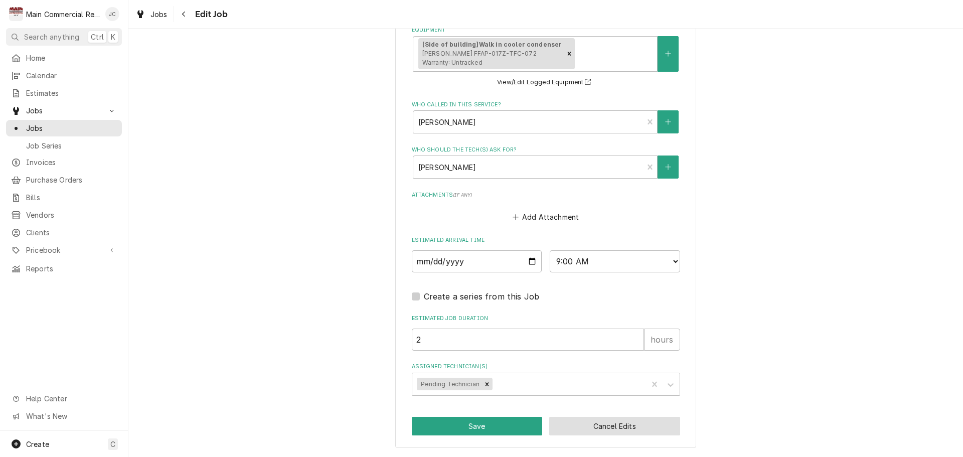
click at [628, 422] on button "Cancel Edits" at bounding box center [614, 426] width 131 height 19
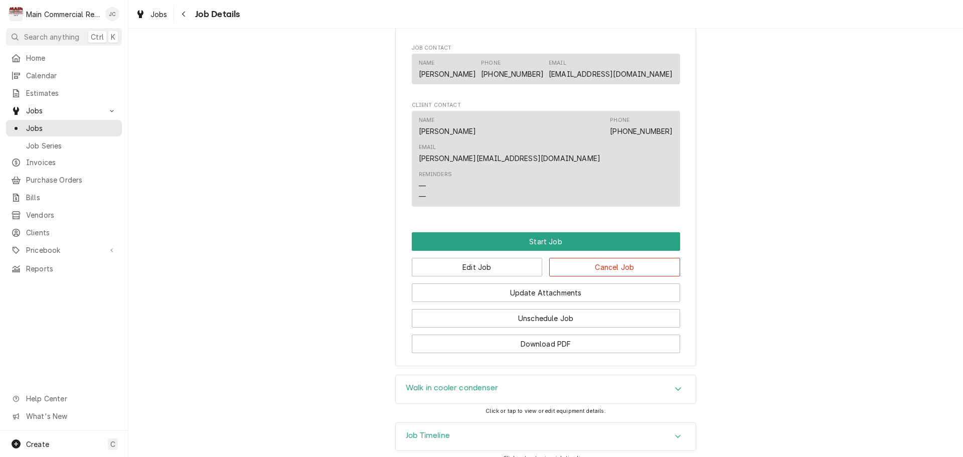
scroll to position [727, 0]
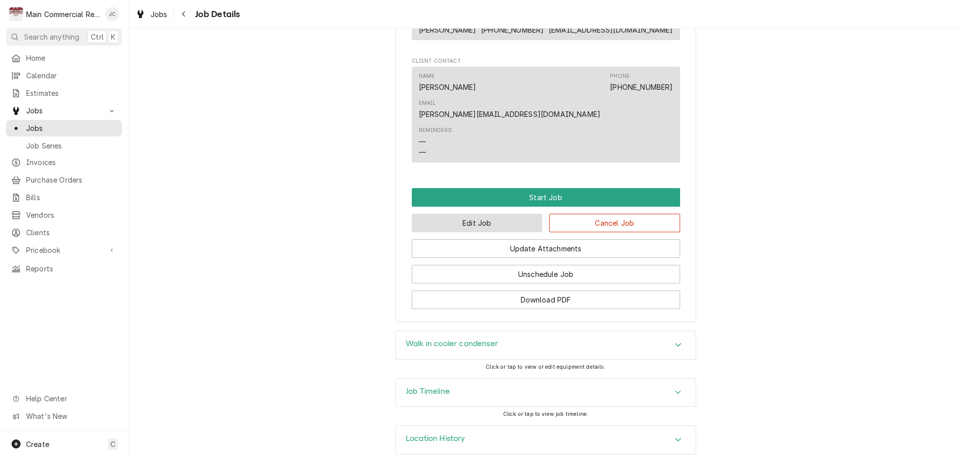
click at [458, 214] on button "Edit Job" at bounding box center [477, 223] width 131 height 19
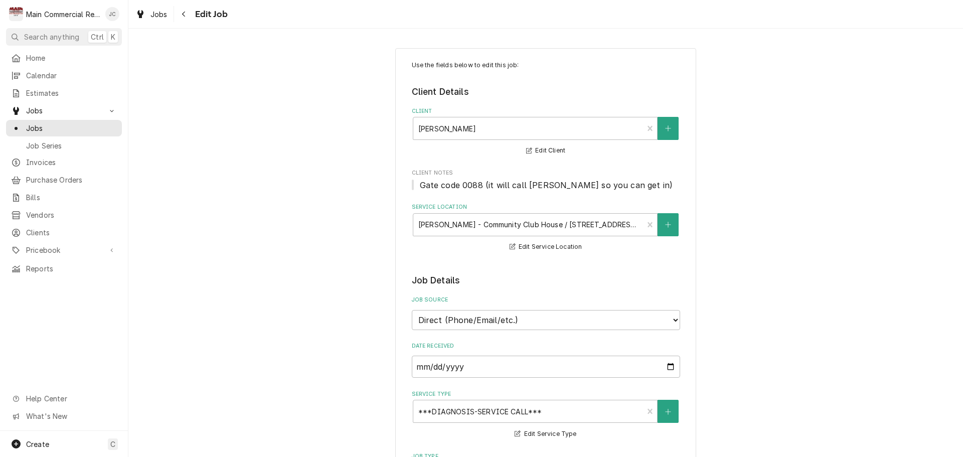
type textarea "x"
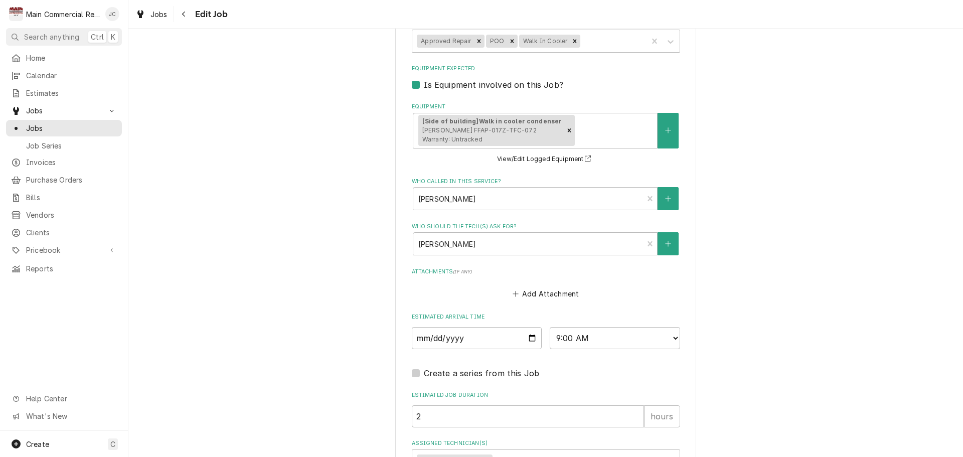
scroll to position [645, 0]
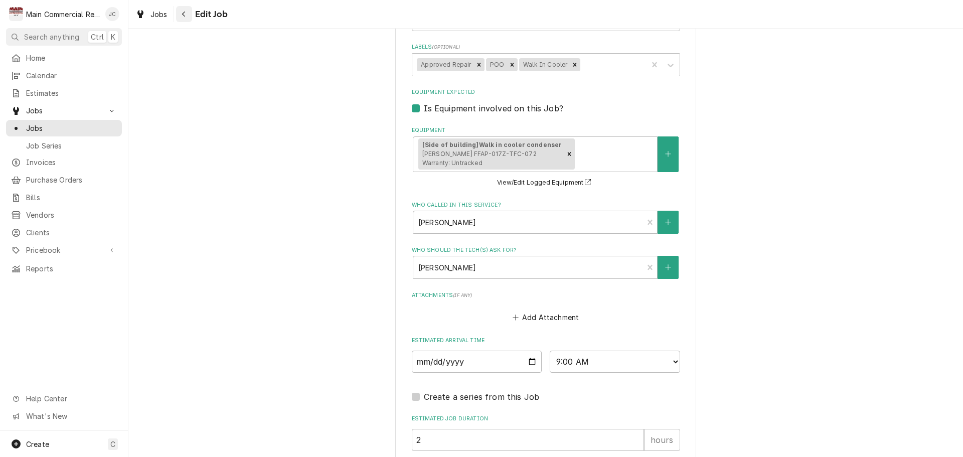
drag, startPoint x: 183, startPoint y: 18, endPoint x: 185, endPoint y: 9, distance: 9.4
click at [184, 15] on div "Navigate back" at bounding box center [184, 14] width 10 height 10
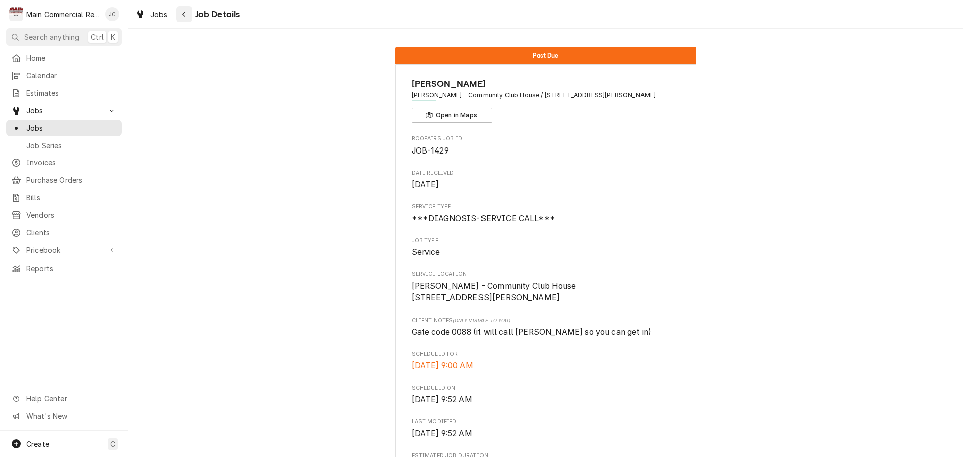
click at [182, 15] on icon "Navigate back" at bounding box center [184, 14] width 5 height 7
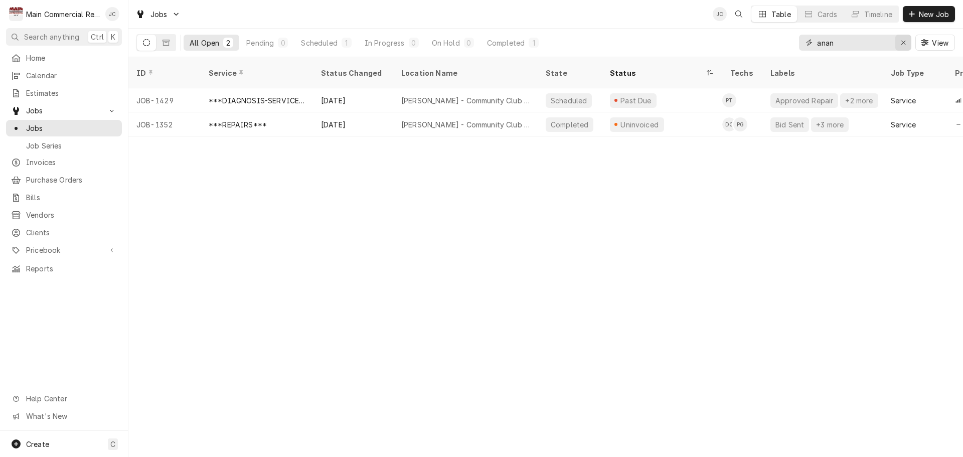
click at [905, 41] on icon "Erase input" at bounding box center [904, 42] width 6 height 7
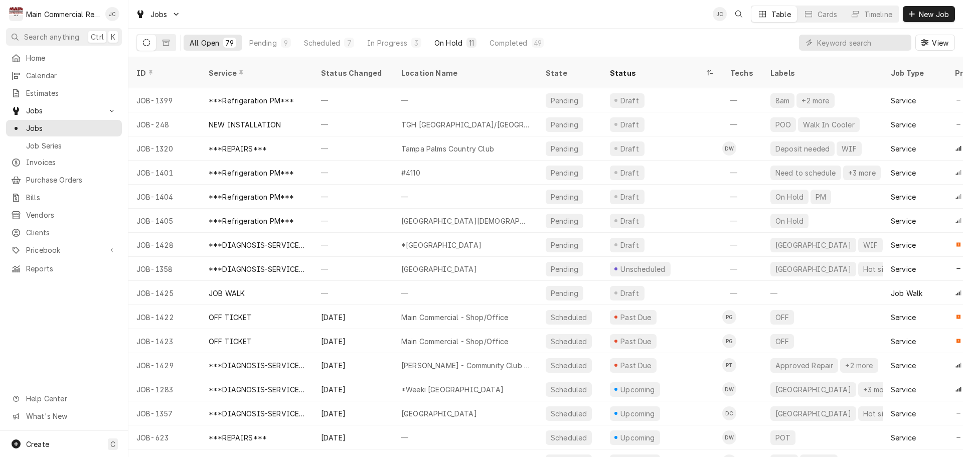
click at [439, 42] on div "On Hold" at bounding box center [448, 43] width 28 height 11
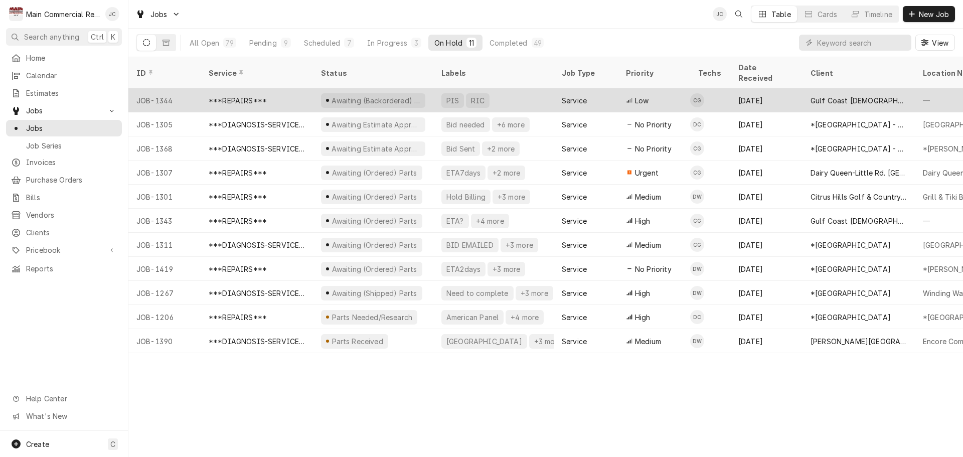
click at [346, 95] on div "Awaiting (Backordered) Parts" at bounding box center [375, 100] width 91 height 11
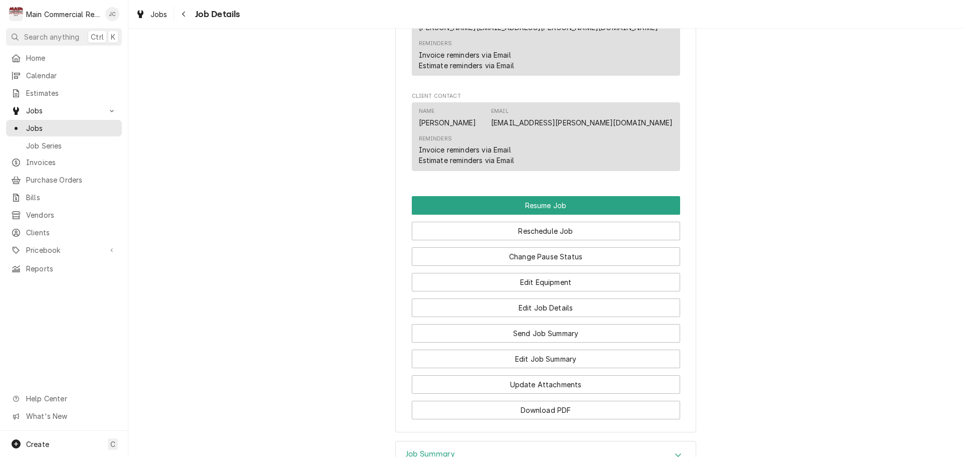
scroll to position [1153, 0]
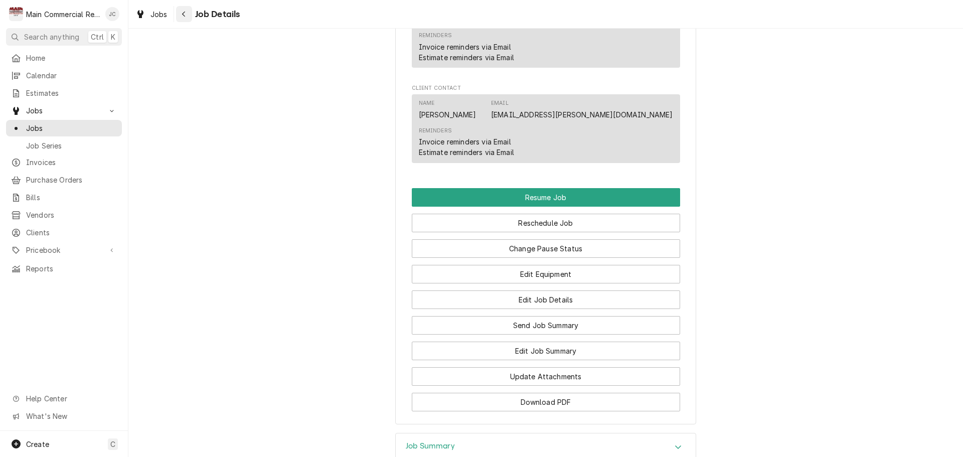
click at [187, 15] on div "Navigate back" at bounding box center [184, 14] width 10 height 10
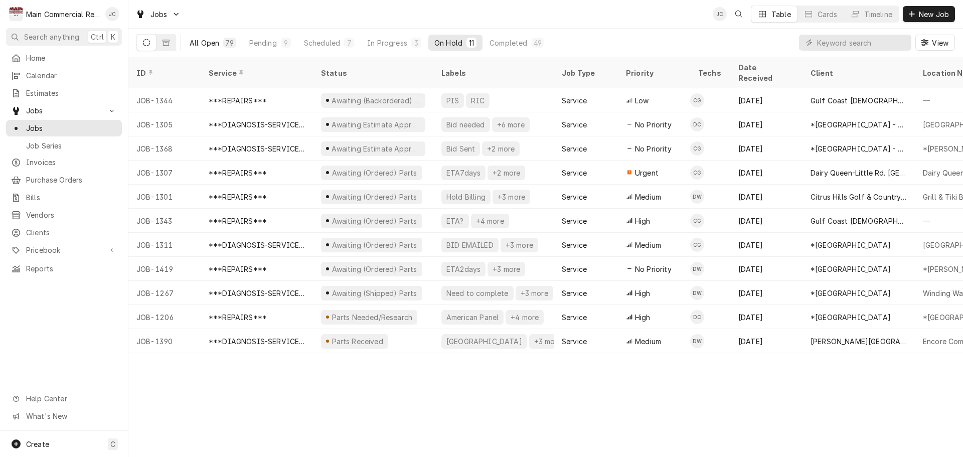
click at [212, 44] on div "All Open" at bounding box center [205, 43] width 30 height 11
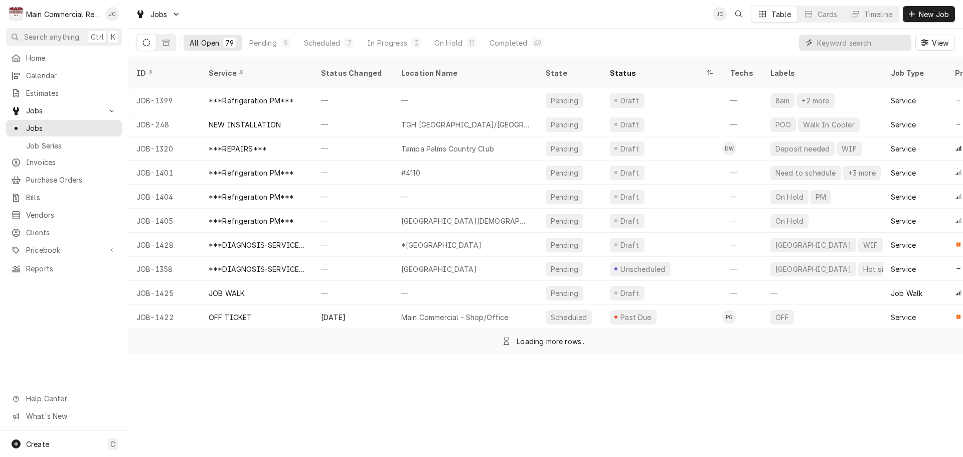
click at [874, 43] on input "Dynamic Content Wrapper" at bounding box center [861, 43] width 89 height 16
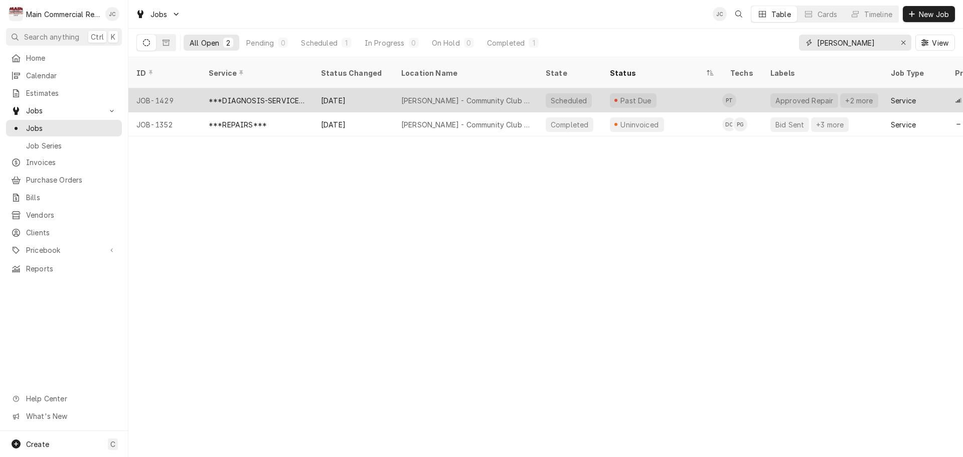
type input "anand"
click at [330, 88] on div "Sep 19" at bounding box center [353, 100] width 80 height 24
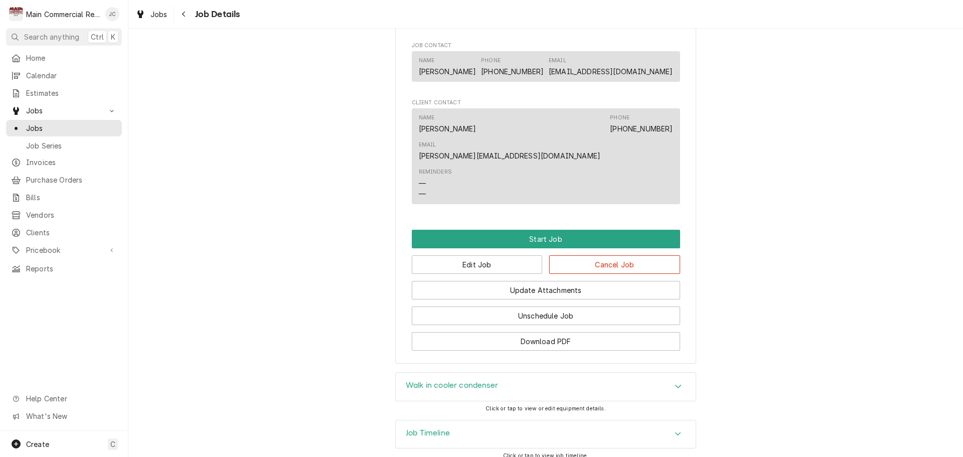
scroll to position [727, 0]
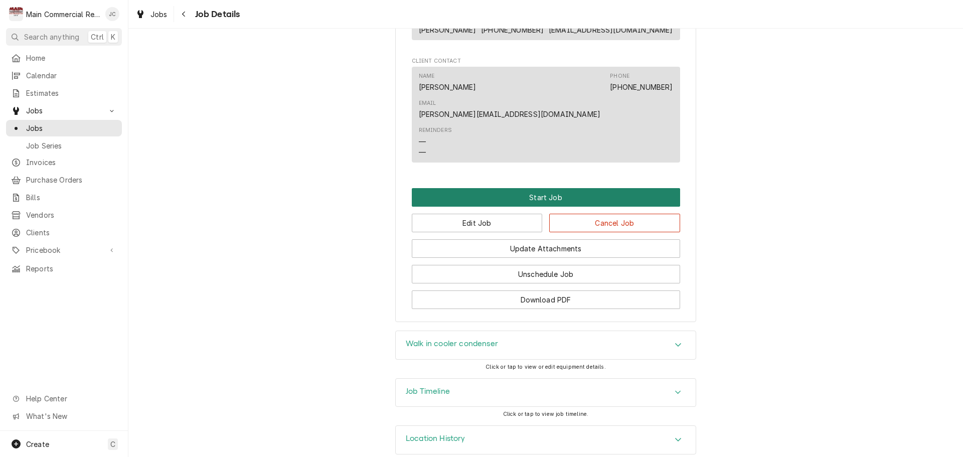
click at [556, 188] on button "Start Job" at bounding box center [546, 197] width 268 height 19
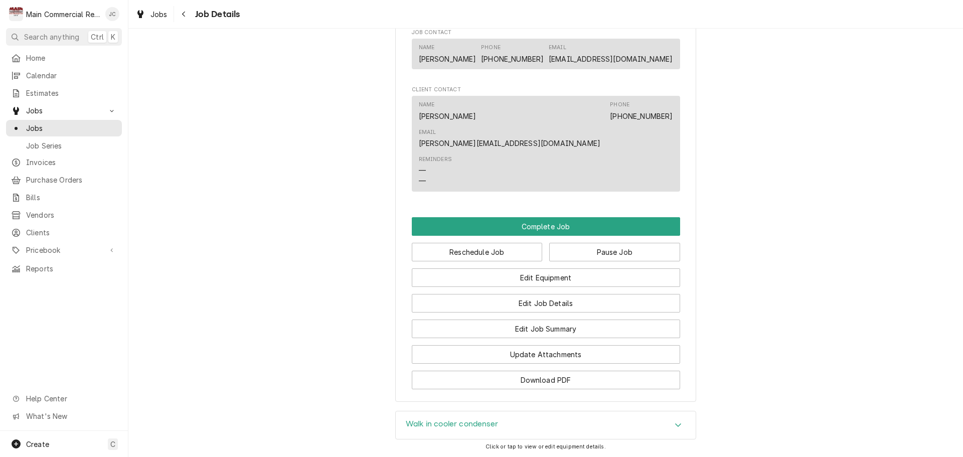
scroll to position [852, 0]
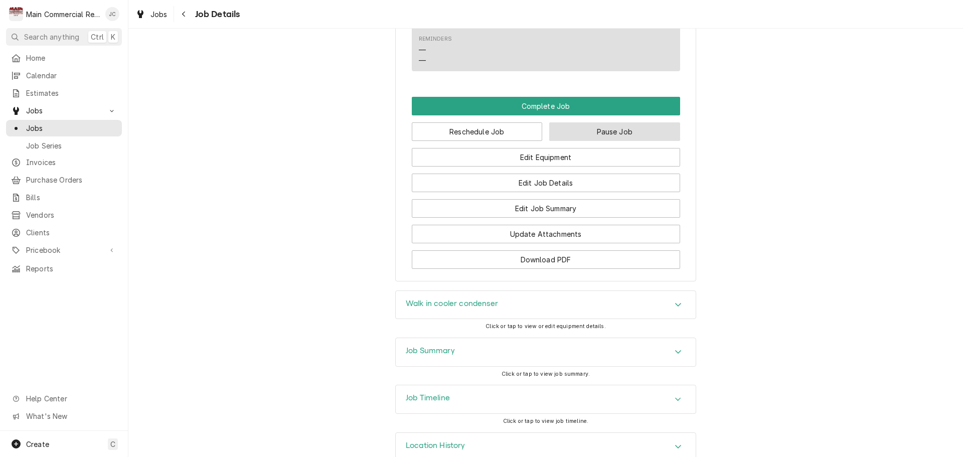
click at [648, 122] on button "Pause Job" at bounding box center [614, 131] width 131 height 19
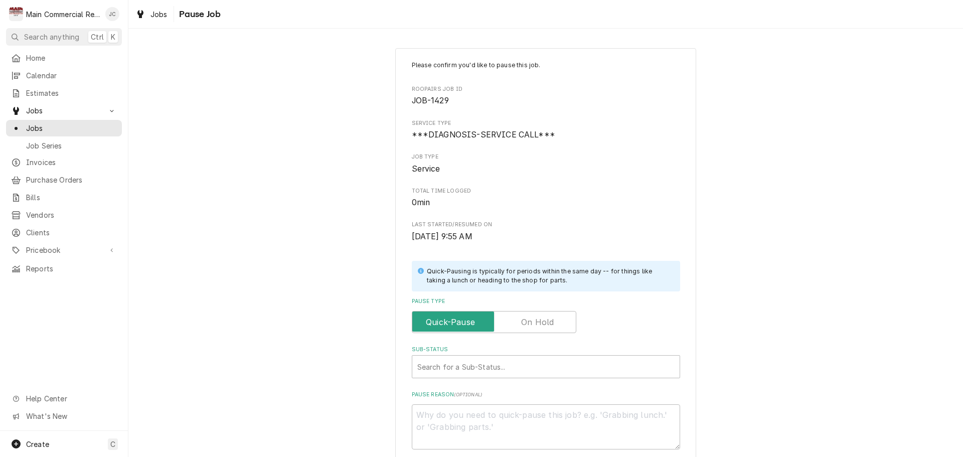
click at [525, 321] on label "Pause Type" at bounding box center [494, 322] width 164 height 22
click at [525, 321] on input "Pause Type" at bounding box center [493, 322] width 155 height 22
checkbox input "true"
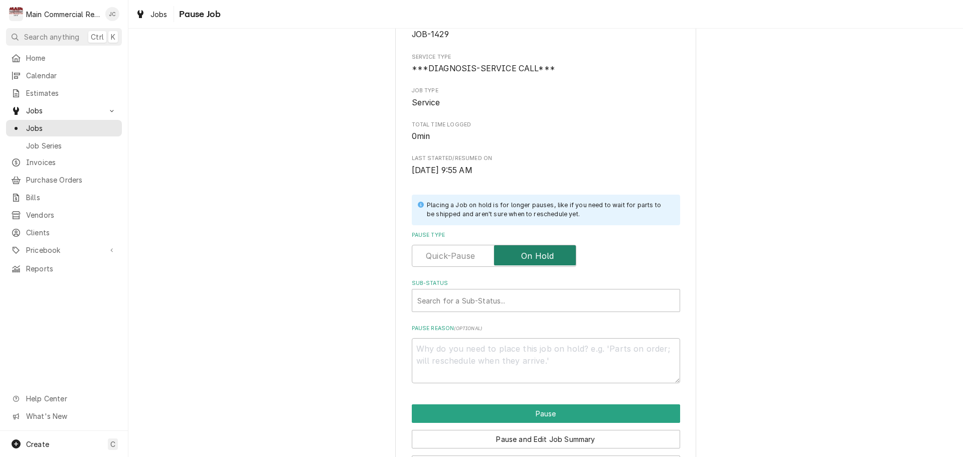
scroll to position [105, 0]
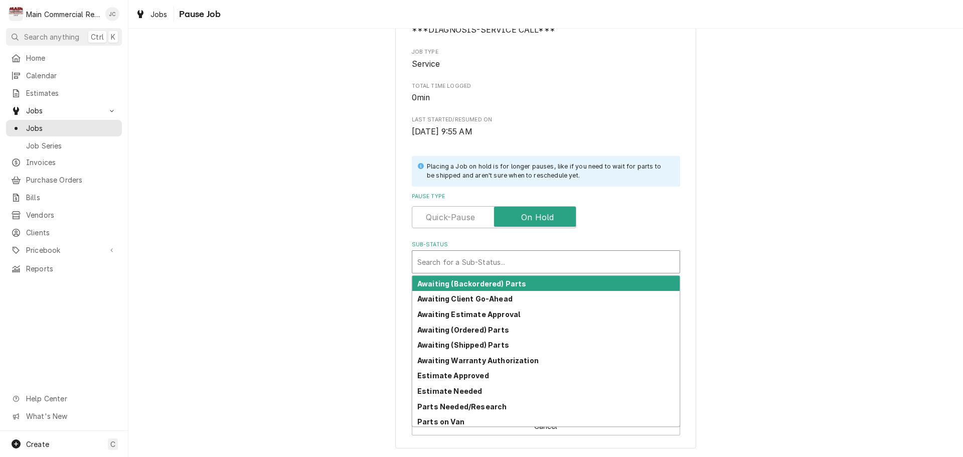
click at [504, 263] on div "Sub-Status" at bounding box center [545, 262] width 257 height 18
click at [663, 218] on div "Pause Type" at bounding box center [546, 217] width 268 height 22
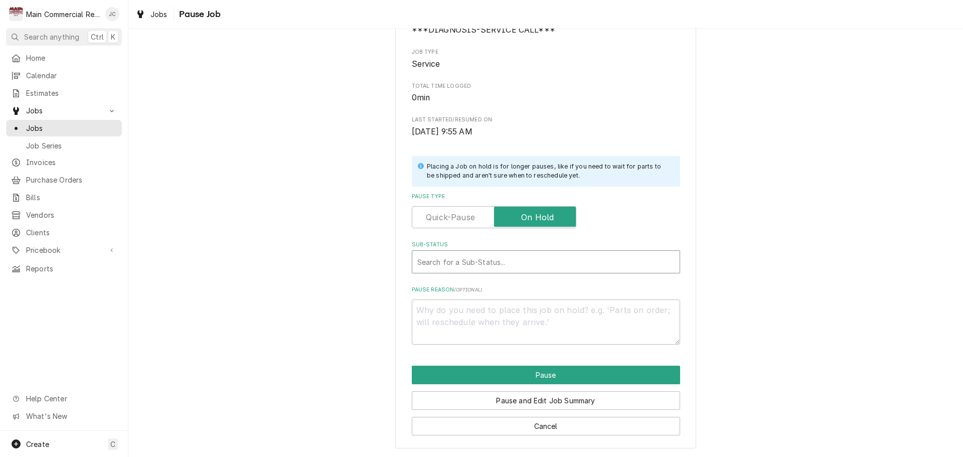
click at [510, 261] on div "Sub-Status" at bounding box center [545, 262] width 257 height 18
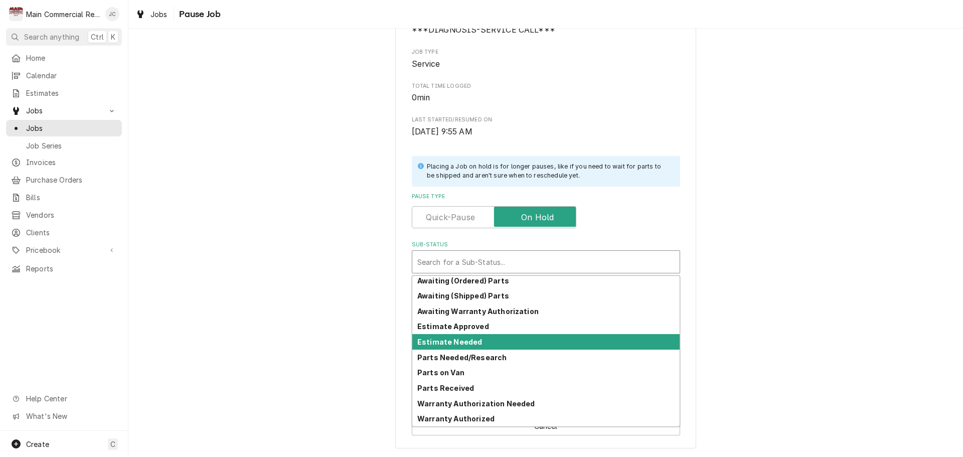
scroll to position [0, 0]
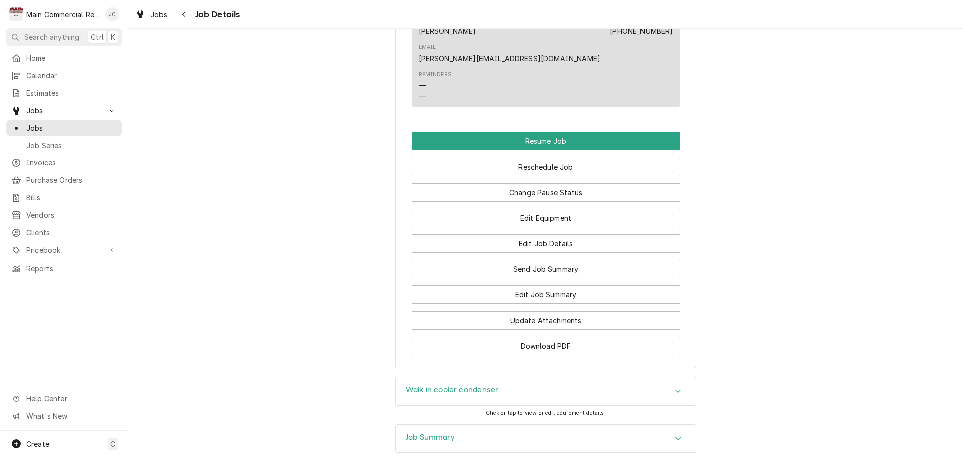
scroll to position [903, 0]
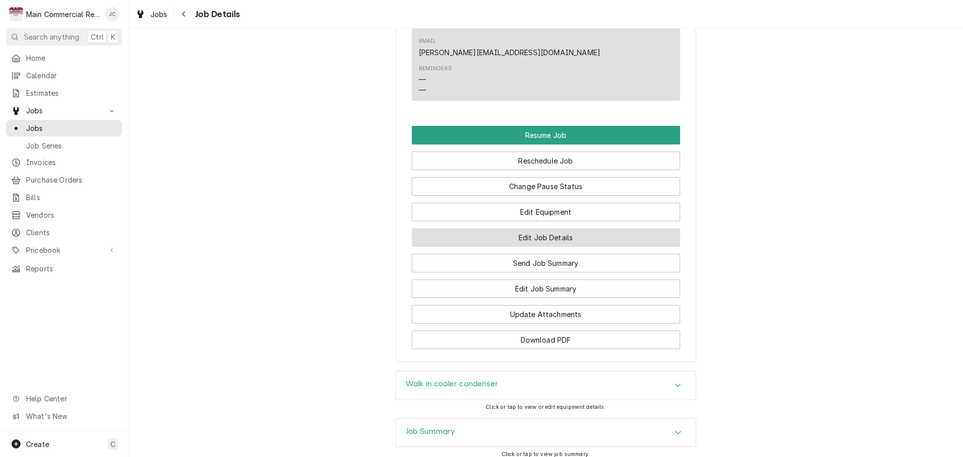
click at [556, 228] on button "Edit Job Details" at bounding box center [546, 237] width 268 height 19
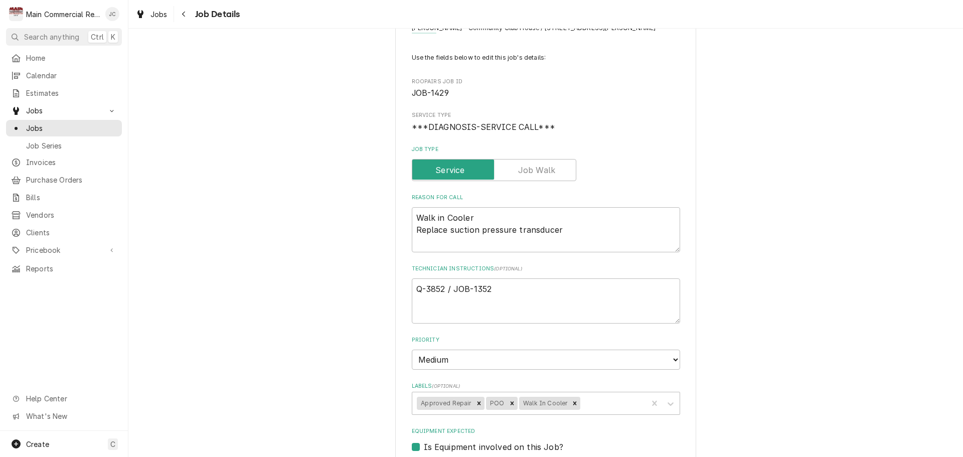
scroll to position [50, 0]
click at [503, 288] on textarea "Q-3852 / JOB-1352" at bounding box center [546, 301] width 268 height 45
type textarea "x"
type textarea "Q-3852 / JOB-1352"
type textarea "x"
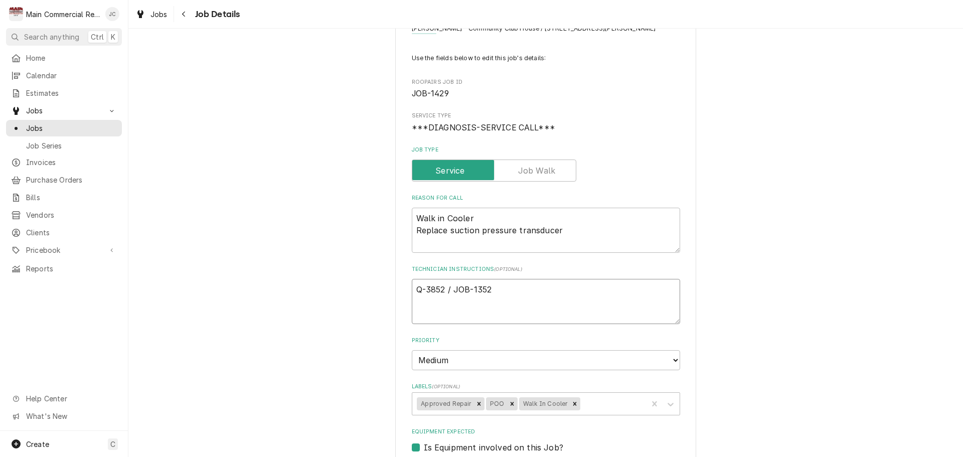
type textarea "P Q-3852 / JOB-1352"
type textarea "x"
type textarea "PO Q-3852 / JOB-1352"
type textarea "x"
type textarea "PO# Q-3852 / JOB-1352"
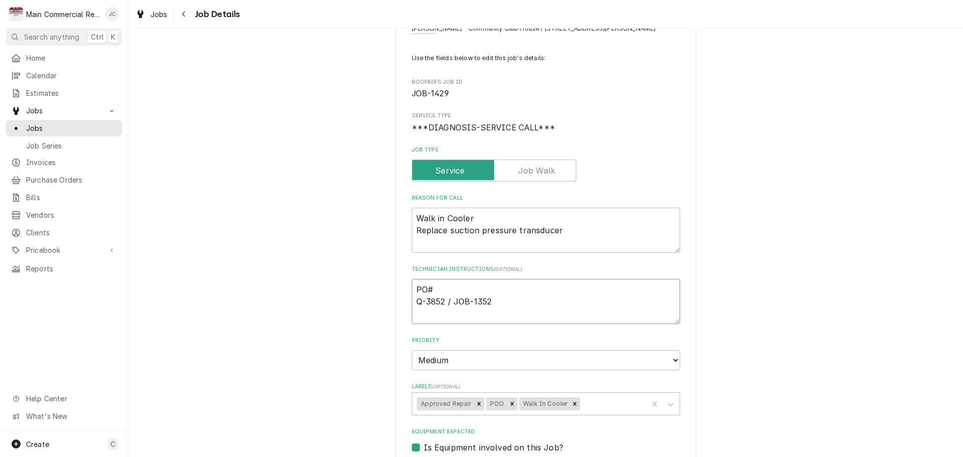
type textarea "x"
type textarea "PO#7 Q-3852 / JOB-1352"
type textarea "x"
type textarea "PO#70 Q-3852 / JOB-1352"
type textarea "x"
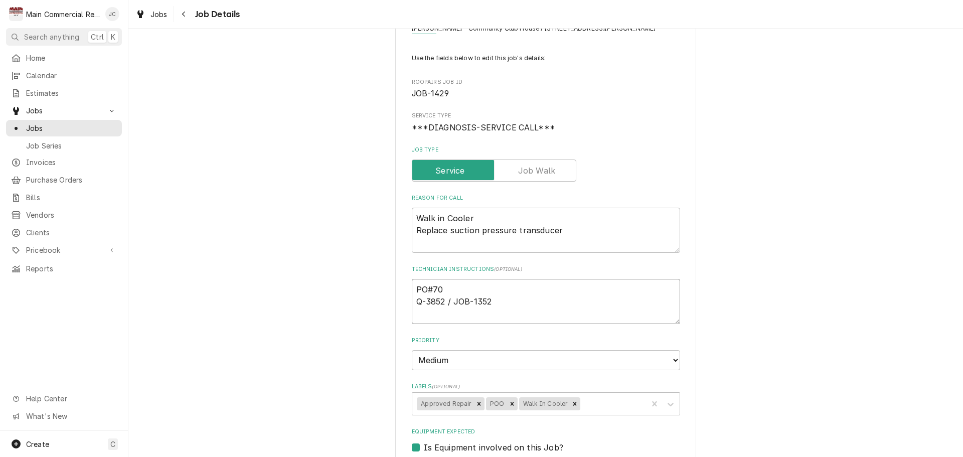
type textarea "PO#706 Q-3852 / JOB-1352"
type textarea "x"
type textarea "PO#7063 Q-3852 / JOB-1352"
type textarea "x"
type textarea "PO#70631 Q-3852 / JOB-1352"
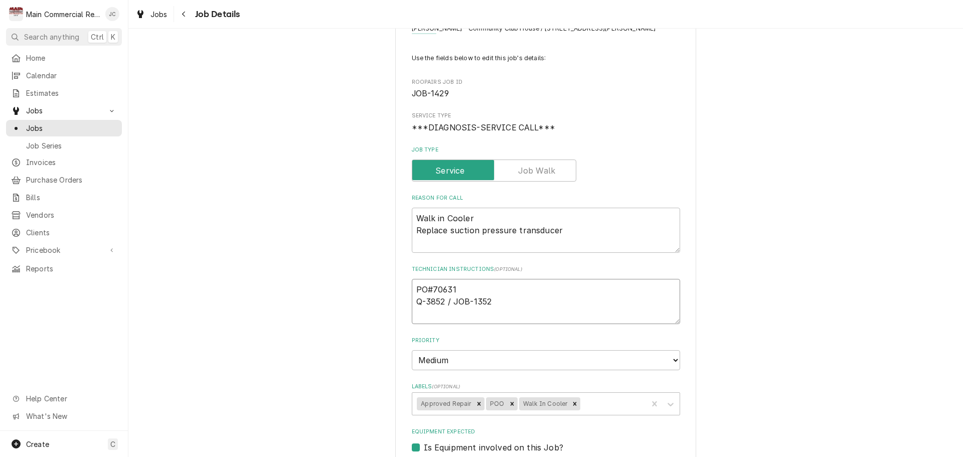
type textarea "x"
type textarea "PO#70631 Q-3852 / JOB-1352"
type textarea "x"
type textarea "PO#70631 - Q-3852 / JOB-1352"
type textarea "x"
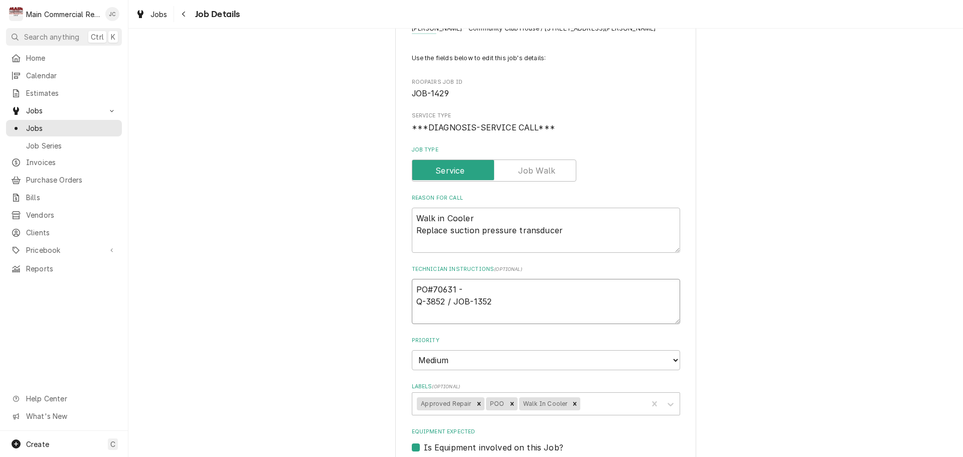
type textarea "PO#70631 - Q-3852 / JOB-1352"
type textarea "x"
type textarea "PO#70631 - P Q-3852 / JOB-1352"
type textarea "x"
type textarea "PO#70631 - PO Q-3852 / JOB-1352"
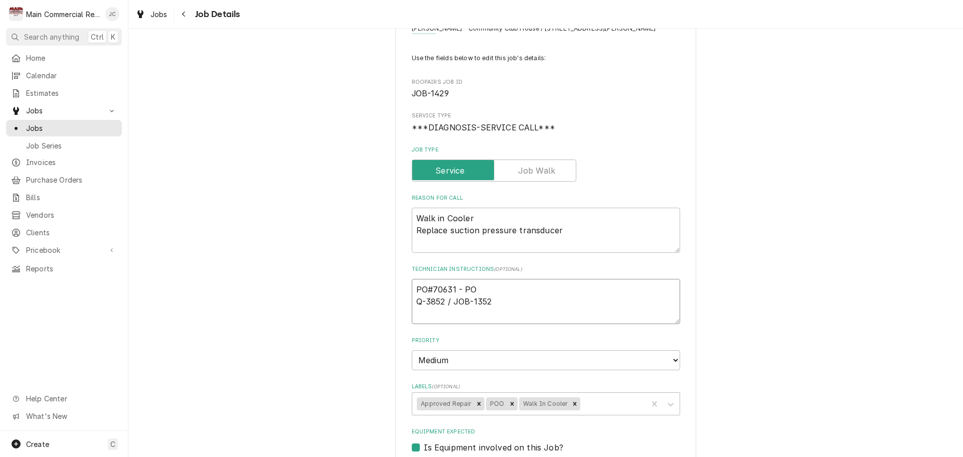
type textarea "x"
type textarea "PO#70631 - POO Q-3852 / JOB-1352"
type textarea "x"
type textarea "PO#70631 - POO, Q-3852 / JOB-1352"
type textarea "x"
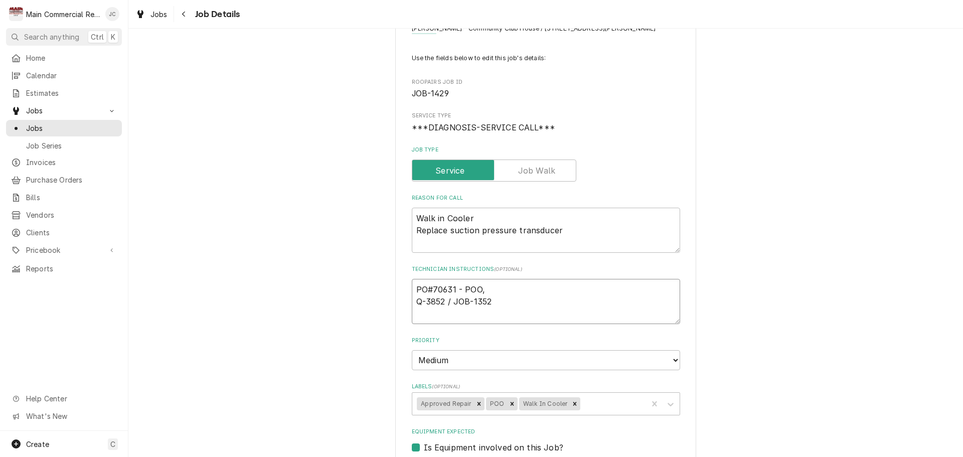
type textarea "PO#70631 - POO, Q-3852 / JOB-1352"
type textarea "x"
type textarea "PO#70631 - POO, J Q-3852 / JOB-1352"
type textarea "x"
type textarea "PO#70631 - POO, Jo Q-3852 / JOB-1352"
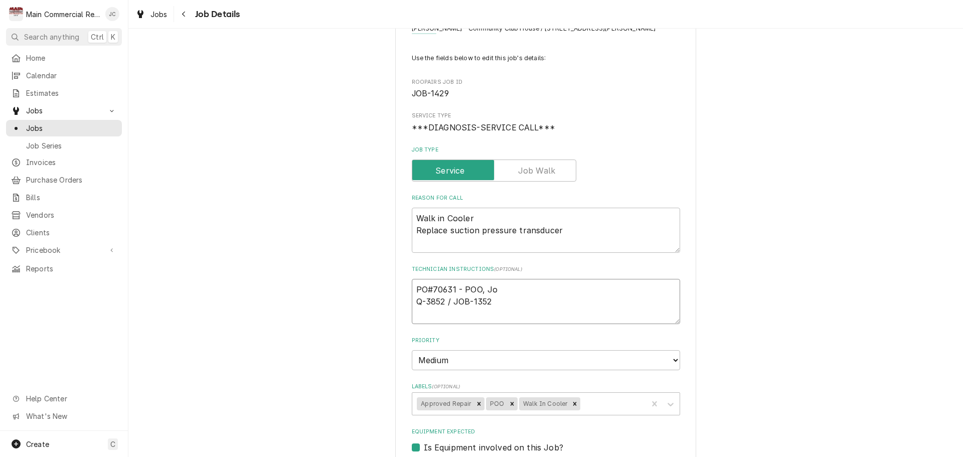
type textarea "x"
type textarea "PO#70631 - POO, Joh Q-3852 / JOB-1352"
type textarea "x"
type textarea "PO#70631 - POO, [PERSON_NAME]-3852 / JOB-1352"
type textarea "x"
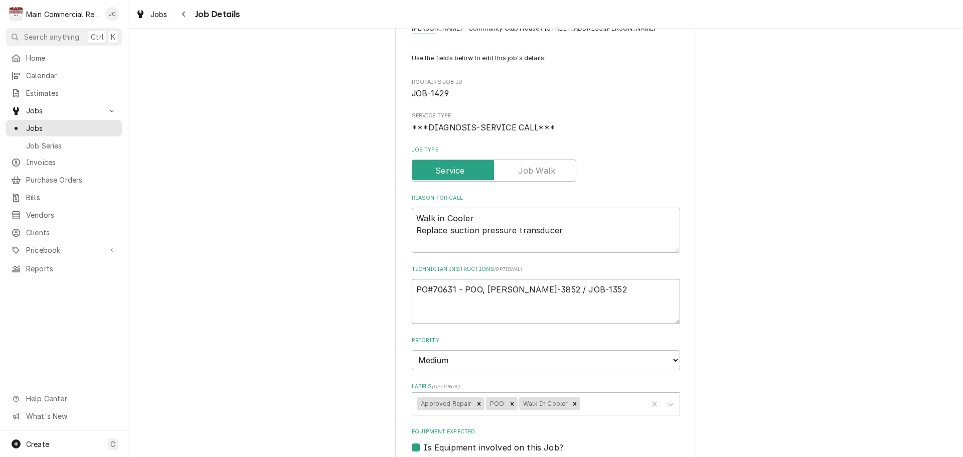
type textarea "PO#70631 - POO, [PERSON_NAME] Q-3852 / JOB-1352"
type textarea "x"
type textarea "PO#70631 - POO, Johnst Q-3852 / JOB-1352"
type textarea "x"
type textarea "PO#70631 - POO, Johnsto Q-3852 / JOB-1352"
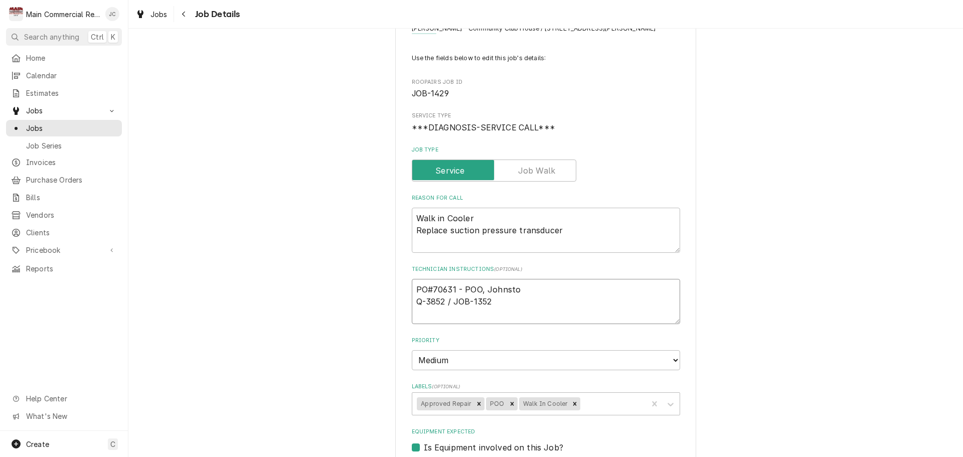
type textarea "x"
type textarea "PO#70631 - POO, [PERSON_NAME] Q-3852 / JOB-1352"
type textarea "x"
type textarea "PO#70631 - POO, [PERSON_NAME] Q-3852 / JOB-1352"
type textarea "x"
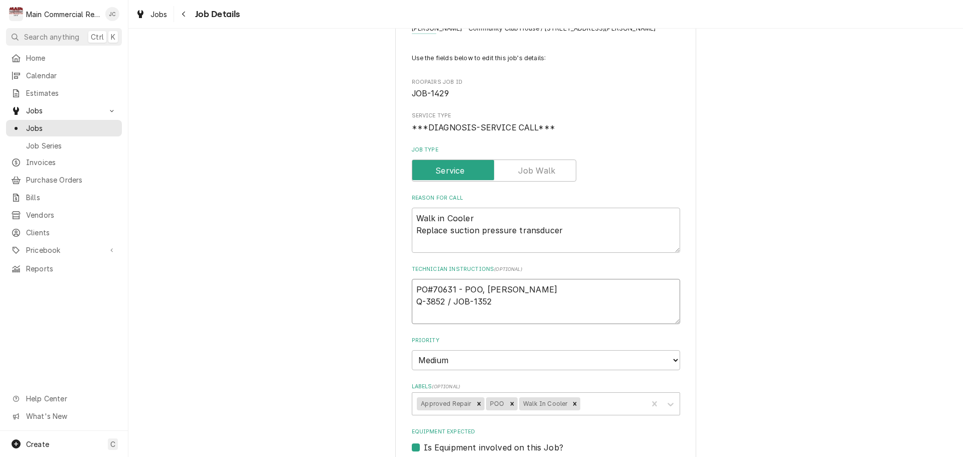
type textarea "PO#70631 - POO, [PERSON_NAME] Q-3852 / JOB-1352"
type textarea "x"
type textarea "PO#70631 - POO, [PERSON_NAME] 1 Q-3852 / JOB-1352"
type textarea "x"
type textarea "PO#70631 - POO, [PERSON_NAME] 1- Q-3852 / JOB-1352"
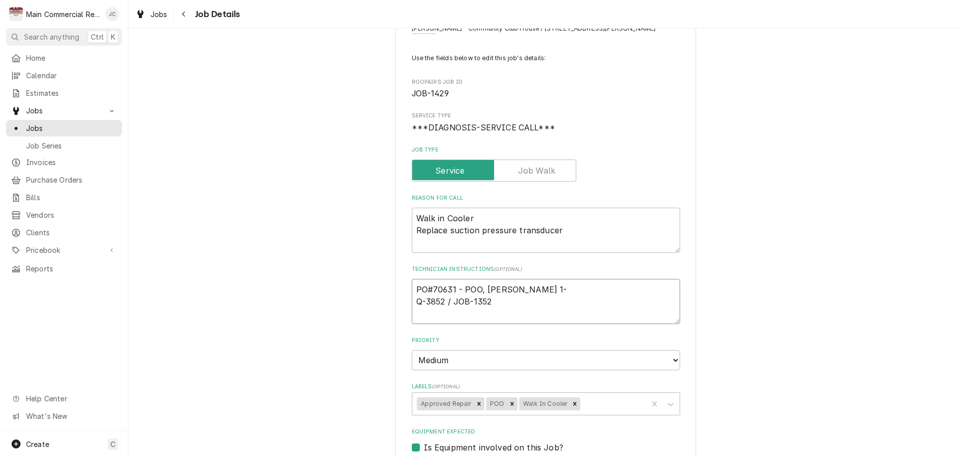
type textarea "x"
type textarea "PO#70631 - POO, [PERSON_NAME] 1-2 Q-3852 / JOB-1352"
type textarea "x"
type textarea "PO#70631 - POO, [PERSON_NAME] 1-2 Q-3852 / JOB-1352"
type textarea "x"
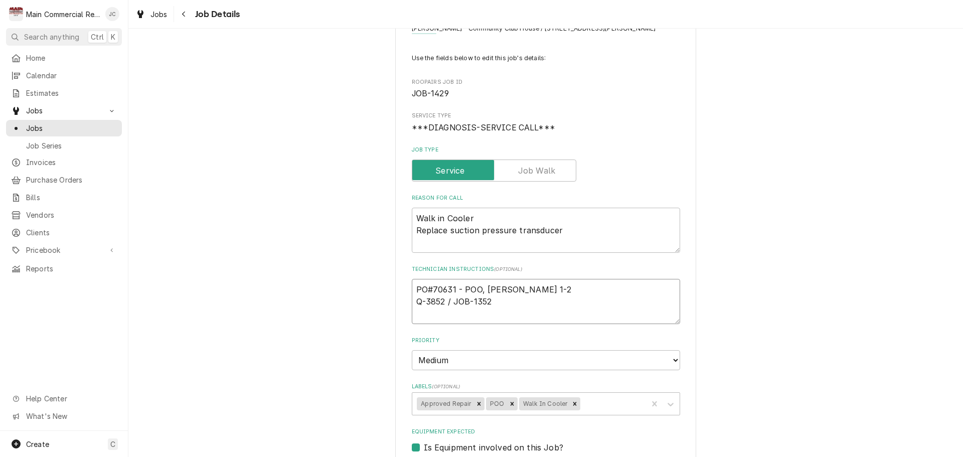
type textarea "PO#70631 - POO, [PERSON_NAME] 1-2 d Q-3852 / JOB-1352"
type textarea "x"
type textarea "PO#70631 - POO, [PERSON_NAME] 1-2 da Q-3852 / JOB-1352"
type textarea "x"
type textarea "PO#70631 - POO, [PERSON_NAME] 1-2 day Q-3852 / JOB-1352"
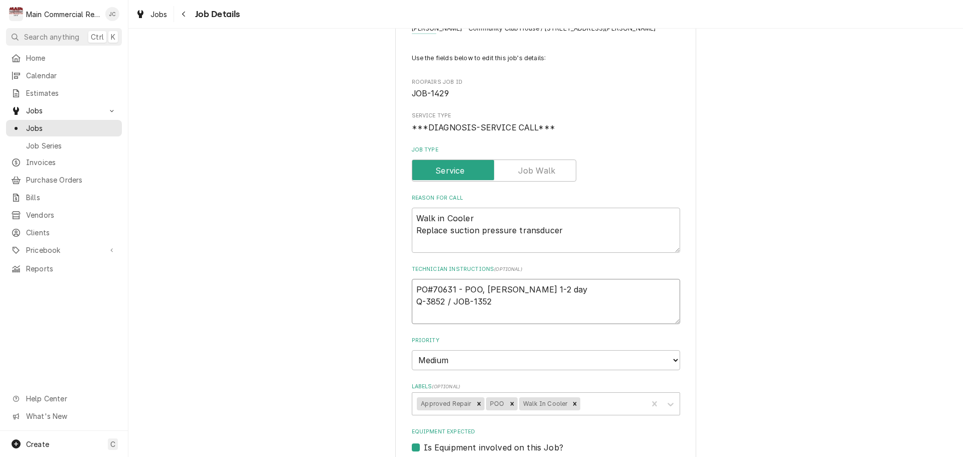
type textarea "x"
type textarea "PO#70631 - POO, [PERSON_NAME] 1-2 days Q-3852 / JOB-1352"
type textarea "x"
type textarea "PO#70631 - POO, [PERSON_NAME] 1-2 days Q-3852 / JOB-1352"
type textarea "x"
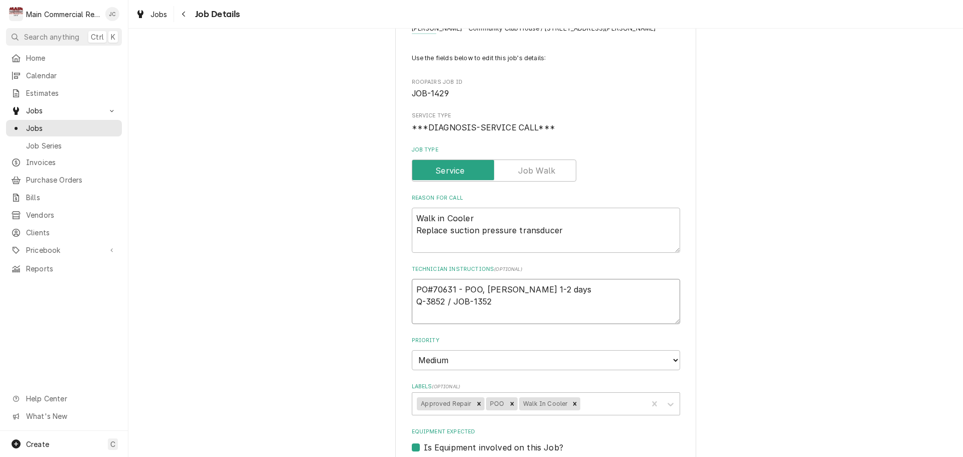
type textarea "PO#70631 - POO, [PERSON_NAME] 1-2 days W Q-3852 / JOB-1352"
type textarea "x"
type textarea "PO#70631 - POO, [PERSON_NAME] 1-2 days W/ Q-3852 / JOB-1352"
type textarea "x"
type textarea "PO#70631 - POO, [PERSON_NAME] 1-2 days W/C Q-3852 / JOB-1352"
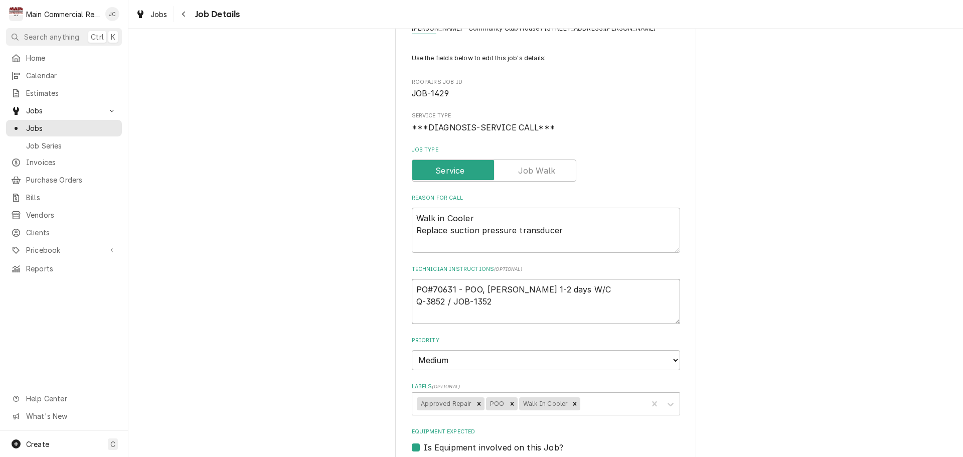
type textarea "x"
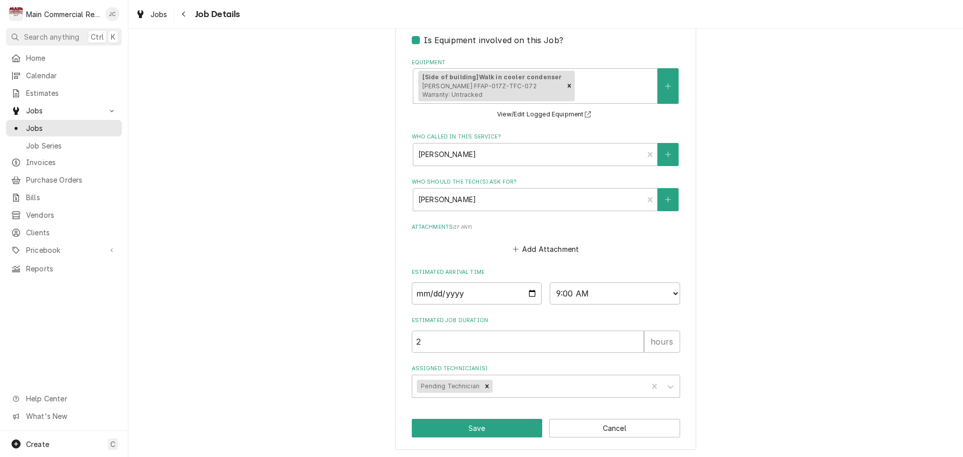
scroll to position [459, 0]
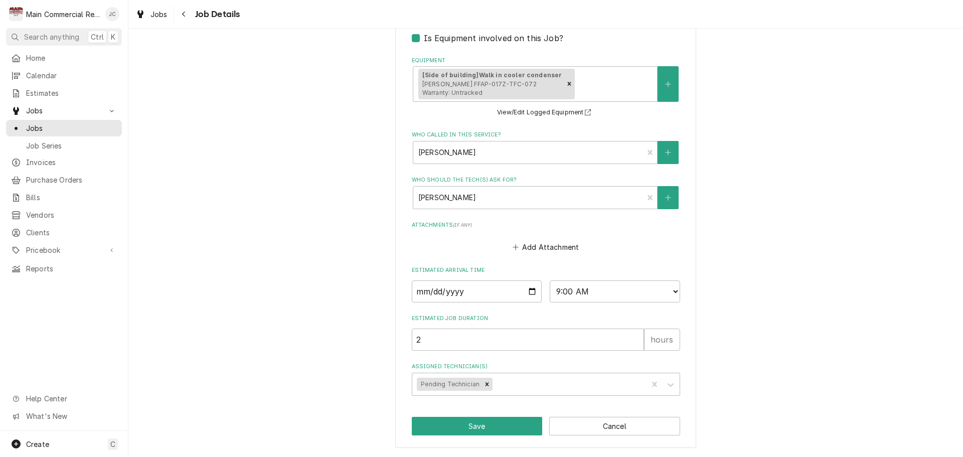
type textarea "PO#70631 - POO, [PERSON_NAME] 1-2 days W/C Q-3852 / JOB-1352"
click at [468, 292] on input "[DATE]" at bounding box center [477, 291] width 130 height 22
click at [528, 294] on input "[DATE]" at bounding box center [477, 291] width 130 height 22
type textarea "x"
type input "[DATE]"
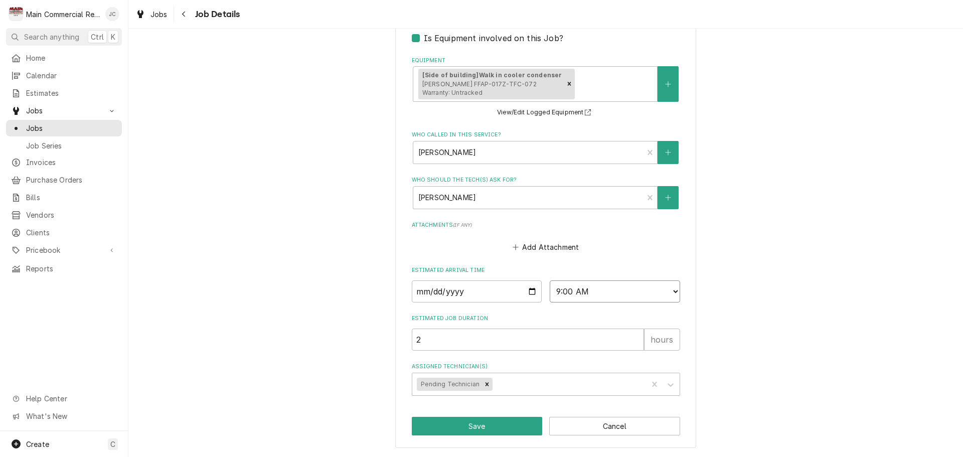
click at [592, 290] on select "AM / PM 6:00 AM 6:15 AM 6:30 AM 6:45 AM 7:00 AM 7:15 AM 7:30 AM 7:45 AM 8:00 AM…" at bounding box center [615, 291] width 130 height 22
click at [485, 384] on div "Remove Pending Technician" at bounding box center [486, 384] width 11 height 13
type textarea "x"
type input "dyla"
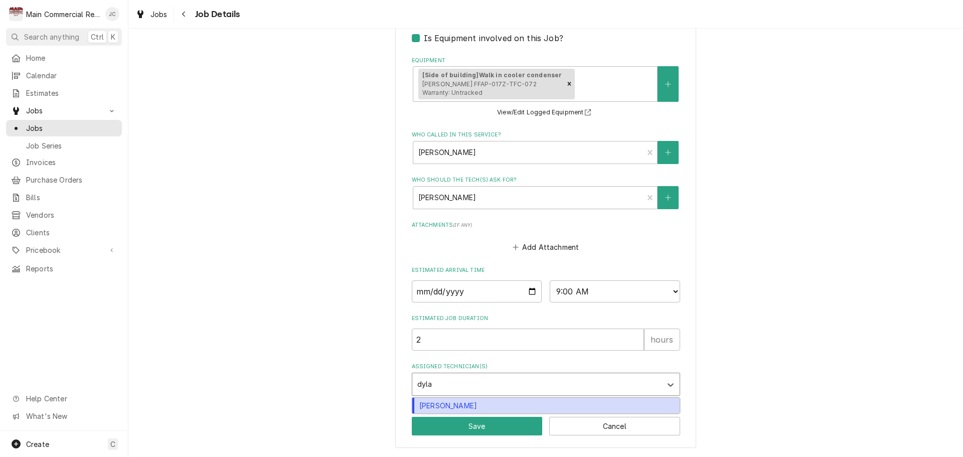
click at [506, 409] on div "Dylan Crawford" at bounding box center [545, 406] width 267 height 16
type textarea "x"
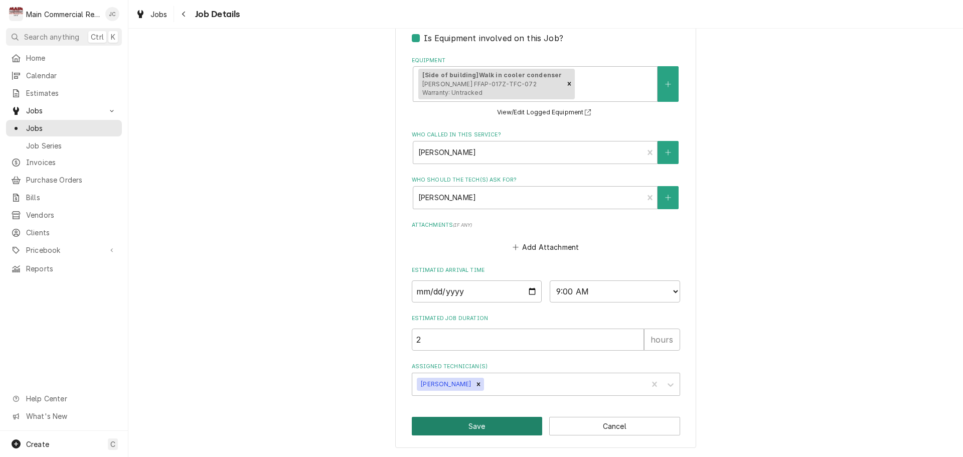
click at [477, 427] on button "Save" at bounding box center [477, 426] width 131 height 19
type textarea "x"
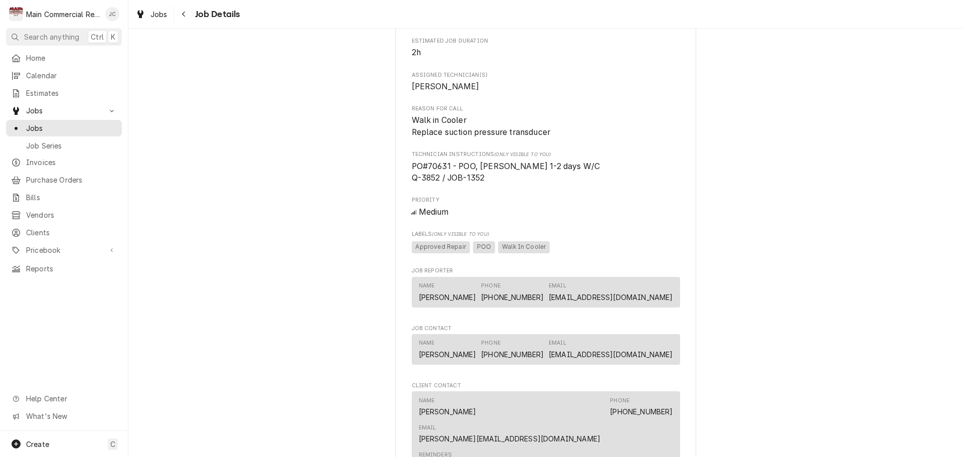
scroll to position [401, 0]
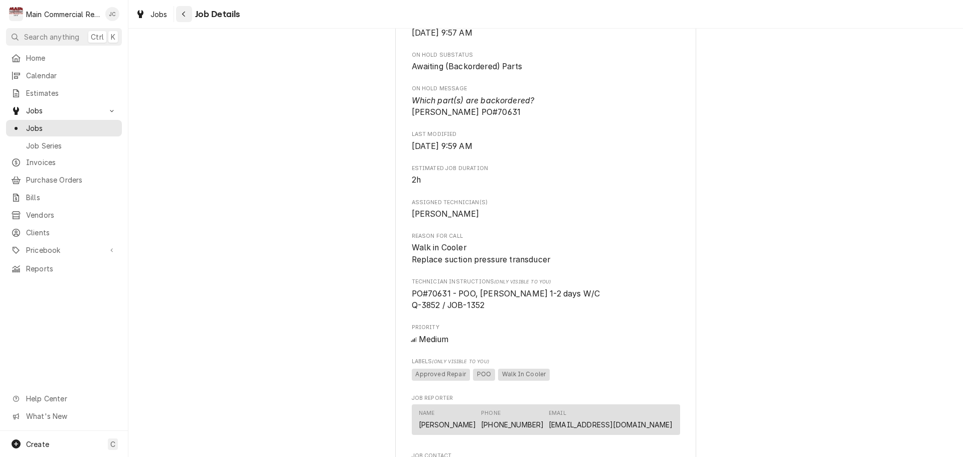
click at [185, 16] on icon "Navigate back" at bounding box center [184, 14] width 5 height 7
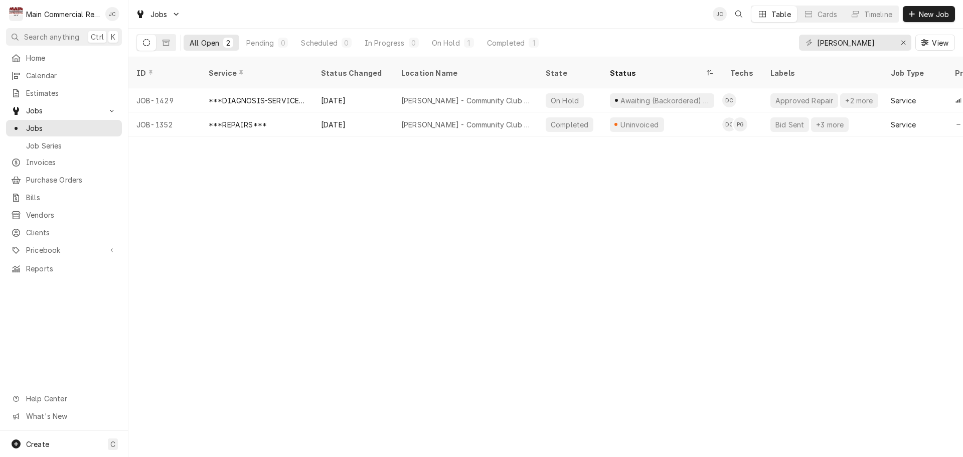
drag, startPoint x: 113, startPoint y: 13, endPoint x: 111, endPoint y: 18, distance: 5.4
click at [114, 13] on div "Jan Costello's Avatar" at bounding box center [112, 14] width 14 height 14
click at [156, 225] on html "M Main Commercial Refrigeration Service JC Search anything Ctrl K Home Calendar…" at bounding box center [481, 228] width 963 height 457
click at [113, 14] on div "Jan Costello's Avatar" at bounding box center [112, 14] width 14 height 14
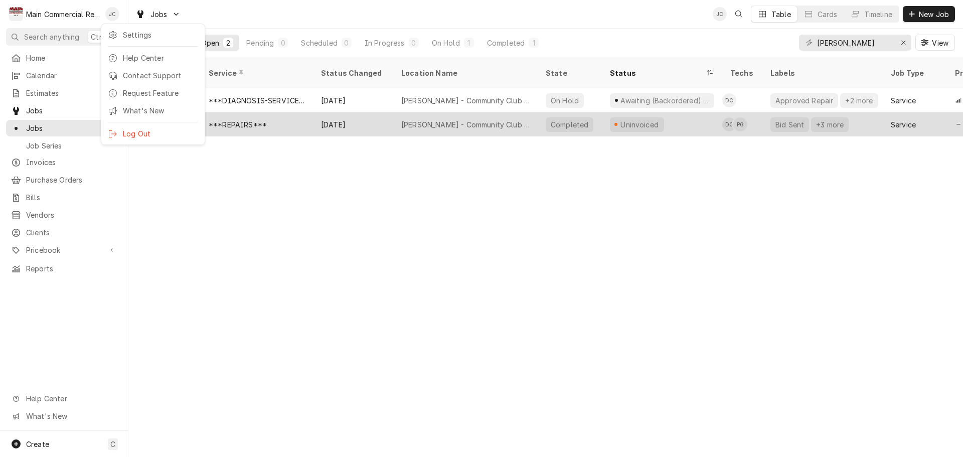
click at [148, 109] on div "What's New" at bounding box center [160, 110] width 75 height 11
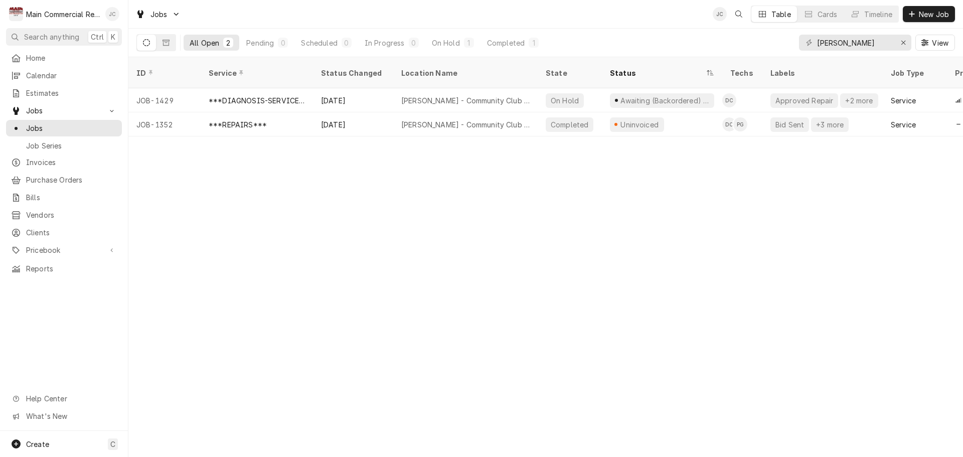
click at [112, 14] on div "Jan Costello's Avatar" at bounding box center [112, 14] width 14 height 14
click at [135, 37] on div "Settings" at bounding box center [160, 35] width 75 height 11
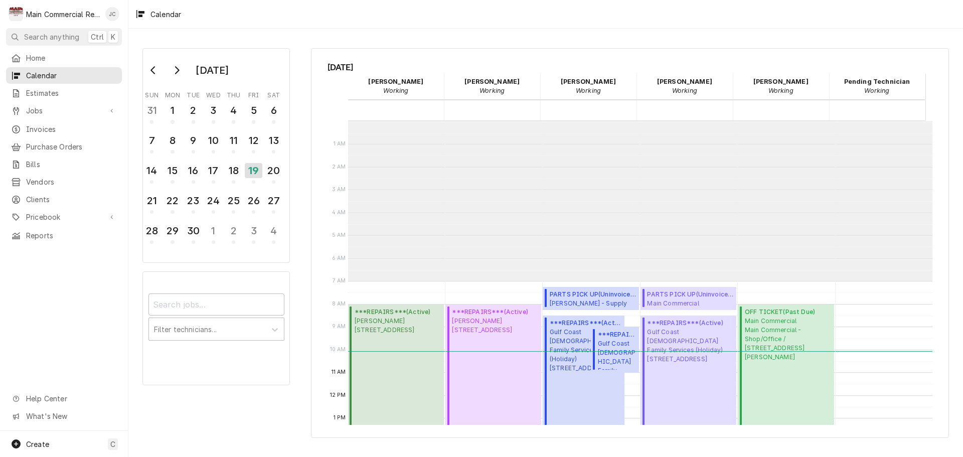
scroll to position [160, 0]
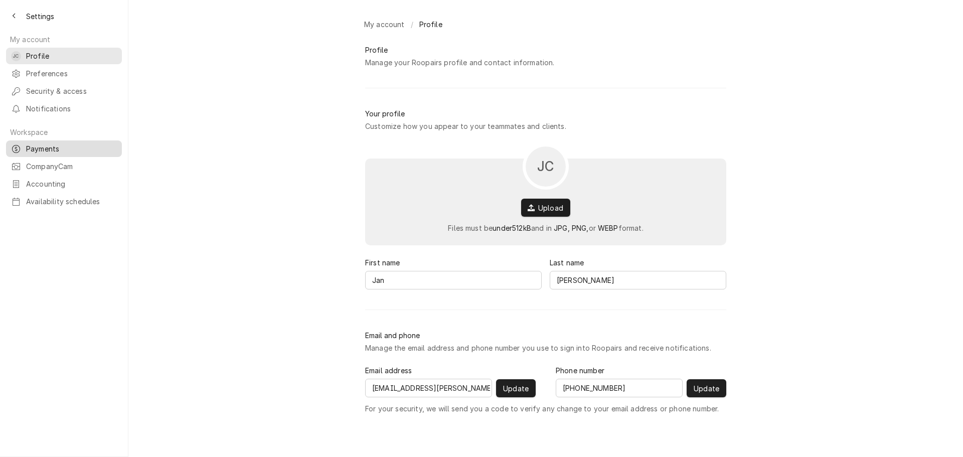
click at [50, 143] on span "Payments" at bounding box center [71, 148] width 91 height 11
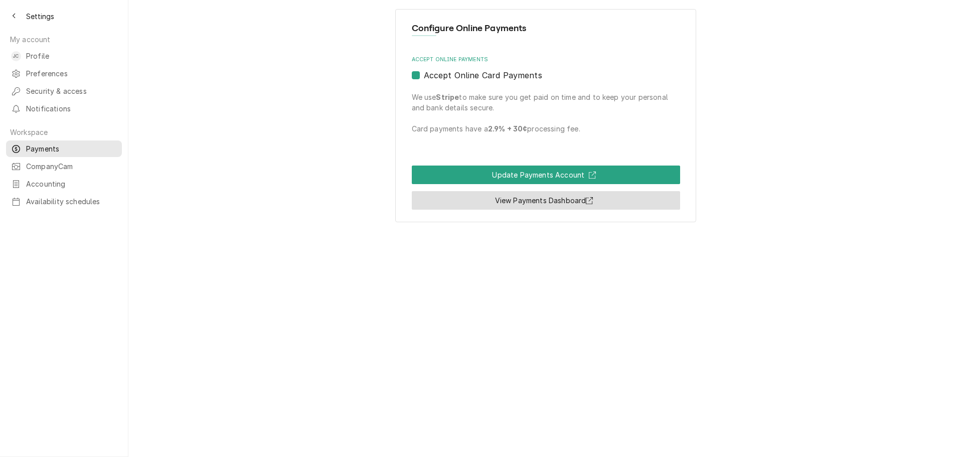
click at [558, 203] on link "View Payments Dashboard" at bounding box center [546, 200] width 268 height 19
drag, startPoint x: 11, startPoint y: 17, endPoint x: 11, endPoint y: 9, distance: 7.5
click at [12, 17] on div "Back to previous page" at bounding box center [14, 16] width 10 height 10
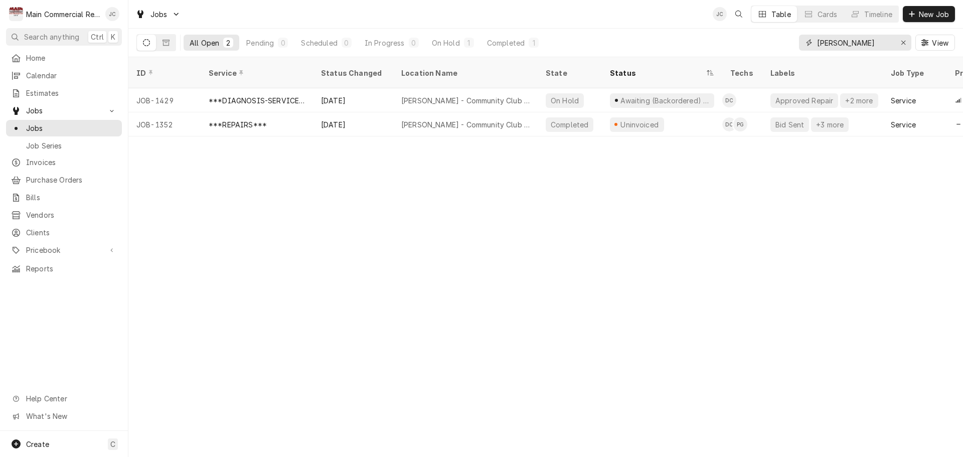
click at [905, 43] on icon "Erase input" at bounding box center [904, 42] width 6 height 7
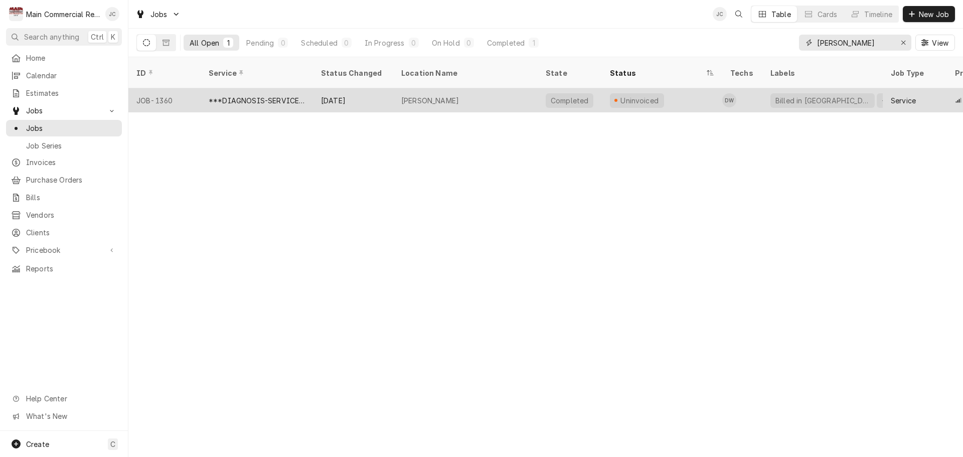
type input "[PERSON_NAME]"
click at [267, 95] on div "***DIAGNOSIS-SERVICE CALL***" at bounding box center [257, 100] width 96 height 11
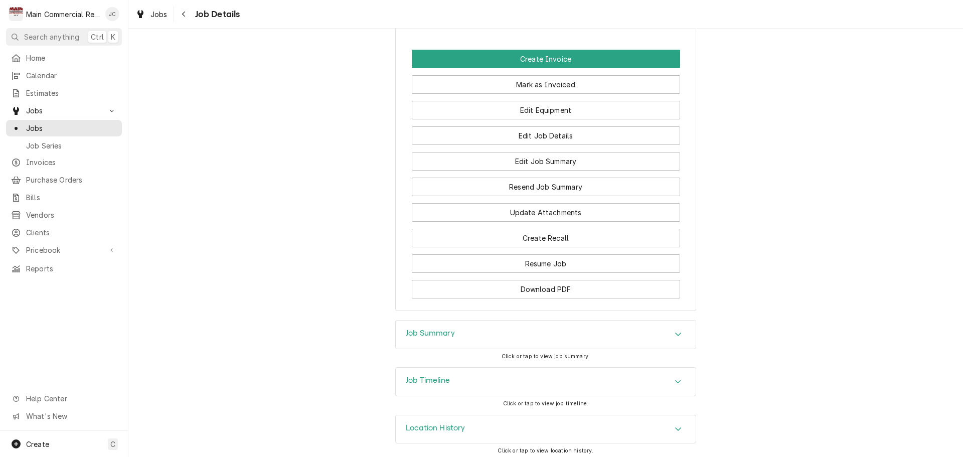
scroll to position [1043, 0]
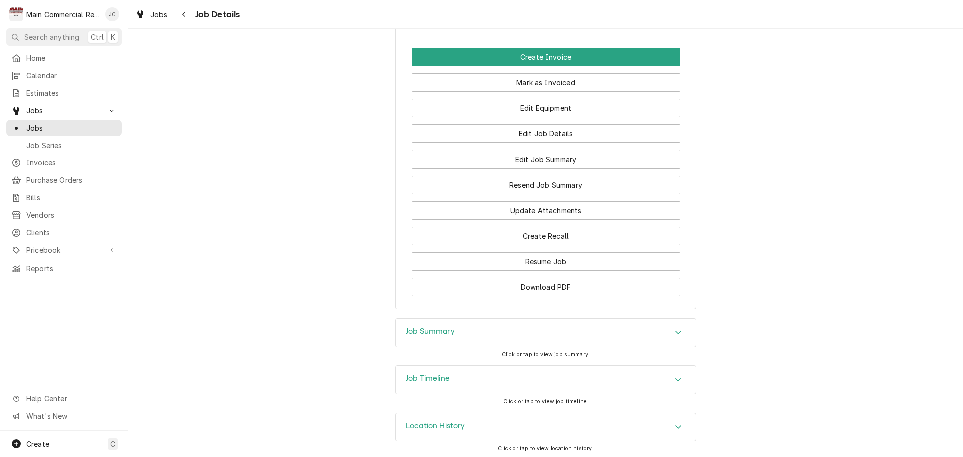
click at [593, 338] on div "Job Summary" at bounding box center [546, 332] width 300 height 28
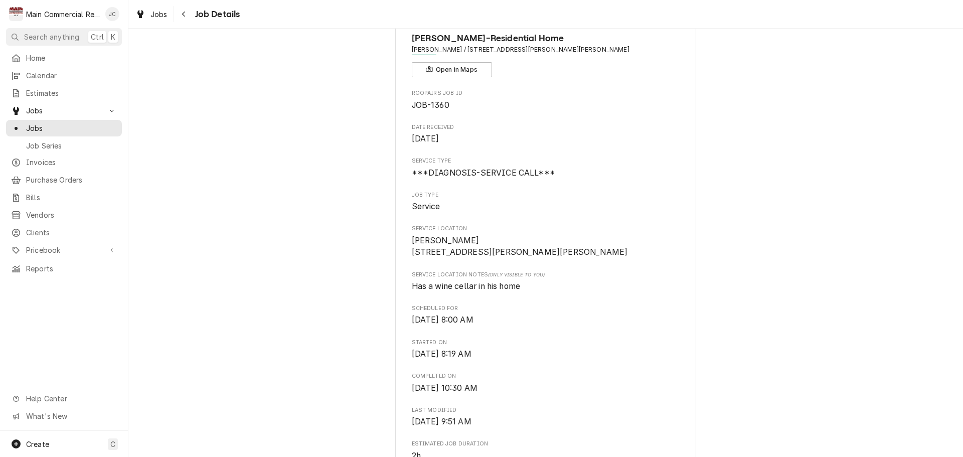
scroll to position [0, 0]
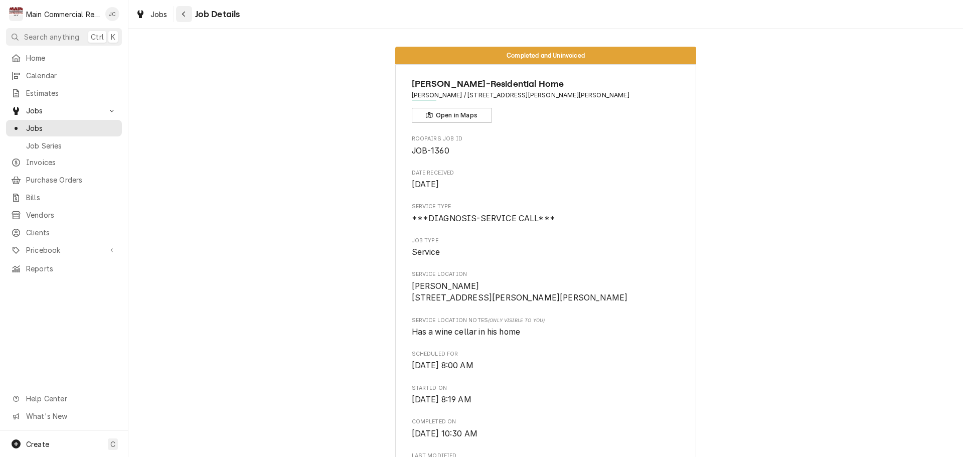
click at [186, 14] on div "Navigate back" at bounding box center [184, 14] width 10 height 10
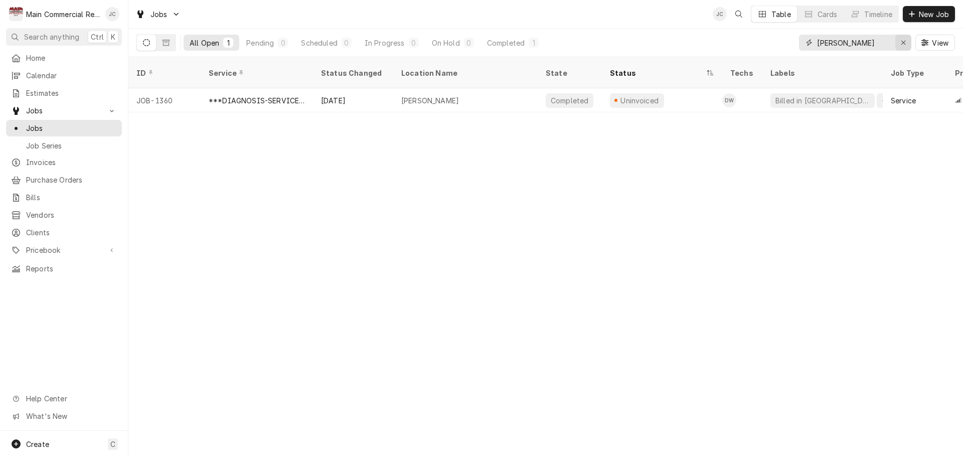
click at [901, 46] on div "Erase input" at bounding box center [903, 43] width 10 height 10
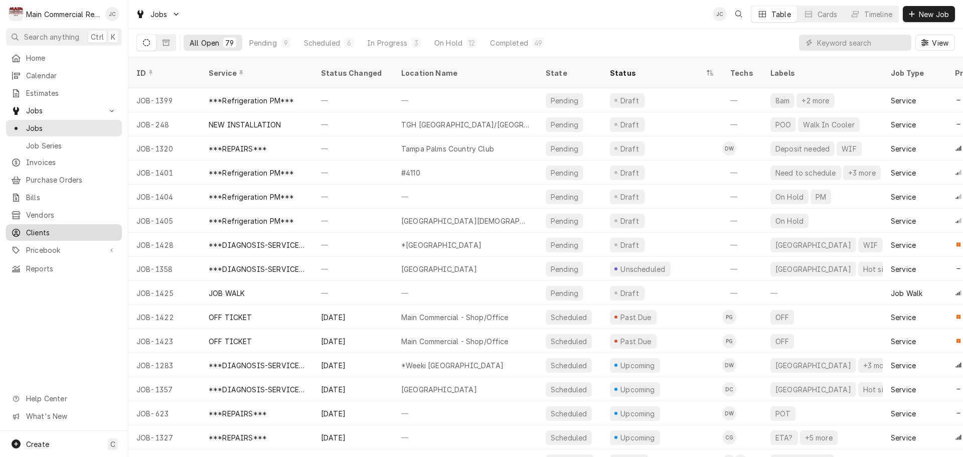
click at [37, 227] on span "Clients" at bounding box center [71, 232] width 91 height 11
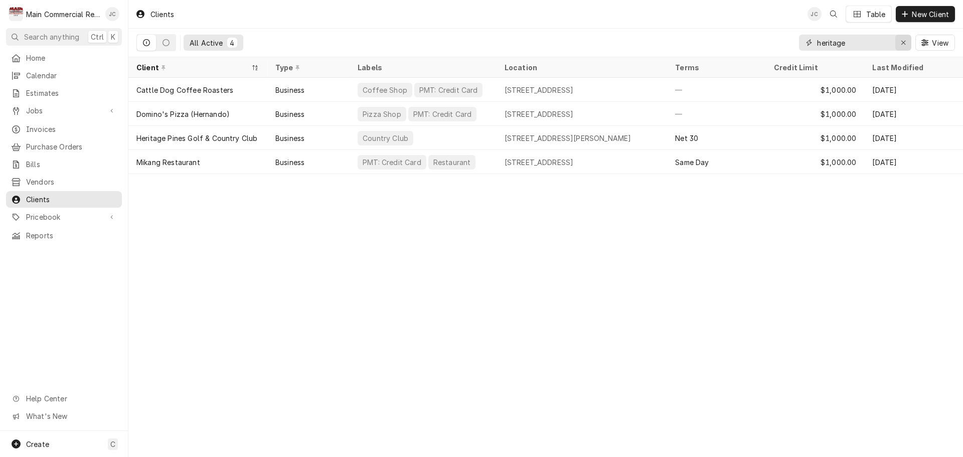
click at [903, 41] on icon "Erase input" at bounding box center [904, 42] width 6 height 7
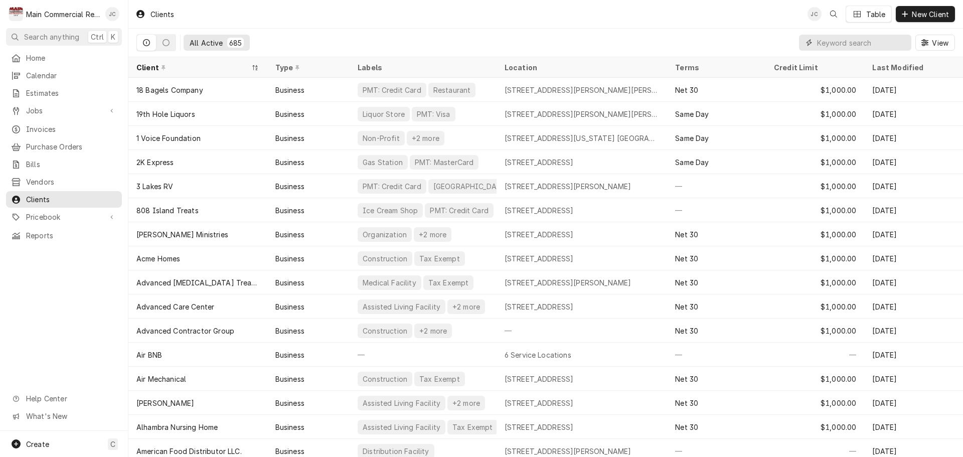
click at [827, 43] on input "Dynamic Content Wrapper" at bounding box center [861, 43] width 89 height 16
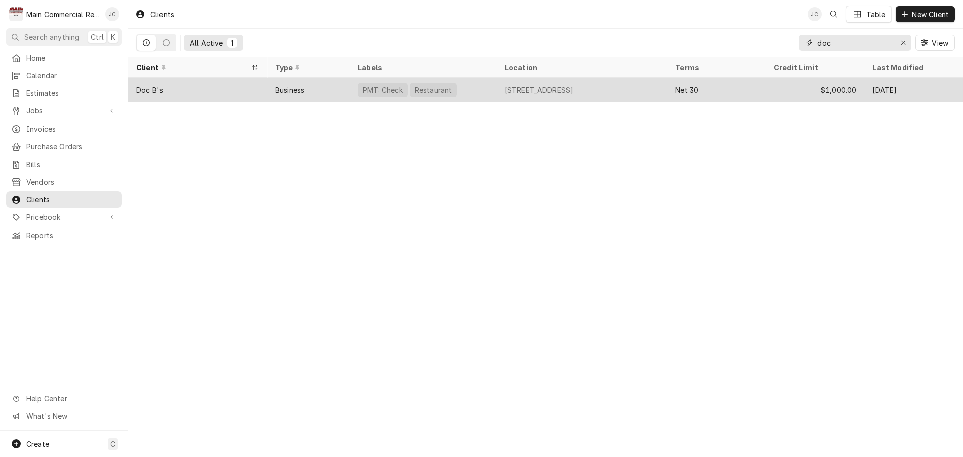
type input "doc"
click at [153, 89] on div "Doc B's" at bounding box center [149, 90] width 27 height 11
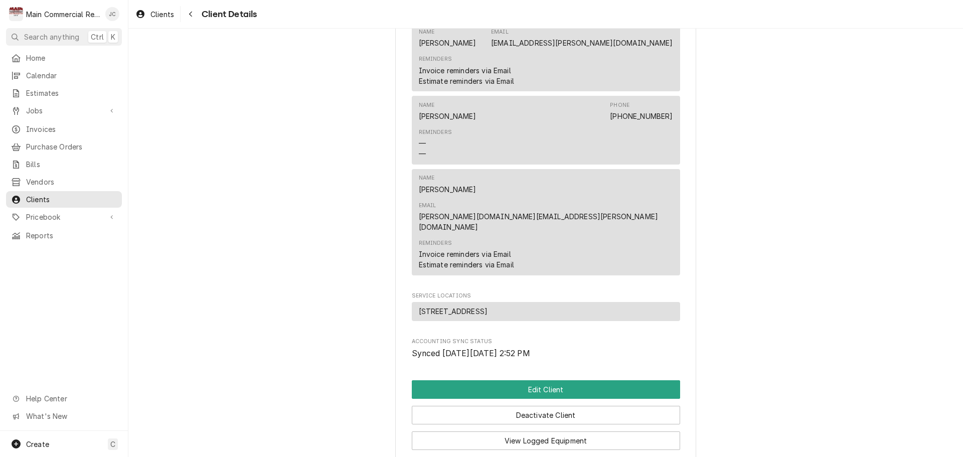
scroll to position [1170, 0]
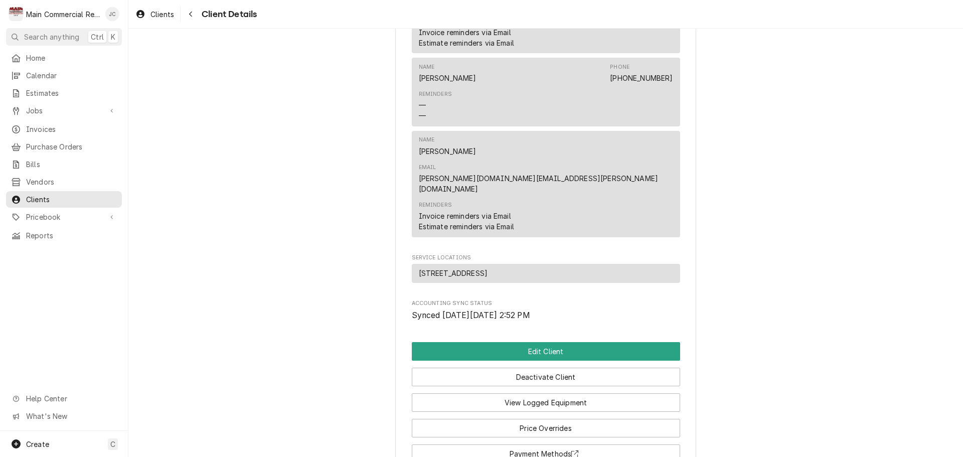
scroll to position [1263, 0]
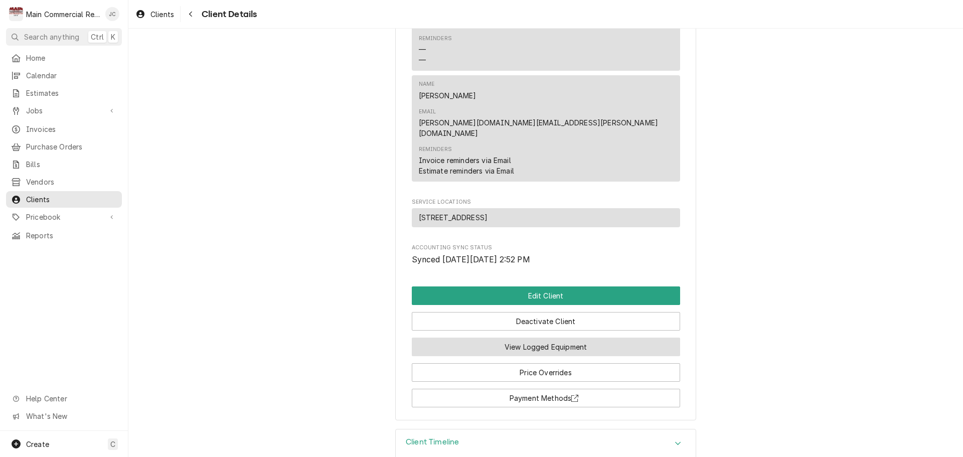
click at [546, 337] on button "View Logged Equipment" at bounding box center [546, 346] width 268 height 19
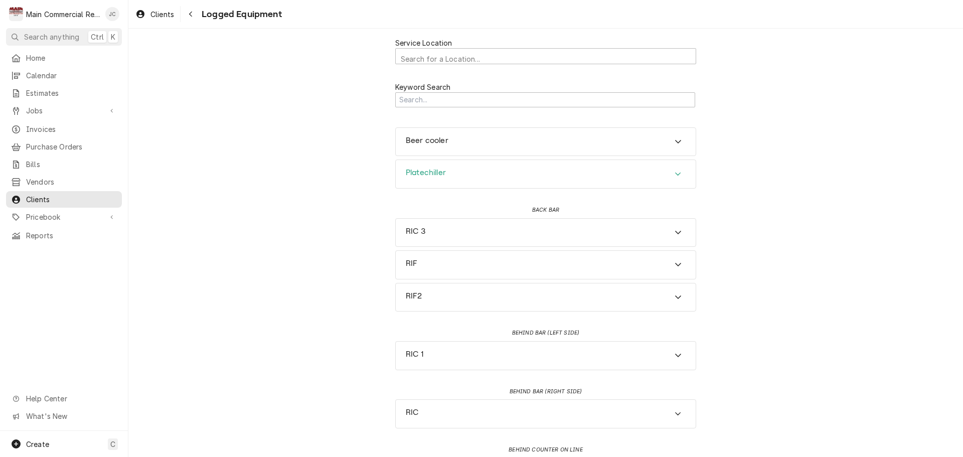
click at [658, 176] on div "Platechiller" at bounding box center [546, 174] width 300 height 28
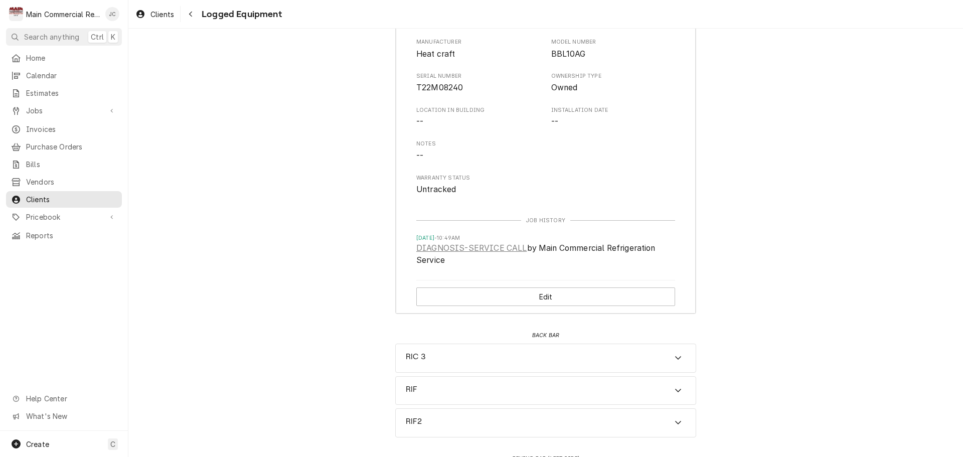
scroll to position [201, 0]
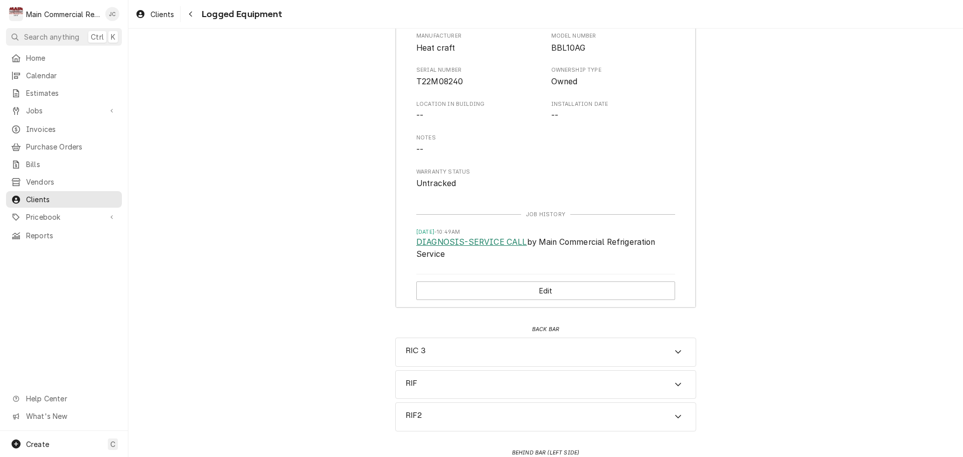
click at [481, 243] on link "DIAGNOSIS-SERVICE CALL" at bounding box center [471, 242] width 111 height 12
click at [444, 242] on link "DIAGNOSIS-SERVICE CALL" at bounding box center [471, 242] width 111 height 12
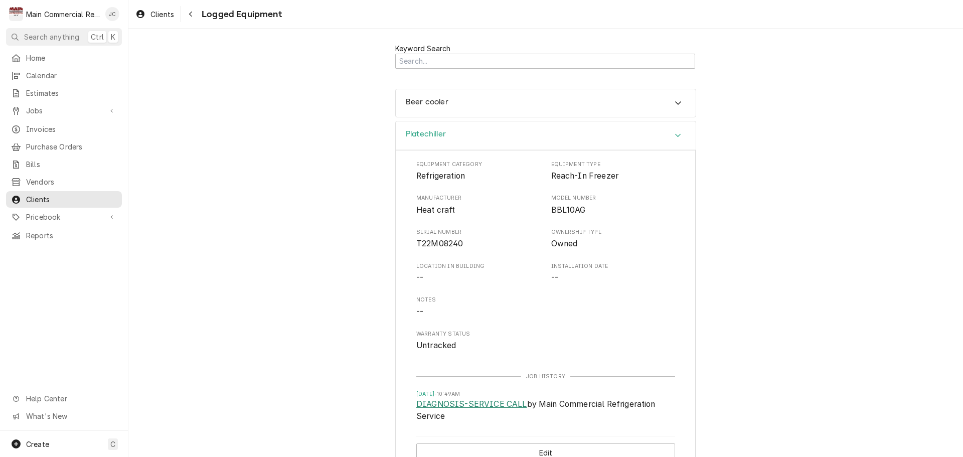
scroll to position [0, 0]
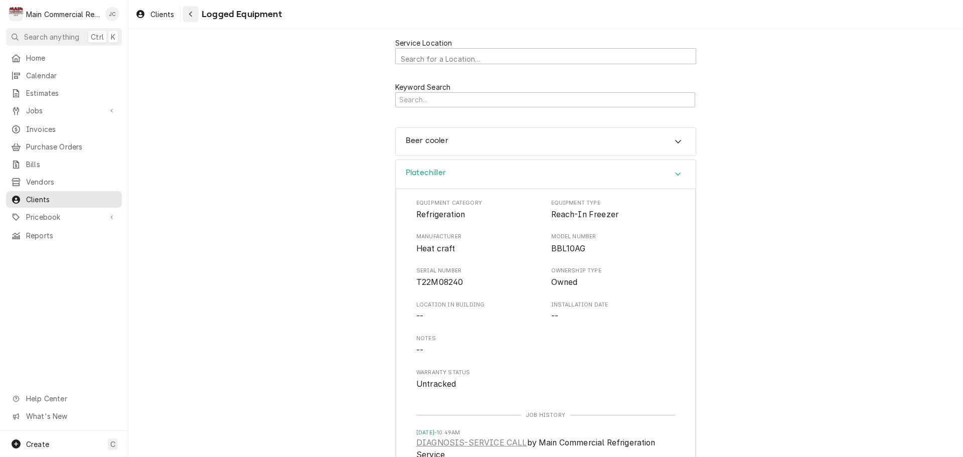
click at [193, 14] on icon "Navigate back" at bounding box center [191, 14] width 5 height 7
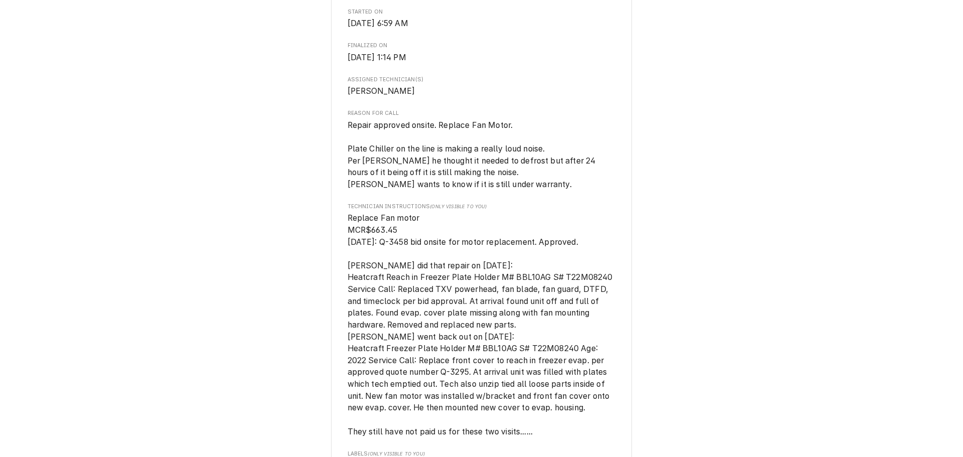
scroll to position [752, 0]
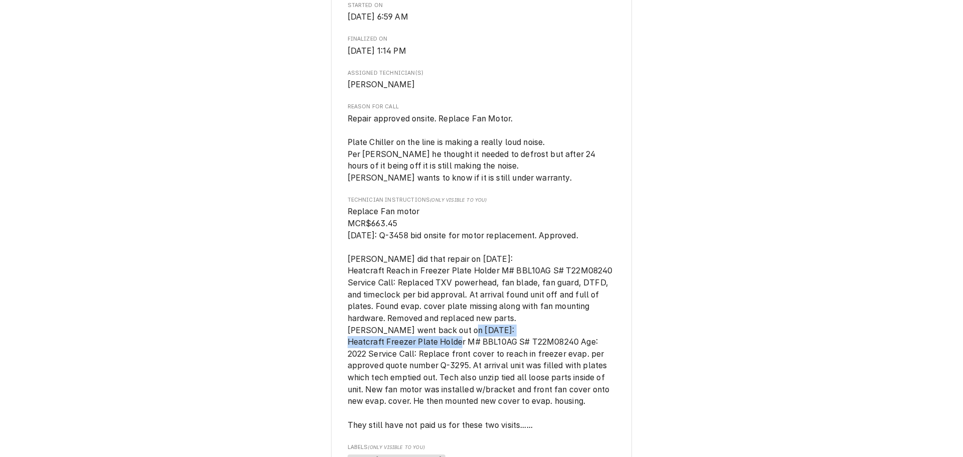
drag, startPoint x: 355, startPoint y: 292, endPoint x: 509, endPoint y: 290, distance: 154.4
click at [509, 290] on span "Replace Fan motor MCR$663.45 [DATE]: Q-3458 bid onsite for motor replacement. A…" at bounding box center [480, 318] width 267 height 223
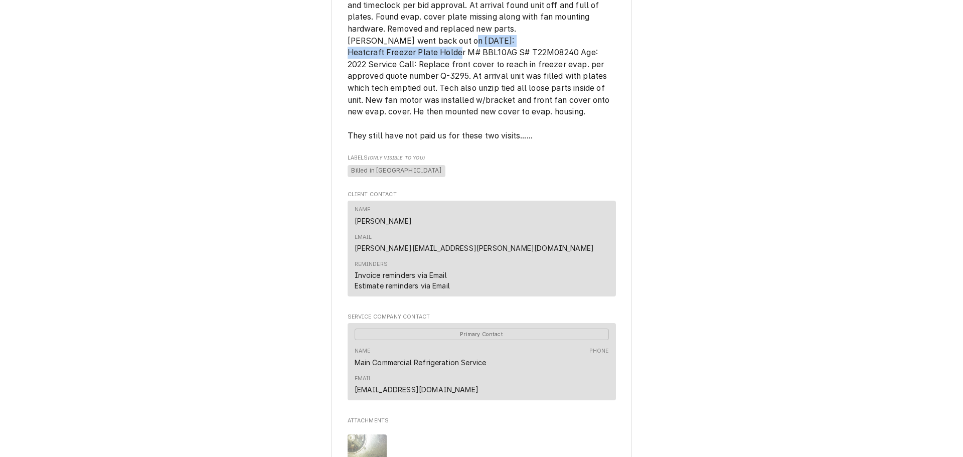
scroll to position [1001, 0]
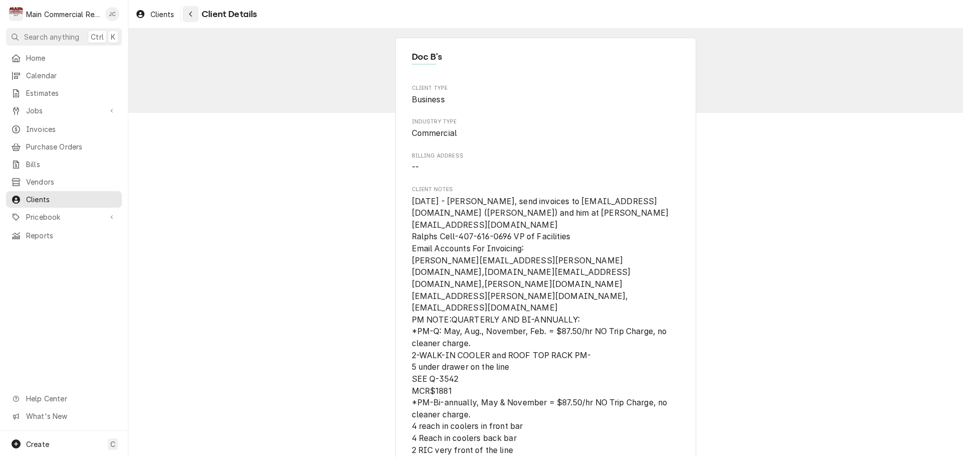
click at [191, 16] on icon "Navigate back" at bounding box center [191, 14] width 5 height 7
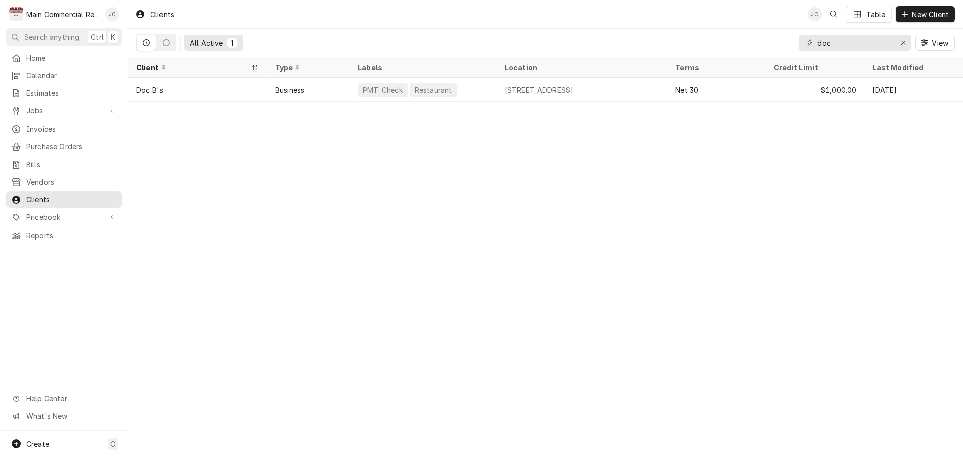
click at [628, 46] on div "All Active 1 doc View" at bounding box center [545, 43] width 818 height 28
click at [904, 43] on icon "Erase input" at bounding box center [904, 42] width 6 height 7
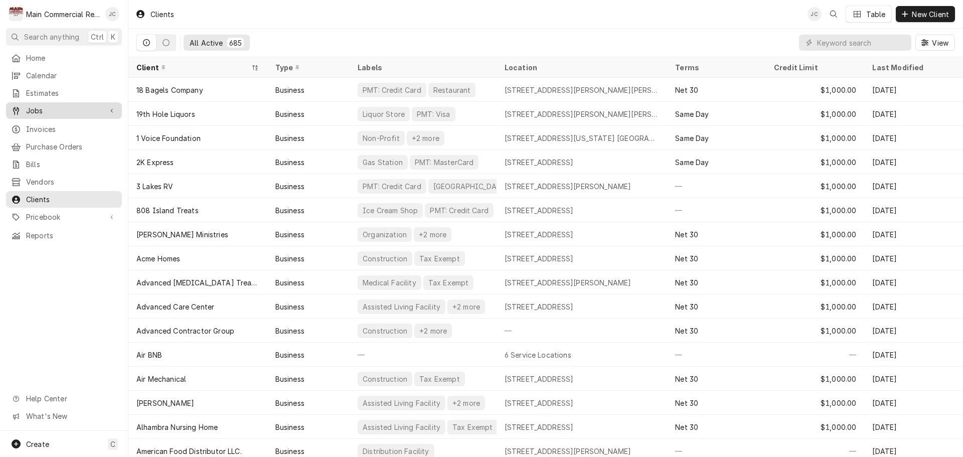
click at [41, 107] on span "Jobs" at bounding box center [64, 110] width 76 height 11
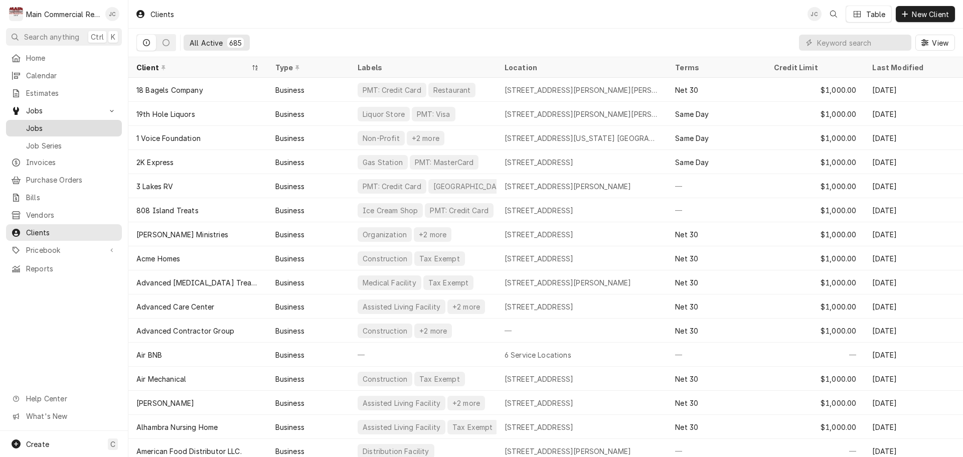
click at [35, 124] on span "Jobs" at bounding box center [71, 128] width 91 height 11
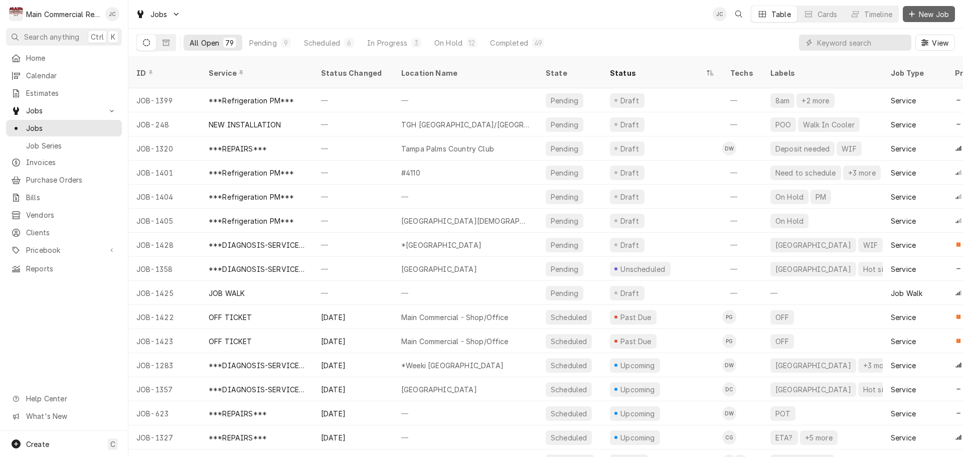
click at [925, 17] on span "New Job" at bounding box center [934, 14] width 34 height 11
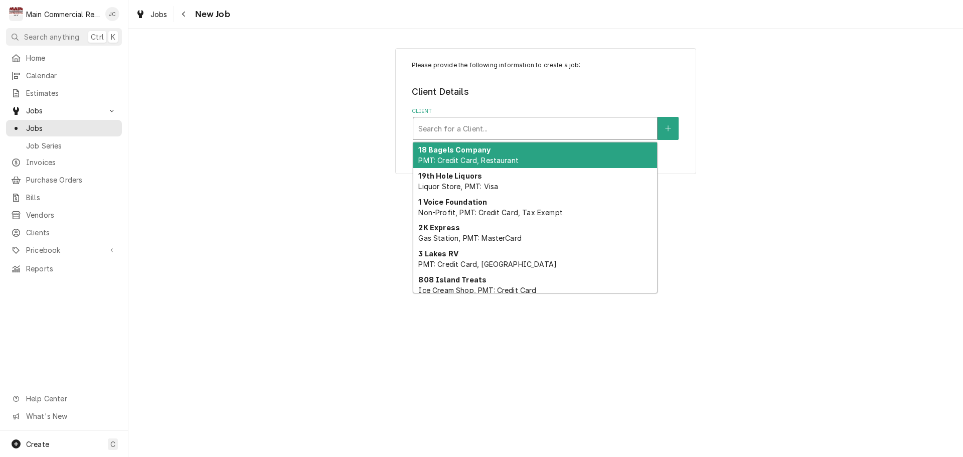
click at [448, 126] on div "Client" at bounding box center [535, 128] width 234 height 18
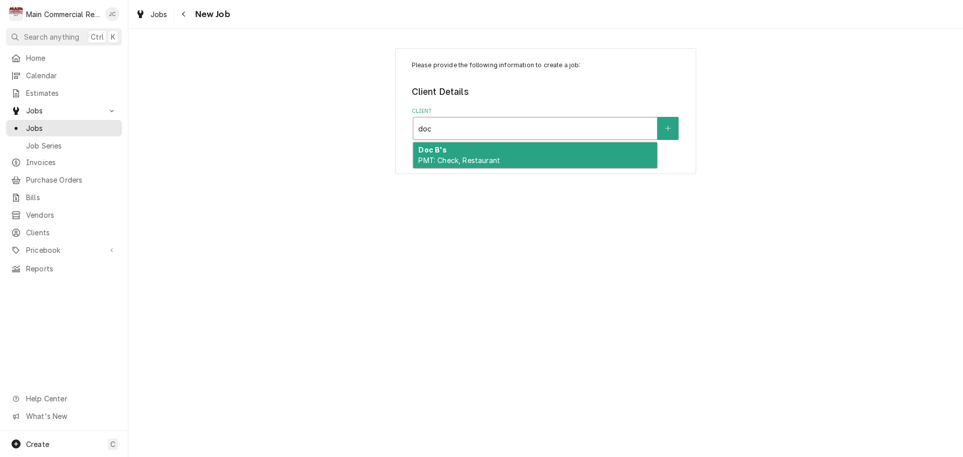
type input "doc"
click at [469, 169] on div "Please provide the following information to create a job: Client Details Client…" at bounding box center [545, 111] width 301 height 126
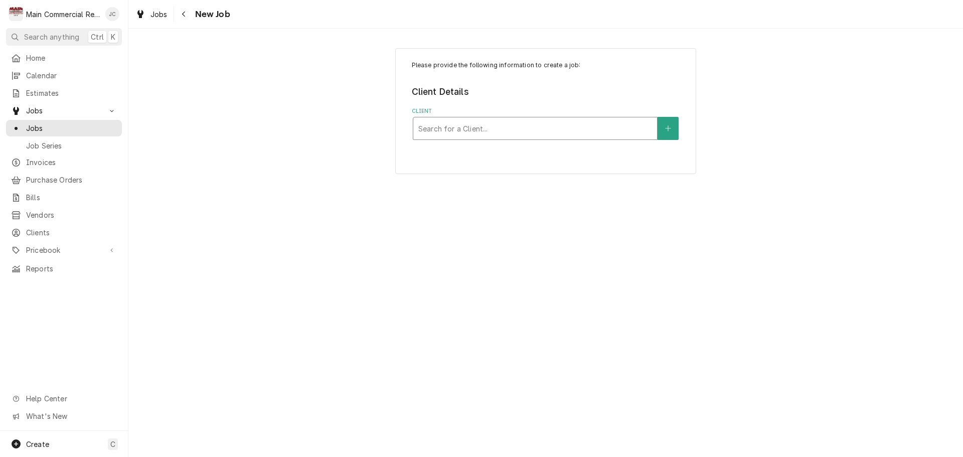
click at [564, 128] on div "Client" at bounding box center [535, 128] width 234 height 18
type input "doc"
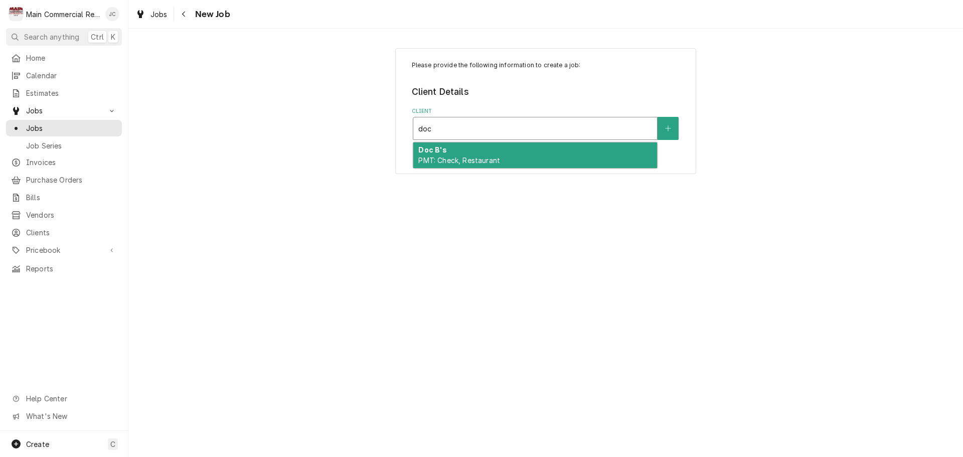
click at [559, 152] on div "Doc B's PMT: Check, Restaurant" at bounding box center [535, 155] width 244 height 26
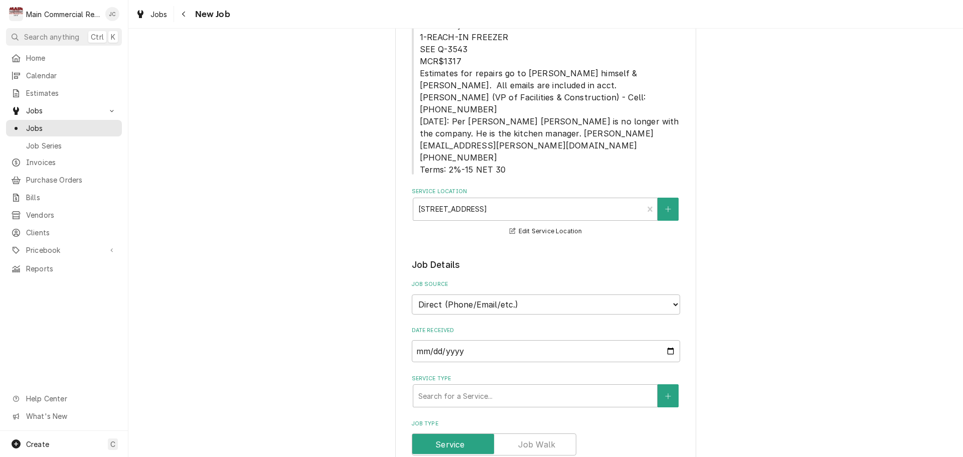
scroll to position [451, 0]
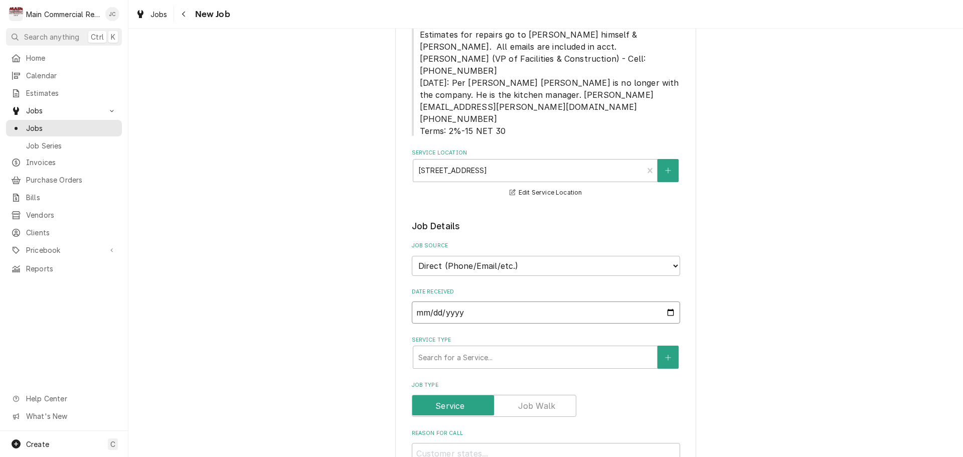
click at [495, 301] on input "[DATE]" at bounding box center [546, 312] width 268 height 22
click at [664, 301] on input "[DATE]" at bounding box center [546, 312] width 268 height 22
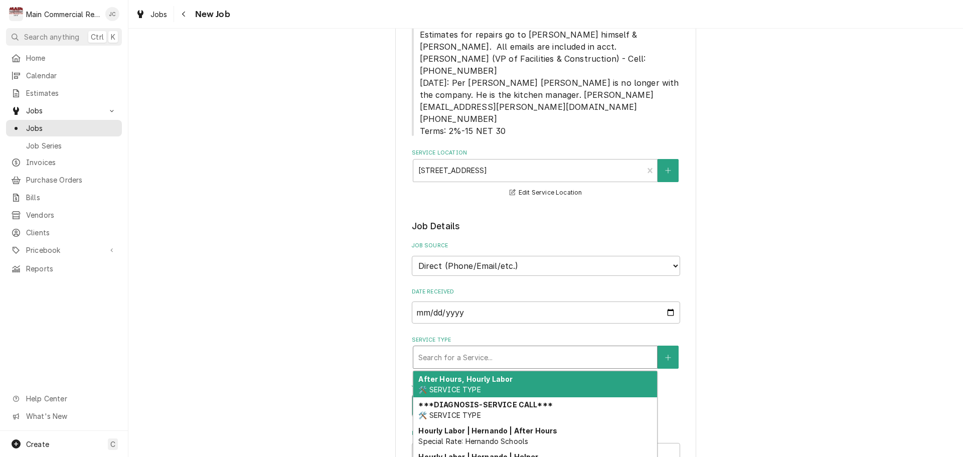
click at [609, 348] on div "Service Type" at bounding box center [535, 357] width 234 height 18
type textarea "x"
type input "di"
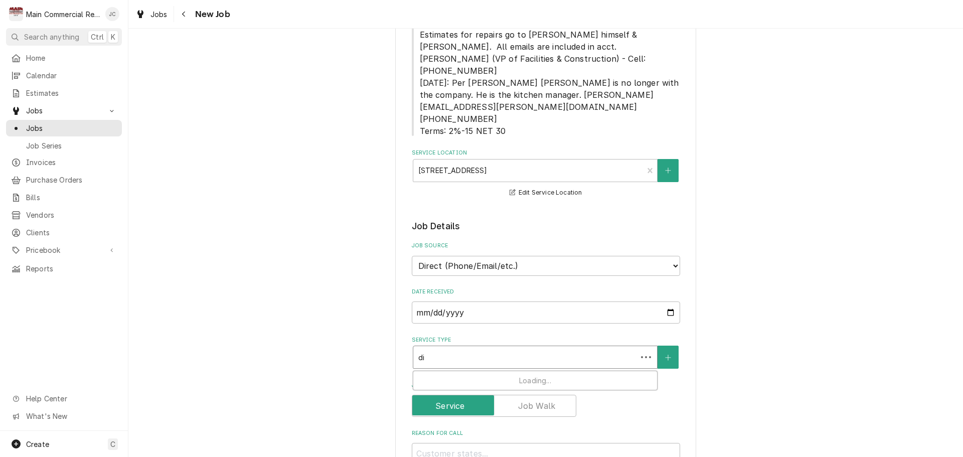
type textarea "x"
type input "dia"
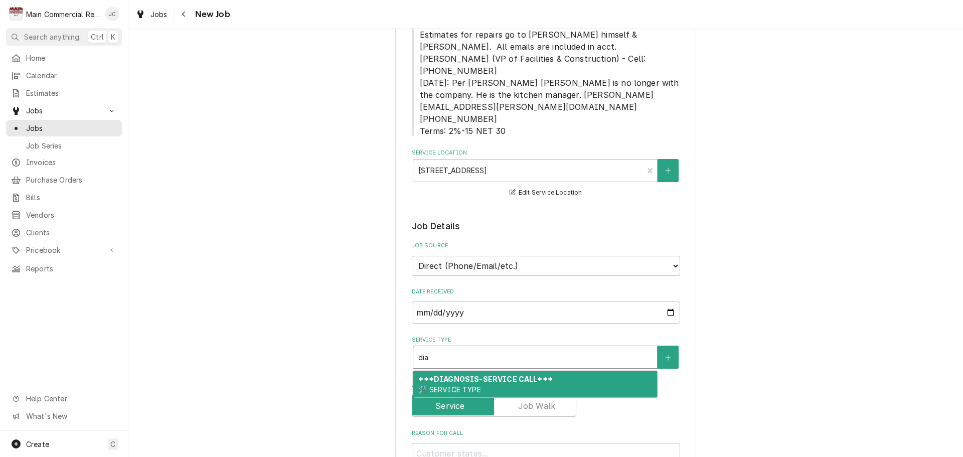
click at [546, 371] on div "***DIAGNOSIS-SERVICE CALL*** 🛠️ SERVICE TYPE" at bounding box center [535, 384] width 244 height 26
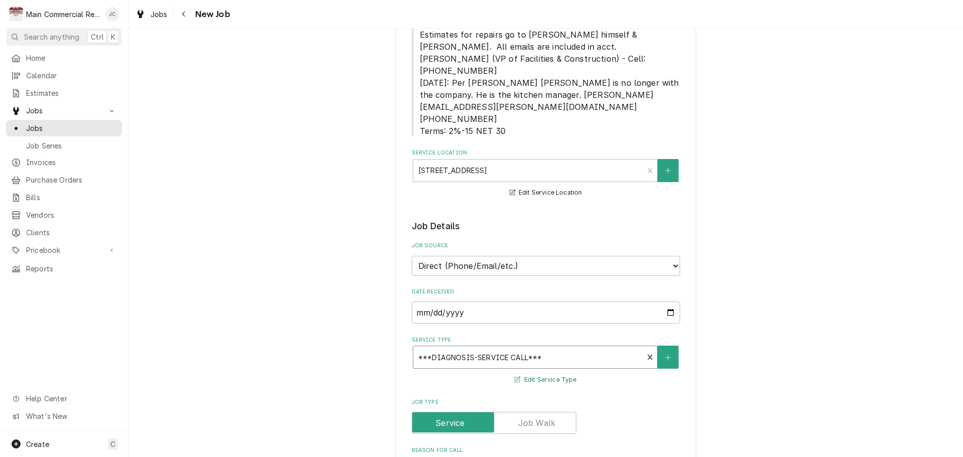
type textarea "x"
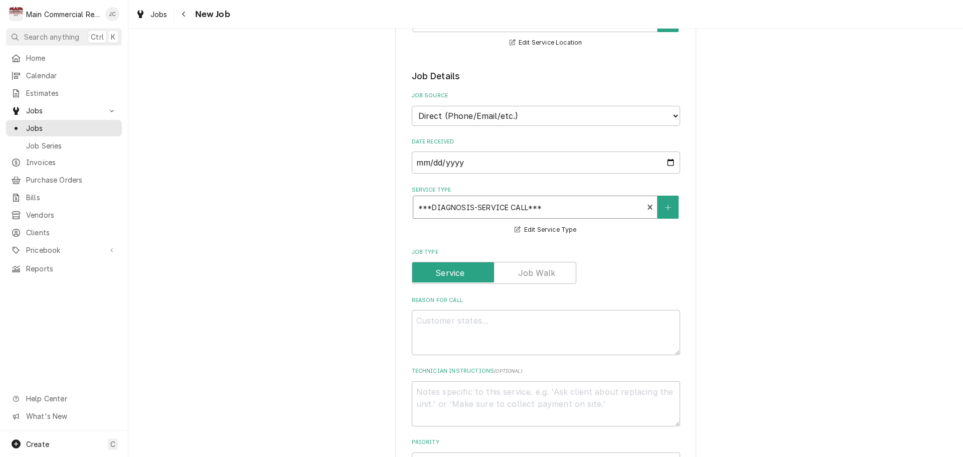
scroll to position [602, 0]
click at [449, 309] on textarea "Reason For Call" at bounding box center [546, 331] width 268 height 45
type textarea "P"
type textarea "x"
type textarea "PLl"
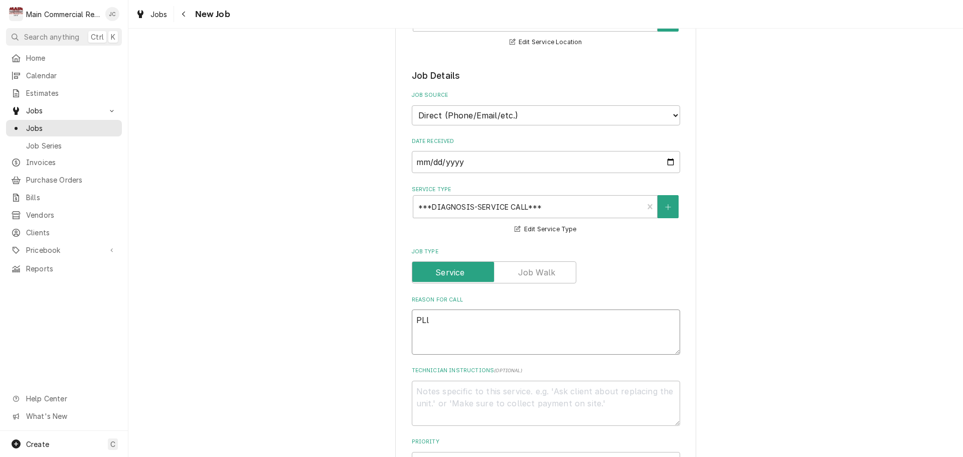
type textarea "x"
type textarea "PLla"
type textarea "x"
type textarea "PLl"
type textarea "x"
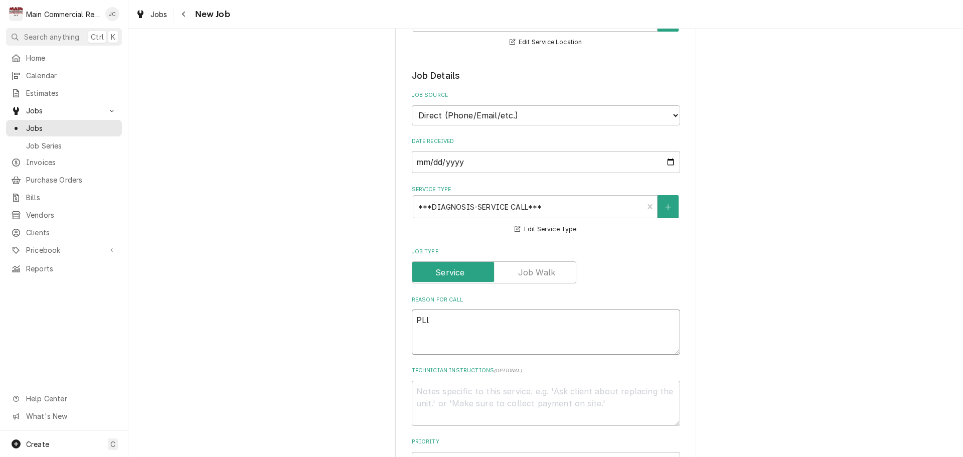
type textarea "PL"
type textarea "x"
type textarea "P"
type textarea "x"
type textarea "Pl"
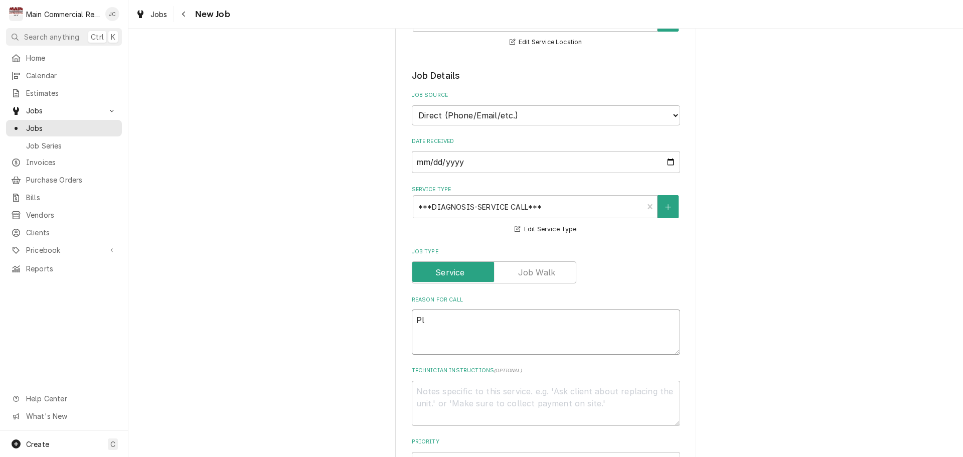
type textarea "x"
type textarea "Plat"
type textarea "x"
type textarea "Plate"
type textarea "x"
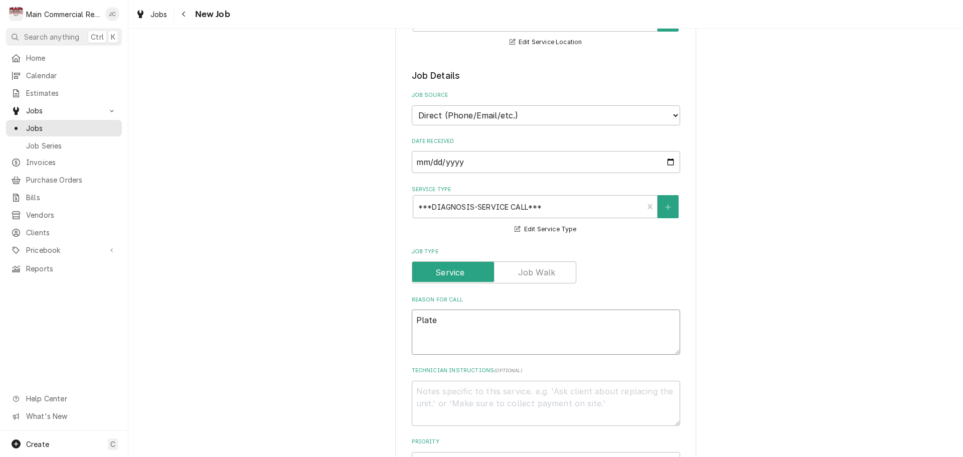
type textarea "Plate C"
type textarea "x"
type textarea "Plate Ch"
type textarea "x"
type textarea "Plate Chi"
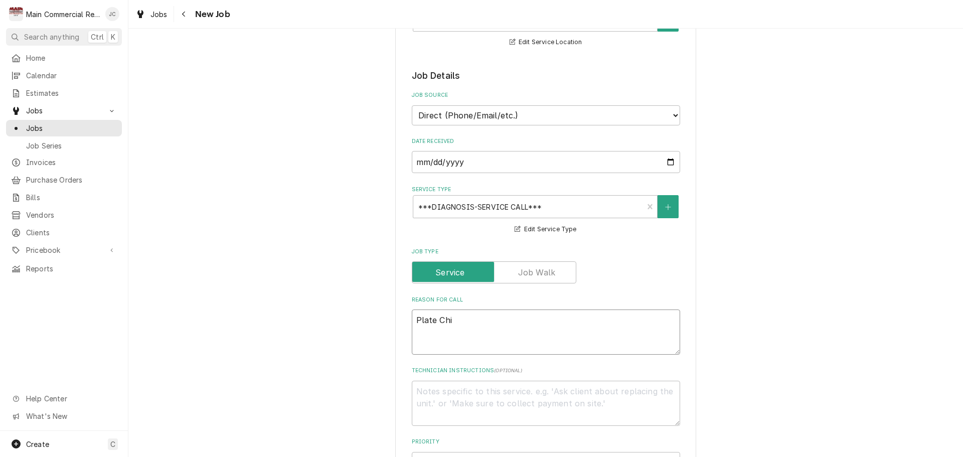
type textarea "x"
type textarea "Plate Chil"
type textarea "x"
type textarea "Plate Chill"
type textarea "x"
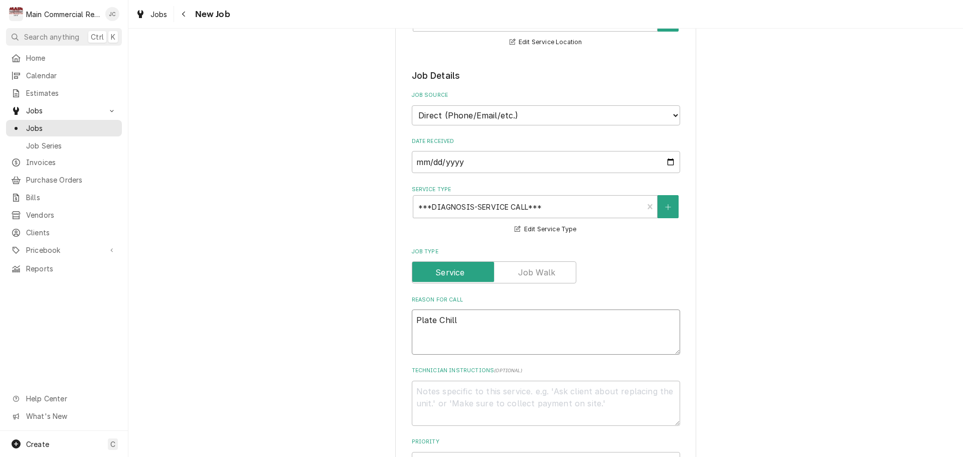
type textarea "Plate Chille"
type textarea "x"
type textarea "Plate Chiller"
type textarea "x"
type textarea "Plate Chiller"
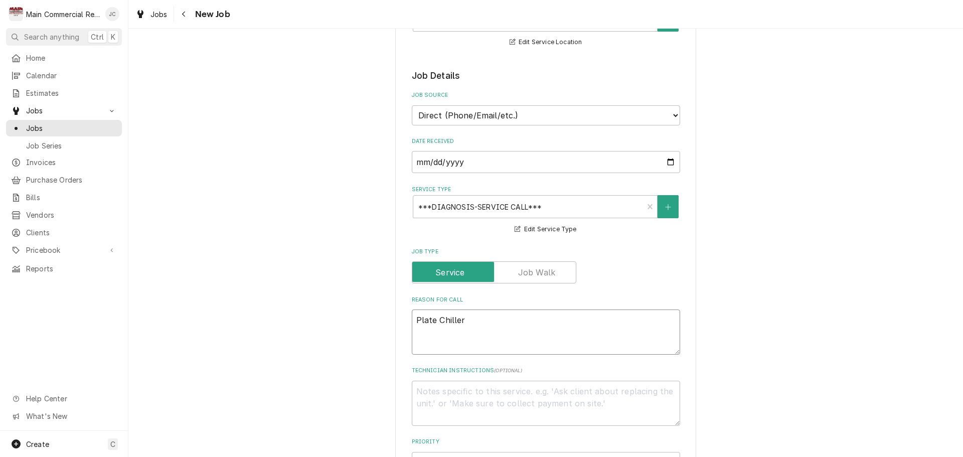
drag, startPoint x: 477, startPoint y: 258, endPoint x: 371, endPoint y: 254, distance: 106.9
click at [371, 255] on div "Please provide the following information to create a job: Client Details Client…" at bounding box center [545, 177] width 834 height 1481
paste textarea "plate chiller that is on right at the entrance to the kitchen line side has sto…"
type textarea "x"
type textarea "plate chiller that is on right at the entrance to the kitchen line side has sto…"
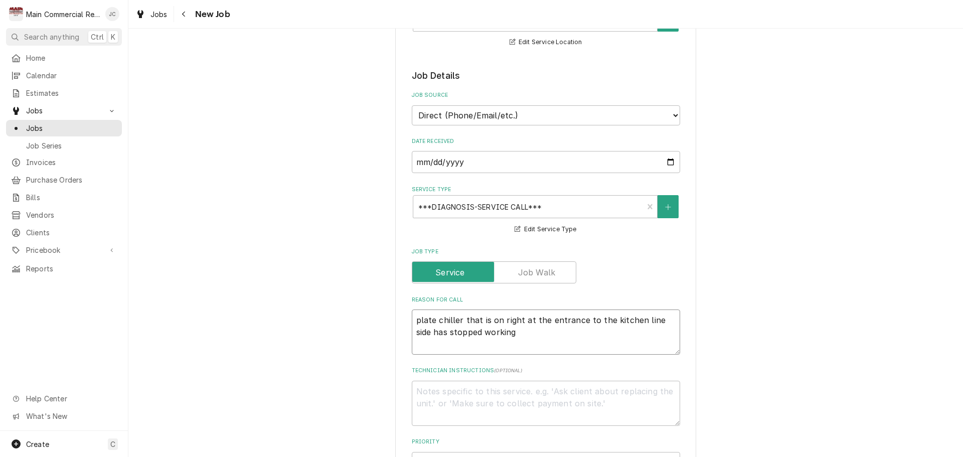
click at [414, 309] on textarea "plate chiller that is on right at the entrance to the kitchen line side has sto…" at bounding box center [546, 331] width 268 height 45
type textarea "x"
type textarea "late chiller that is on right at the entrance to the kitchen line side has stop…"
type textarea "x"
type textarea "Plate chiller that is on right at the entrance to the kitchen line side has sto…"
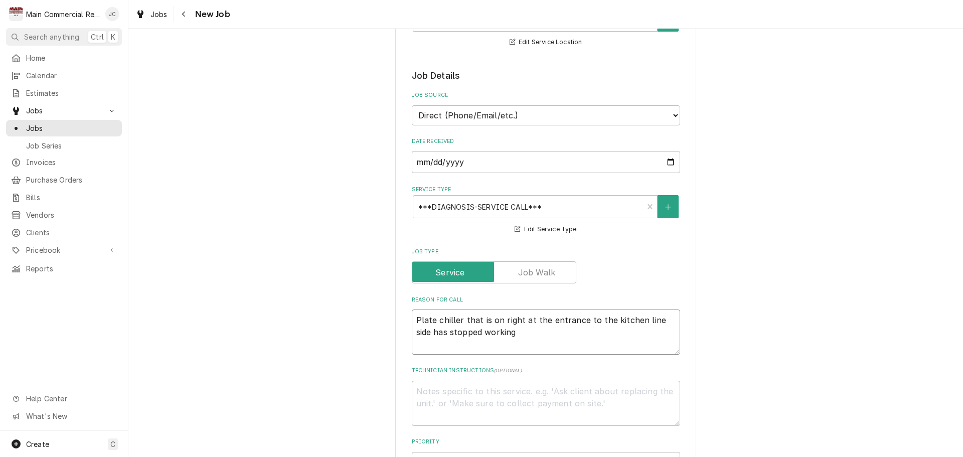
click at [507, 309] on textarea "Plate chiller that is on right at the entrance to the kitchen line side has sto…" at bounding box center [546, 331] width 268 height 45
type textarea "x"
type textarea "Plate chiller that is on right at the entrance to the kitchen line side has sto…"
type textarea "x"
type textarea "Plate chiller that is on right at the entrance to the kitchen line side has sto…"
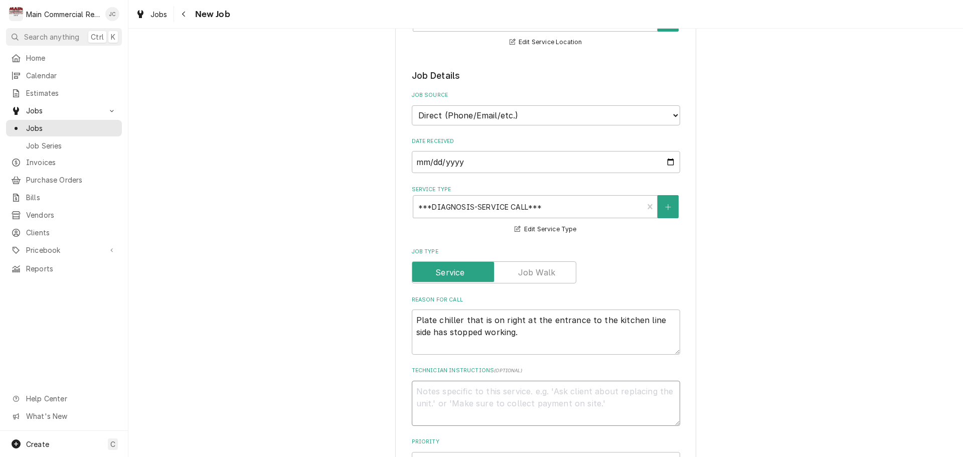
click at [452, 381] on textarea "Technician Instructions ( optional )" at bounding box center [546, 403] width 268 height 45
type textarea "x"
type textarea "R"
type textarea "x"
type textarea "Rh"
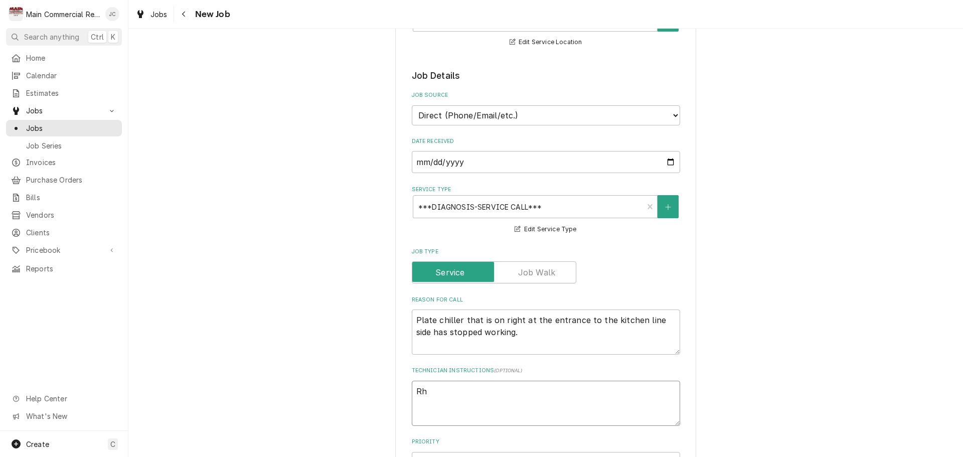
type textarea "x"
type textarea "Rhe"
type textarea "x"
type textarea "Rhet"
type textarea "x"
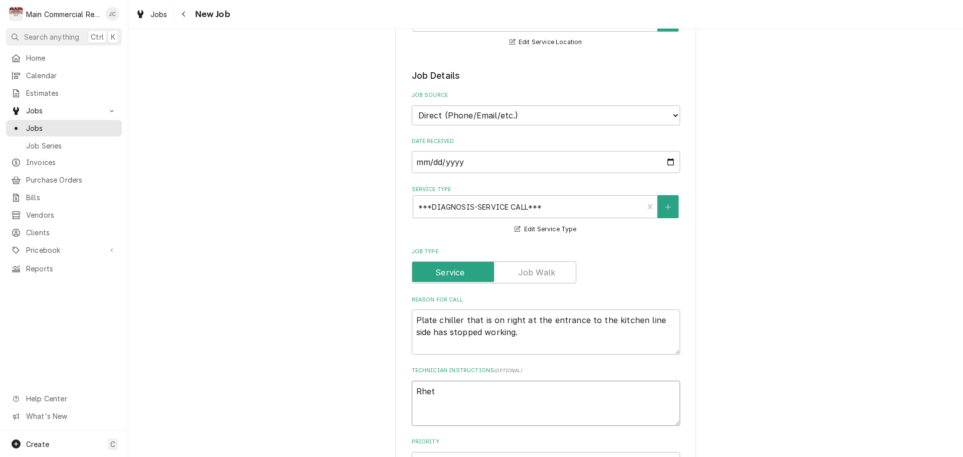
type textarea "Rhett"
type textarea "x"
type textarea "Rhett"
type textarea "x"
type textarea "Rhett S"
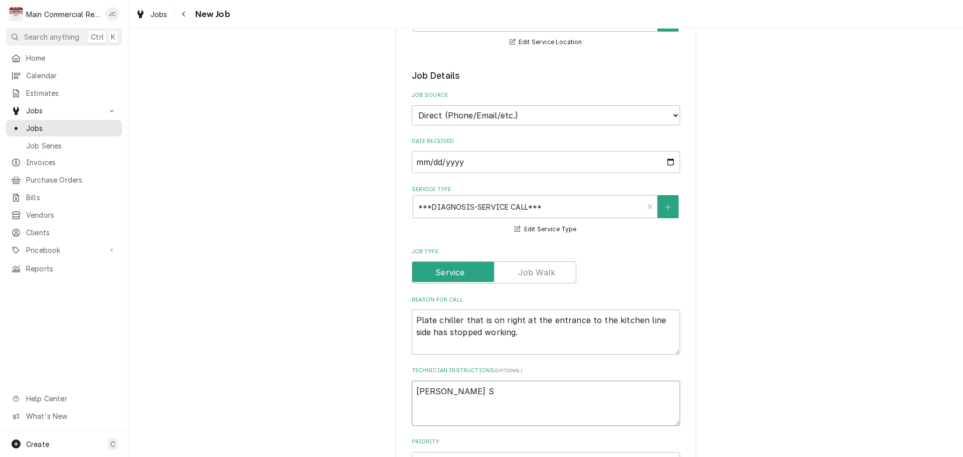
type textarea "x"
type textarea "Rhett Sa"
type textarea "x"
type textarea "Rhett S"
type textarea "x"
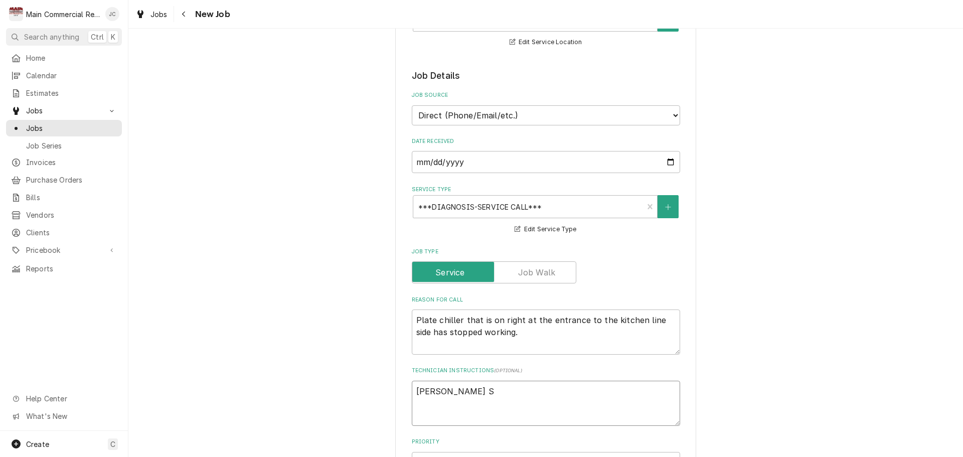
type textarea "Rhett"
type textarea "x"
type textarea "Rhett s"
type textarea "x"
type textarea "Rhett sa"
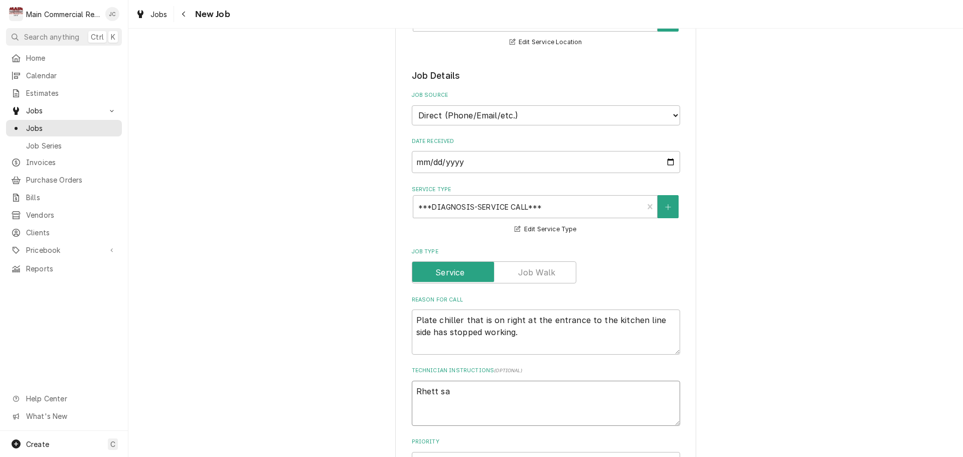
type textarea "x"
type textarea "Rhett sai"
type textarea "x"
type textarea "Rhett said"
type textarea "x"
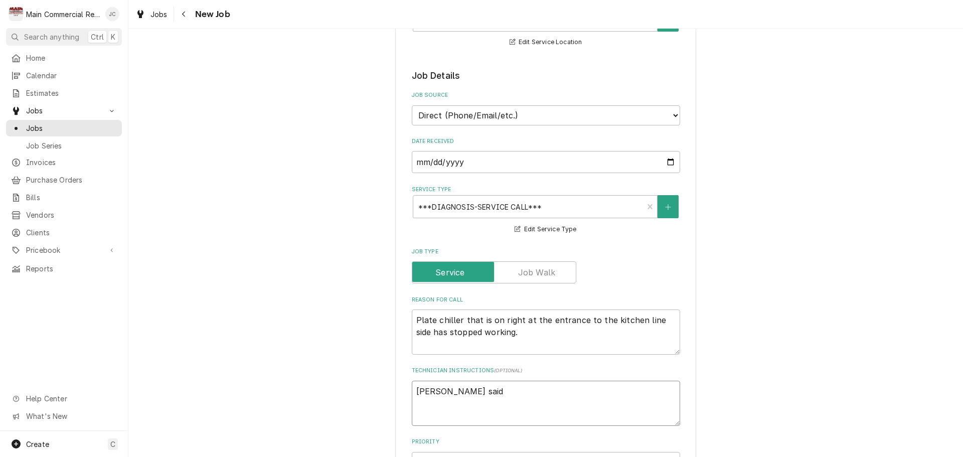
type textarea "Rhett said"
type textarea "x"
type textarea "Rhett said i"
type textarea "x"
type textarea "Rhett said in"
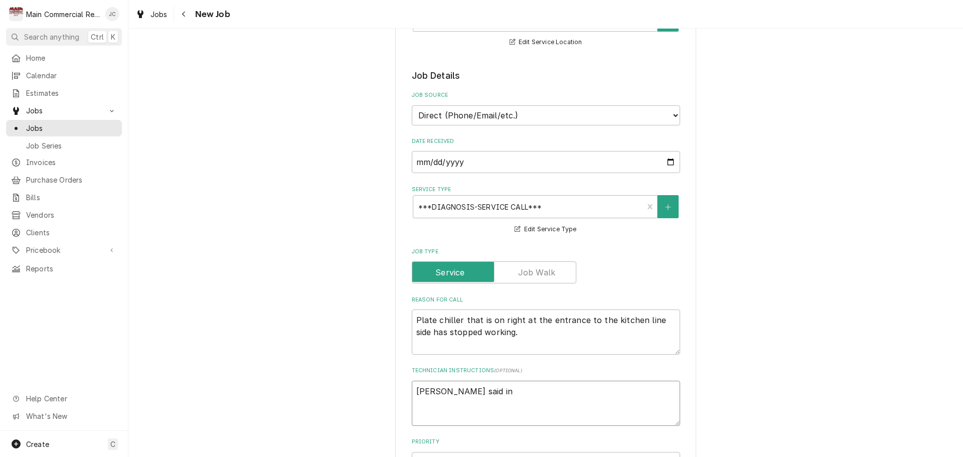
type textarea "x"
type textarea "Rhett said in"
type textarea "x"
type textarea "Rhett said in h"
type textarea "x"
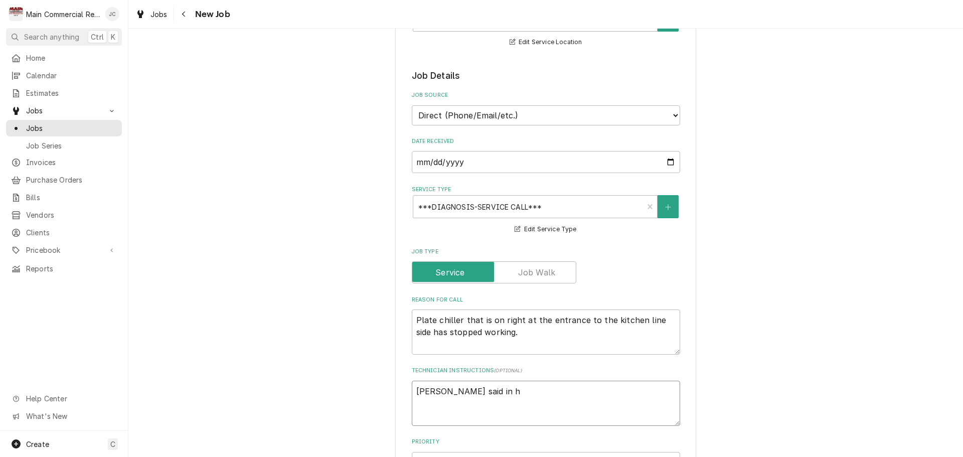
type textarea "Rhett said in hi"
type textarea "x"
type textarea "Rhett said in his"
type textarea "x"
type textarea "Rhett said in his"
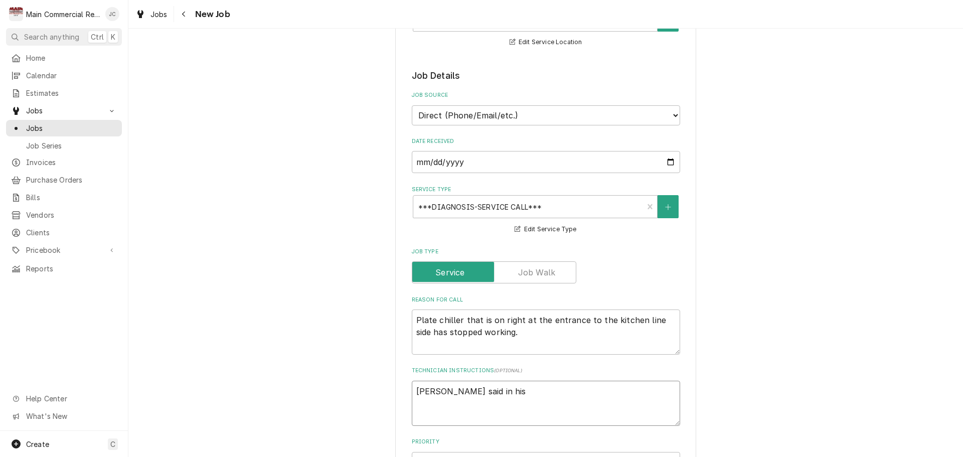
type textarea "x"
type textarea "Rhett said in his e"
type textarea "x"
type textarea "Rhett said in his em"
type textarea "x"
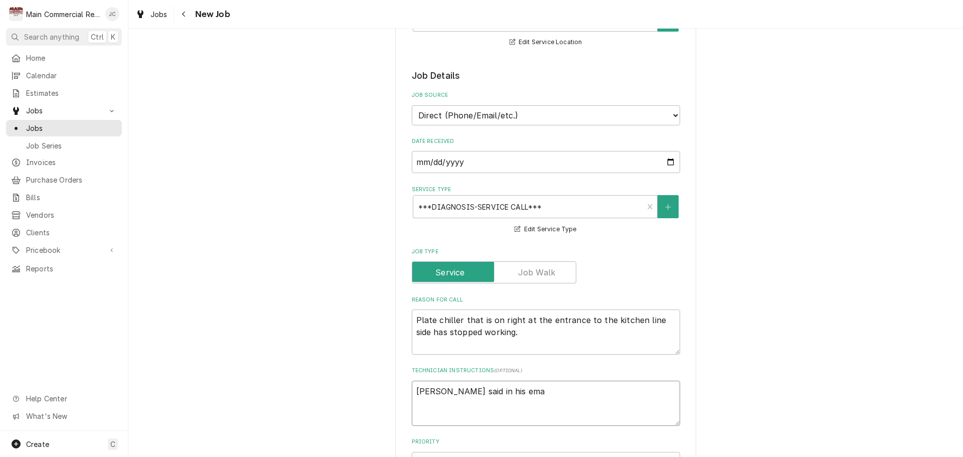
type textarea "Rhett said in his emai"
type textarea "x"
type textarea "Rhett said in his email"
type textarea "x"
type textarea "Rhett said in his email"
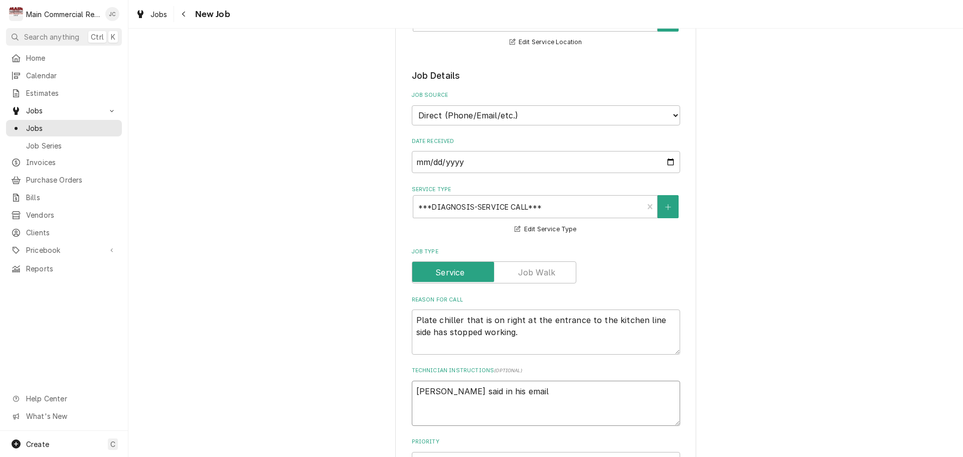
type textarea "x"
type textarea "Rhett said in his email t"
type textarea "x"
type textarea "Rhett said in his email th"
type textarea "x"
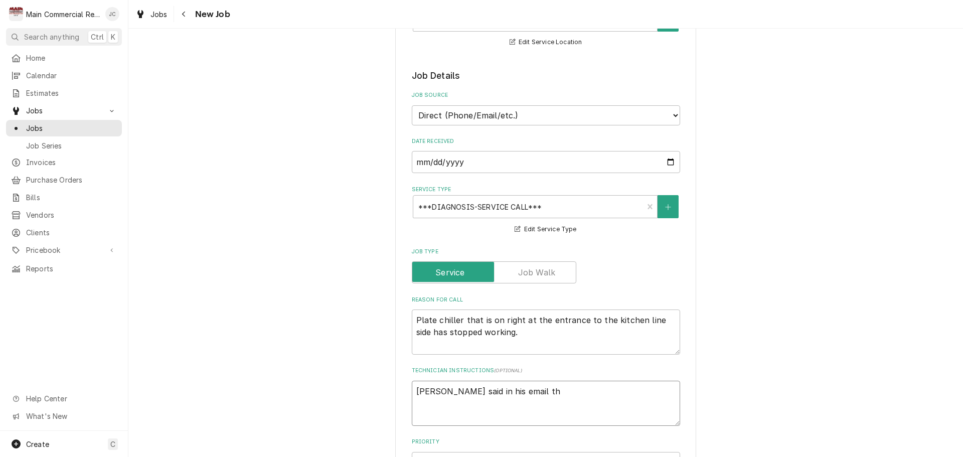
type textarea "Rhett said in his email tha"
type textarea "x"
type textarea "Rhett said in his email that"
type textarea "x"
type textarea "Rhett said in his email that"
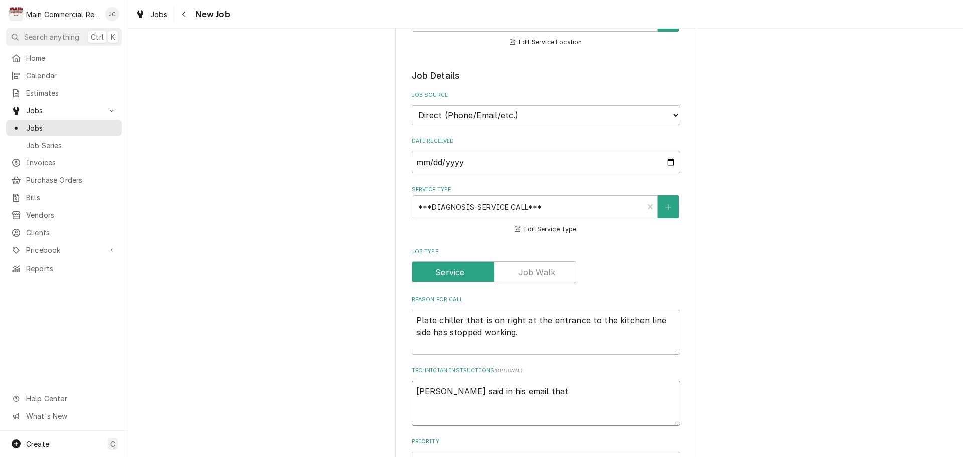
type textarea "x"
type textarea "Rhett said in his email that w"
type textarea "x"
type textarea "Rhett said in his email that we"
type textarea "x"
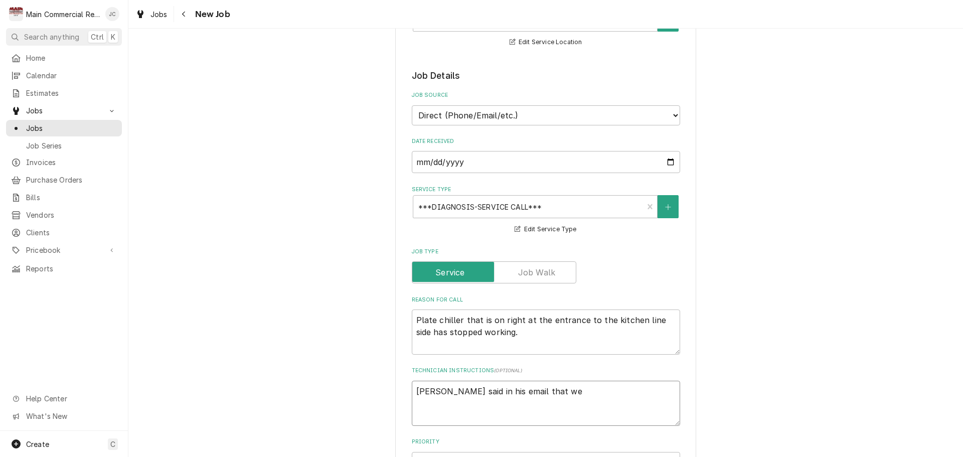
type textarea "Rhett said in his email that we'"
type textarea "x"
type textarea "Rhett said in his email that we'v"
type textarea "x"
type textarea "Rhett said in his email that we've"
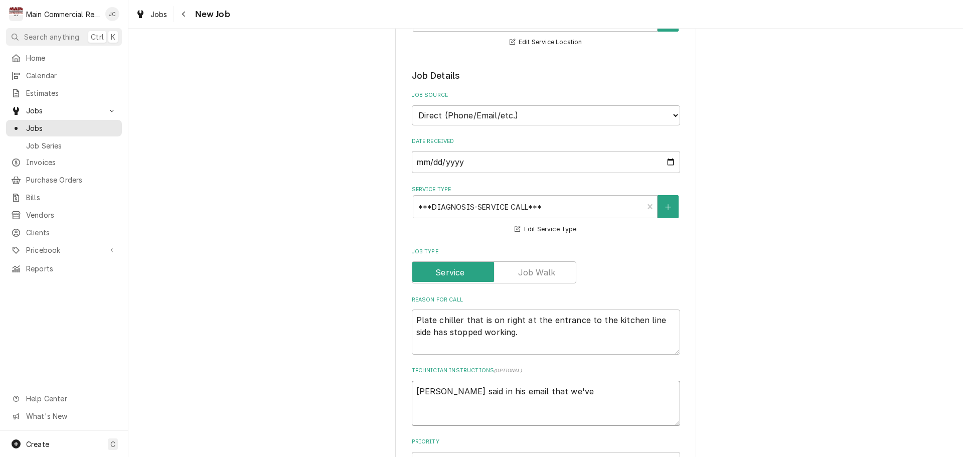
type textarea "x"
type textarea "Rhett said in his email that we've"
type textarea "x"
type textarea "Rhett said in his email that we've do"
type textarea "x"
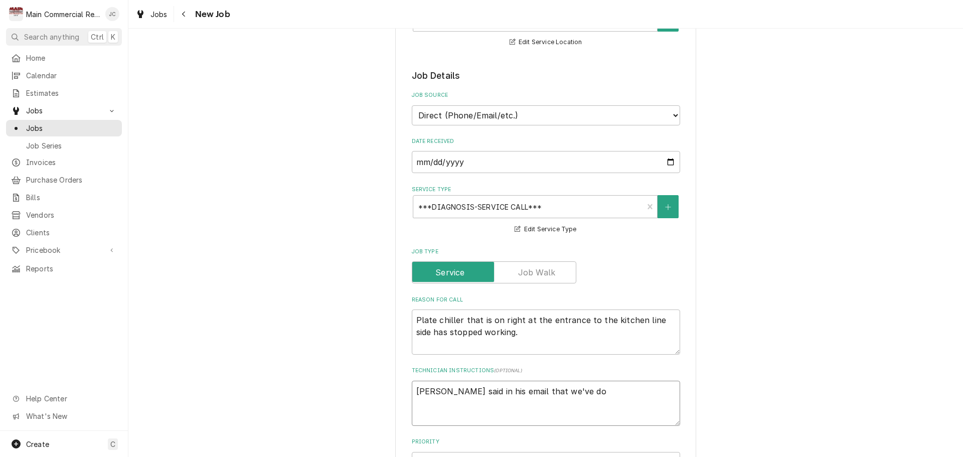
type textarea "Rhett said in his email that we've don"
type textarea "x"
type textarea "Rhett said in his email that we've don"
type textarea "x"
type textarea "Rhett said in his email that we've done"
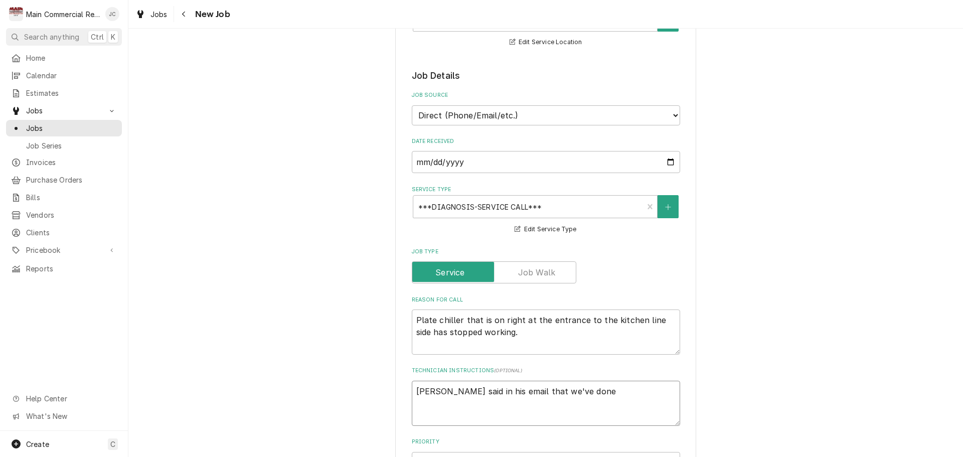
type textarea "x"
type textarea "Rhett said in his email that we've done"
type textarea "x"
type textarea "Rhett said in his email that we've done a"
type textarea "x"
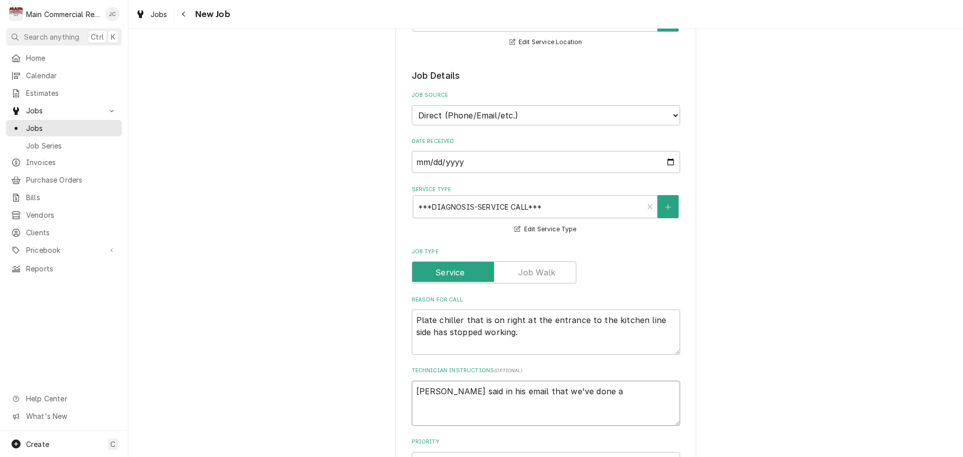
type textarea "Rhett said in his email that we've done a"
type textarea "x"
type textarea "Rhett said in his email that we've done a l"
type textarea "x"
type textarea "Rhett said in his email that we've done a lo"
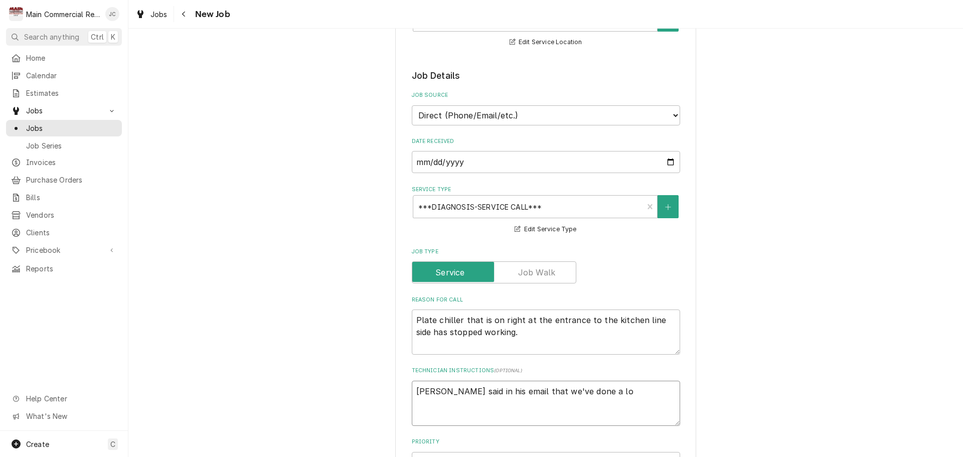
type textarea "x"
type textarea "Rhett said in his email that we've done a lot"
type textarea "x"
type textarea "Rhett said in his email that we've done a lot"
type textarea "x"
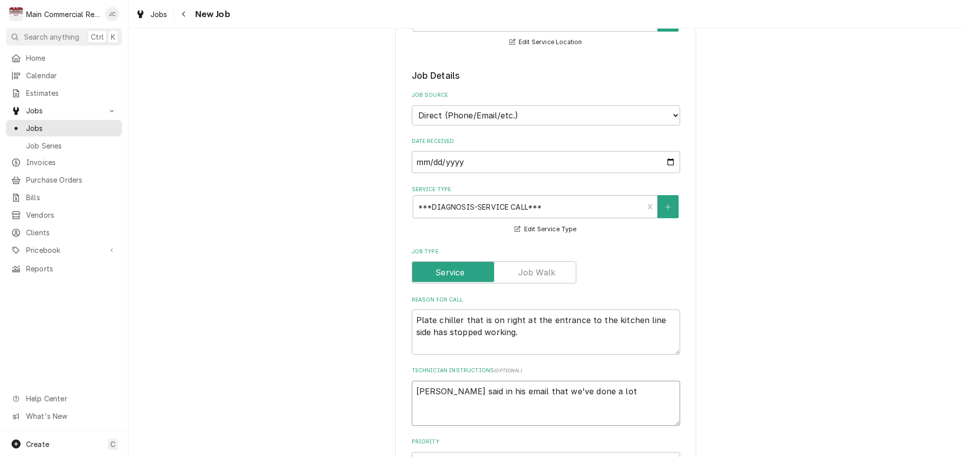
type textarea "Rhett said in his email that we've done a lot o"
type textarea "x"
type textarea "Rhett said in his email that we've done a lot of"
type textarea "x"
type textarea "Rhett said in his email that we've done a lot of"
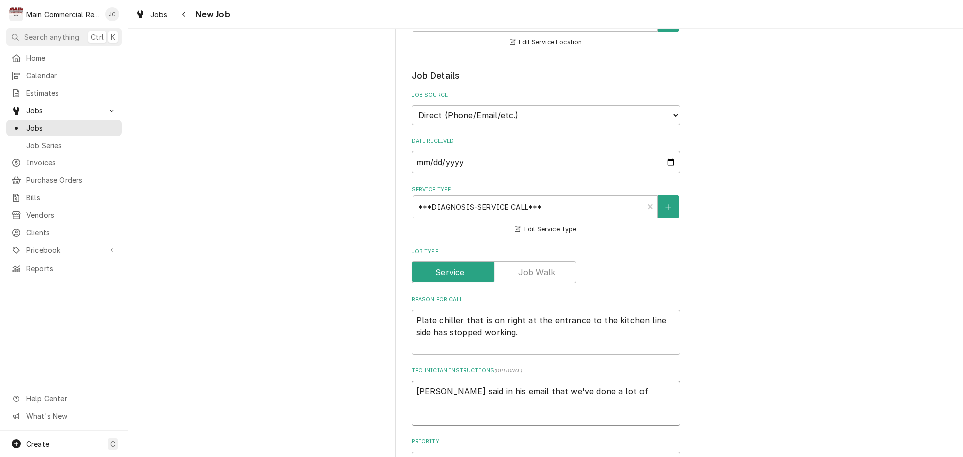
type textarea "x"
type textarea "Rhett said in his email that we've done a lot of w"
type textarea "x"
type textarea "Rhett said in his email that we've done a lot of wo"
type textarea "x"
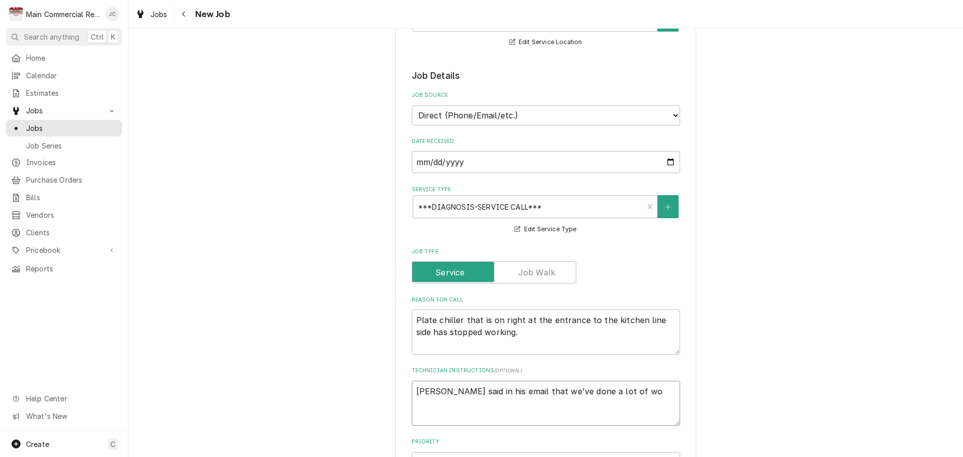
type textarea "Rhett said in his email that we've done a lot of wor"
type textarea "x"
type textarea "Rhett said in his email that we've done a lot of work"
type textarea "x"
type textarea "Rhett said in his email that we've done a lot of work"
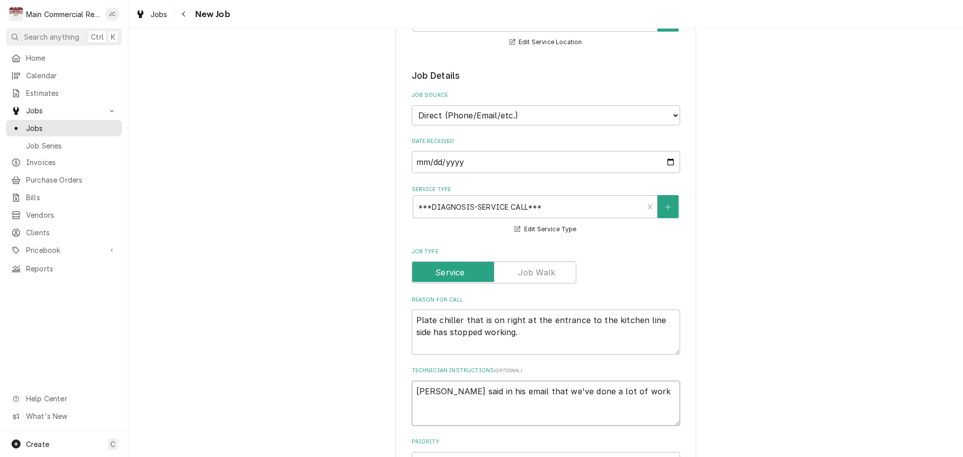
type textarea "x"
type textarea "Rhett said in his email that we've done a lot of work t"
type textarea "x"
type textarea "Rhett said in his email that we've done a lot of work to"
type textarea "x"
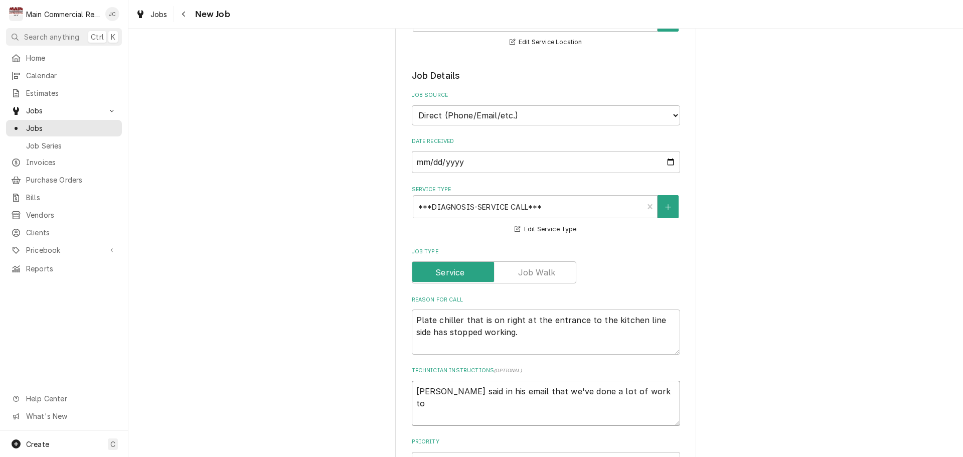
type textarea "Rhett said in his email that we've done a lot of work to"
type textarea "x"
type textarea "Rhett said in his email that we've done a lot of work to t"
type textarea "x"
type textarea "Rhett said in his email that we've done a lot of work to th"
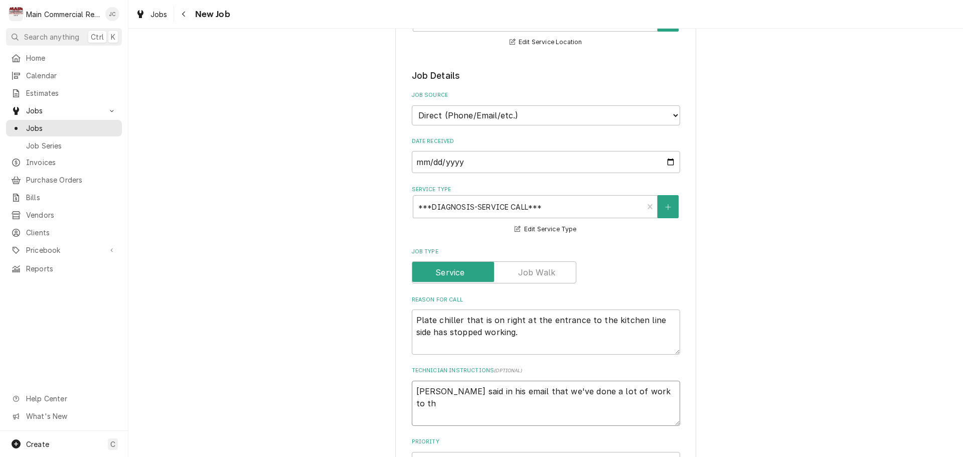
type textarea "x"
type textarea "Rhett said in his email that we've done a lot of work to thi"
type textarea "x"
type textarea "Rhett said in his email that we've done a lot of work to this"
type textarea "x"
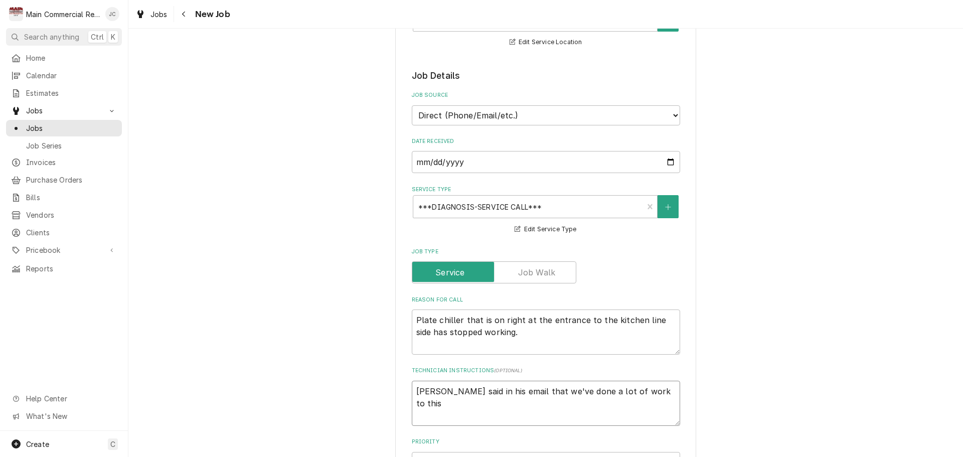
type textarea "Rhett said in his email that we've done a lot of work to this"
type textarea "x"
type textarea "Rhett said in his email that we've done a lot of work to this u"
type textarea "x"
type textarea "Rhett said in his email that we've done a lot of work to this un"
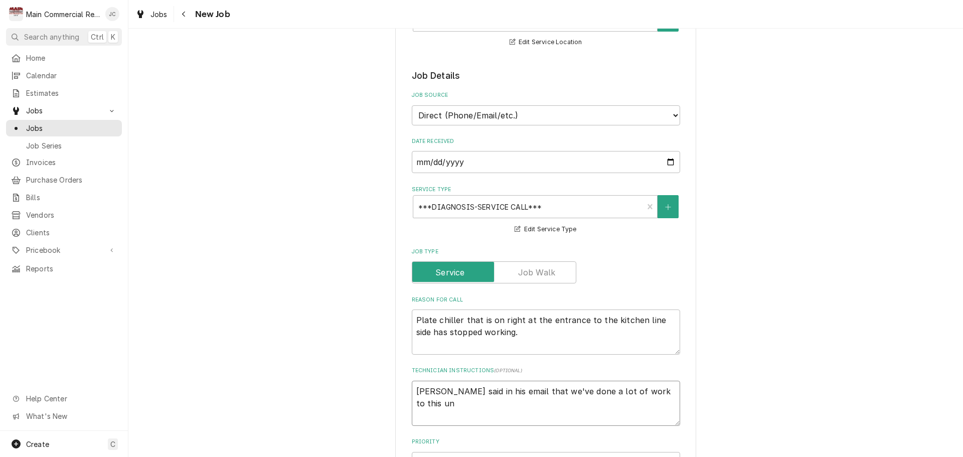
type textarea "x"
type textarea "Rhett said in his email that we've done a lot of work to this uni"
type textarea "x"
type textarea "Rhett said in his email that we've done a lot of work to this unit"
type textarea "x"
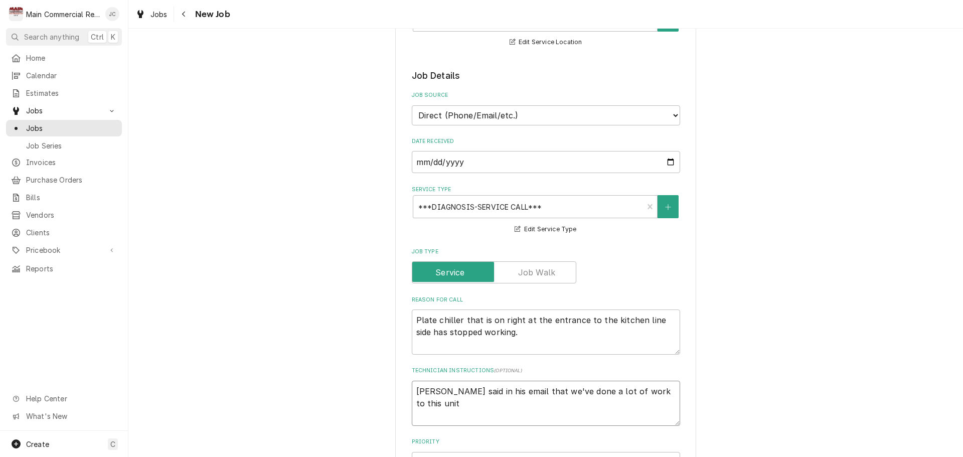
type textarea "Rhett said in his email that we've done a lot of work to this unit"
type textarea "x"
type textarea "Rhett said in his email that we've done a lot of work to this unit t"
type textarea "x"
type textarea "Rhett said in his email that we've done a lot of work to this unit th"
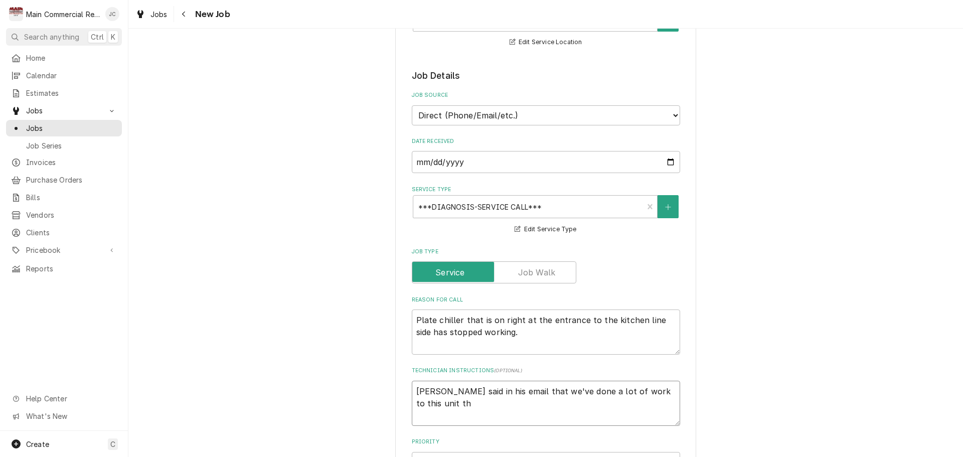
type textarea "x"
type textarea "Rhett said in his email that we've done a lot of work to this unit thi"
type textarea "x"
type textarea "Rhett said in his email that we've done a lot of work to this unit this"
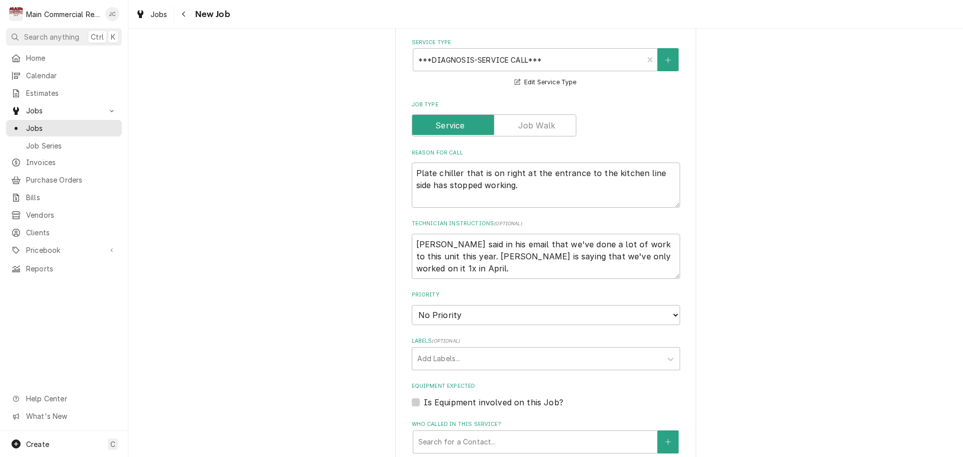
scroll to position [752, 0]
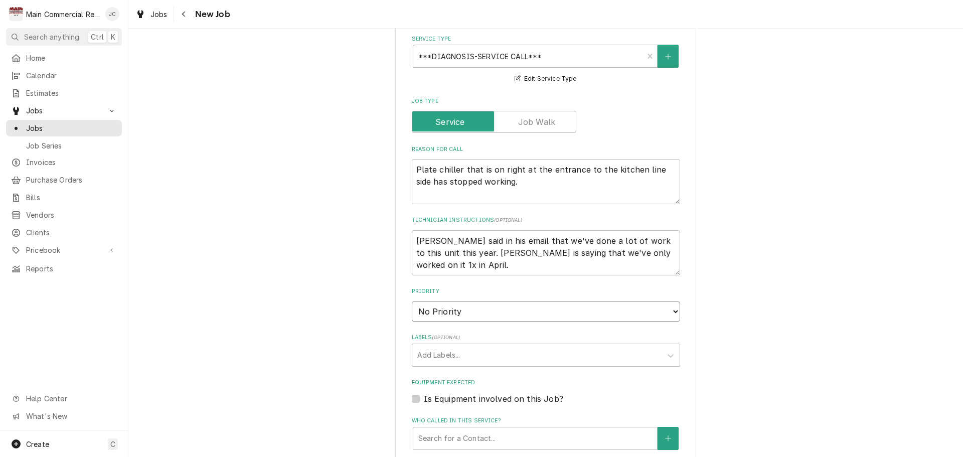
click at [543, 301] on select "No Priority Urgent High Medium Low" at bounding box center [546, 311] width 268 height 20
click at [412, 301] on select "No Priority Urgent High Medium Low" at bounding box center [546, 311] width 268 height 20
click at [543, 346] on div "Labels" at bounding box center [536, 355] width 239 height 18
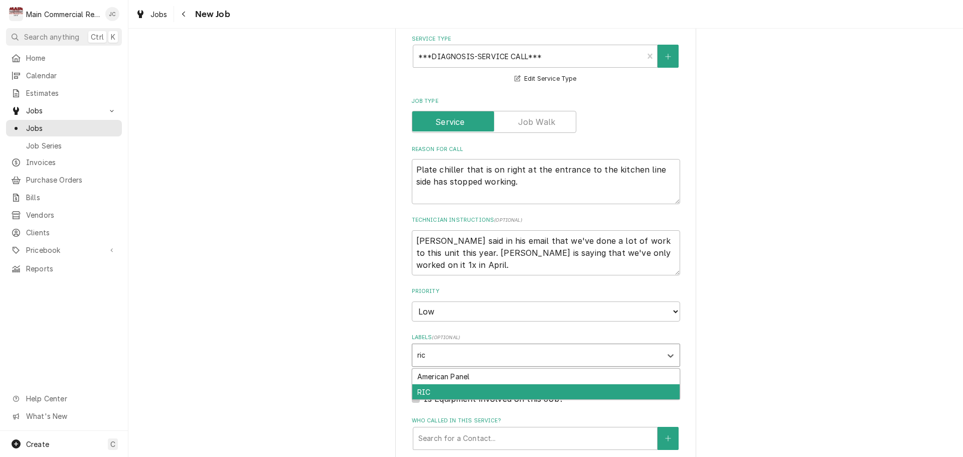
click at [487, 384] on div "RIC" at bounding box center [545, 392] width 267 height 16
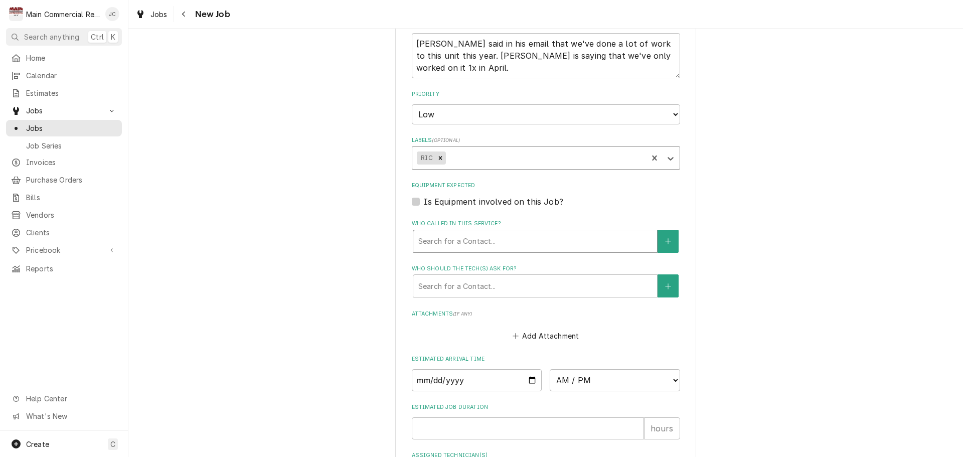
scroll to position [953, 0]
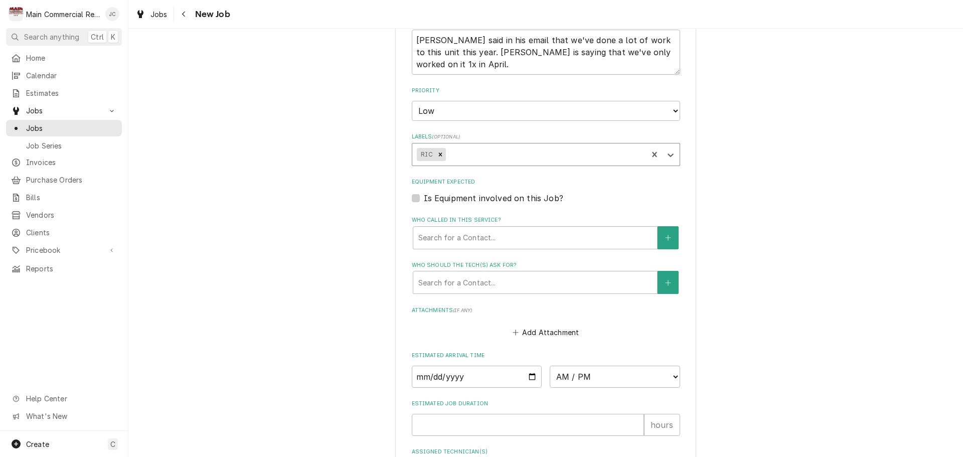
click at [424, 192] on label "Is Equipment involved on this Job?" at bounding box center [493, 198] width 139 height 12
click at [424, 192] on input "Equipment Expected" at bounding box center [558, 203] width 268 height 22
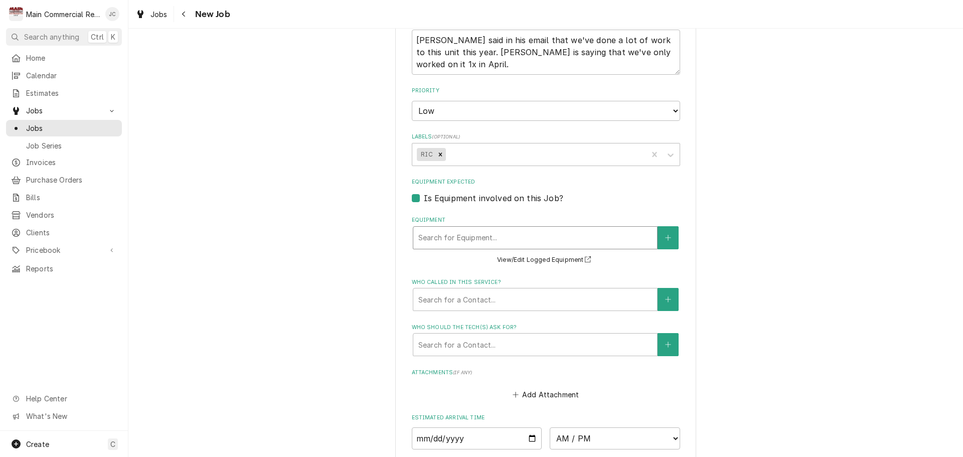
click at [516, 229] on div "Equipment" at bounding box center [535, 238] width 234 height 18
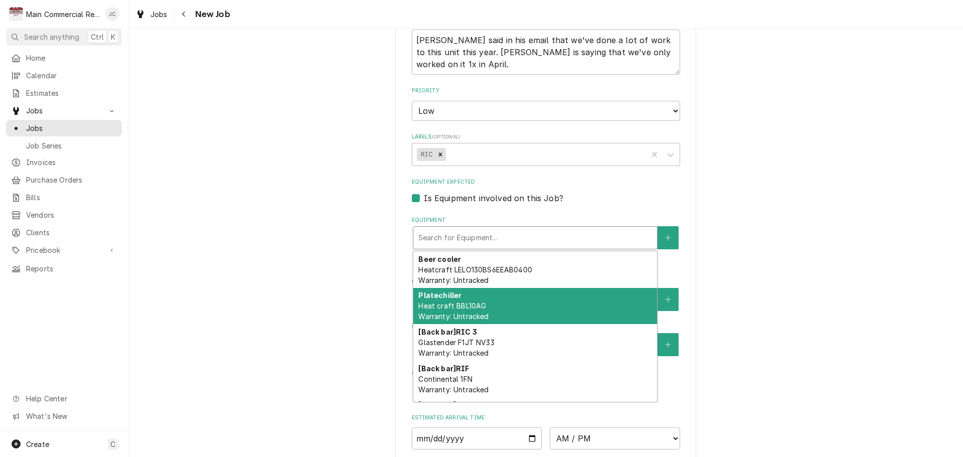
click at [497, 288] on div "Platechiller Heat craft BBL10AG Warranty: Untracked" at bounding box center [535, 306] width 244 height 37
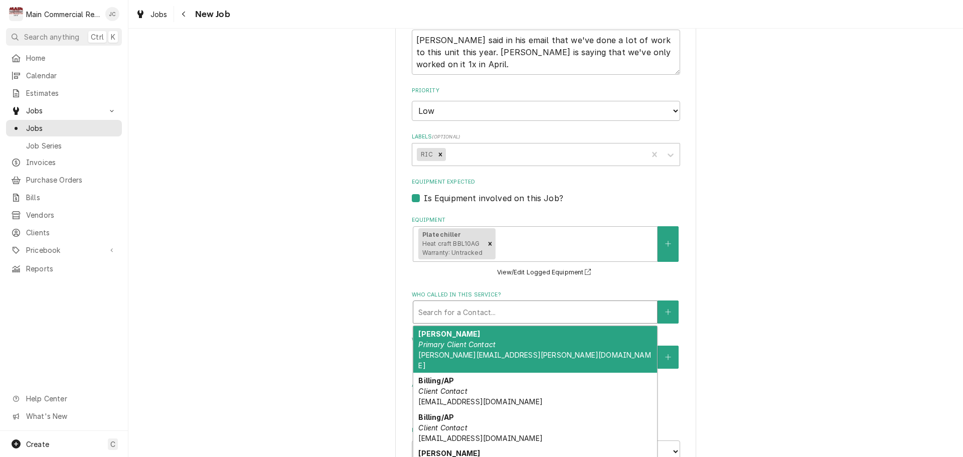
click at [565, 303] on div "Who called in this service?" at bounding box center [535, 312] width 234 height 18
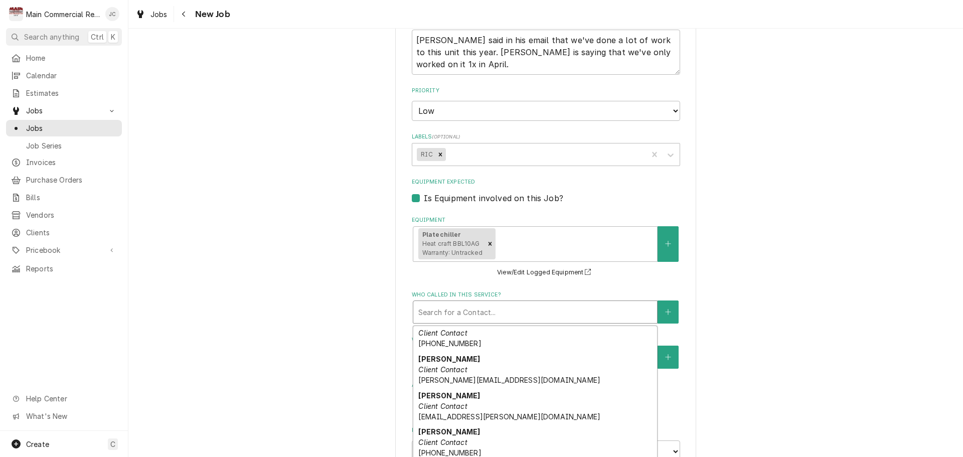
scroll to position [141, 0]
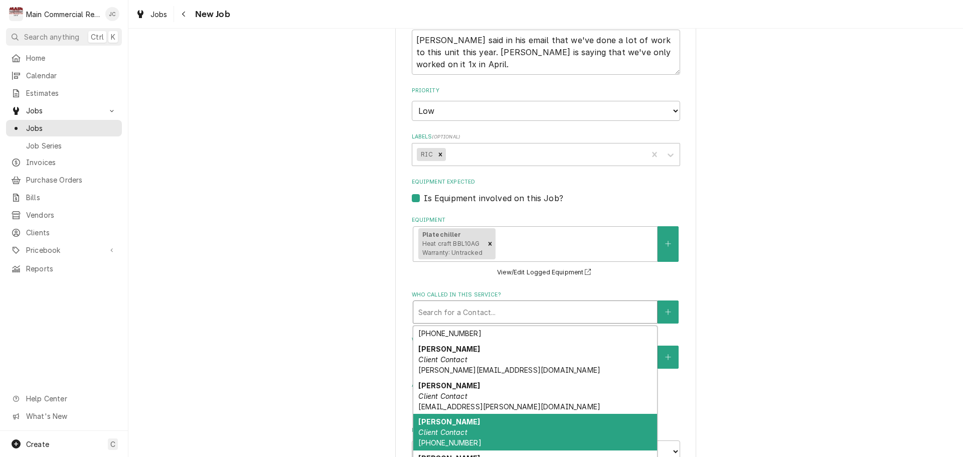
click at [485, 414] on div "Rhett Client Contact (817) 995-2756" at bounding box center [535, 432] width 244 height 37
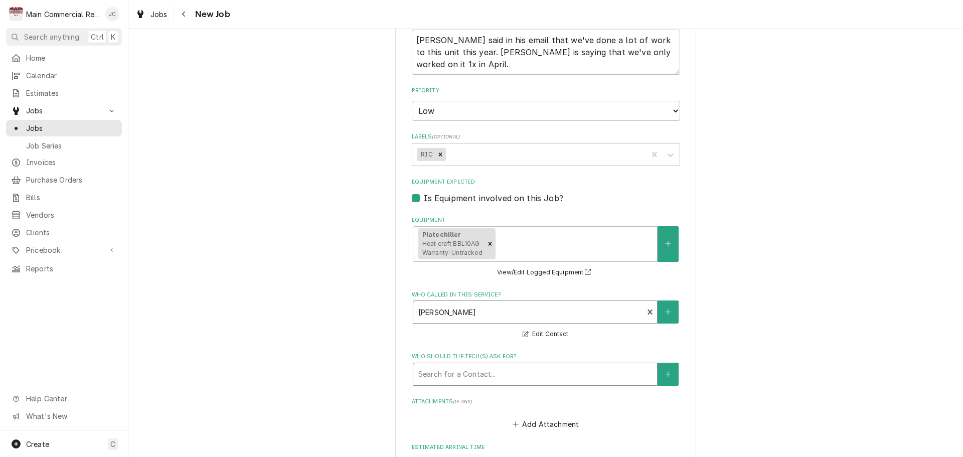
click at [500, 365] on div "Who should the tech(s) ask for?" at bounding box center [535, 374] width 234 height 18
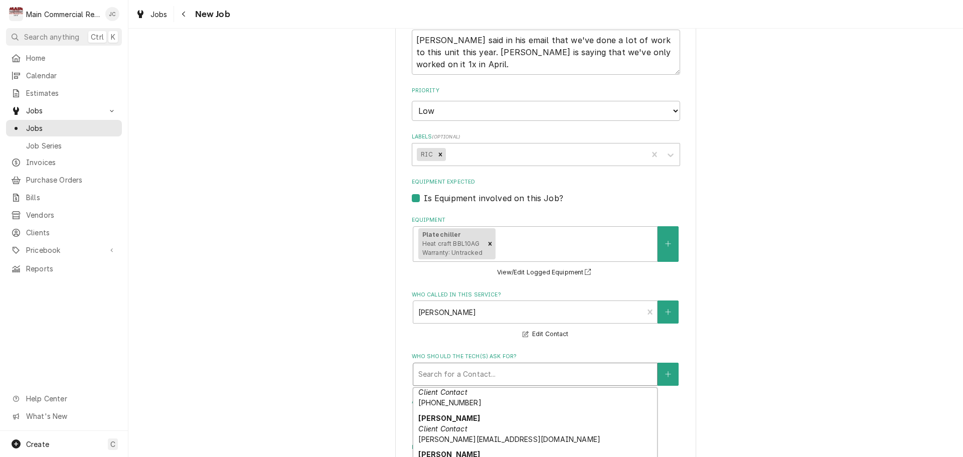
scroll to position [163, 0]
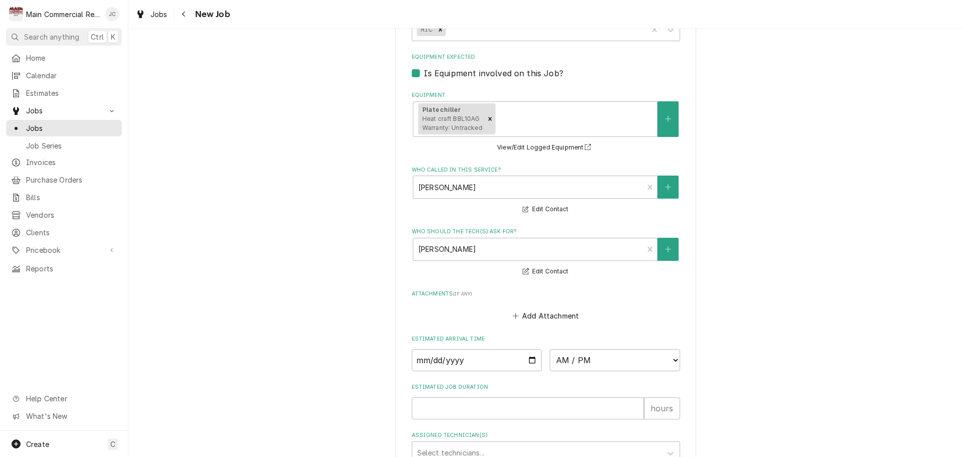
scroll to position [1103, 0]
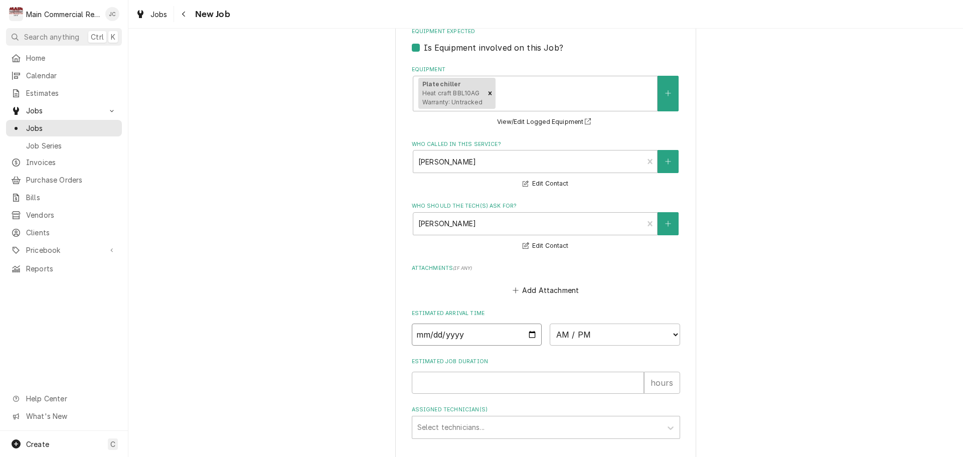
click at [528, 323] on input "Date" at bounding box center [477, 334] width 130 height 22
click at [603, 323] on select "AM / PM 6:00 AM 6:15 AM 6:30 AM 6:45 AM 7:00 AM 7:15 AM 7:30 AM 7:45 AM 8:00 AM…" at bounding box center [615, 334] width 130 height 22
click at [625, 323] on select "AM / PM 6:00 AM 6:15 AM 6:30 AM 6:45 AM 7:00 AM 7:15 AM 7:30 AM 7:45 AM 8:00 AM…" at bounding box center [615, 334] width 130 height 22
click at [550, 323] on select "AM / PM 6:00 AM 6:15 AM 6:30 AM 6:45 AM 7:00 AM 7:15 AM 7:30 AM 7:45 AM 8:00 AM…" at bounding box center [615, 334] width 130 height 22
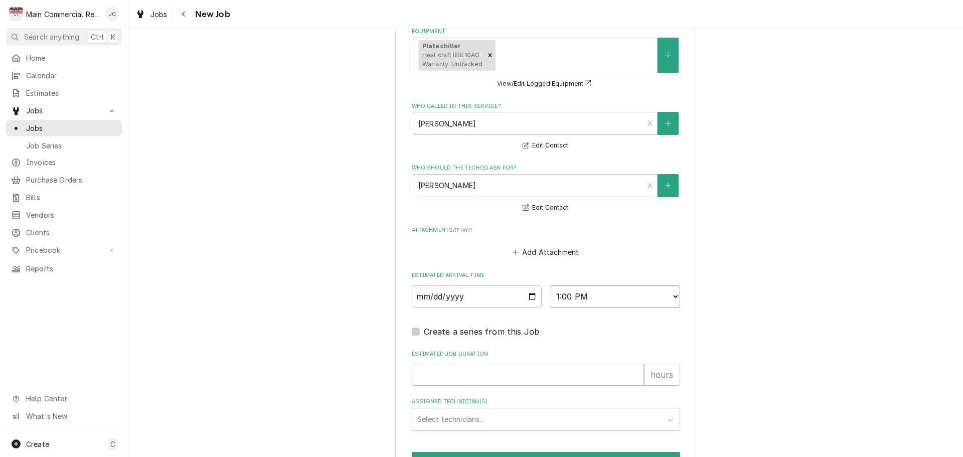
scroll to position [1142, 0]
click at [569, 363] on input "Estimated Job Duration" at bounding box center [528, 374] width 232 height 22
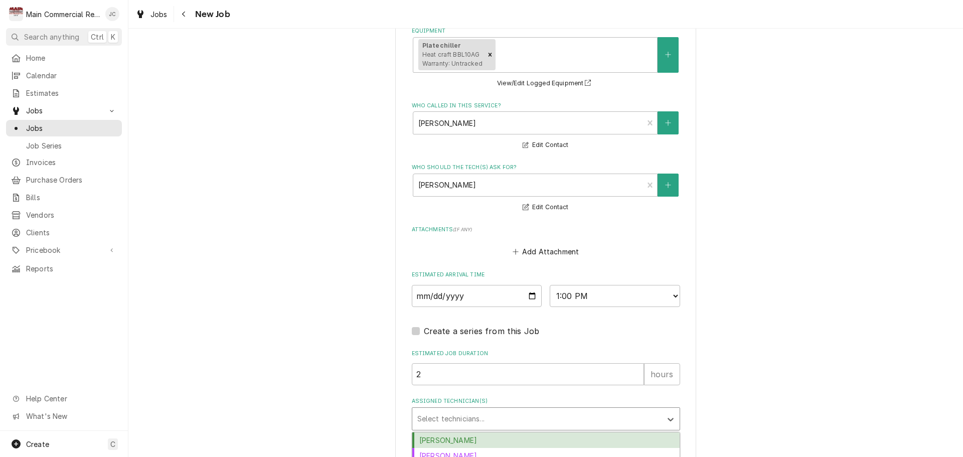
click at [576, 410] on div "Assigned Technician(s)" at bounding box center [536, 419] width 239 height 18
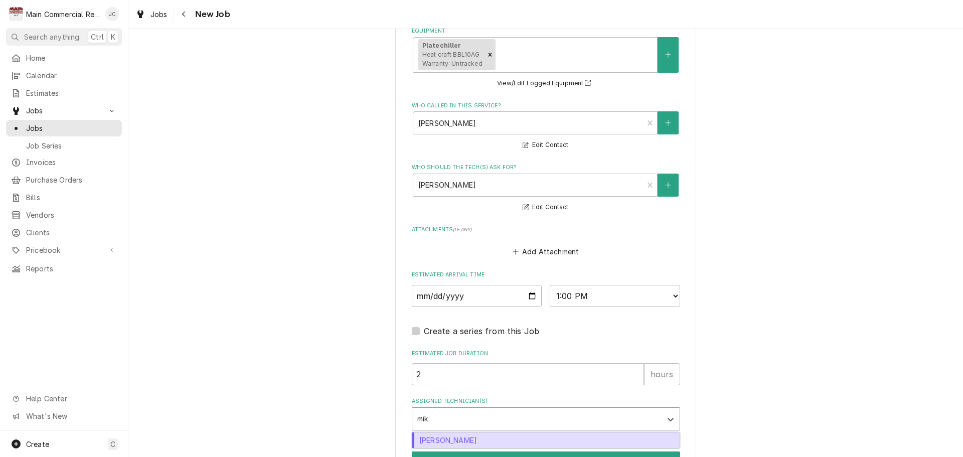
click at [544, 432] on div "[PERSON_NAME]" at bounding box center [545, 440] width 267 height 16
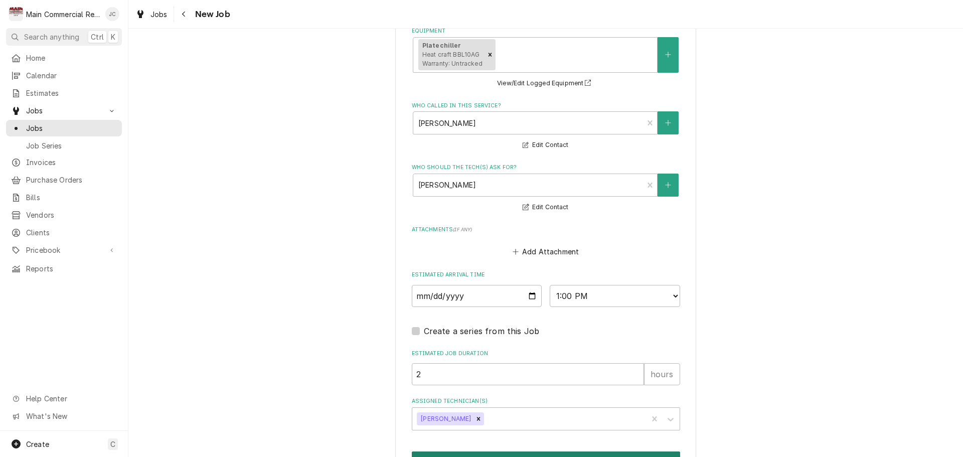
click at [580, 451] on button "Schedule" at bounding box center [546, 460] width 268 height 19
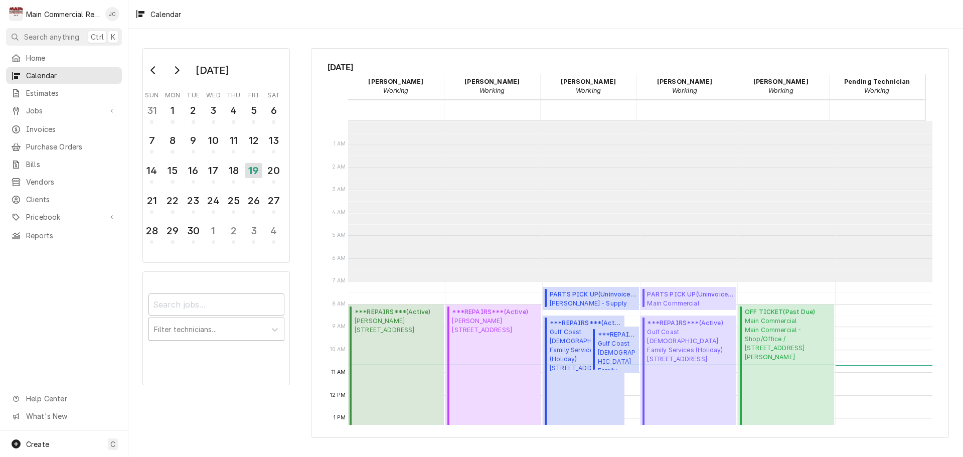
scroll to position [160, 0]
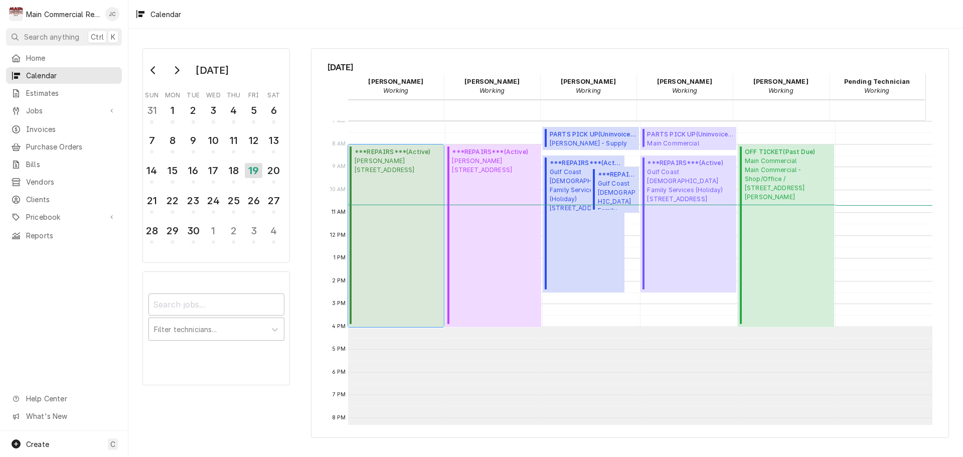
click at [427, 214] on div "***REPAIRS*** ( Active ) Amorino Gelato [STREET_ADDRESS]" at bounding box center [392, 235] width 76 height 176
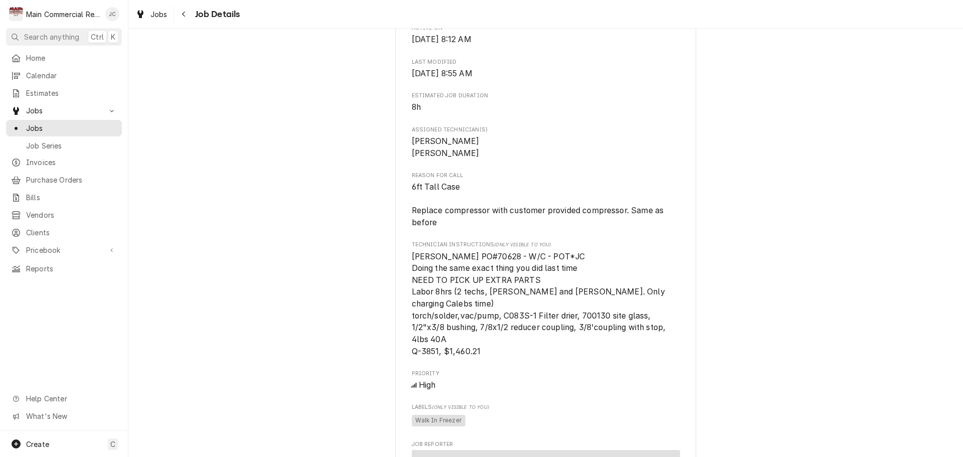
scroll to position [251, 0]
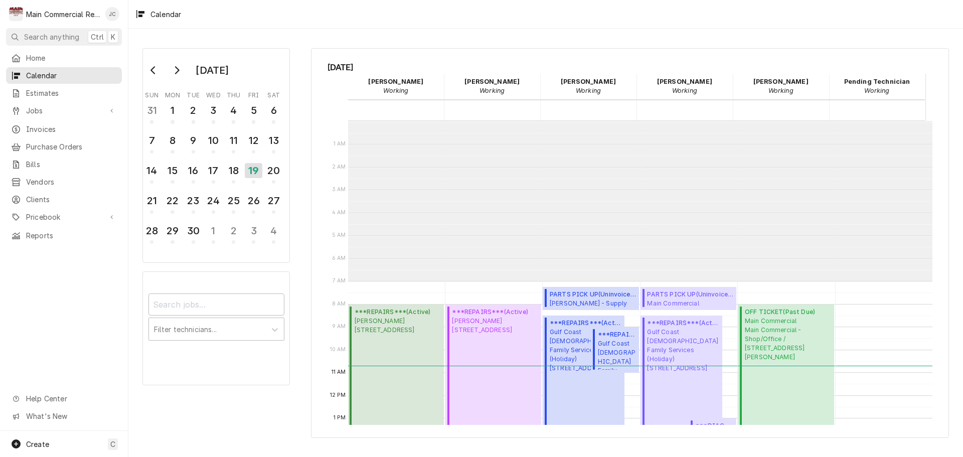
scroll to position [160, 0]
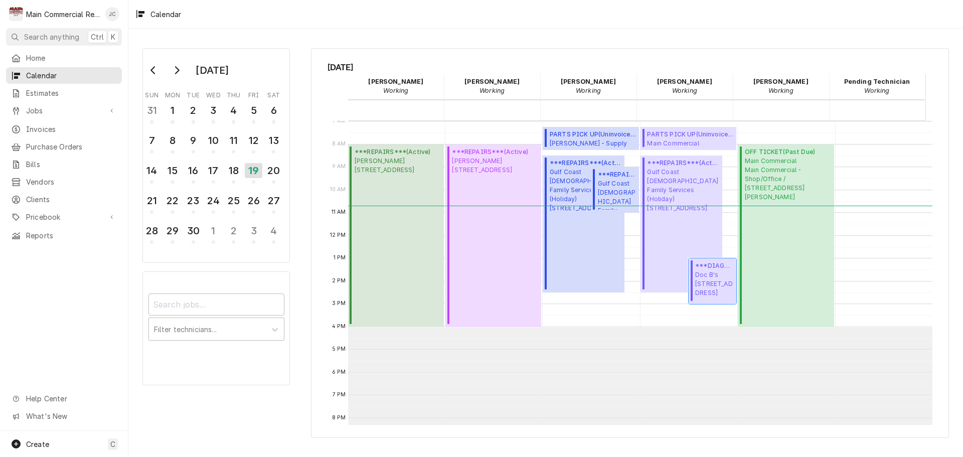
click at [695, 280] on span "Doc B's [STREET_ADDRESS]" at bounding box center [714, 283] width 38 height 27
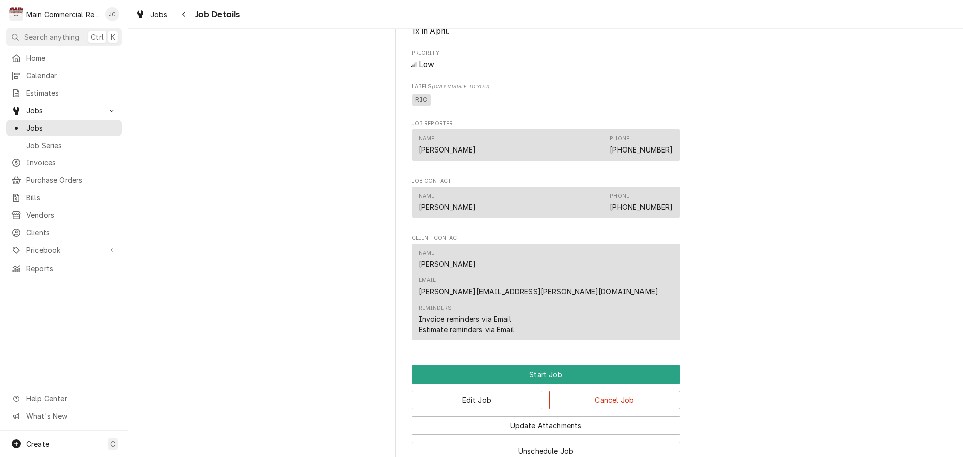
scroll to position [1053, 0]
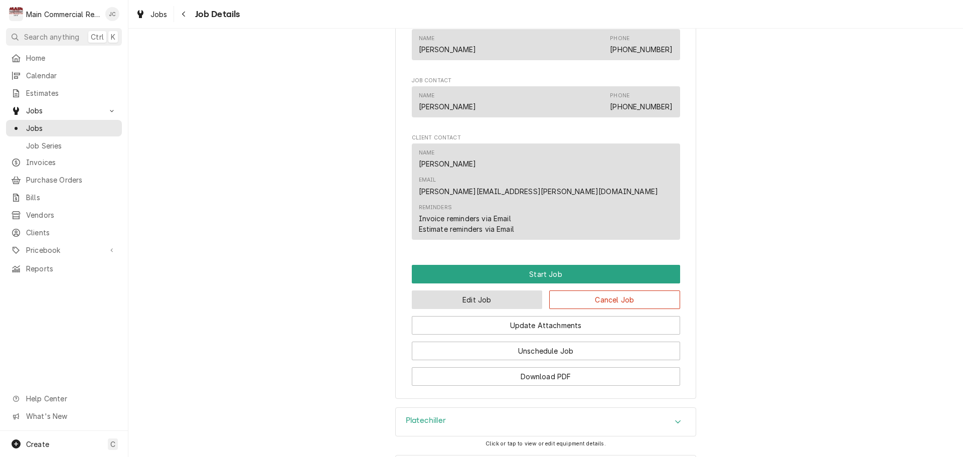
click at [469, 290] on button "Edit Job" at bounding box center [477, 299] width 131 height 19
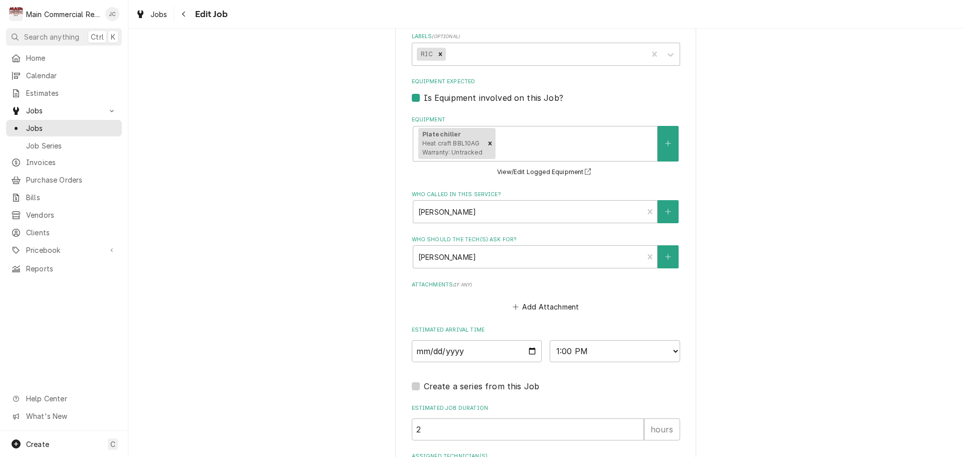
scroll to position [1083, 0]
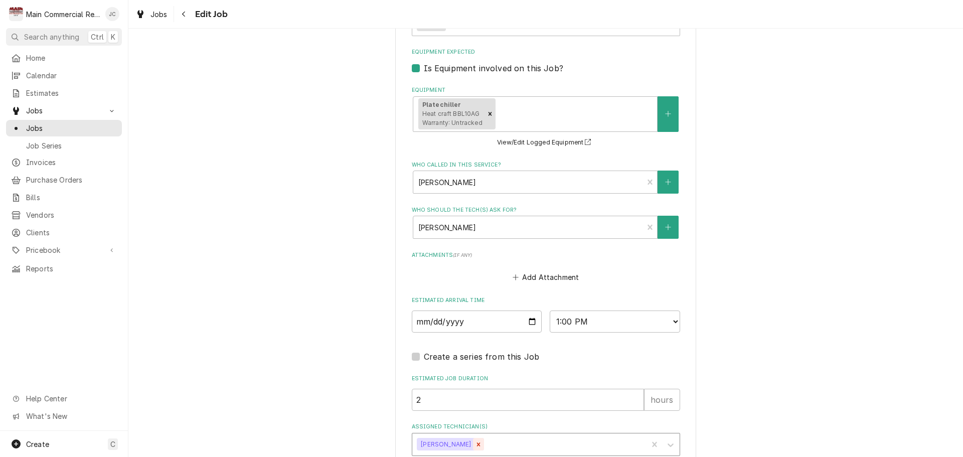
click at [475, 441] on icon "Remove Mike Marchese" at bounding box center [478, 444] width 7 height 7
type textarea "x"
type input "[PERSON_NAME]"
click at [475, 456] on div "[PERSON_NAME]" at bounding box center [545, 466] width 267 height 16
type textarea "x"
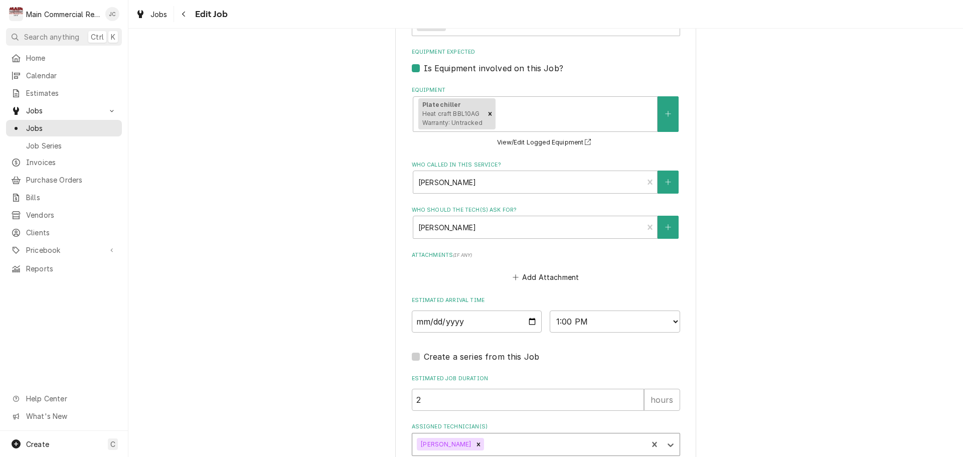
type textarea "x"
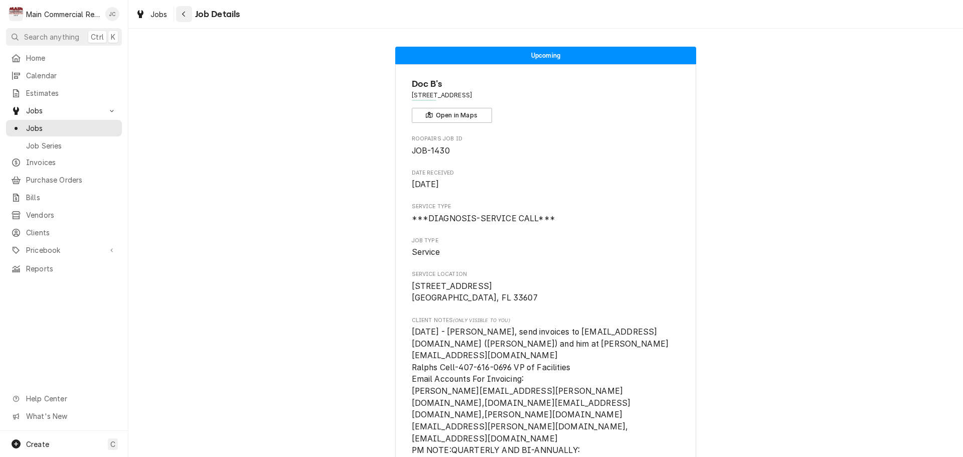
click at [183, 15] on icon "Navigate back" at bounding box center [184, 14] width 5 height 7
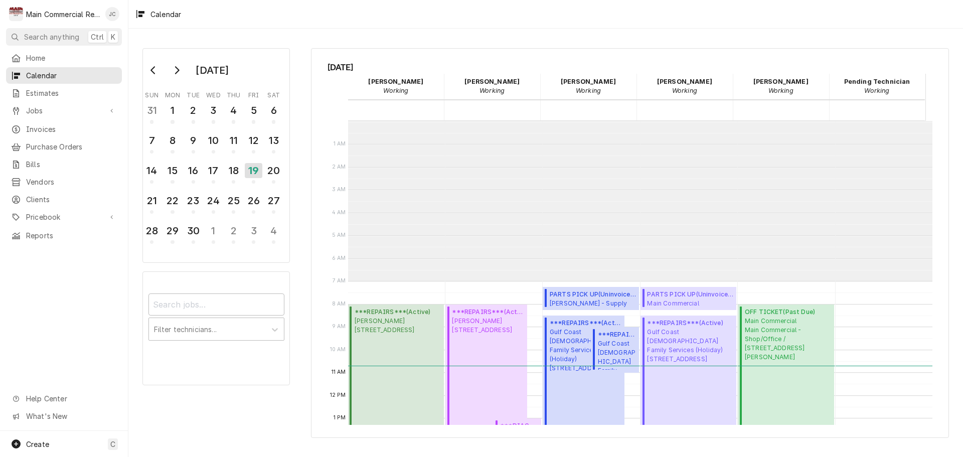
scroll to position [160, 0]
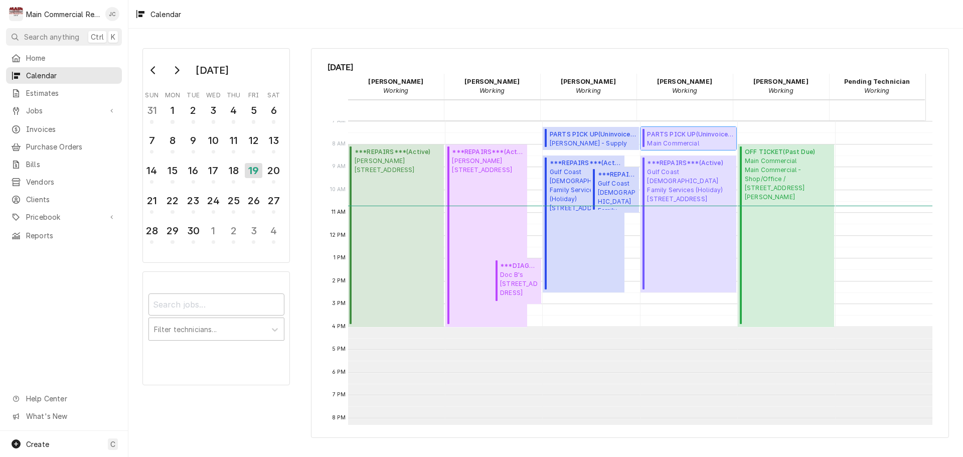
click at [705, 139] on span "Main Commercial Main Commercial - Shop/Office / [STREET_ADDRESS][PERSON_NAME]" at bounding box center [690, 143] width 86 height 8
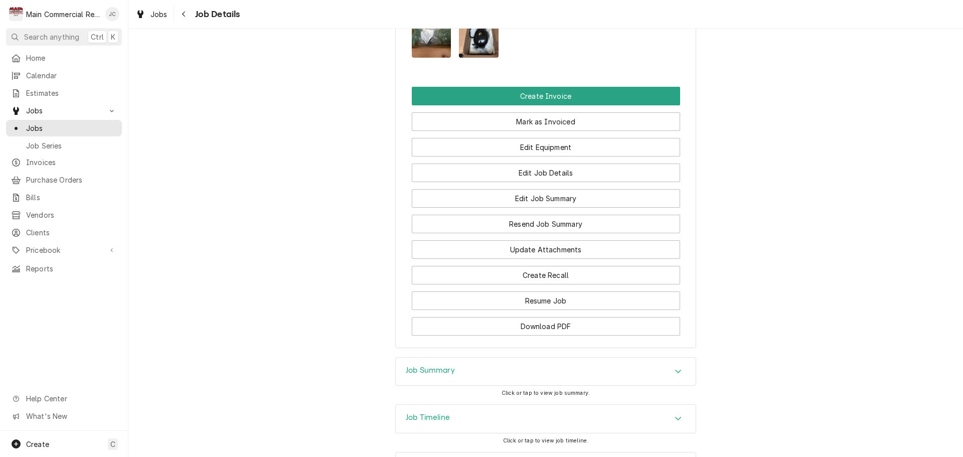
scroll to position [602, 0]
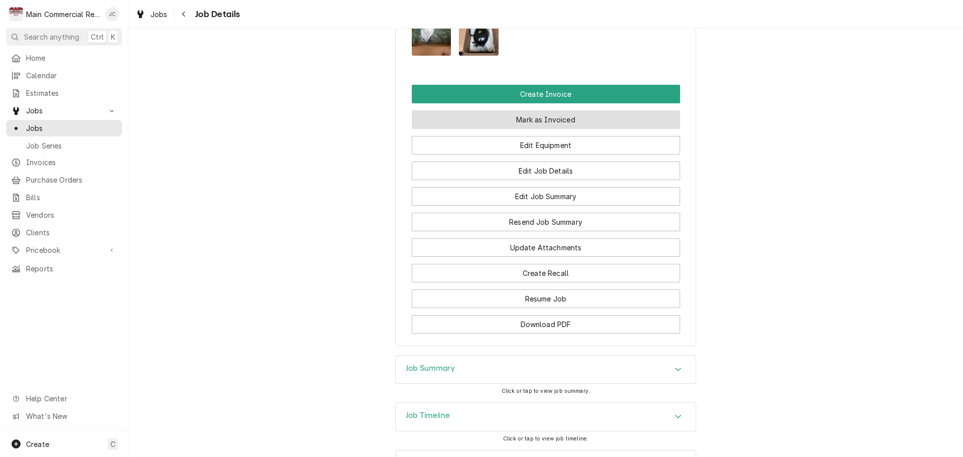
click at [546, 129] on button "Mark as Invoiced" at bounding box center [546, 119] width 268 height 19
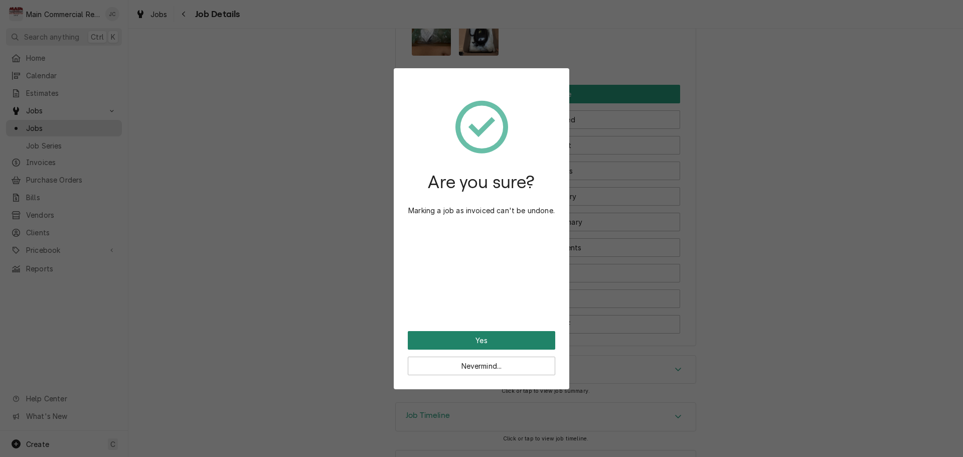
click at [493, 336] on button "Yes" at bounding box center [481, 340] width 147 height 19
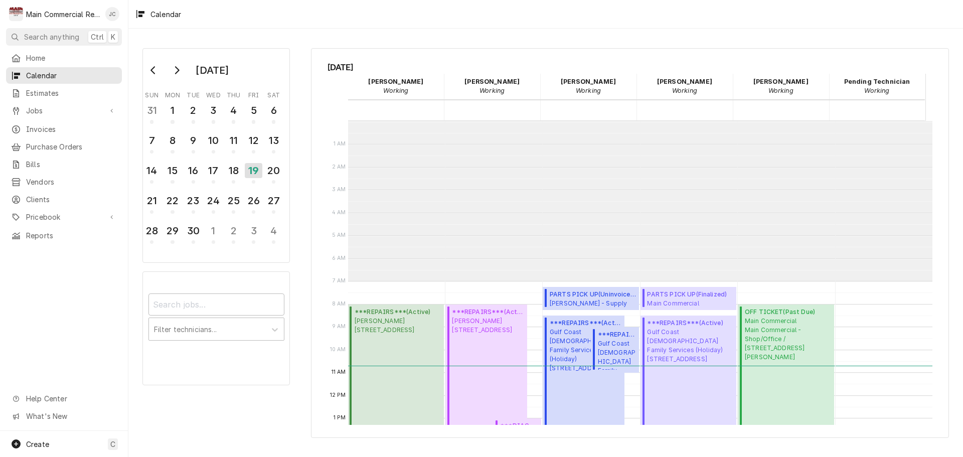
scroll to position [160, 0]
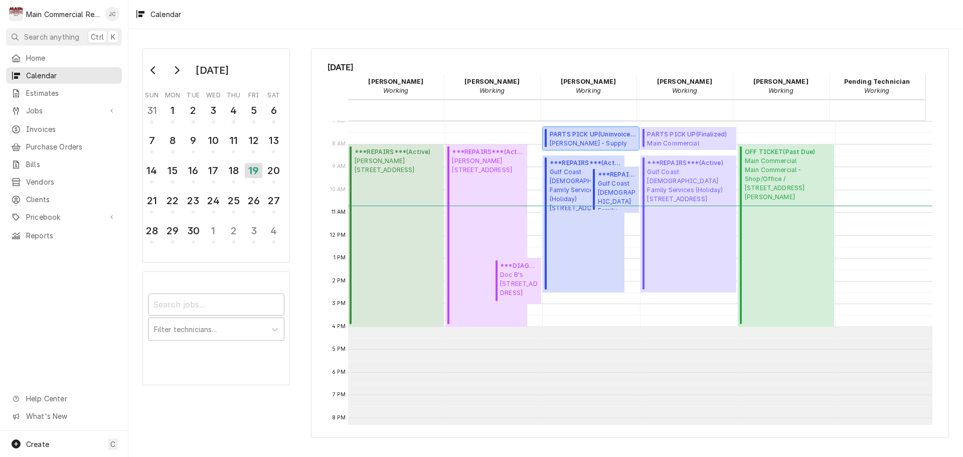
click at [601, 138] on span "PARTS PICK UP ( Uninvoiced )" at bounding box center [593, 134] width 86 height 9
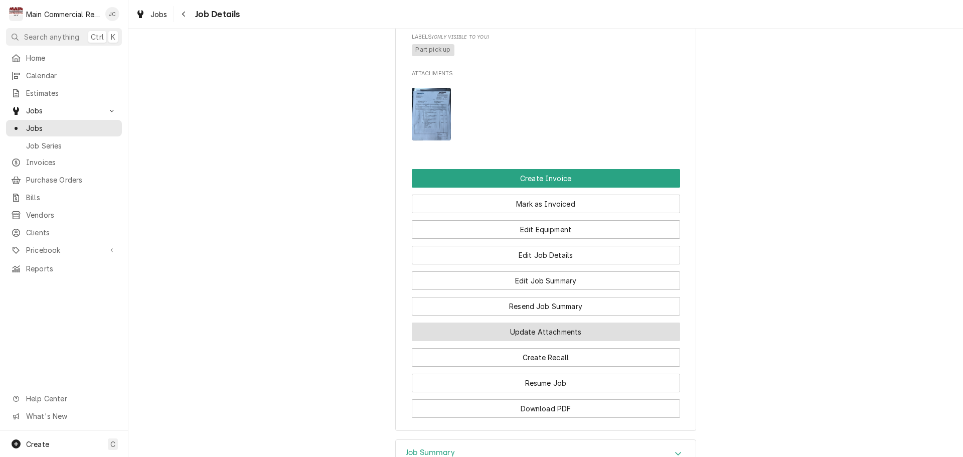
scroll to position [602, 0]
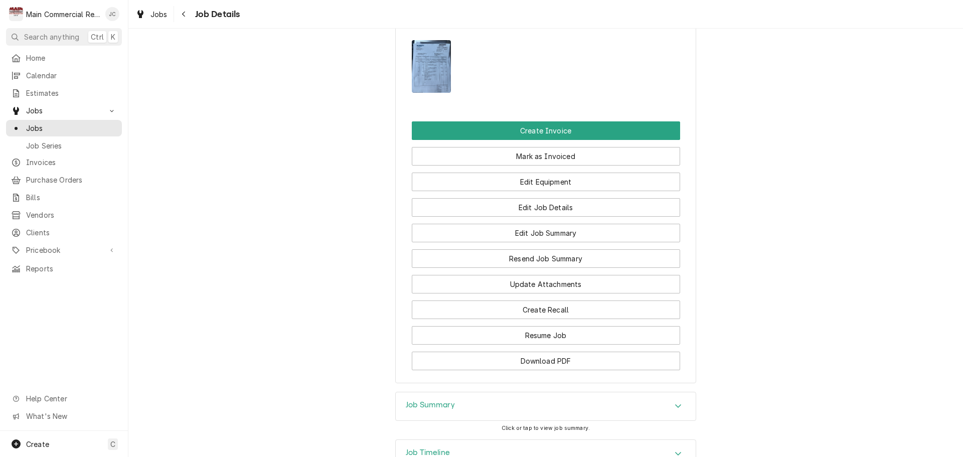
click at [416, 65] on img "Attachments" at bounding box center [432, 66] width 40 height 53
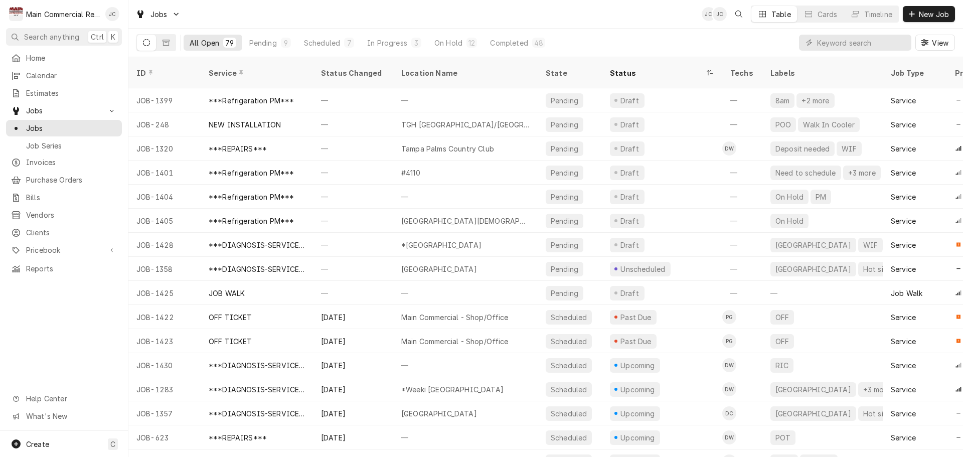
click at [199, 46] on div "All Open" at bounding box center [205, 43] width 30 height 11
click at [818, 35] on input "Dynamic Content Wrapper" at bounding box center [861, 43] width 89 height 16
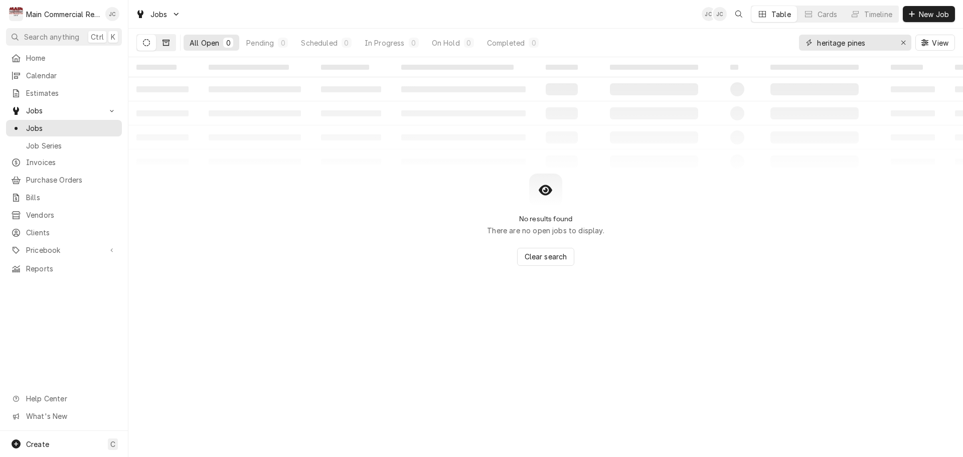
type input "heritage pines"
click at [169, 47] on button "Dynamic Content Wrapper" at bounding box center [165, 43] width 19 height 16
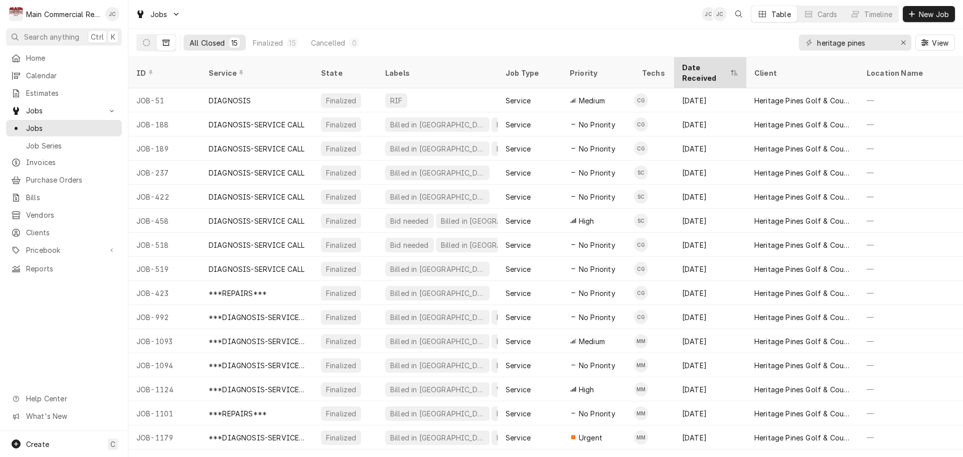
click at [697, 63] on div "Date Received" at bounding box center [705, 72] width 46 height 21
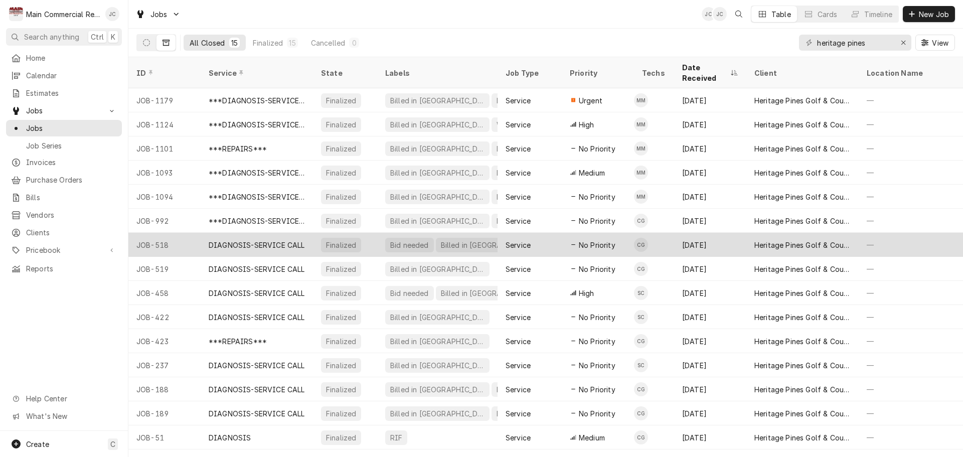
click at [178, 235] on div "JOB-518" at bounding box center [164, 245] width 72 height 24
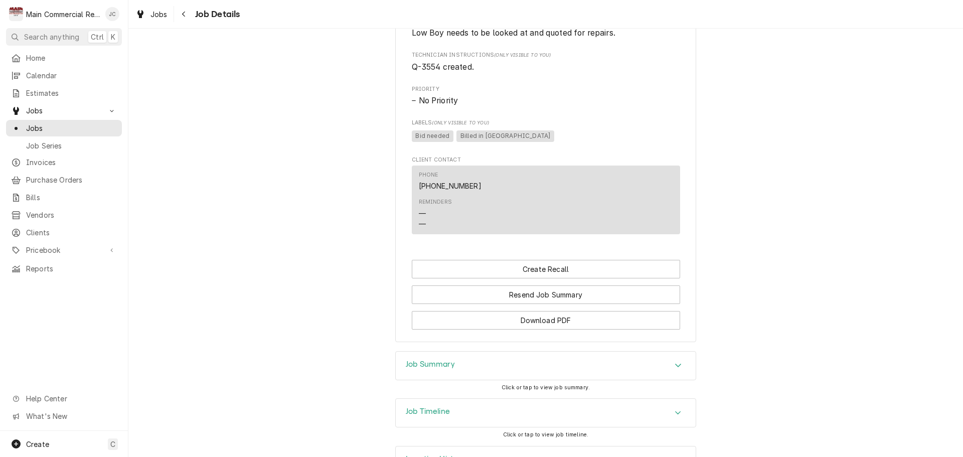
scroll to position [678, 0]
click at [566, 351] on div "Job Summary" at bounding box center [546, 365] width 300 height 28
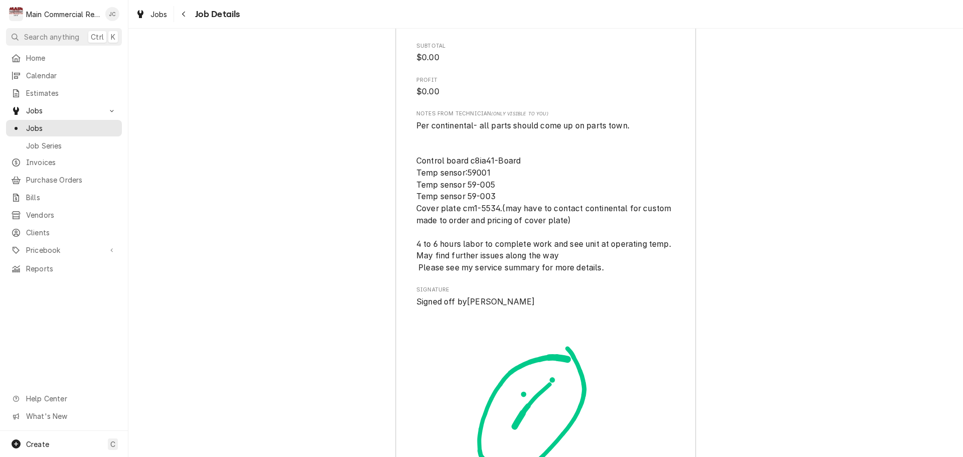
scroll to position [2220, 0]
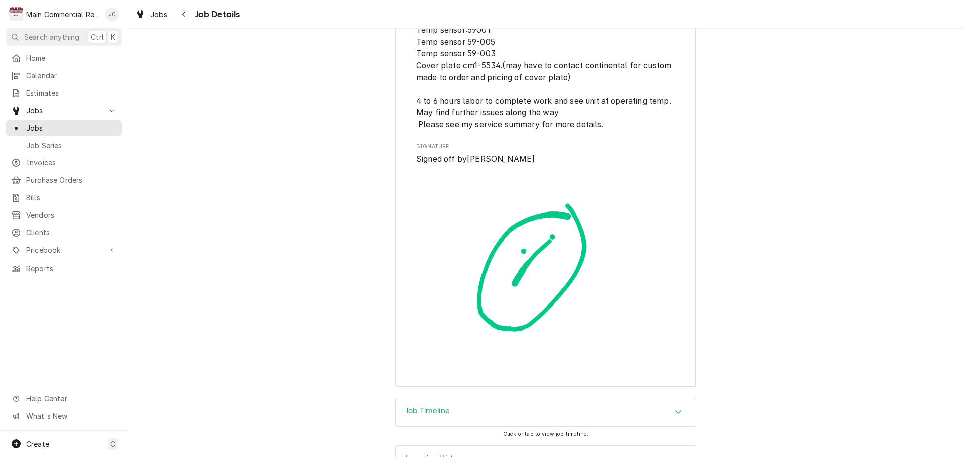
click at [559, 398] on div "Job Timeline" at bounding box center [546, 412] width 300 height 28
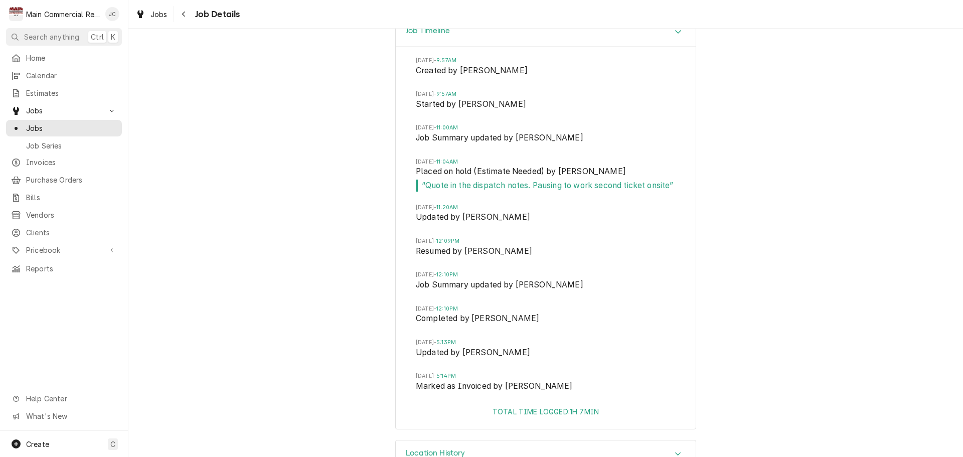
scroll to position [2606, 0]
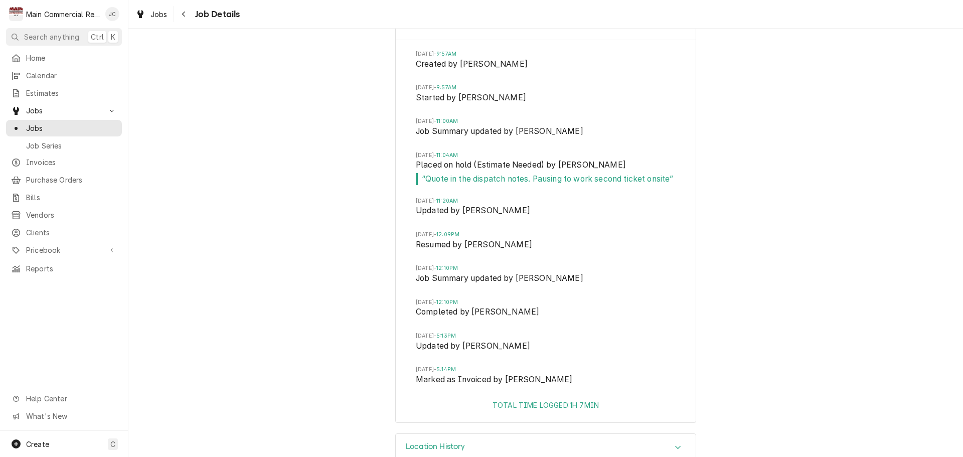
click at [529, 434] on div "Location History" at bounding box center [546, 448] width 300 height 28
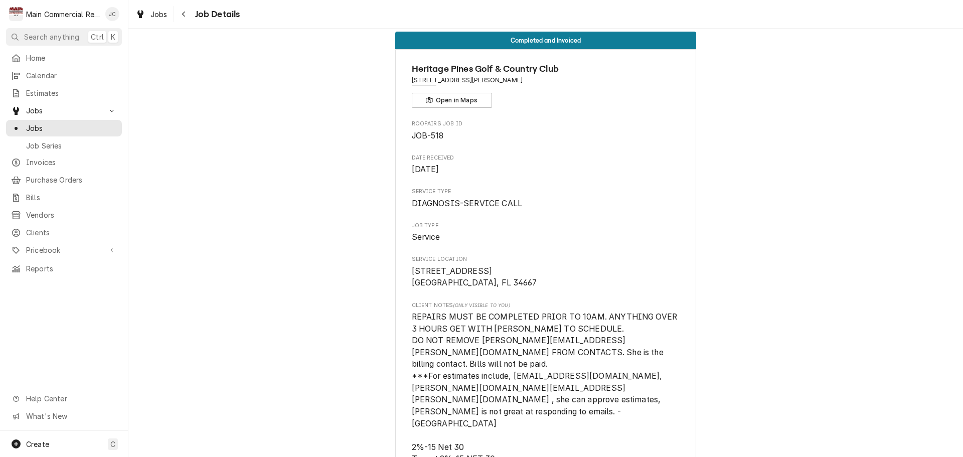
scroll to position [0, 0]
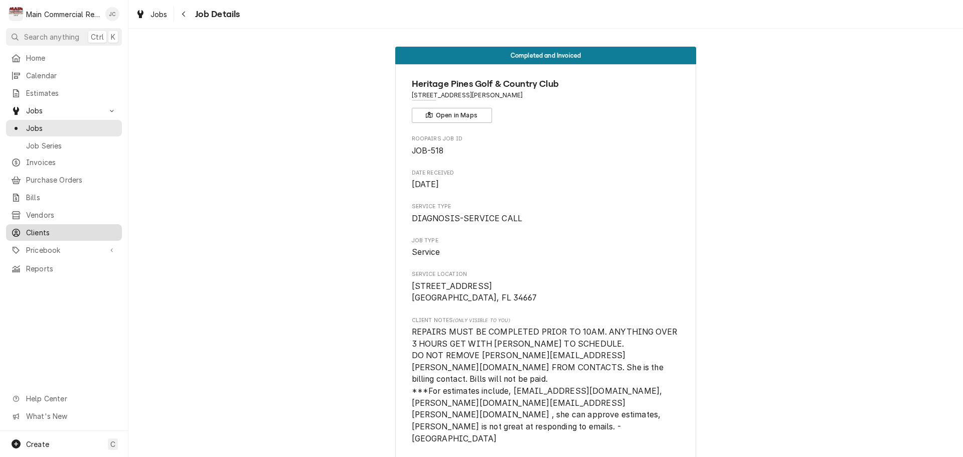
click at [31, 227] on span "Clients" at bounding box center [71, 232] width 91 height 11
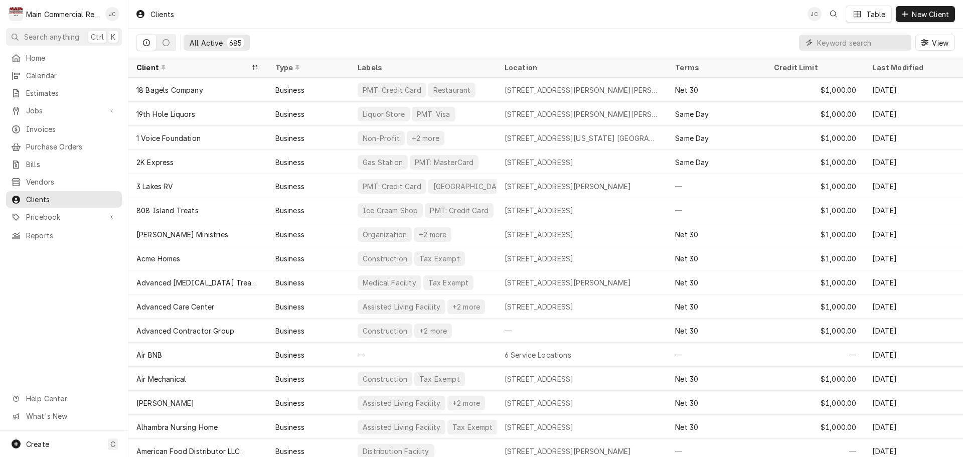
click at [847, 43] on input "Dynamic Content Wrapper" at bounding box center [861, 43] width 89 height 16
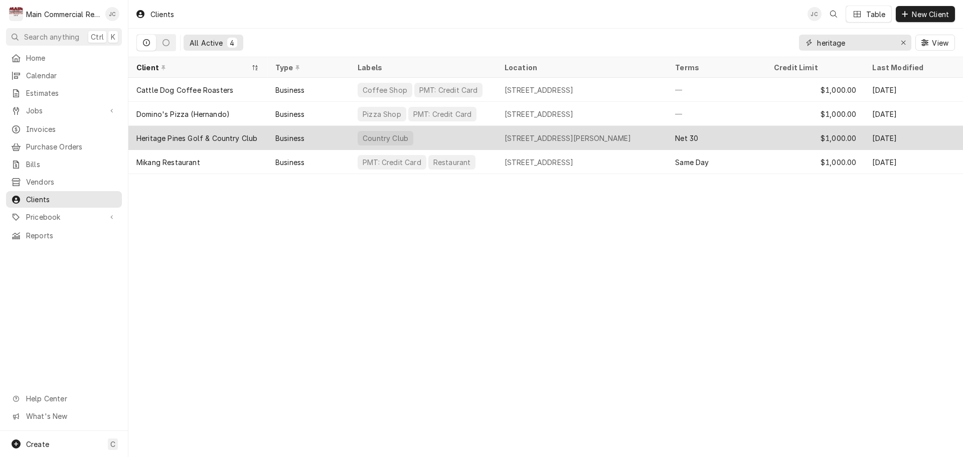
type input "heritage"
click at [165, 136] on div "Heritage Pines Golf & Country Club" at bounding box center [196, 138] width 121 height 11
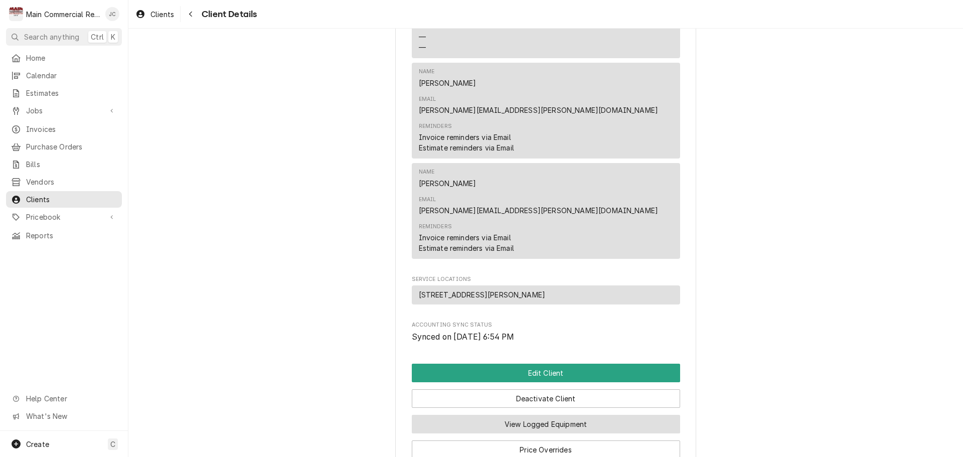
scroll to position [872, 0]
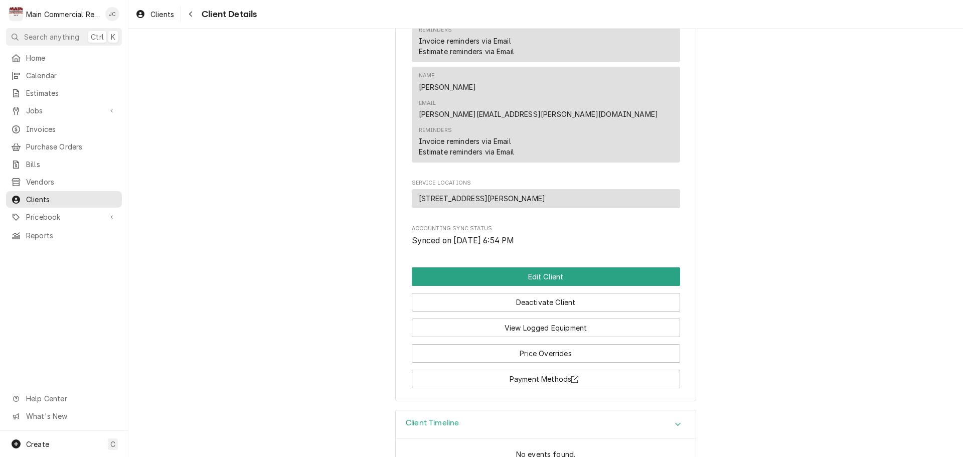
scroll to position [965, 0]
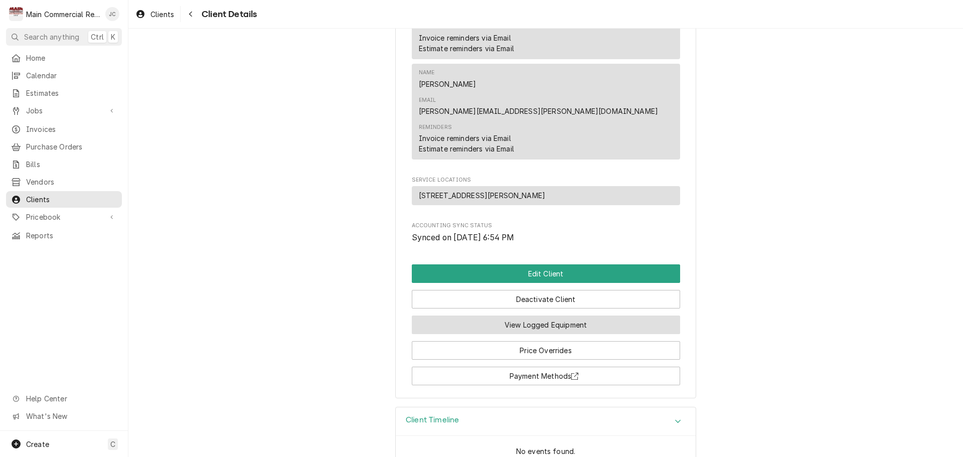
click at [574, 315] on button "View Logged Equipment" at bounding box center [546, 324] width 268 height 19
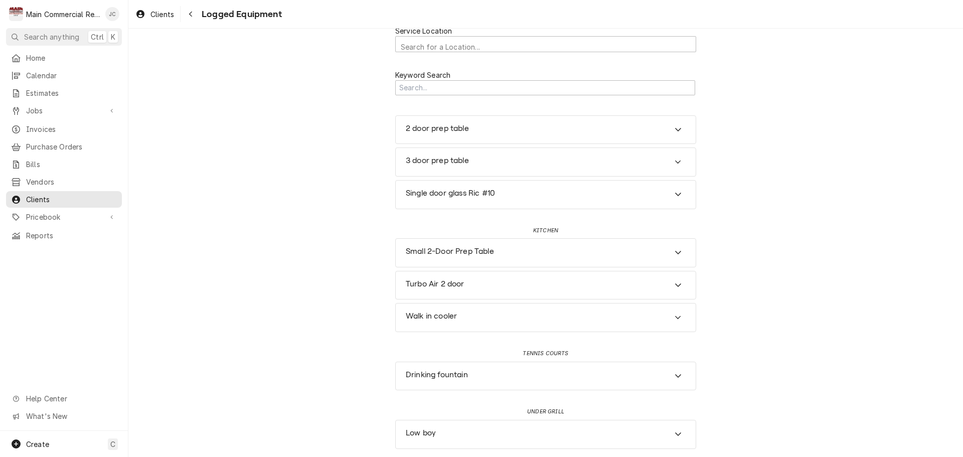
scroll to position [15, 0]
click at [443, 432] on div "Low boy" at bounding box center [546, 432] width 300 height 28
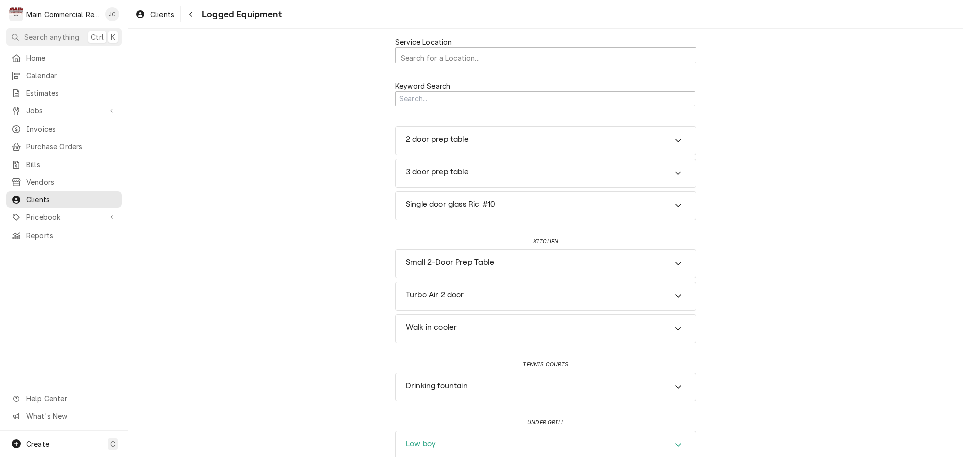
scroll to position [0, 0]
click at [192, 19] on div "Navigate back" at bounding box center [191, 14] width 10 height 10
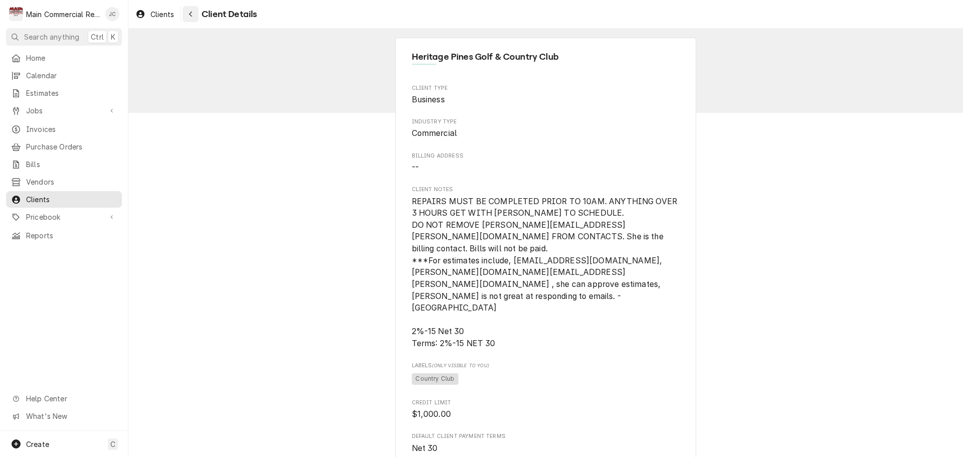
click at [191, 15] on icon "Navigate back" at bounding box center [190, 15] width 3 height 6
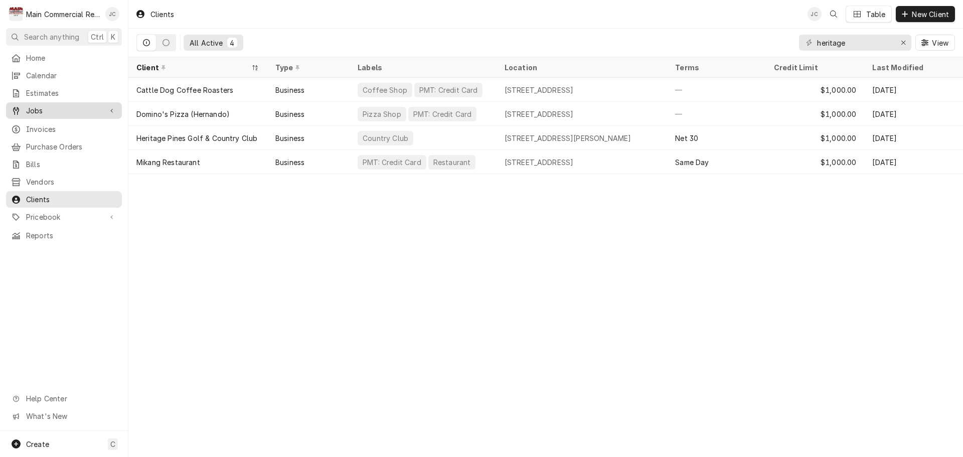
click at [36, 109] on span "Jobs" at bounding box center [64, 110] width 76 height 11
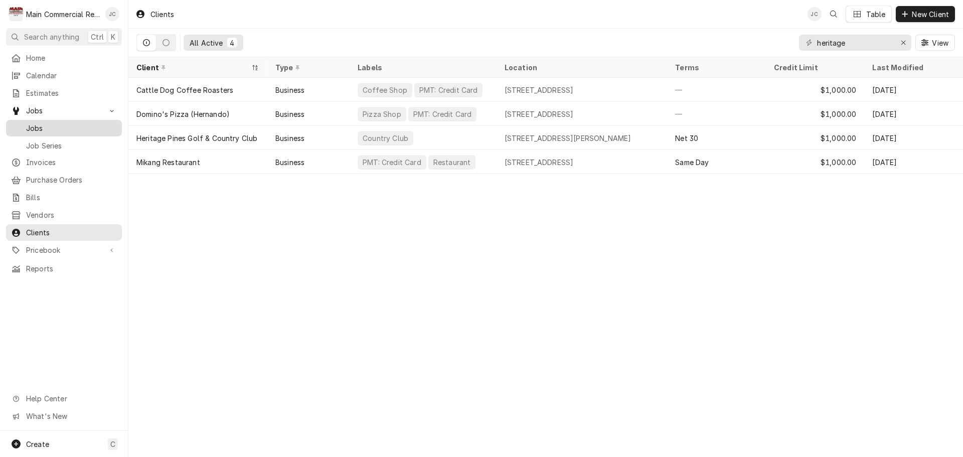
click at [43, 123] on span "Jobs" at bounding box center [71, 128] width 91 height 11
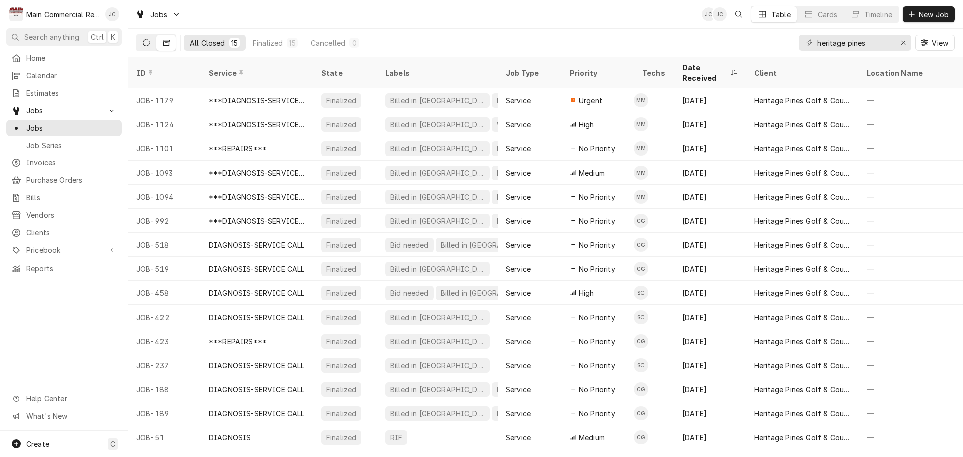
click at [147, 46] on button "Dynamic Content Wrapper" at bounding box center [146, 43] width 19 height 16
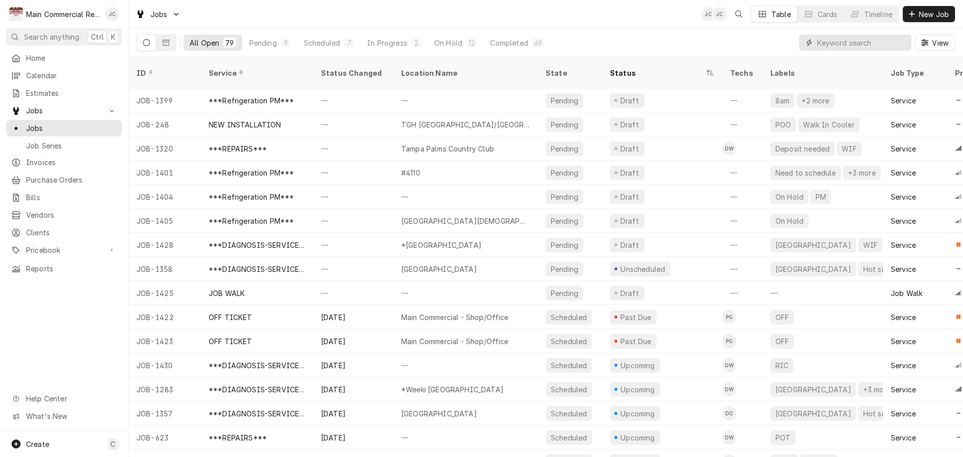
click at [857, 43] on input "Dynamic Content Wrapper" at bounding box center [861, 43] width 89 height 16
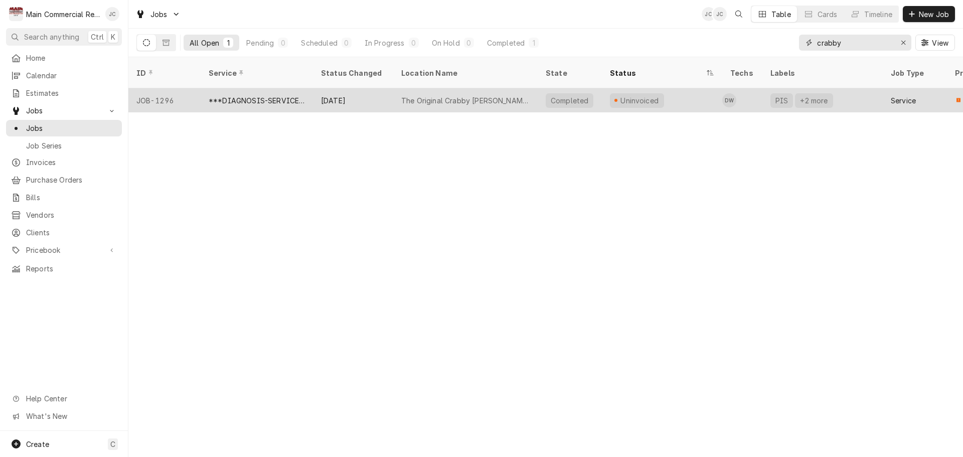
type input "crabby"
click at [448, 95] on div "The Original Crabby Bill's" at bounding box center [465, 100] width 128 height 11
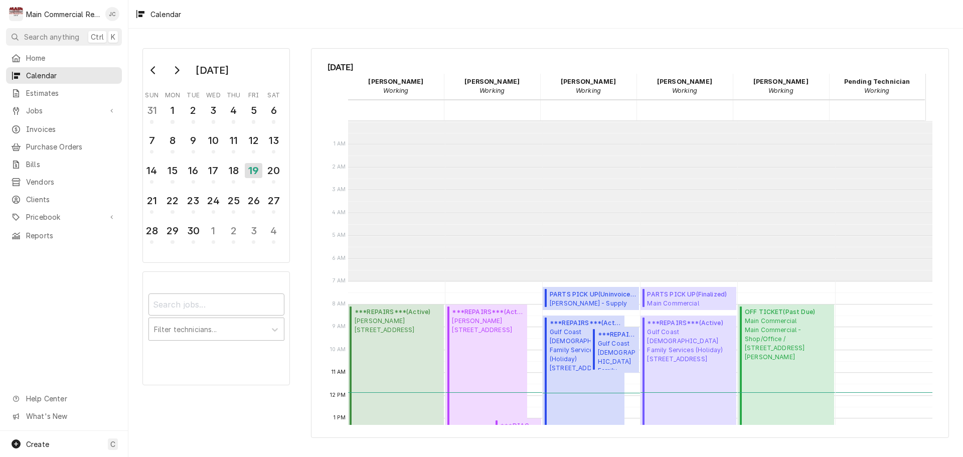
scroll to position [160, 0]
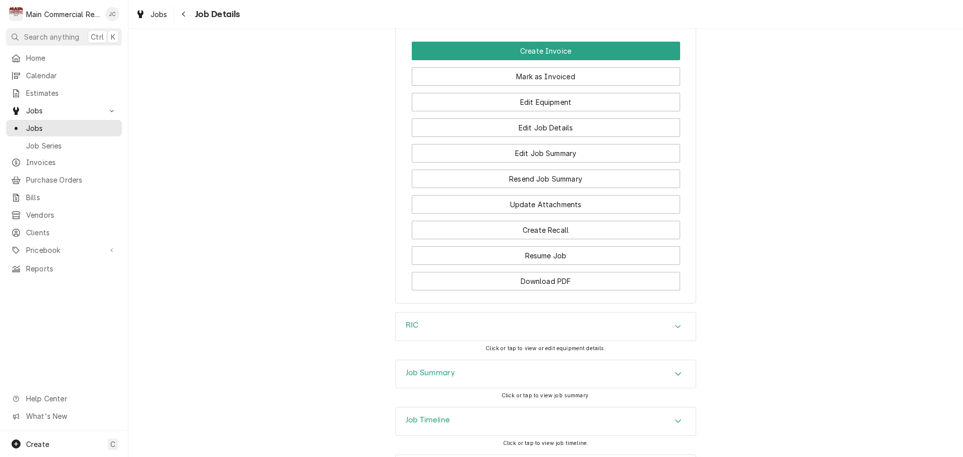
scroll to position [1439, 0]
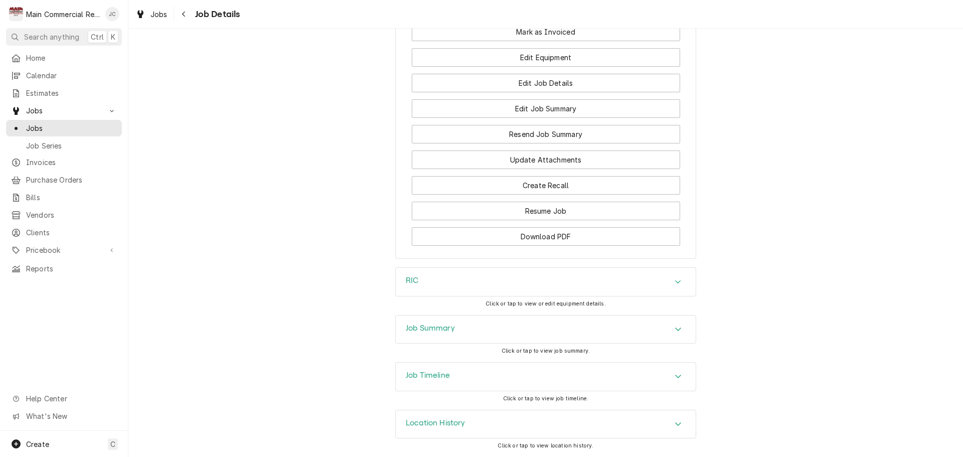
click at [552, 335] on div "Job Summary" at bounding box center [546, 329] width 300 height 28
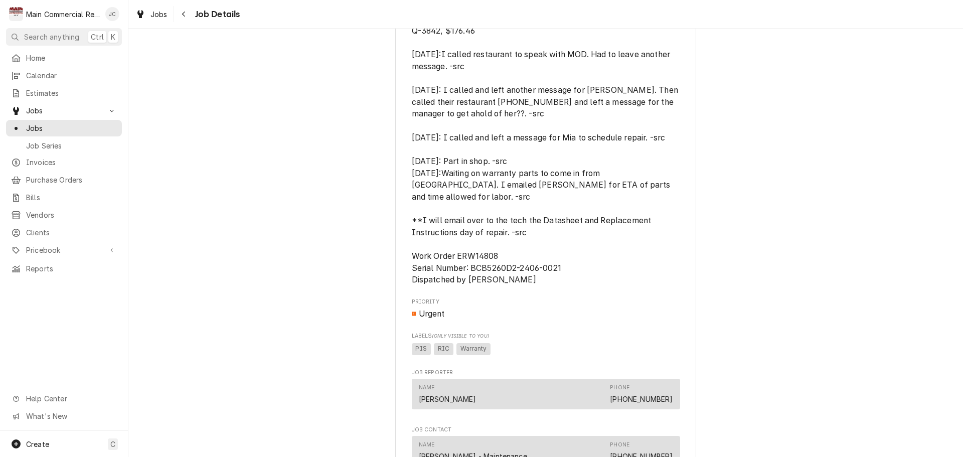
scroll to position [652, 0]
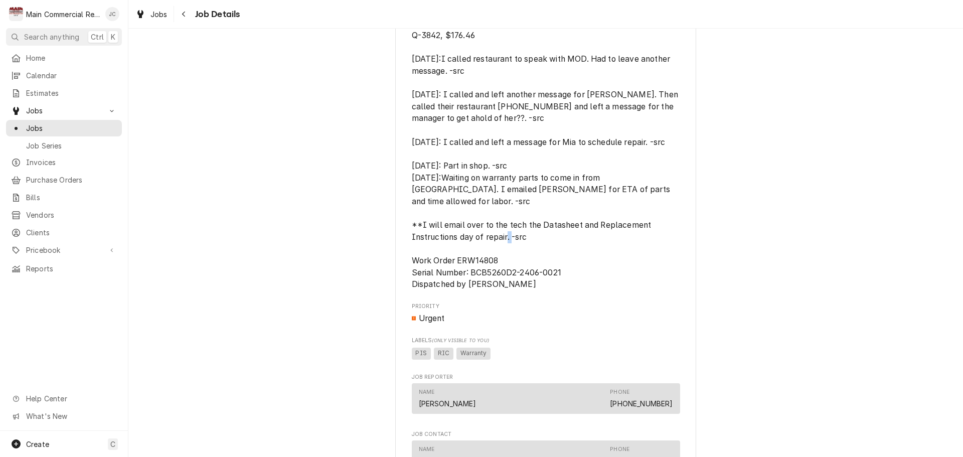
drag, startPoint x: 506, startPoint y: 259, endPoint x: 483, endPoint y: 263, distance: 23.5
click at [483, 263] on span "9/16/25: **PARTS SALE WITH SHIPPING ONLY** Door hingesx2 Q-3842, $176.46 9/10/2…" at bounding box center [546, 154] width 268 height 272
drag, startPoint x: 404, startPoint y: 260, endPoint x: 501, endPoint y: 259, distance: 96.8
click at [501, 259] on div "Everest Warranty The Original Crabby Bill's / 401 Gulf Blvd, Indian Rocks Beach…" at bounding box center [545, 225] width 301 height 1626
copy span "Work Order ERW14808"
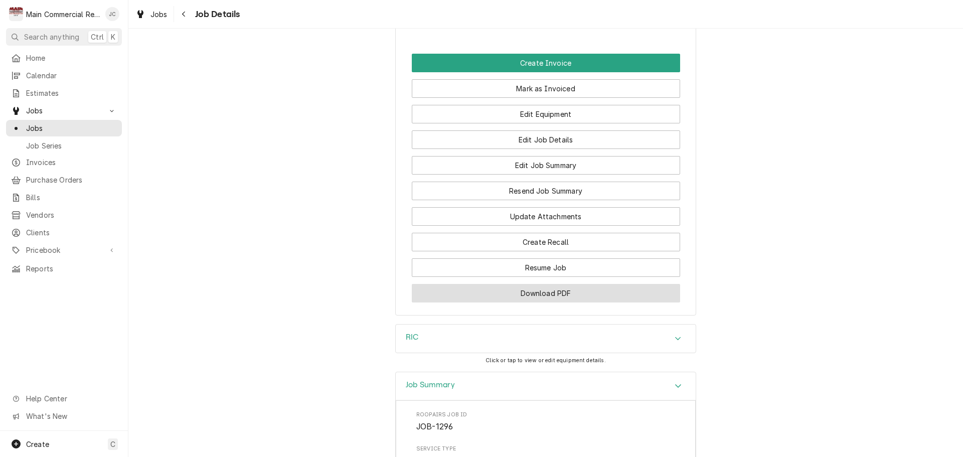
scroll to position [1404, 0]
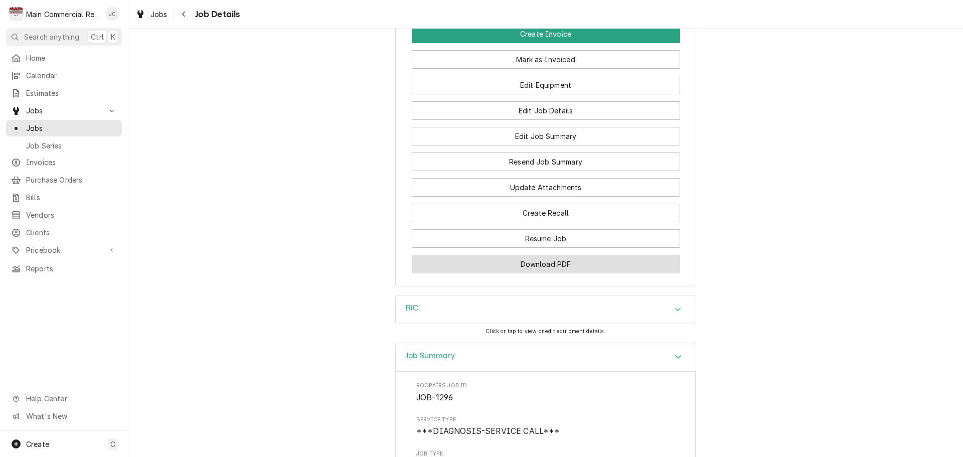
click at [566, 270] on button "Download PDF" at bounding box center [546, 264] width 268 height 19
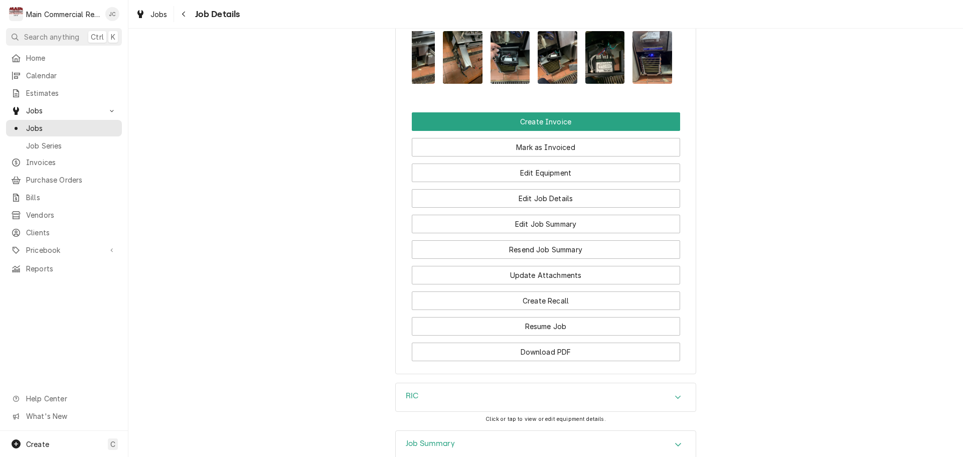
scroll to position [1304, 0]
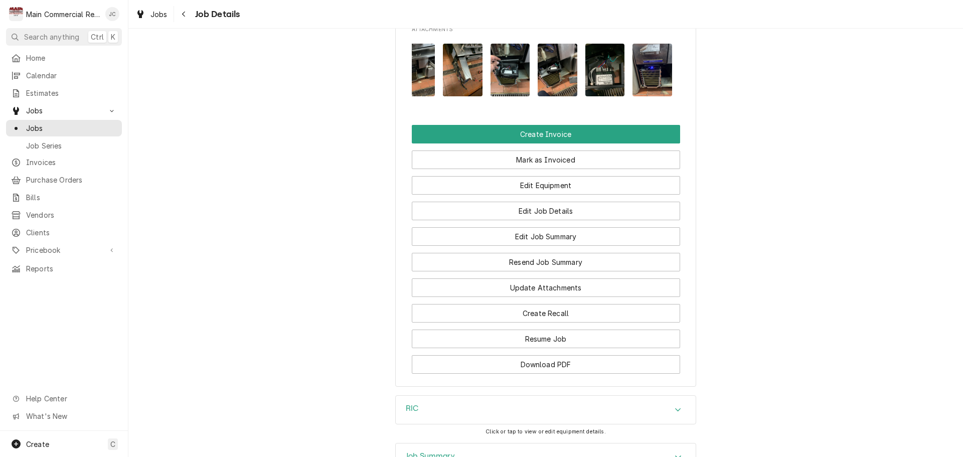
drag, startPoint x: 539, startPoint y: 270, endPoint x: 545, endPoint y: 270, distance: 5.5
click at [539, 270] on button "Resend Job Summary" at bounding box center [546, 262] width 268 height 19
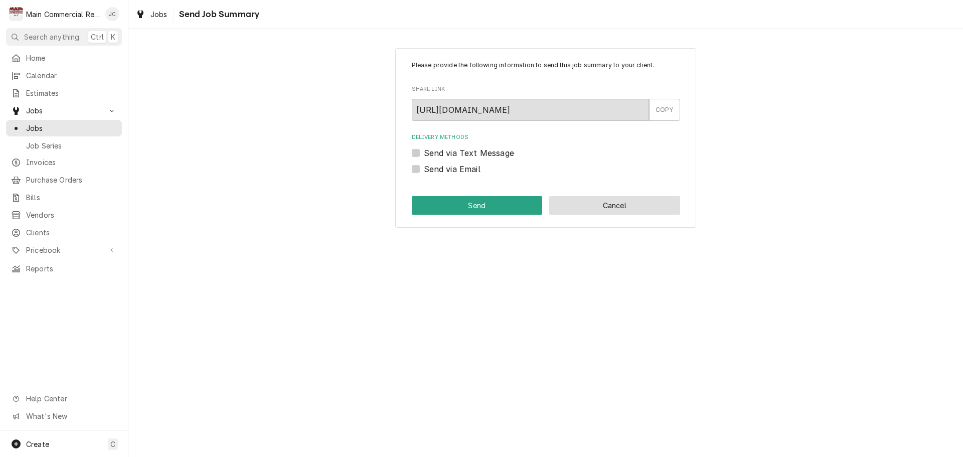
click at [625, 209] on button "Cancel" at bounding box center [614, 205] width 131 height 19
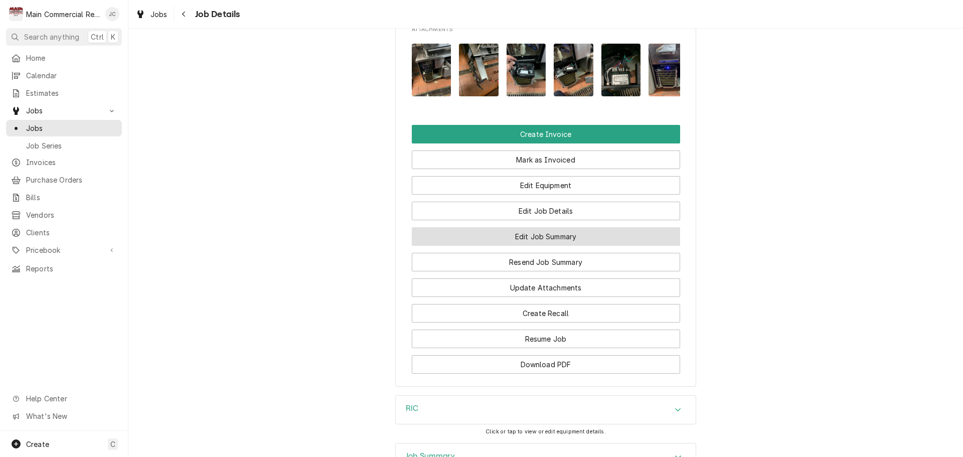
click at [533, 243] on button "Edit Job Summary" at bounding box center [546, 236] width 268 height 19
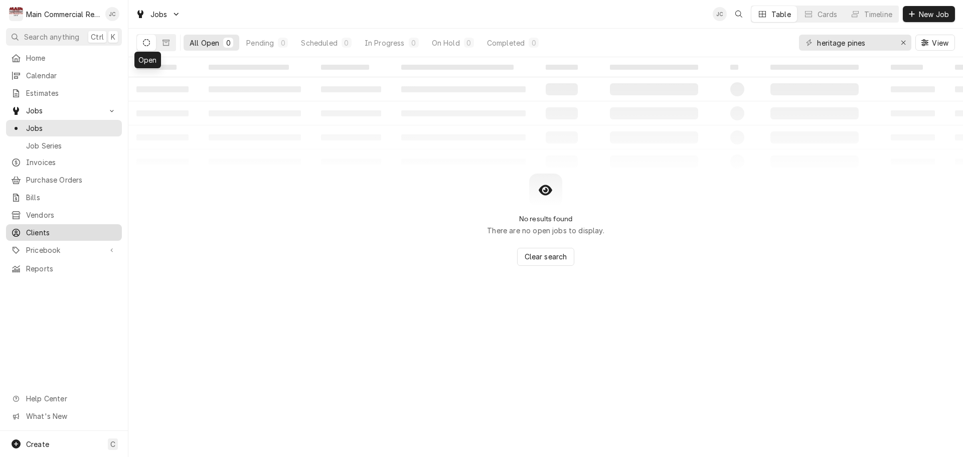
click at [43, 228] on span "Clients" at bounding box center [71, 232] width 91 height 11
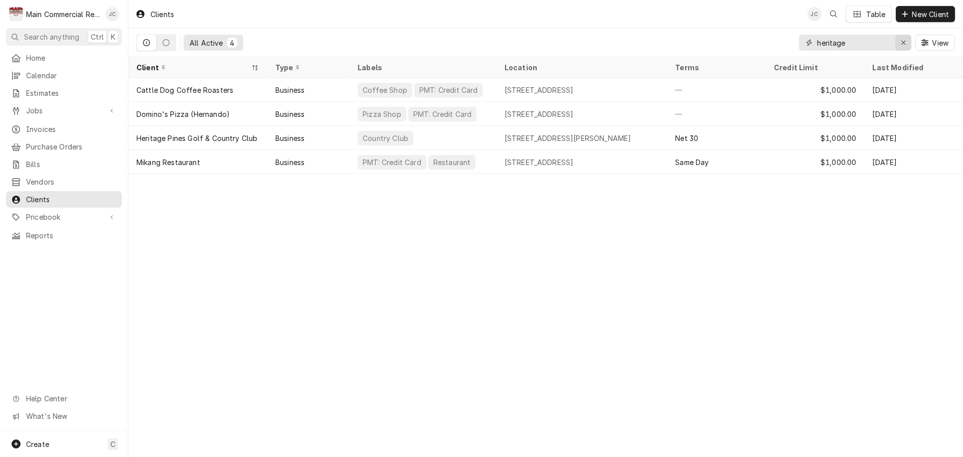
drag, startPoint x: 904, startPoint y: 42, endPoint x: 894, endPoint y: 44, distance: 10.2
click at [904, 42] on icon "Erase input" at bounding box center [904, 42] width 6 height 7
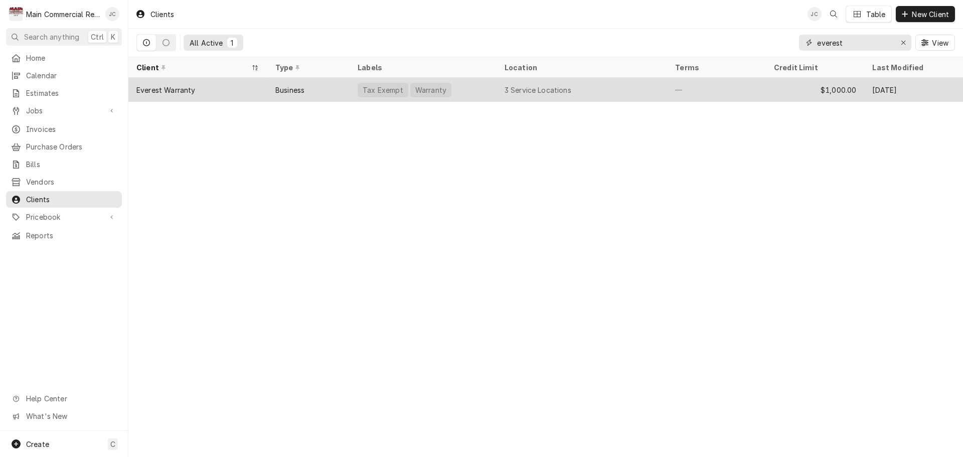
type input "everest"
click at [288, 89] on div "Business" at bounding box center [289, 90] width 29 height 11
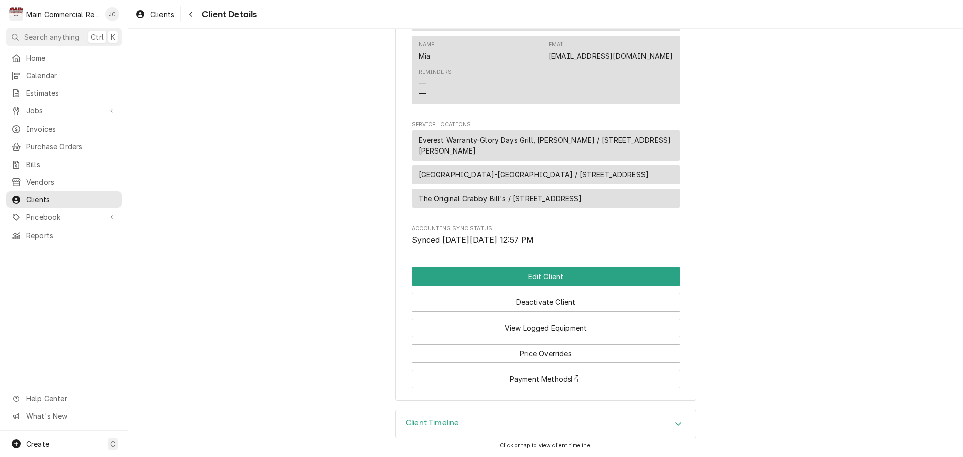
scroll to position [615, 0]
click at [569, 381] on button "Payment Methods" at bounding box center [546, 379] width 268 height 19
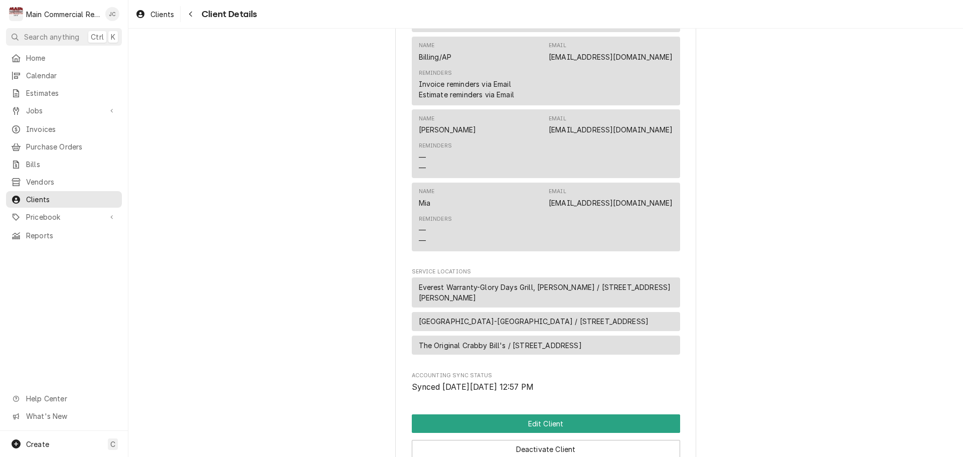
scroll to position [364, 0]
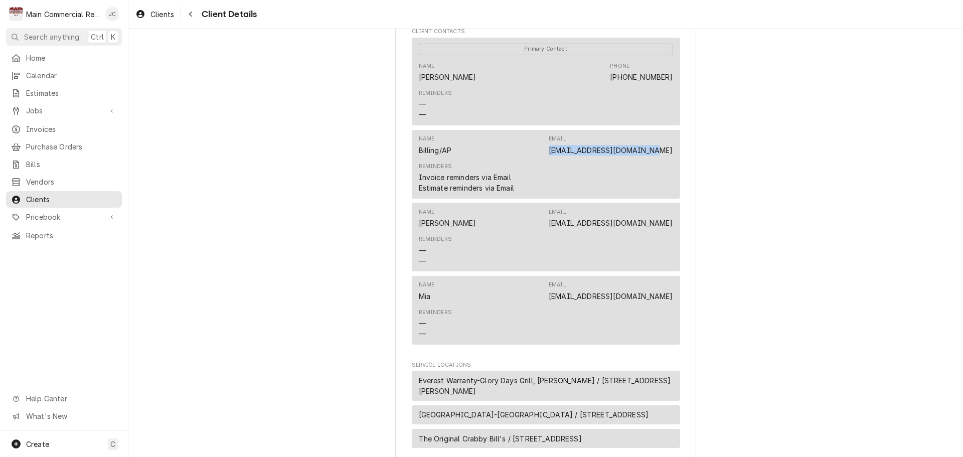
drag, startPoint x: 578, startPoint y: 152, endPoint x: 668, endPoint y: 151, distance: 90.8
click at [669, 151] on div "Name Billing/AP Email [EMAIL_ADDRESS][DOMAIN_NAME] Reminders Invoice reminders …" at bounding box center [546, 164] width 268 height 69
copy link "[EMAIL_ADDRESS][DOMAIN_NAME]"
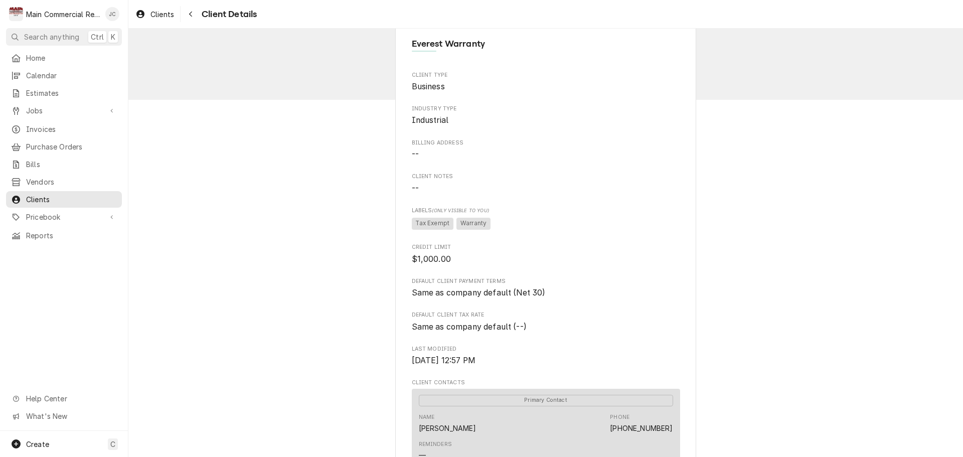
scroll to position [0, 0]
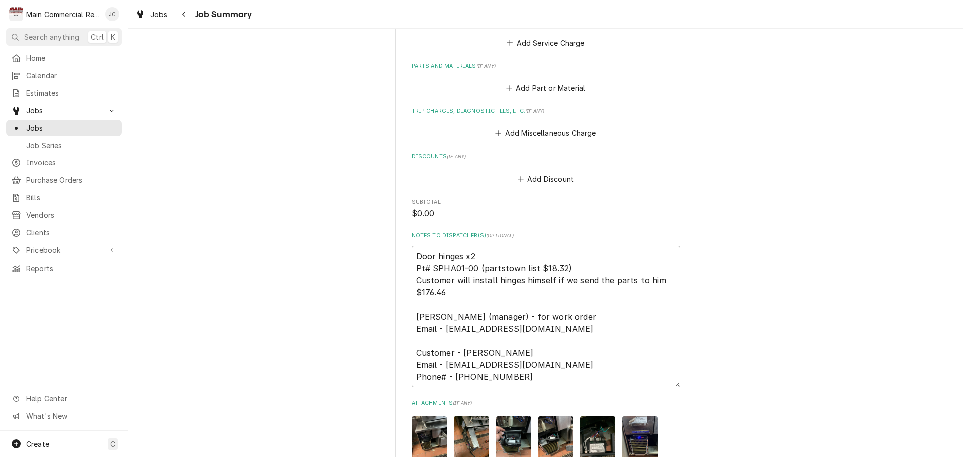
scroll to position [1383, 0]
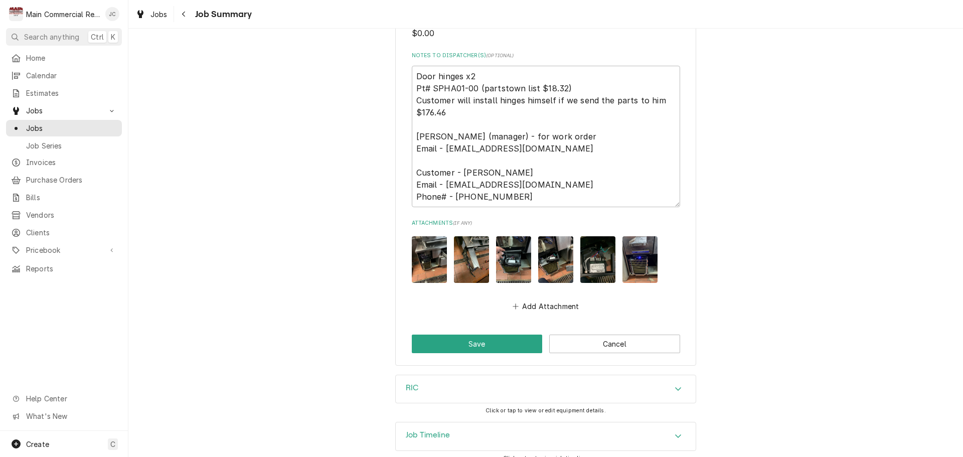
click at [595, 254] on img "Attachments" at bounding box center [597, 259] width 35 height 47
type textarea "x"
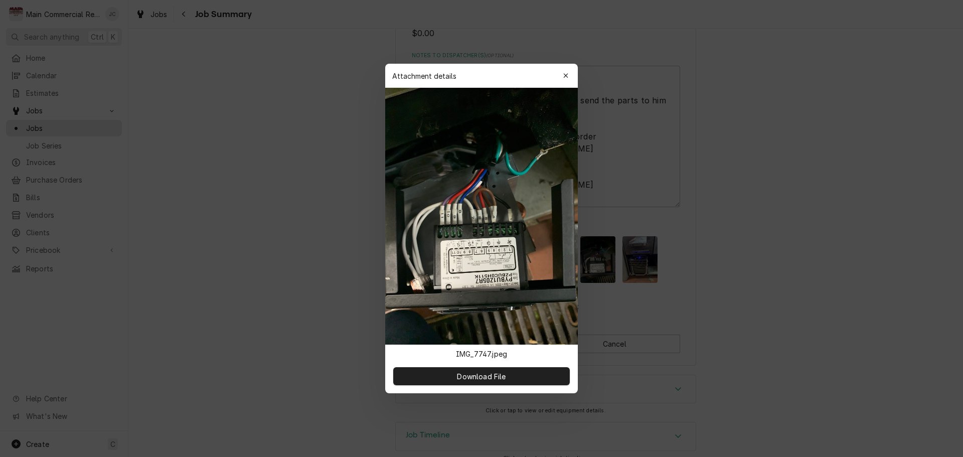
drag, startPoint x: 565, startPoint y: 77, endPoint x: 571, endPoint y: 80, distance: 6.3
click at [565, 77] on icon "button" at bounding box center [566, 75] width 6 height 7
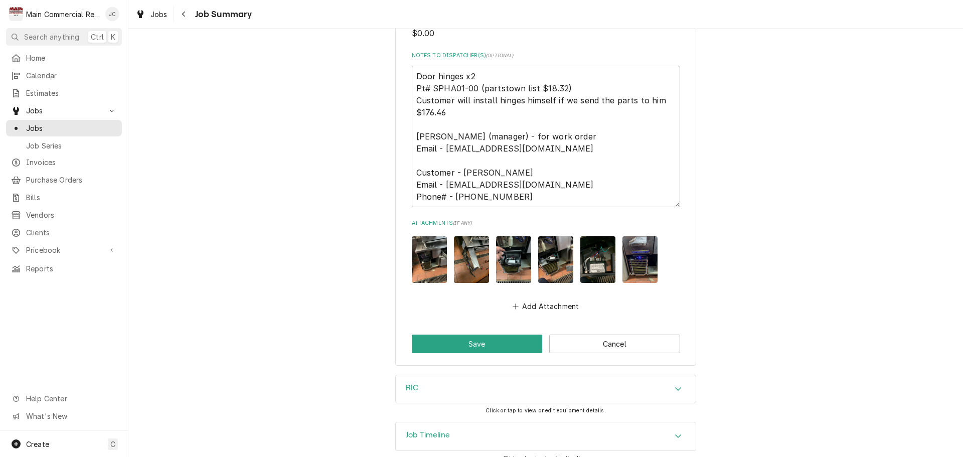
click at [466, 382] on div "RIC" at bounding box center [546, 389] width 300 height 28
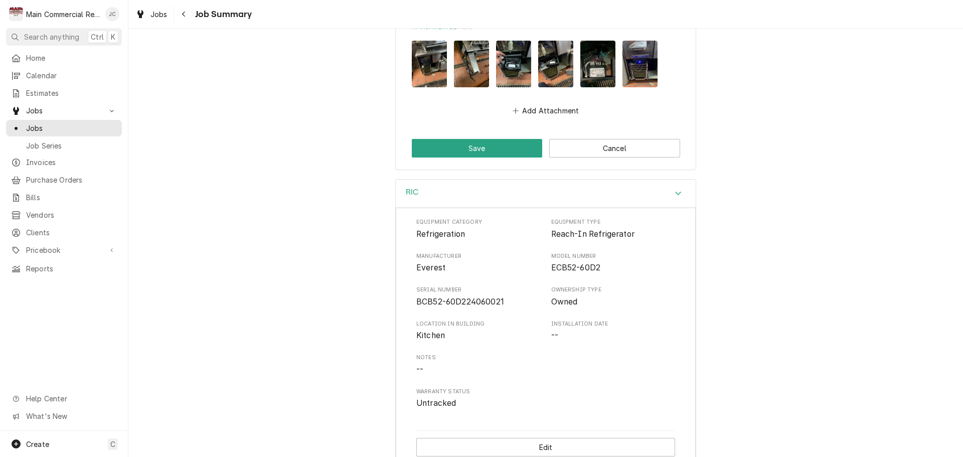
scroll to position [1632, 0]
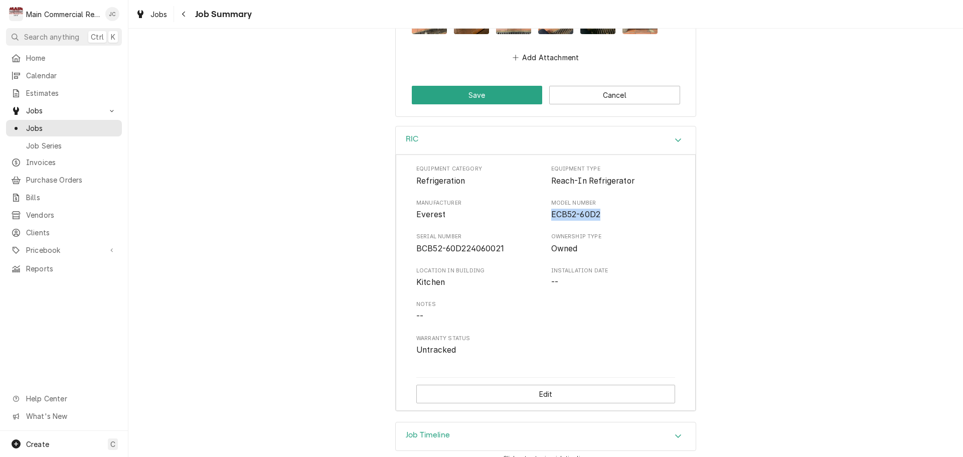
drag, startPoint x: 544, startPoint y: 203, endPoint x: 602, endPoint y: 201, distance: 58.2
click at [602, 201] on div "Manufacturer Everest Model Number ECB52-60D2" at bounding box center [545, 210] width 259 height 22
copy span "ECB52-60D2"
drag, startPoint x: 412, startPoint y: 237, endPoint x: 502, endPoint y: 238, distance: 90.3
click at [502, 238] on div "Equipment Category Refrigeration Equipment Type Reach-In Refrigerator Manufactu…" at bounding box center [546, 282] width 300 height 256
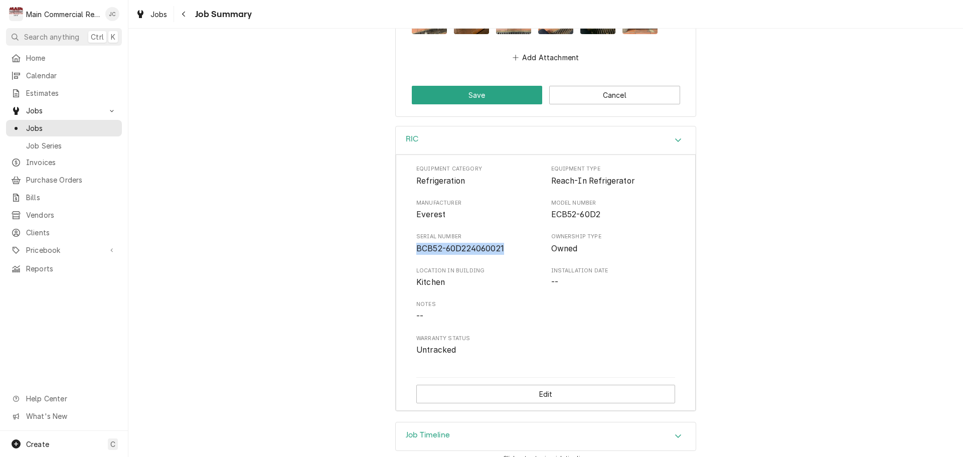
copy span "BCB52-60D224060021"
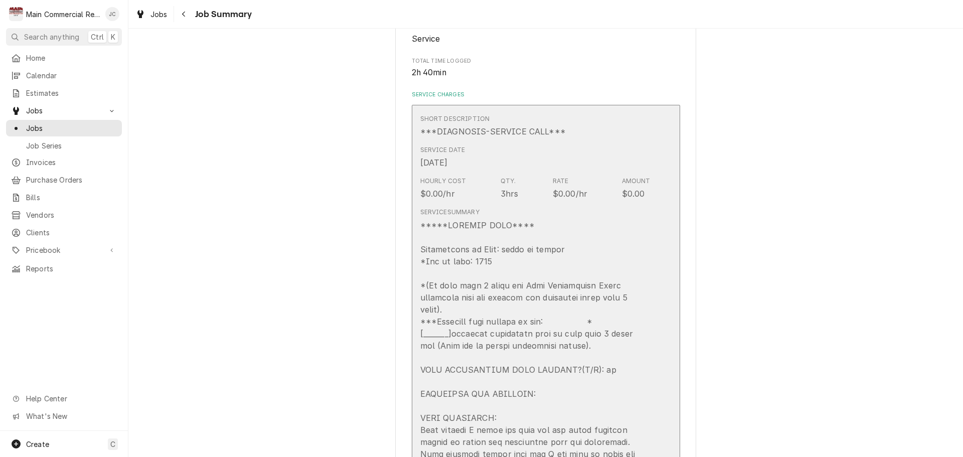
scroll to position [351, 0]
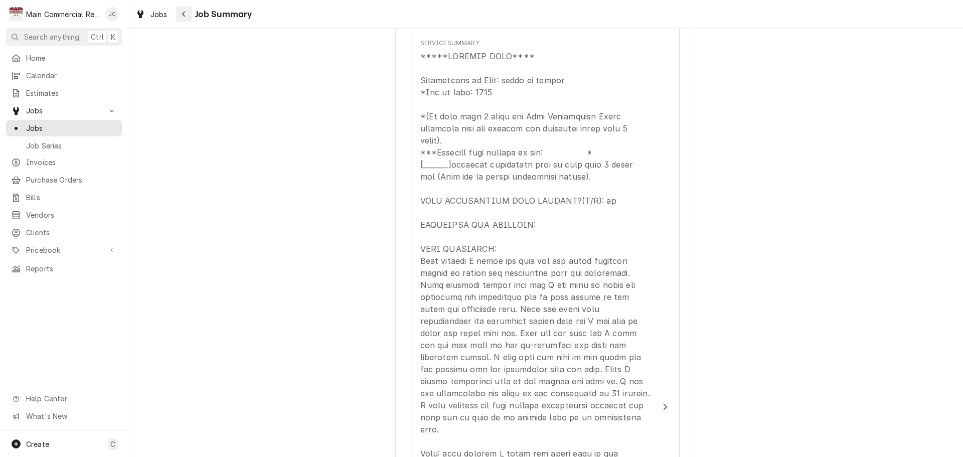
click at [188, 14] on div "Navigate back" at bounding box center [184, 14] width 10 height 10
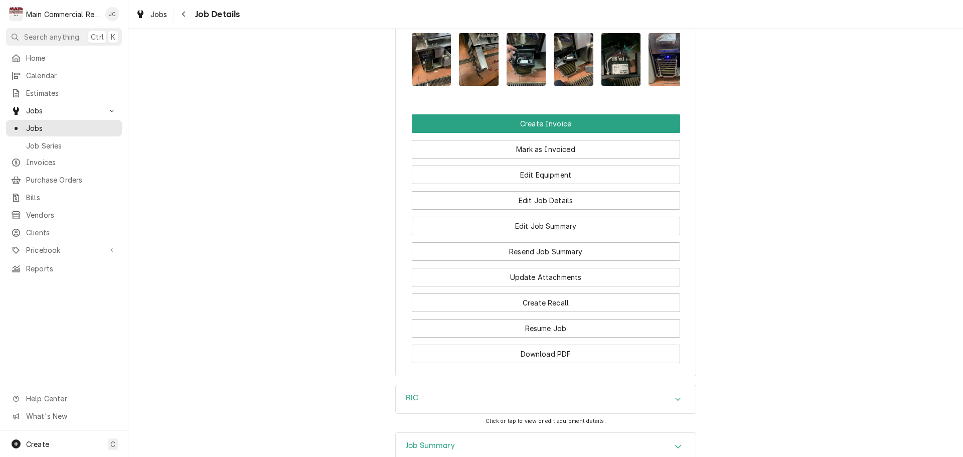
scroll to position [1289, 0]
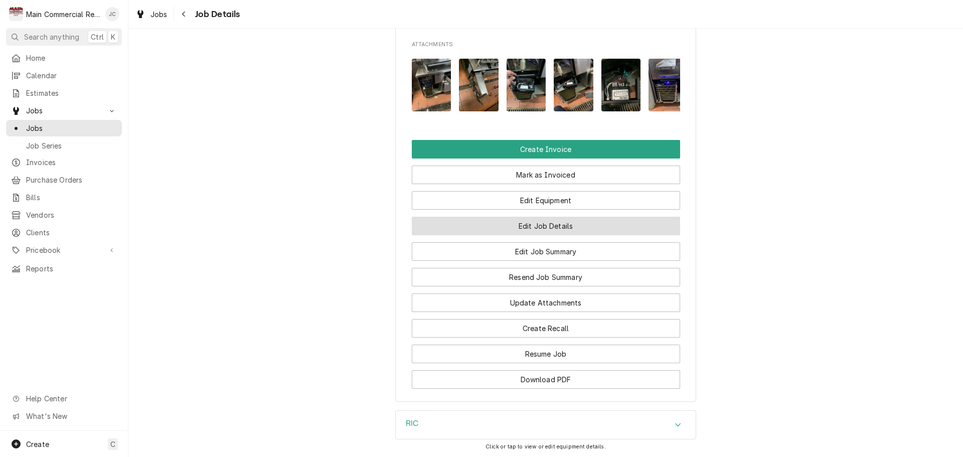
click at [537, 234] on button "Edit Job Details" at bounding box center [546, 226] width 268 height 19
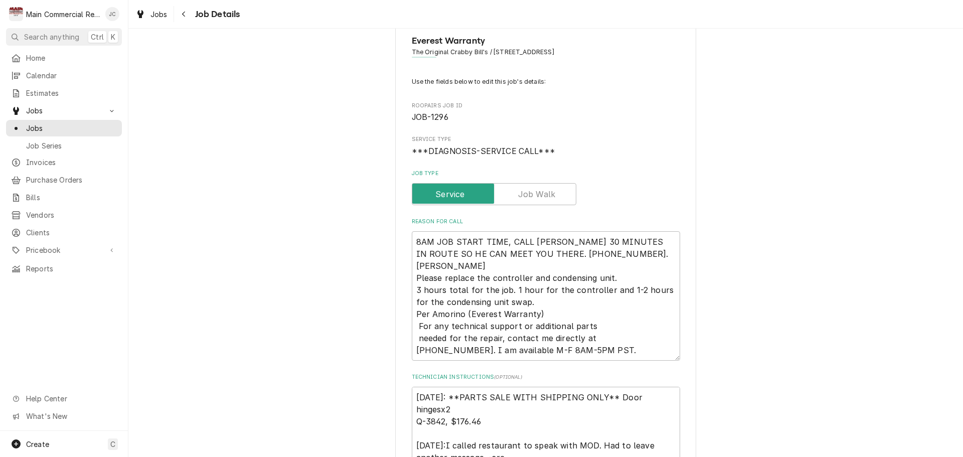
scroll to position [201, 0]
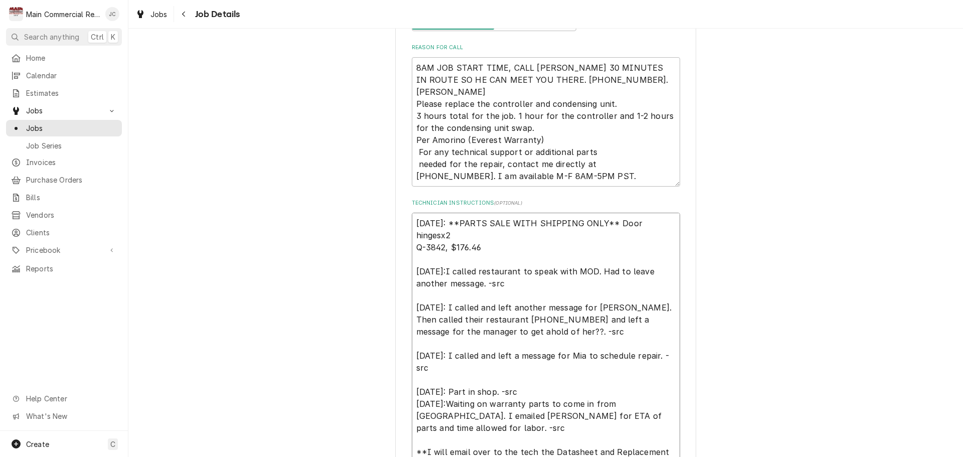
click at [412, 222] on textarea "[DATE]: **PARTS SALE WITH SHIPPING ONLY** Door hingesx2 Q-3842, $176.46 [DATE]:…" at bounding box center [546, 350] width 268 height 274
type textarea "x"
type textarea "[DATE]: **PARTS SALE WITH SHIPPING ONLY** Door hingesx2 Q-3842, $176.46 [DATE]:…"
type textarea "x"
type textarea "I [DATE]: **PARTS SALE WITH SHIPPING ONLY** Door hingesx2 Q-3842, $176.46 [DATE…"
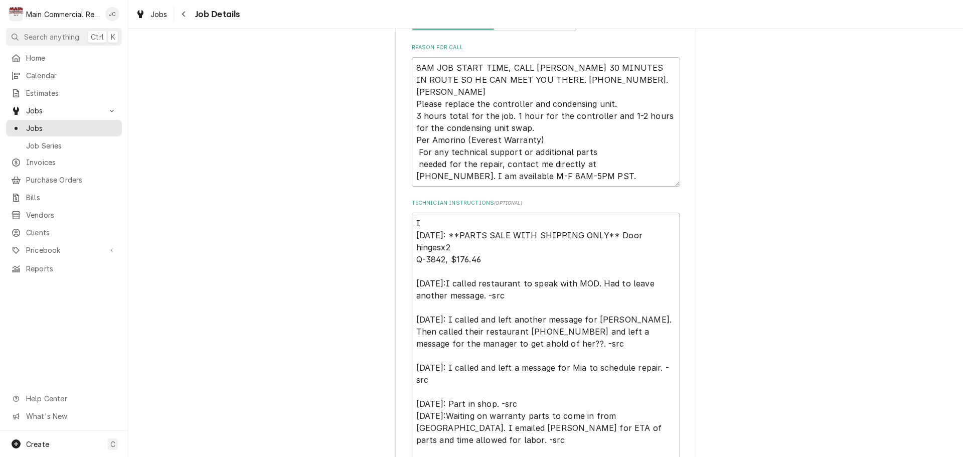
type textarea "x"
type textarea "In 9/16/25: **PARTS SALE WITH SHIPPING ONLY** Door hingesx2 Q-3842, $176.46 9/1…"
type textarea "x"
type textarea "Inv 9/16/25: **PARTS SALE WITH SHIPPING ONLY** Door hingesx2 Q-3842, $176.46 9/…"
type textarea "x"
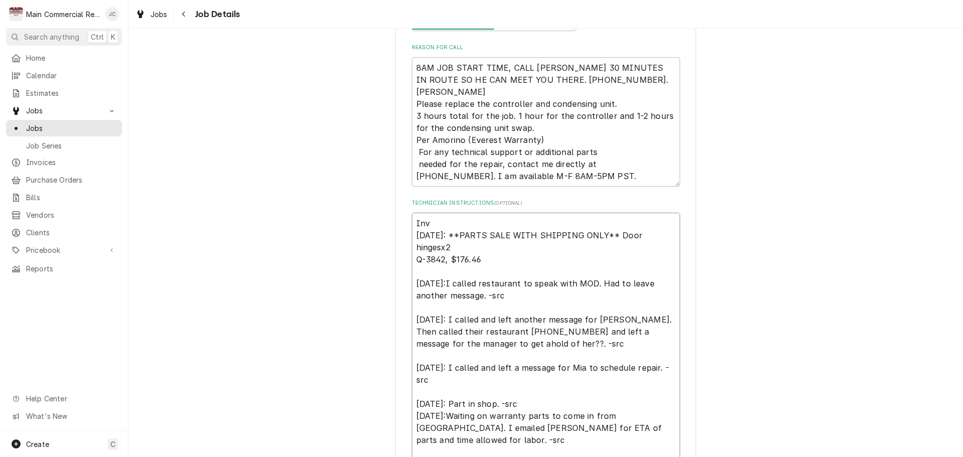
type textarea "Inv# 9/16/25: **PARTS SALE WITH SHIPPING ONLY** Door hingesx2 Q-3842, $176.46 9…"
type textarea "x"
type textarea "Inv#1 9/16/25: **PARTS SALE WITH SHIPPING ONLY** Door hingesx2 Q-3842, $176.46 …"
type textarea "x"
type textarea "Inv#15 9/16/25: **PARTS SALE WITH SHIPPING ONLY** Door hingesx2 Q-3842, $176.46…"
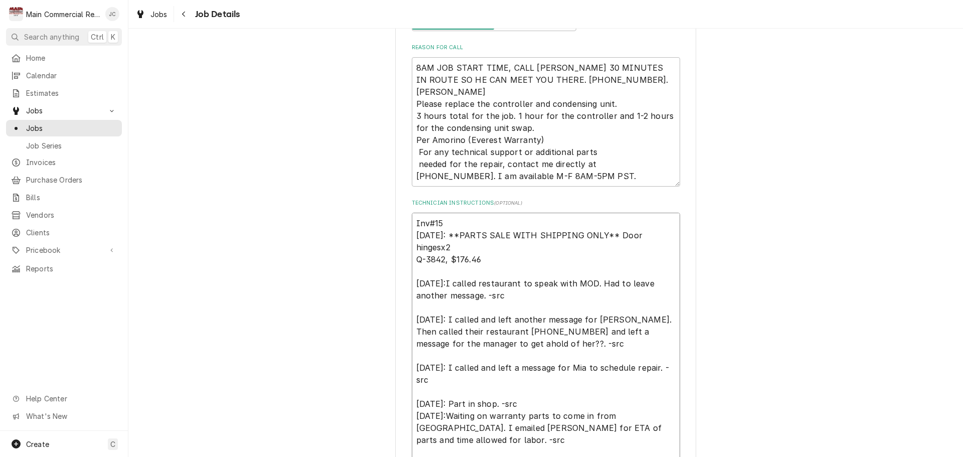
type textarea "x"
type textarea "Inv#152 9/16/25: **PARTS SALE WITH SHIPPING ONLY** Door hingesx2 Q-3842, $176.4…"
type textarea "x"
type textarea "Inv#1522 9/16/25: **PARTS SALE WITH SHIPPING ONLY** Door hingesx2 Q-3842, $176.…"
type textarea "x"
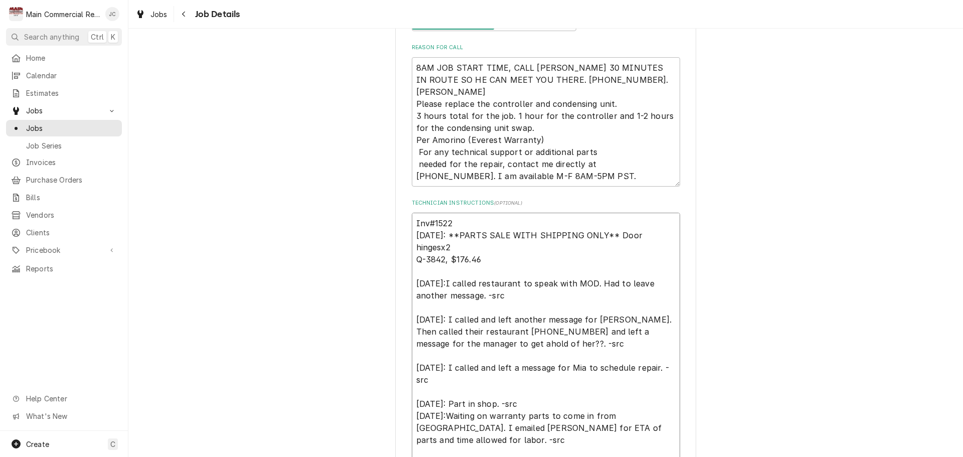
type textarea "Inv#15226 9/16/25: **PARTS SALE WITH SHIPPING ONLY** Door hingesx2 Q-3842, $176…"
type textarea "x"
type textarea "Inv#152264 9/16/25: **PARTS SALE WITH SHIPPING ONLY** Door hingesx2 Q-3842, $17…"
type textarea "x"
type textarea "Inv#152264* 9/16/25: **PARTS SALE WITH SHIPPING ONLY** Door hingesx2 Q-3842, $1…"
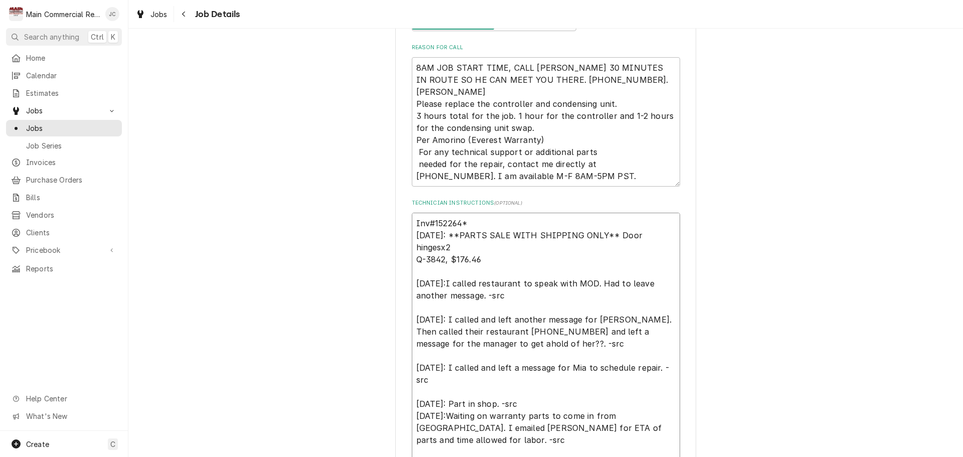
type textarea "x"
type textarea "Inv#152264*J 9/16/25: **PARTS SALE WITH SHIPPING ONLY** Door hingesx2 Q-3842, $…"
type textarea "x"
type textarea "Inv#152264*JC [DATE]: **PARTS SALE WITH SHIPPING ONLY** Door hingesx2 Q-3842, $…"
type textarea "x"
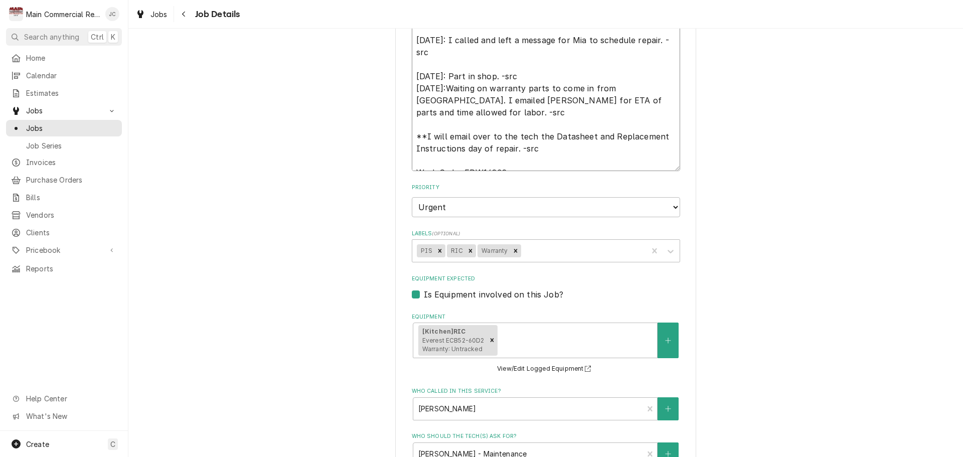
scroll to position [552, 0]
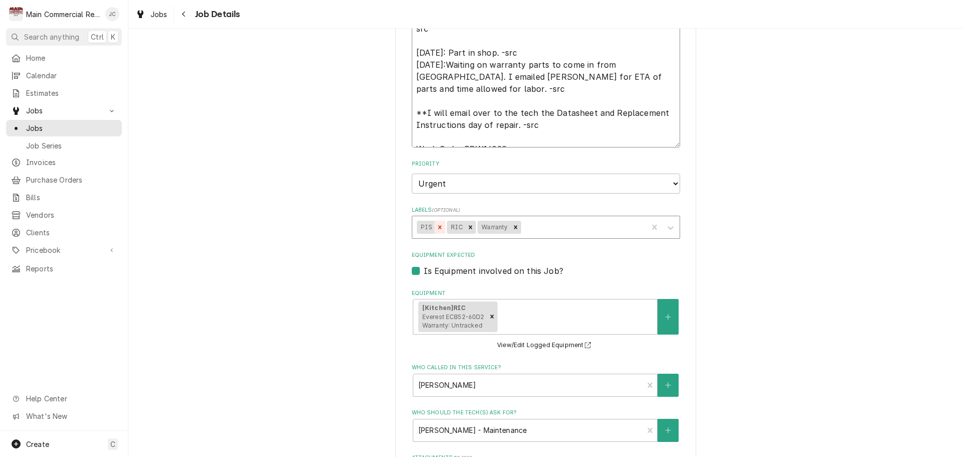
click at [437, 228] on icon "Remove PIS" at bounding box center [439, 227] width 7 height 7
type textarea "Inv#152264*JC [DATE]: **PARTS SALE WITH SHIPPING ONLY** Door hingesx2 Q-3842, $…"
type textarea "x"
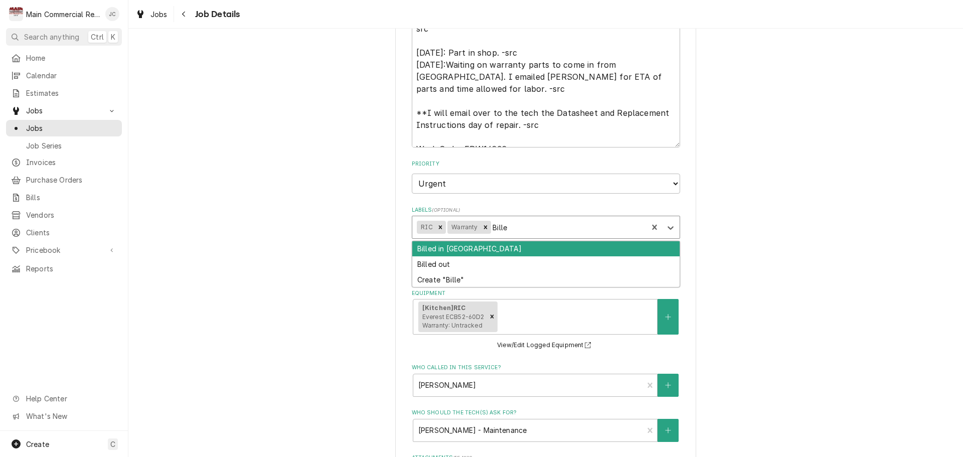
type input "Billed"
click at [448, 250] on div "Billed in QBO" at bounding box center [545, 249] width 267 height 16
type textarea "x"
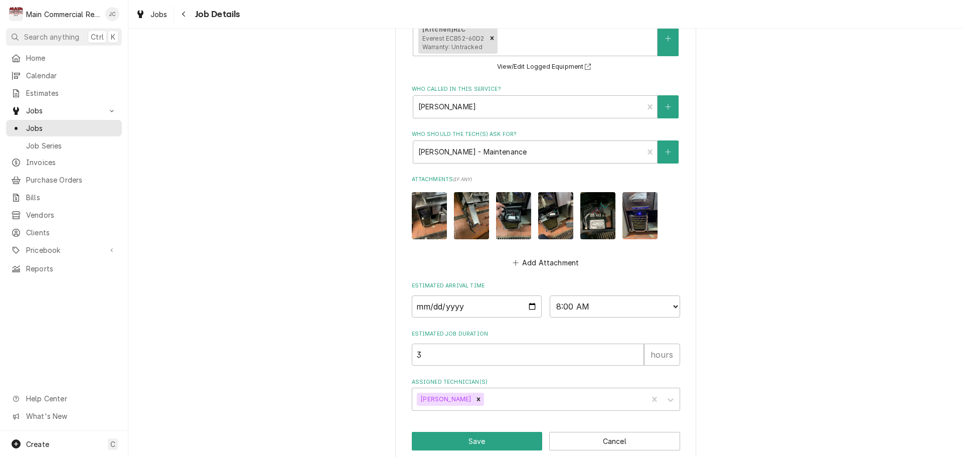
scroll to position [845, 0]
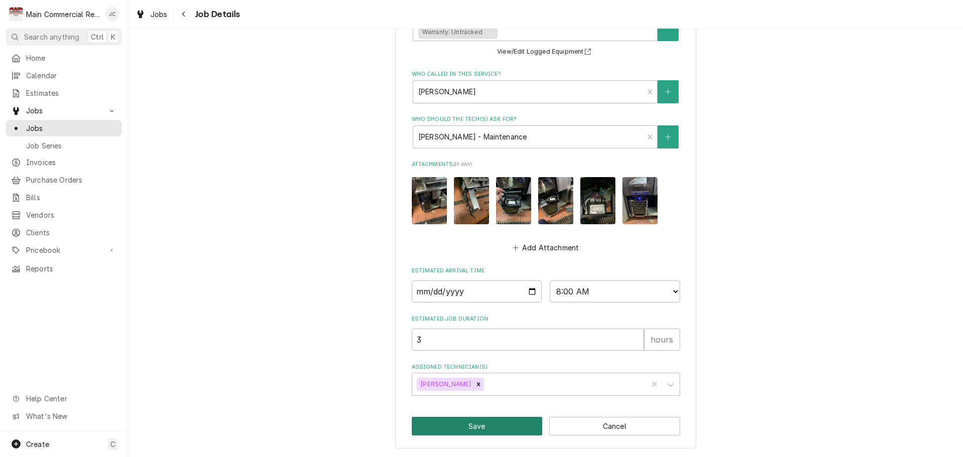
click at [492, 428] on button "Save" at bounding box center [477, 426] width 131 height 19
type textarea "x"
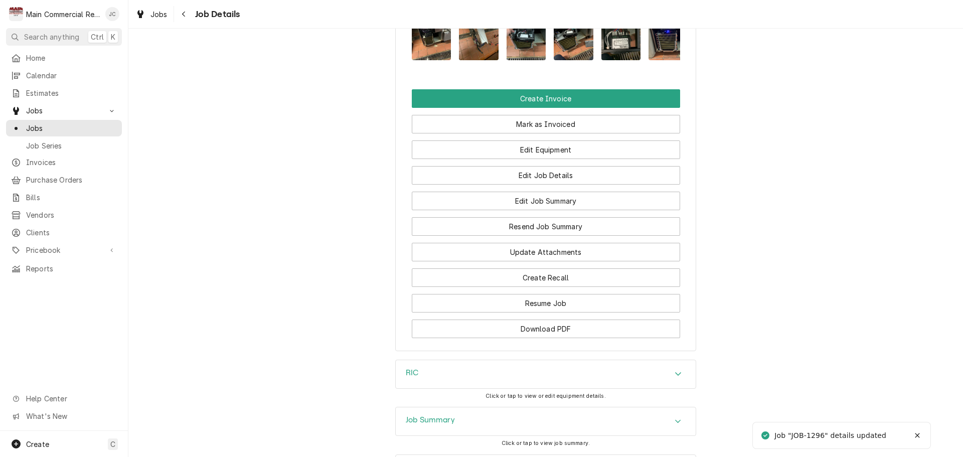
scroll to position [1351, 0]
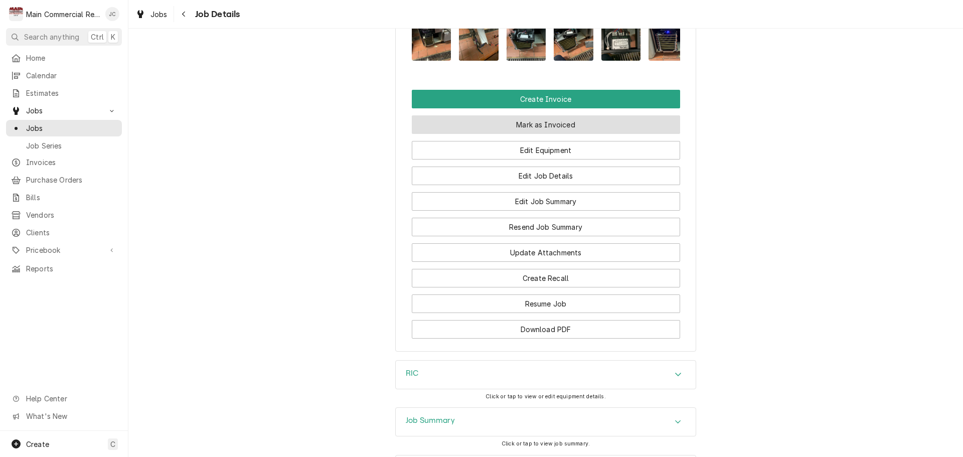
click at [513, 131] on button "Mark as Invoiced" at bounding box center [546, 124] width 268 height 19
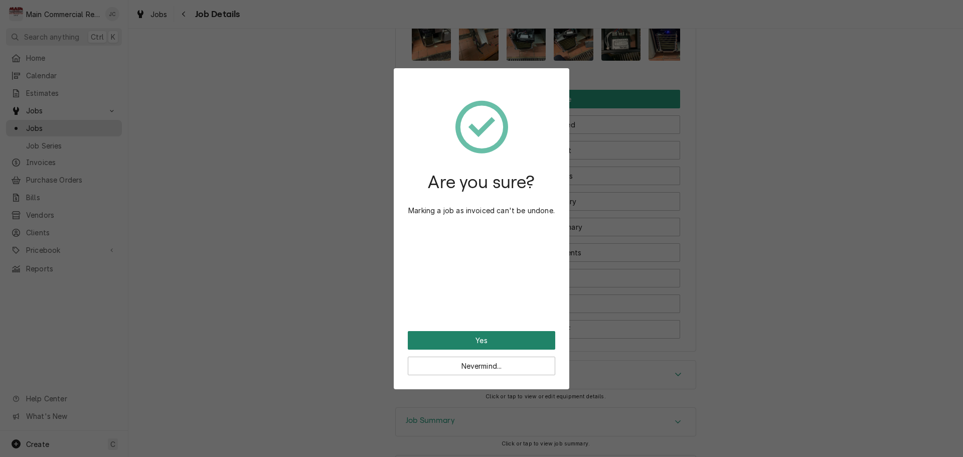
click at [466, 342] on button "Yes" at bounding box center [481, 340] width 147 height 19
